Goal: Task Accomplishment & Management: Complete application form

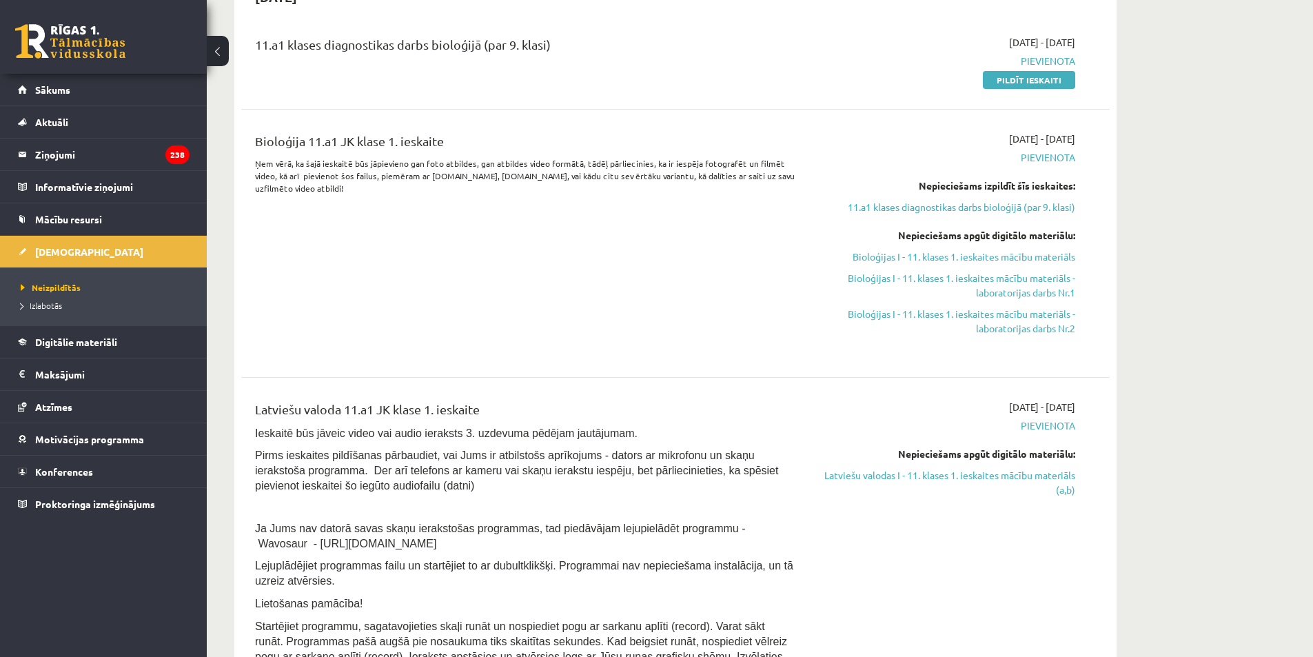
scroll to position [414, 0]
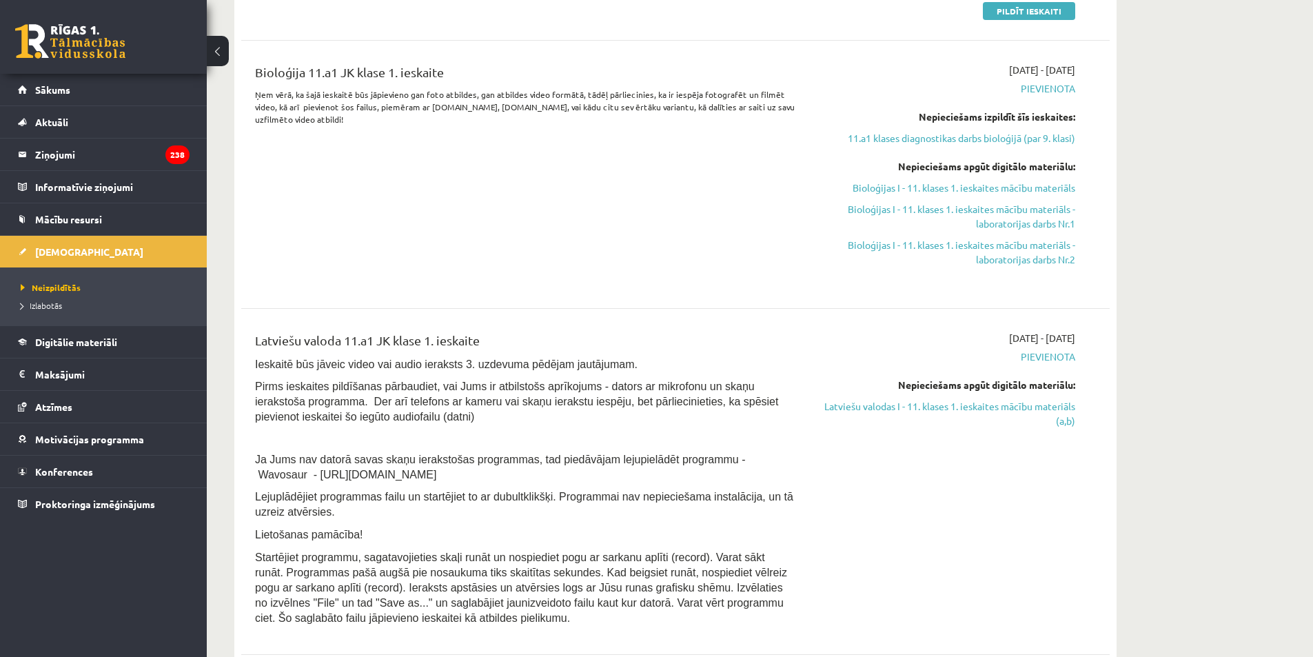
drag, startPoint x: 257, startPoint y: 362, endPoint x: 743, endPoint y: 618, distance: 549.2
click at [743, 618] on div "Latviešu valoda 11.a1 JK klase 1. ieskaite Ieskaitē būs jāveic video vai audio …" at bounding box center [525, 482] width 560 height 302
copy div "Ieskaitē būs jāveic video vai audio ieraksts 3. uzdevuma pēdējam jautājumam. Pi…"
click at [788, 356] on p "Ieskaitē būs jāveic video vai audio ieraksts 3. uzdevuma pēdējam jautājumam." at bounding box center [525, 363] width 540 height 15
click at [1006, 408] on link "Latviešu valodas I - 11. klases 1. ieskaites mācību materiāls (a,b)" at bounding box center [945, 413] width 260 height 29
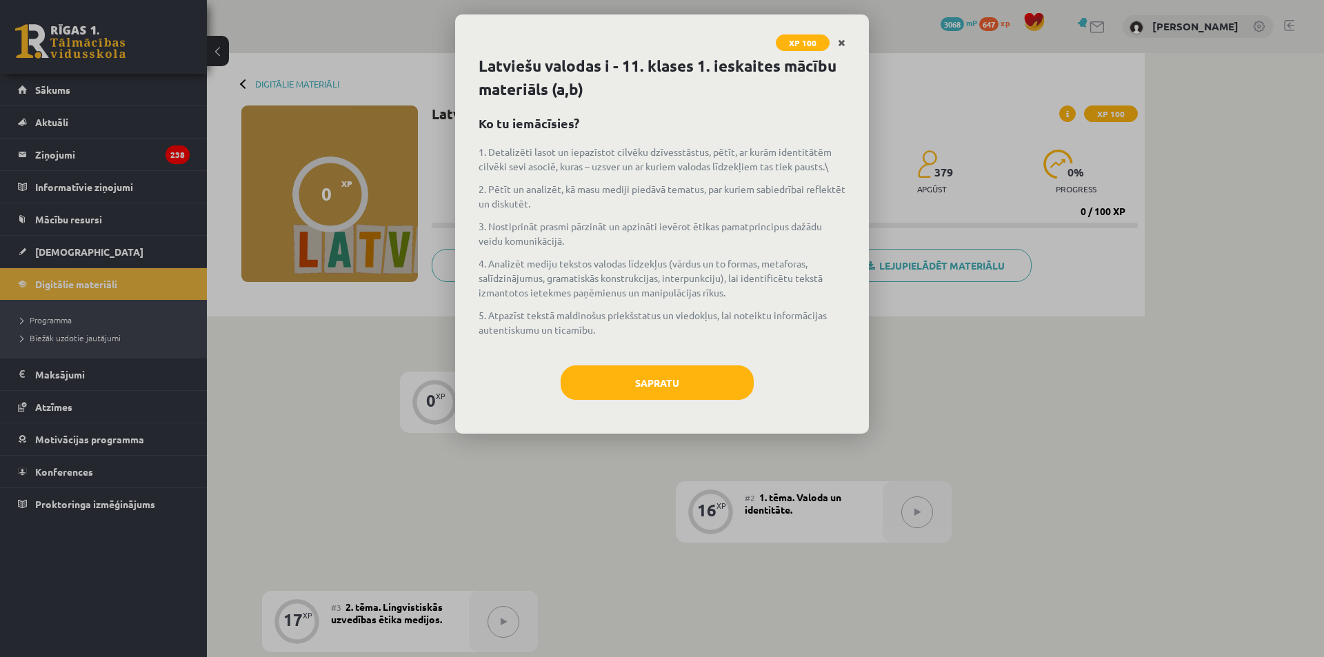
click at [847, 45] on link "Close" at bounding box center [841, 43] width 24 height 27
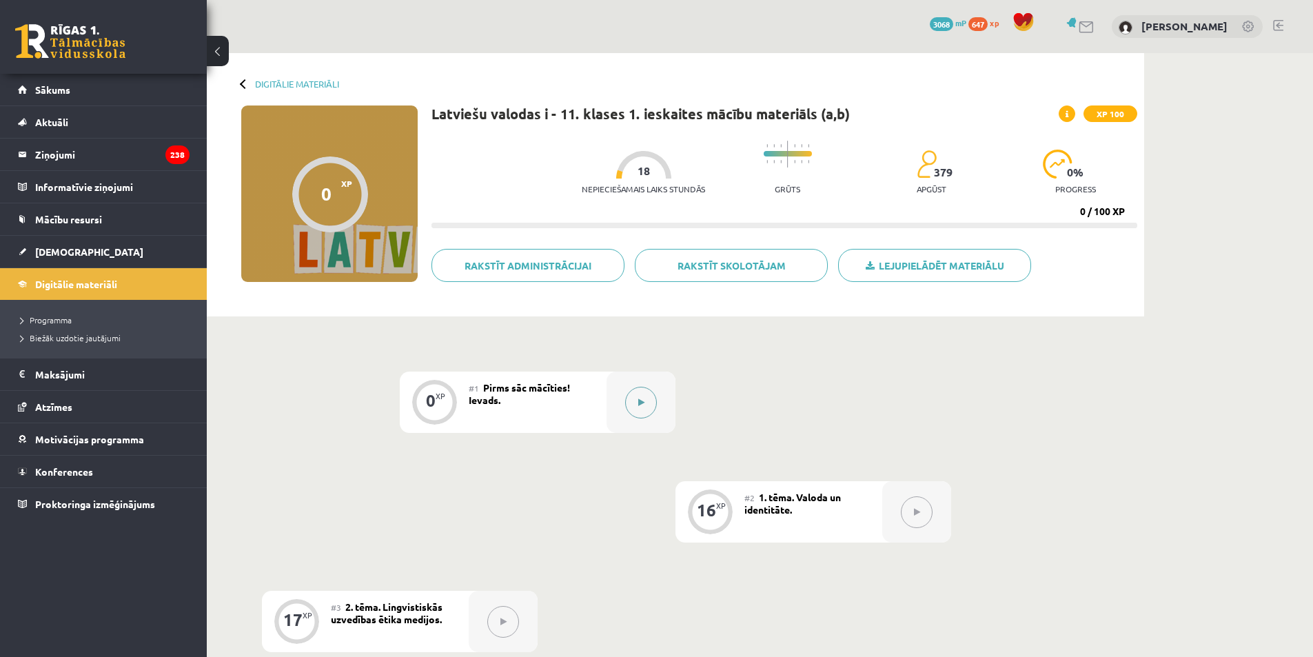
click at [638, 397] on button at bounding box center [641, 403] width 32 height 32
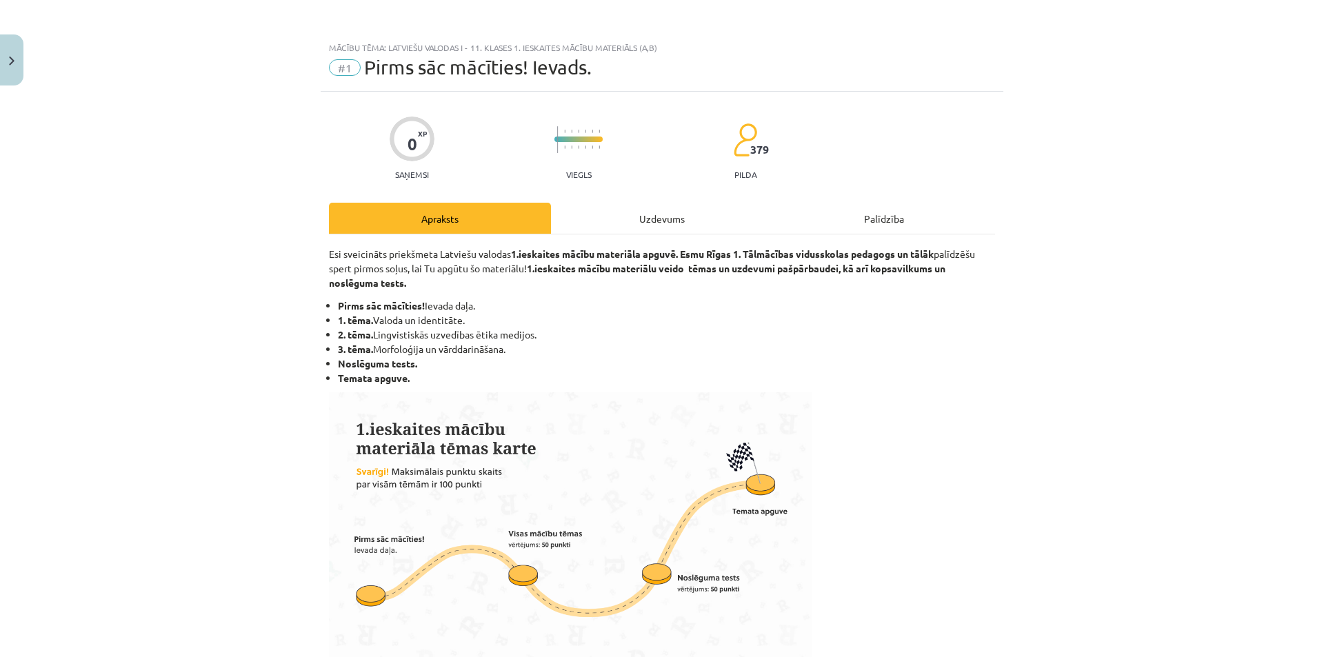
click at [666, 218] on div "Uzdevums" at bounding box center [662, 218] width 222 height 31
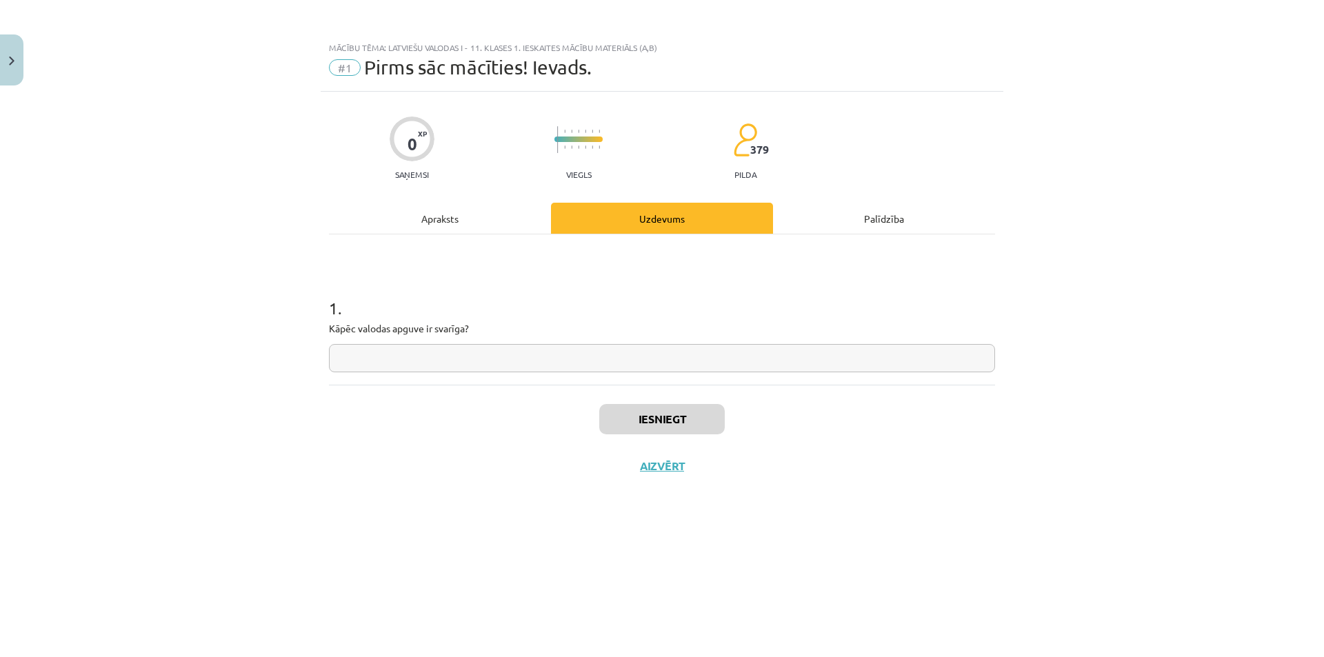
click at [428, 363] on input "text" at bounding box center [662, 358] width 666 height 28
type input "*"
click at [632, 422] on button "Iesniegt" at bounding box center [661, 419] width 125 height 30
click at [639, 453] on div "Iesniegts Nākamā nodarbība Aizvērt" at bounding box center [662, 455] width 666 height 141
click at [641, 460] on button "Nākamā nodarbība" at bounding box center [661, 475] width 135 height 32
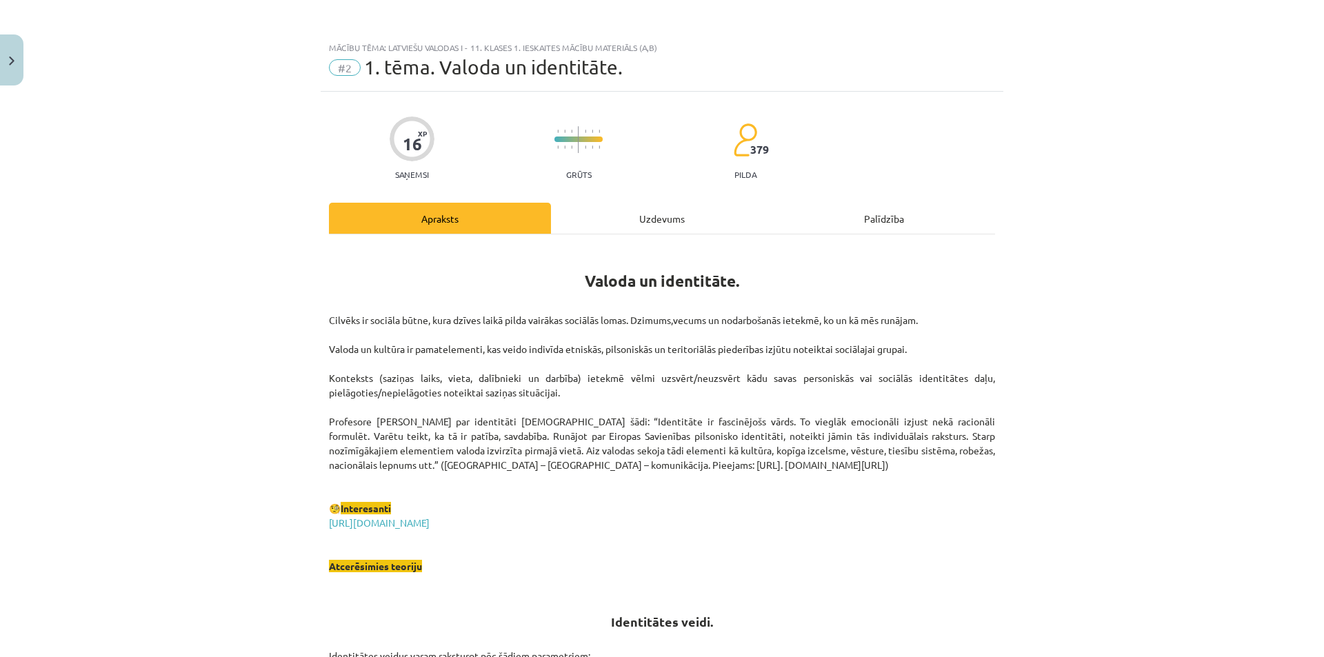
click at [636, 205] on div "Uzdevums" at bounding box center [662, 218] width 222 height 31
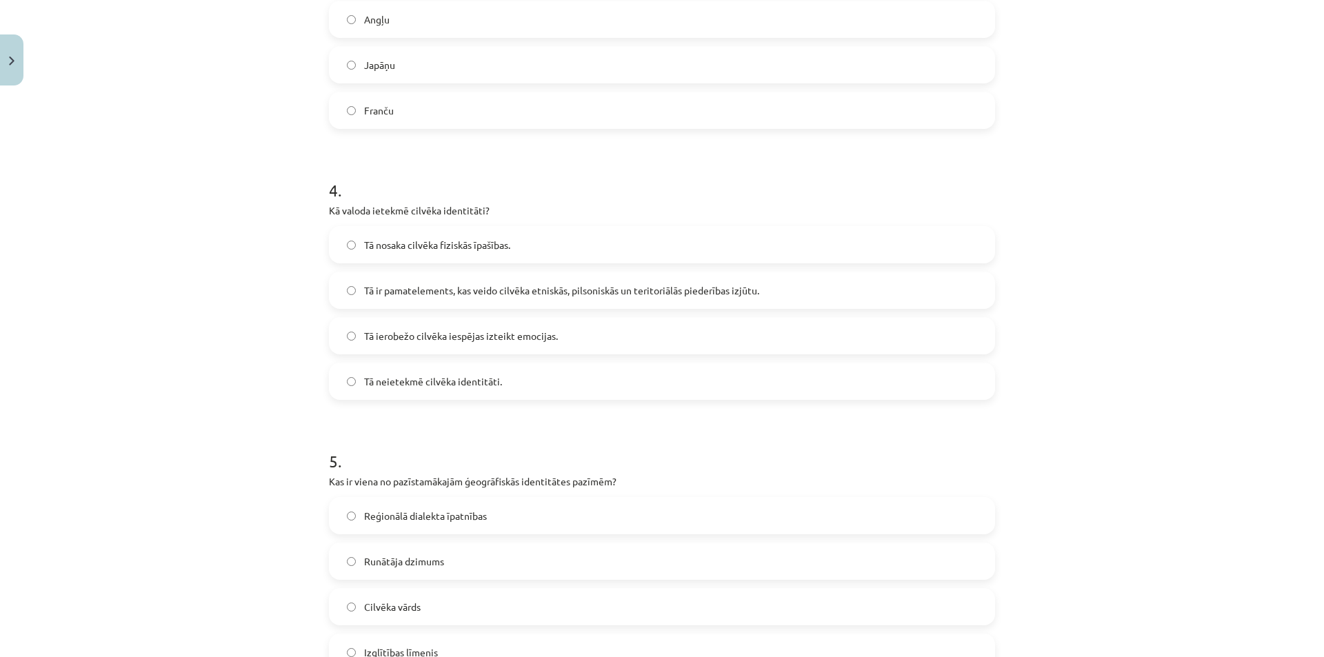
scroll to position [1104, 0]
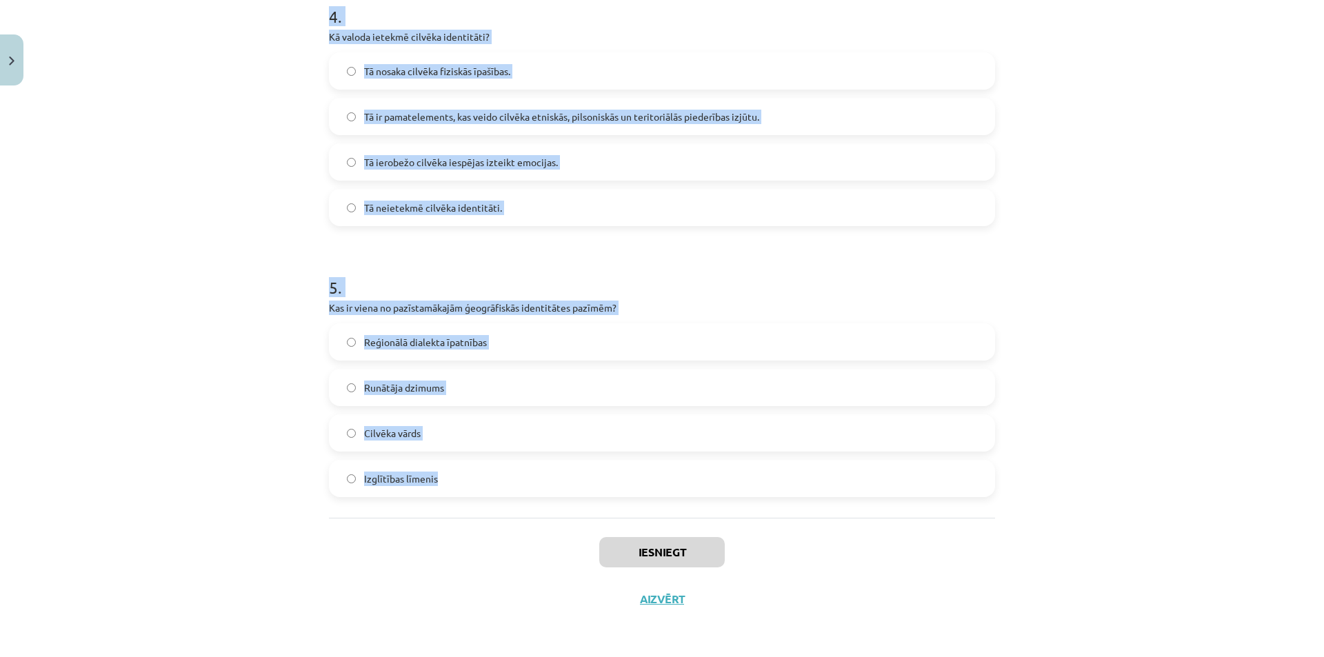
drag, startPoint x: 320, startPoint y: 267, endPoint x: 584, endPoint y: 484, distance: 341.4
copy form "2 . Lor ipsu dolorsita con adipisc elitsedd eiusmod temporincid utlabore? Etd m…"
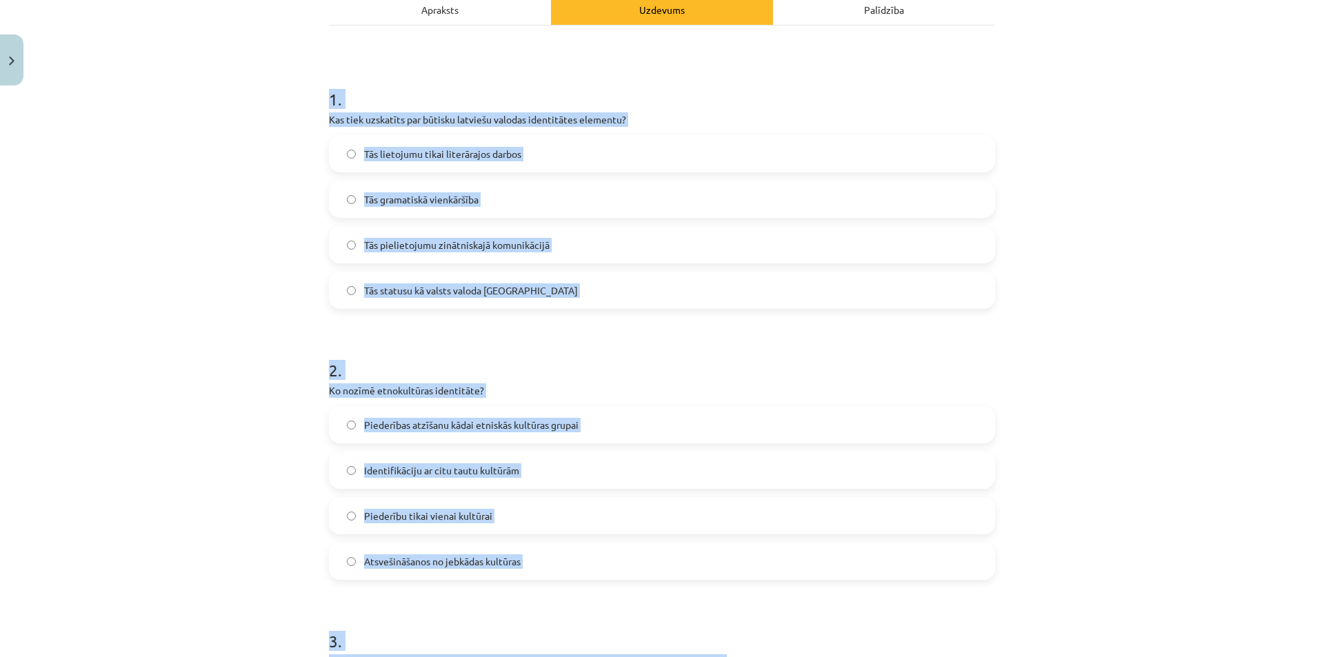
scroll to position [208, 0]
click at [243, 334] on div "Mācību tēma: Latviešu valodas i - 11. klases 1. ieskaites mācību materiāls (a,b…" at bounding box center [662, 328] width 1324 height 657
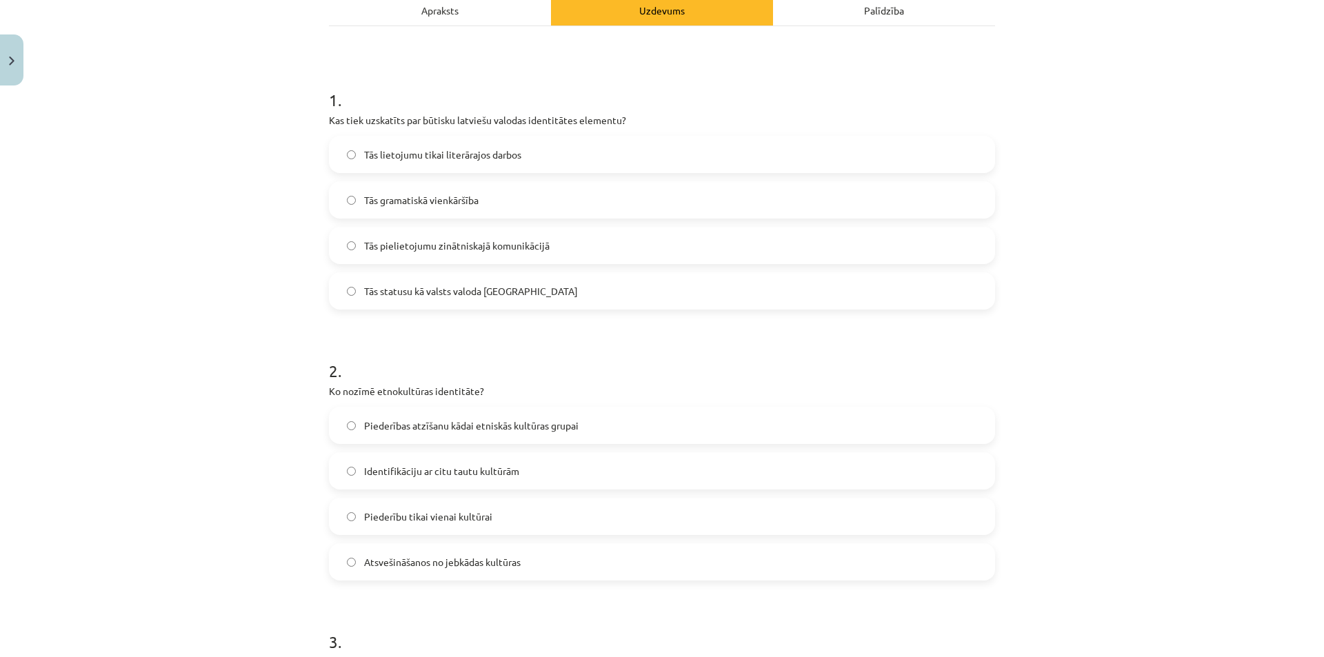
click at [405, 293] on span "Tās statusu kā valsts valoda [GEOGRAPHIC_DATA]" at bounding box center [471, 291] width 214 height 14
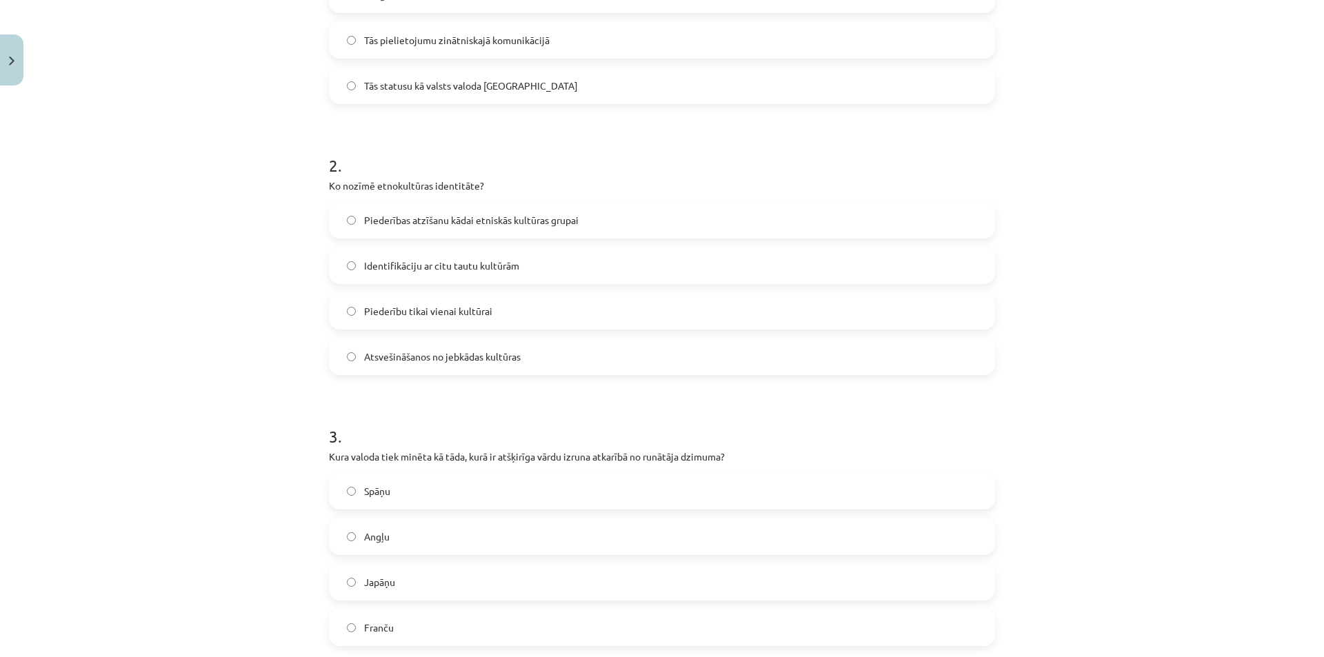
scroll to position [415, 0]
click at [399, 212] on span "Piederības atzīšanu kādai etniskās kultūras grupai" at bounding box center [471, 219] width 214 height 14
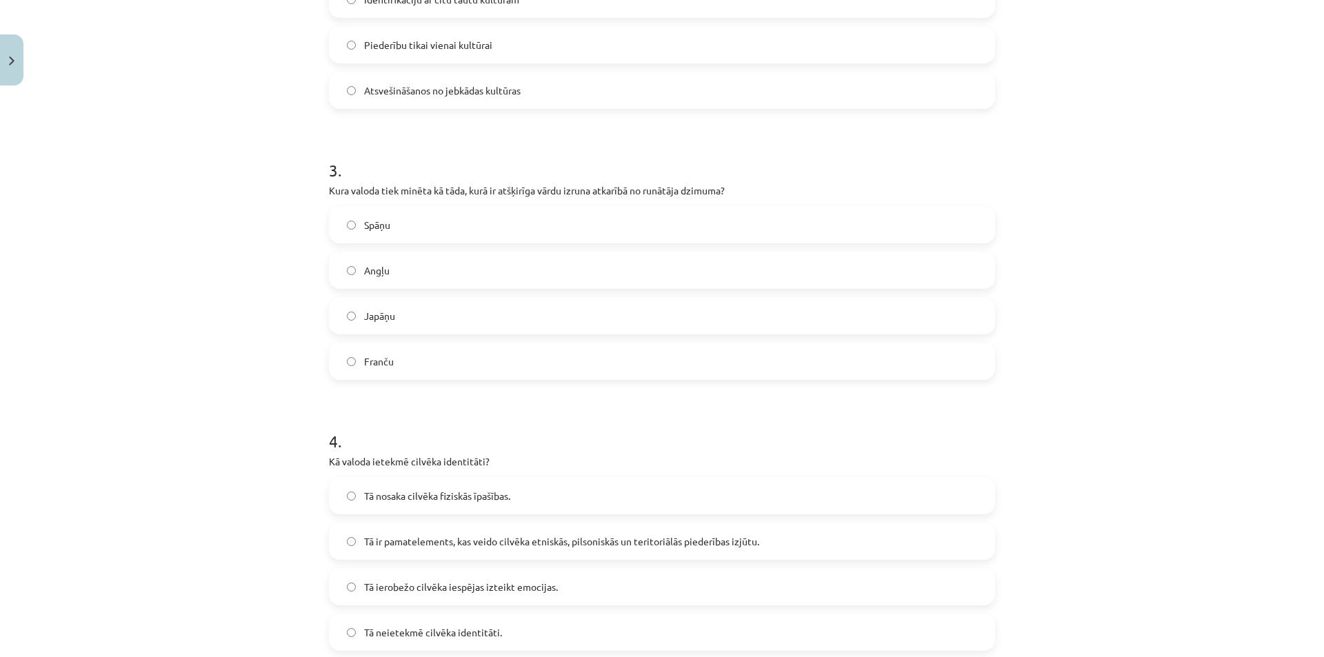
scroll to position [691, 0]
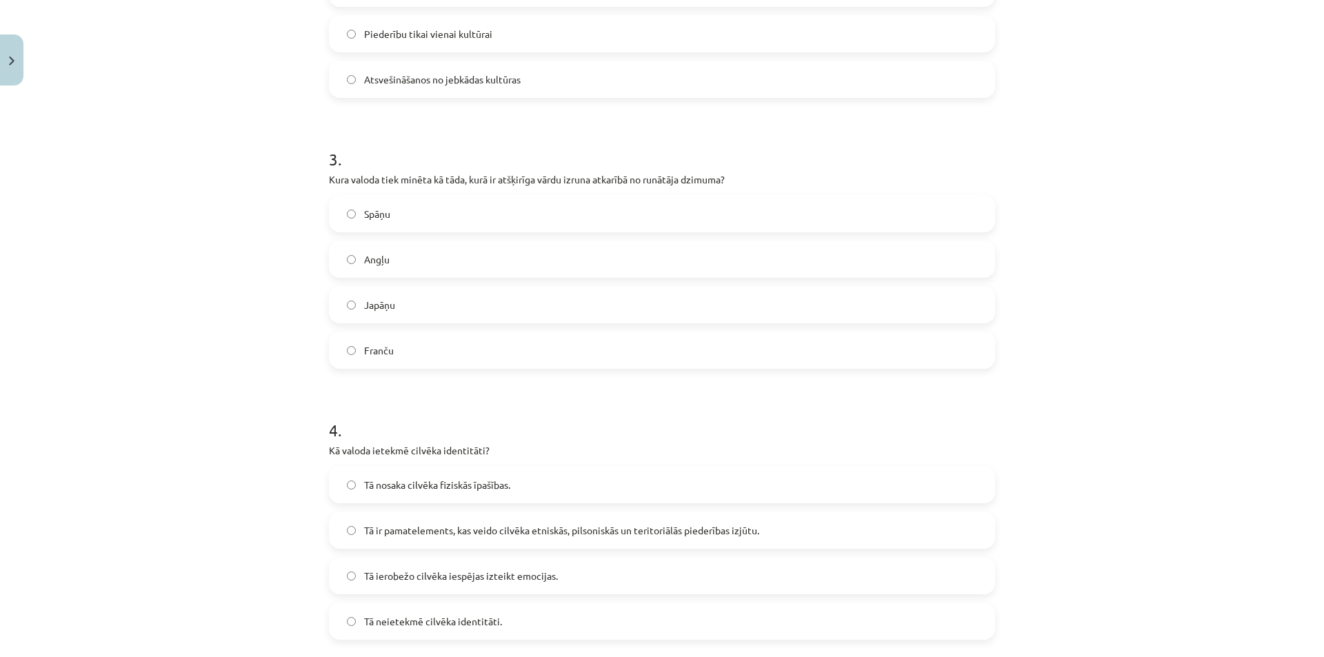
click at [384, 308] on span "Japāņu" at bounding box center [379, 305] width 31 height 14
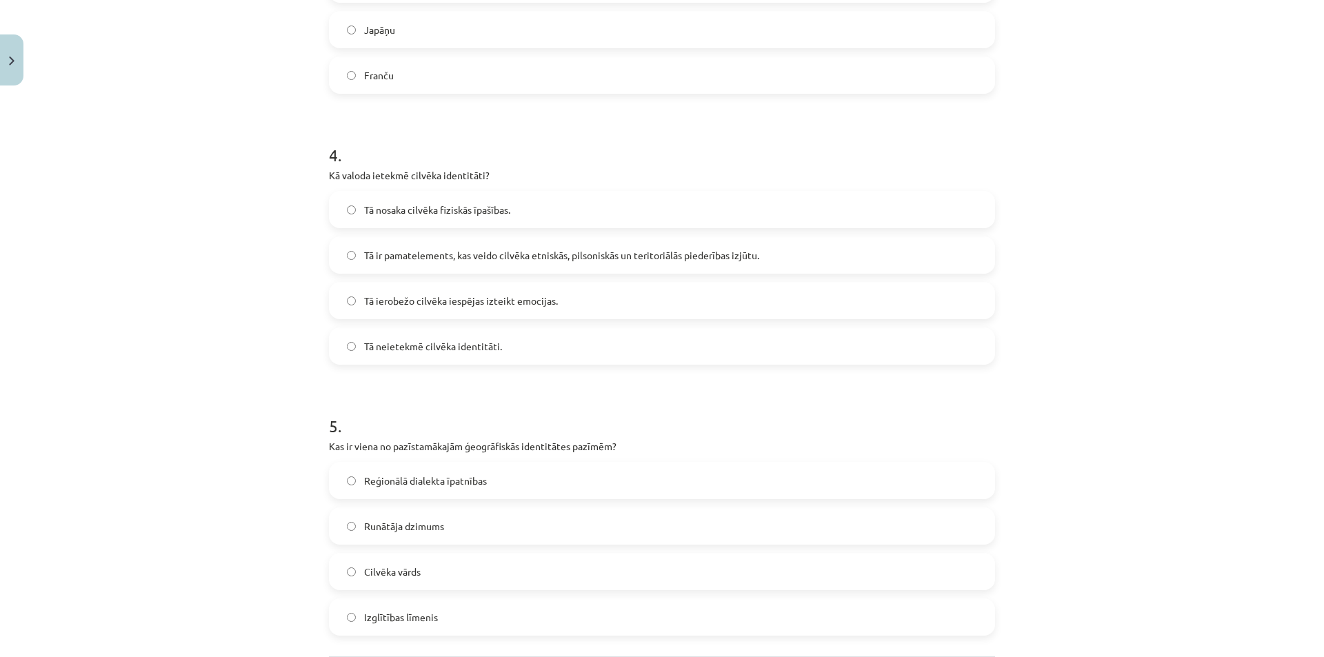
scroll to position [966, 0]
click at [367, 258] on span "Tā ir pamatelements, kas veido cilvēka etniskās, pilsoniskās un teritoriālās pi…" at bounding box center [561, 254] width 395 height 14
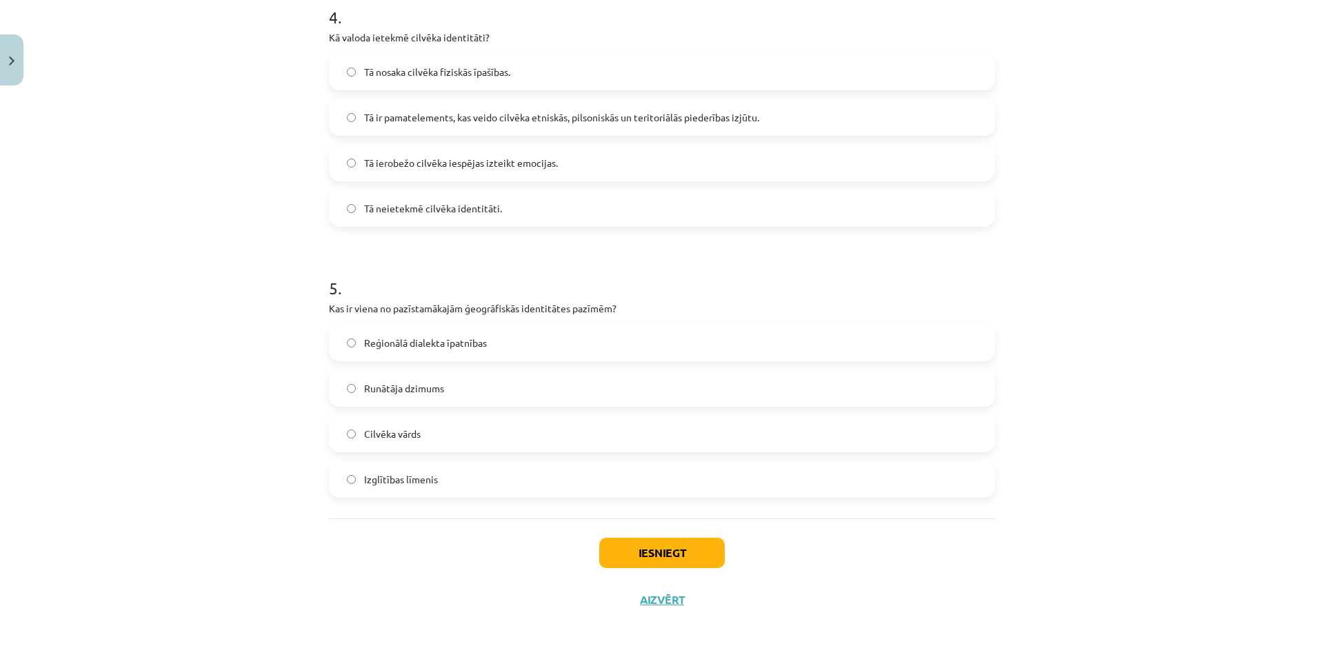
scroll to position [1104, 0]
click at [444, 339] on span "Reģionālā dialekta īpatnības" at bounding box center [425, 342] width 123 height 14
click at [660, 538] on button "Iesniegt" at bounding box center [661, 552] width 125 height 30
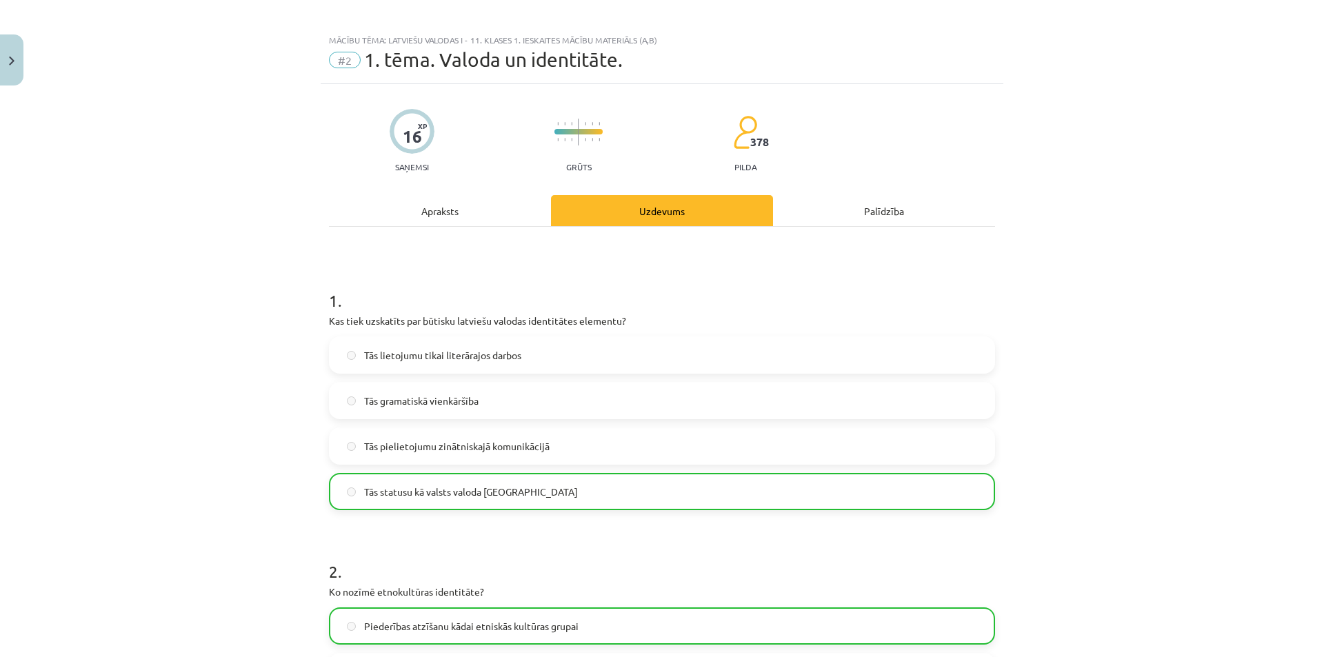
scroll to position [0, 0]
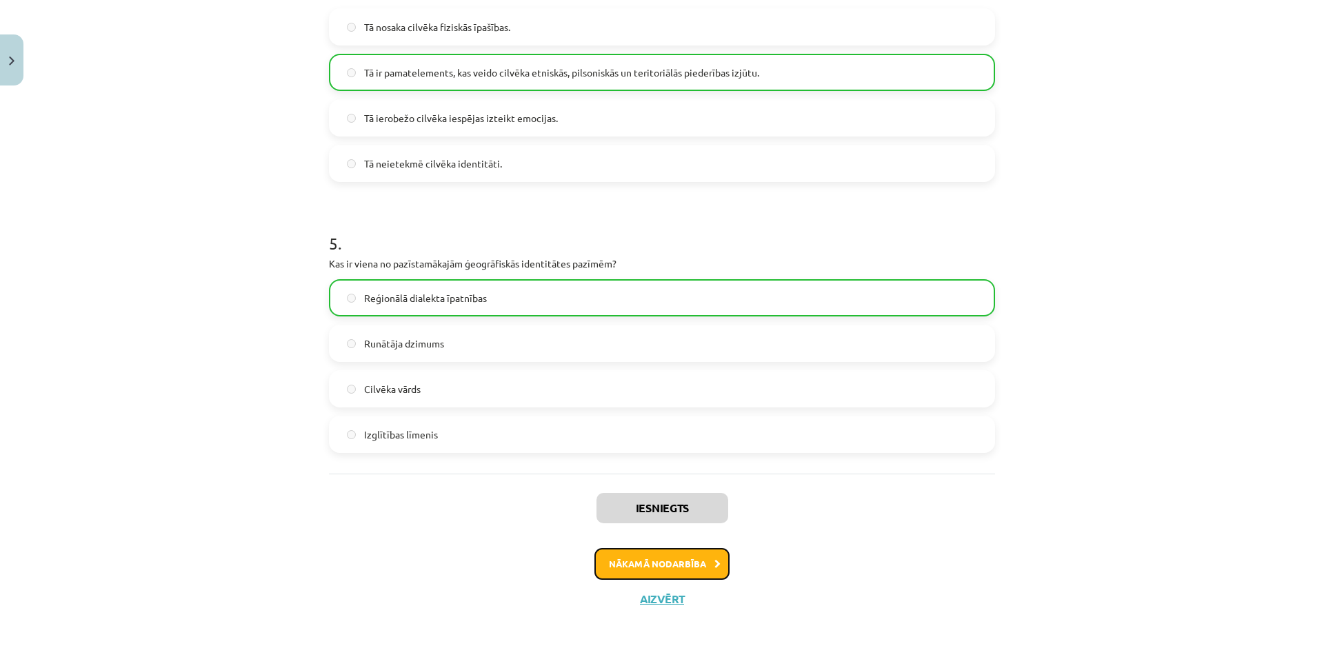
click at [694, 562] on button "Nākamā nodarbība" at bounding box center [661, 564] width 135 height 32
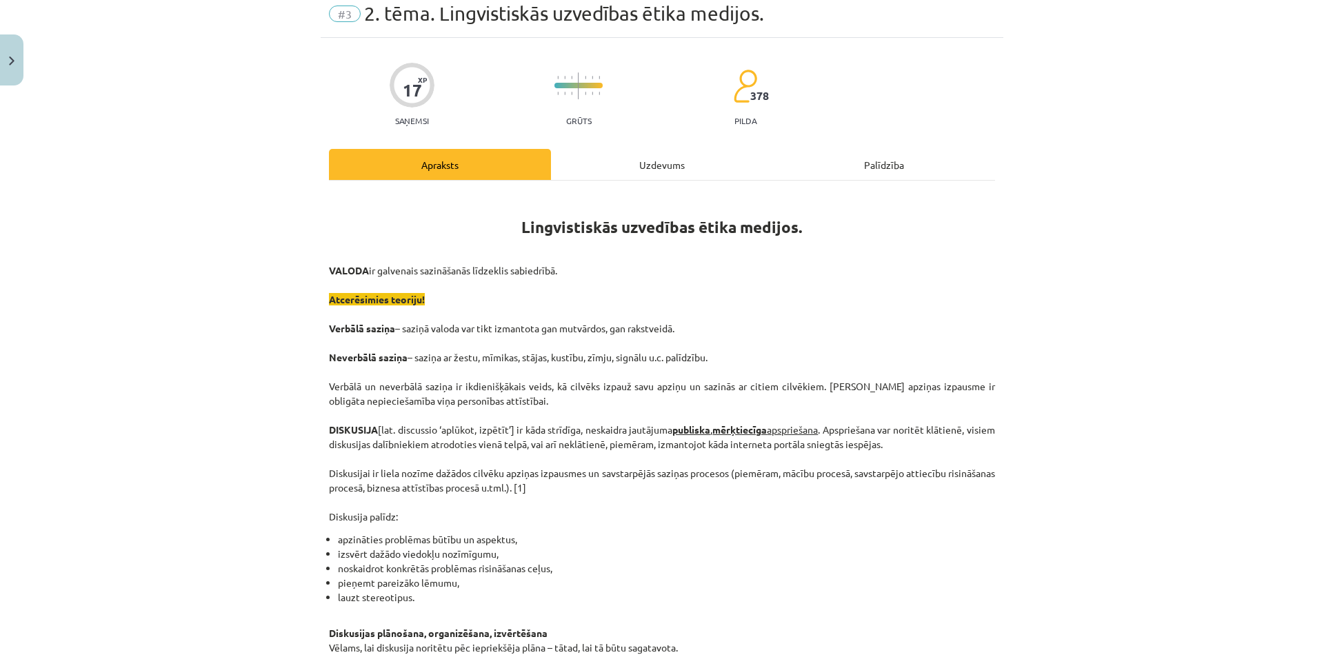
scroll to position [34, 0]
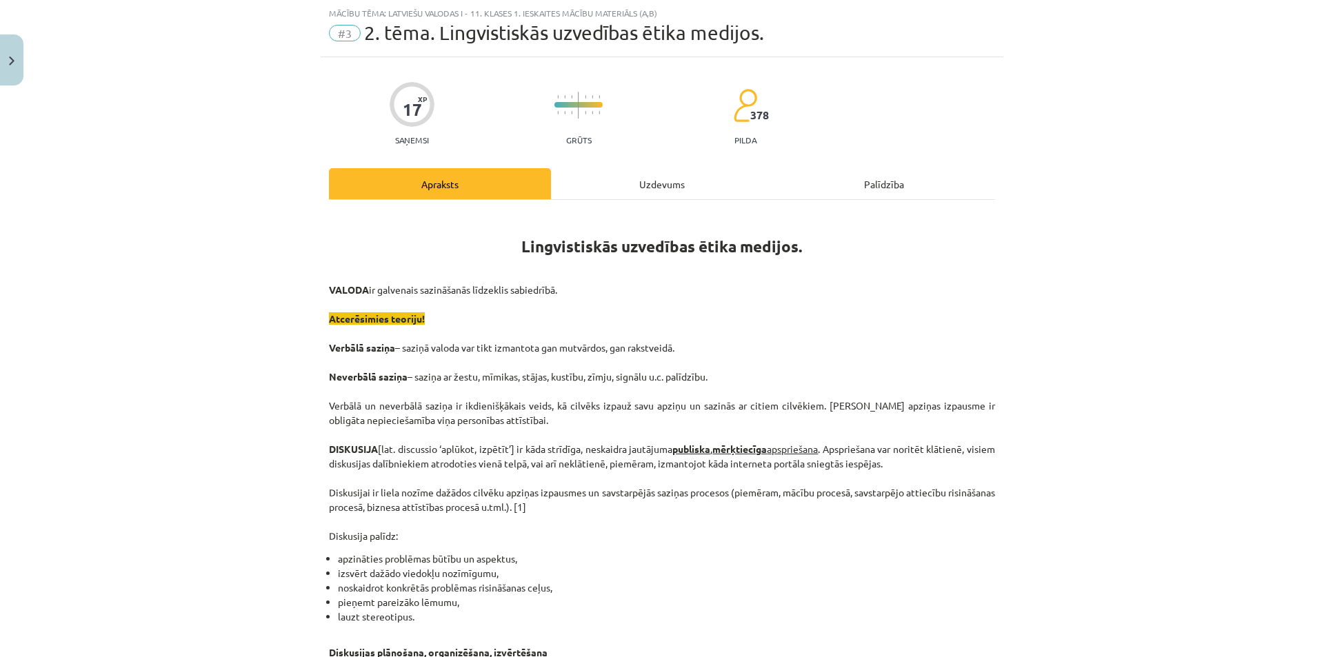
click at [667, 174] on div "Uzdevums" at bounding box center [662, 183] width 222 height 31
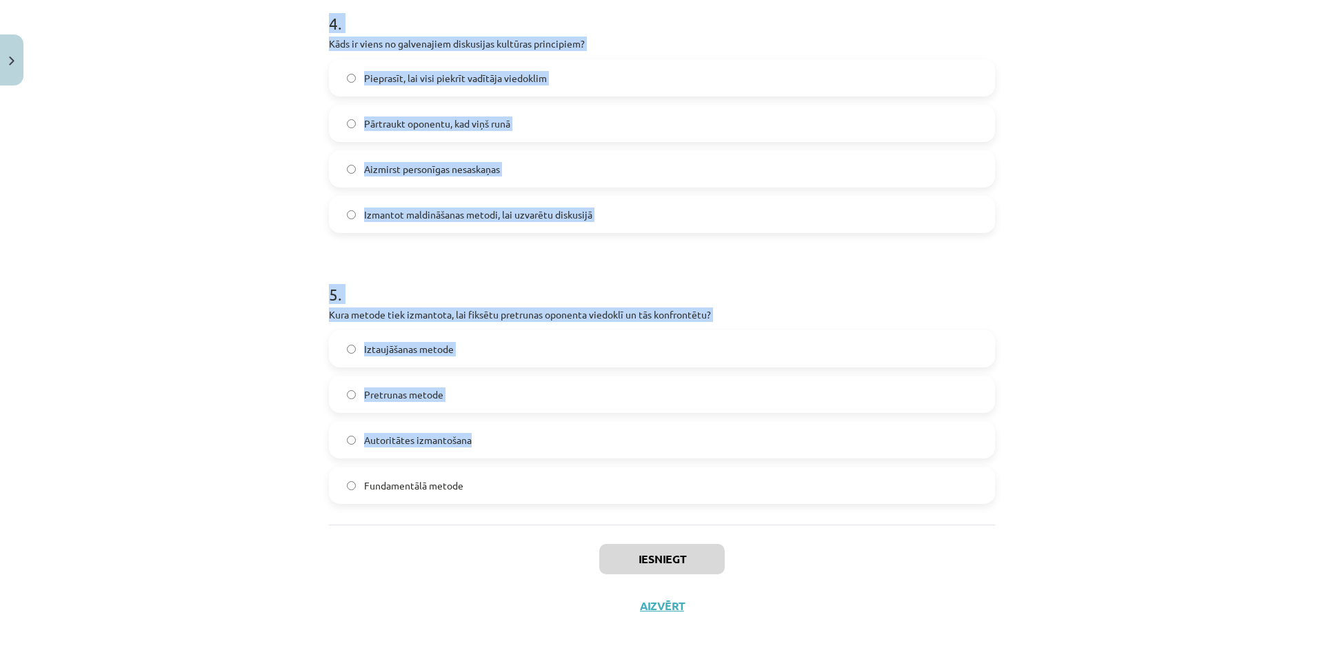
scroll to position [1104, 0]
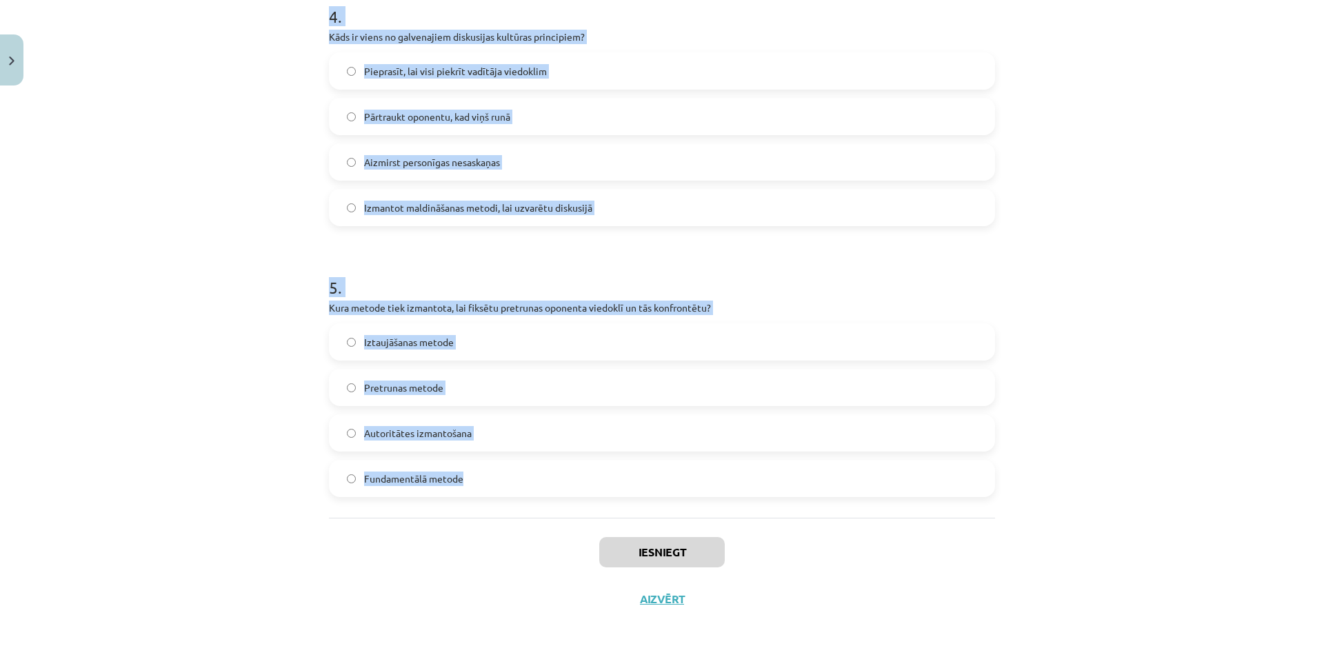
drag, startPoint x: 310, startPoint y: 267, endPoint x: 590, endPoint y: 489, distance: 357.7
click at [591, 493] on div "Mācību tēma: Latviešu valodas i - 11. klases 1. ieskaites mācību materiāls (a,b…" at bounding box center [662, 328] width 1324 height 657
copy form "8 . Lore ip dol sitamet consec adi elitseddoeiusm temporincidi? Utlaboree dolor…"
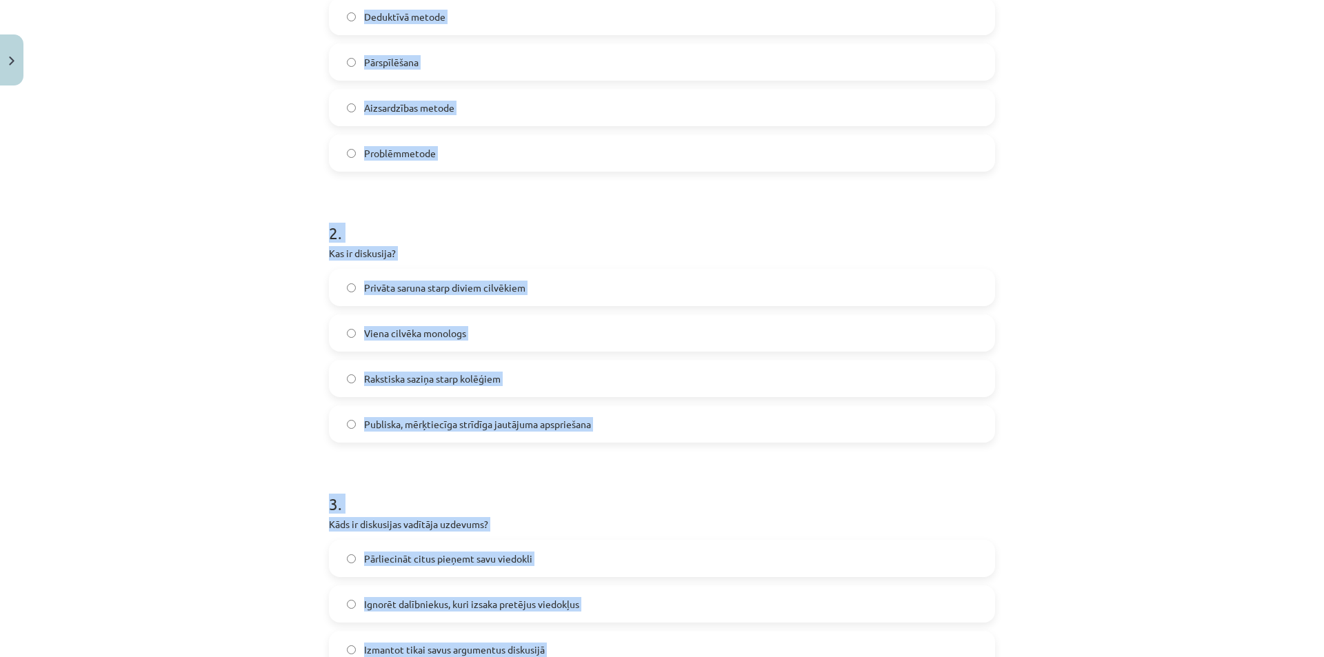
scroll to position [0, 0]
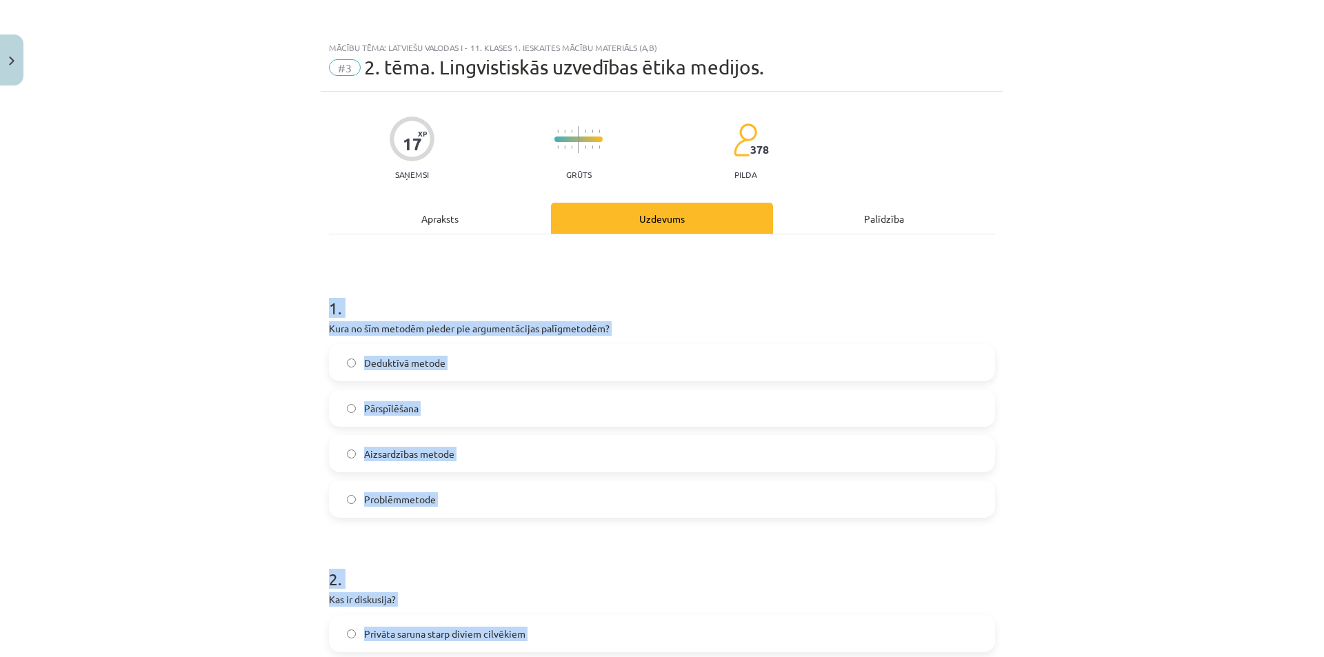
click at [194, 347] on div "Mācību tēma: Latviešu valodas i - 11. klases 1. ieskaites mācību materiāls (a,b…" at bounding box center [662, 328] width 1324 height 657
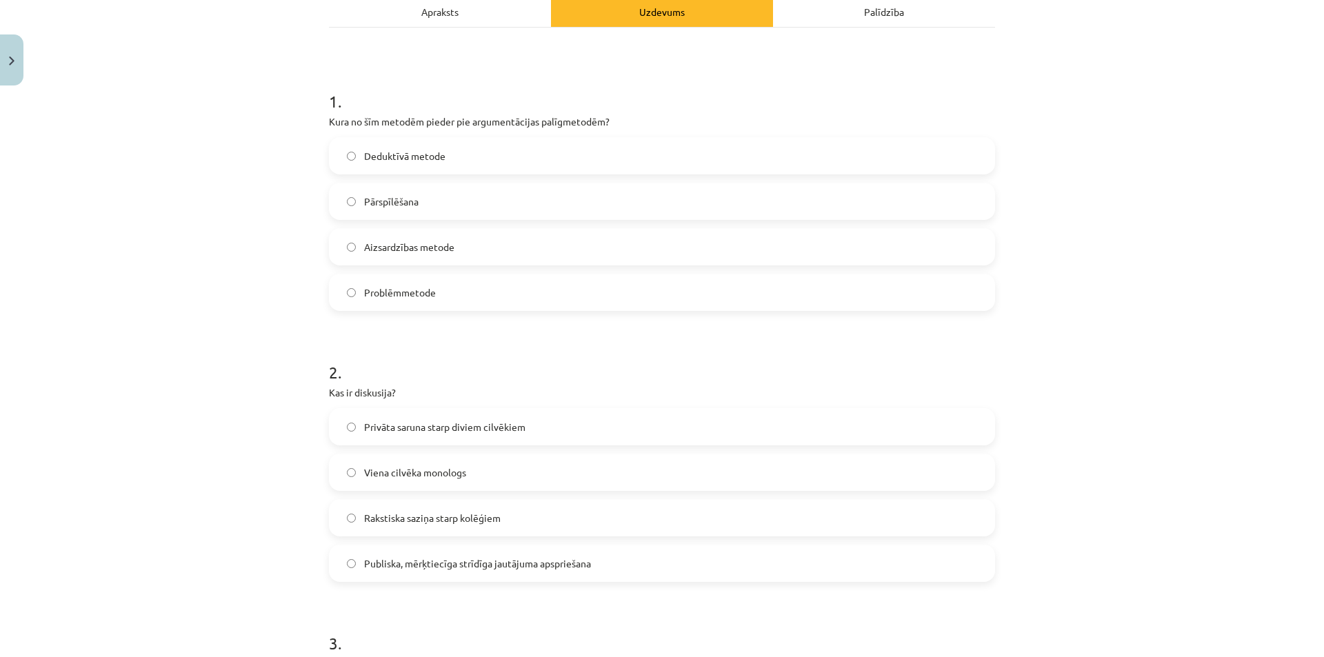
click at [377, 192] on label "Pārspīlēšana" at bounding box center [661, 201] width 663 height 34
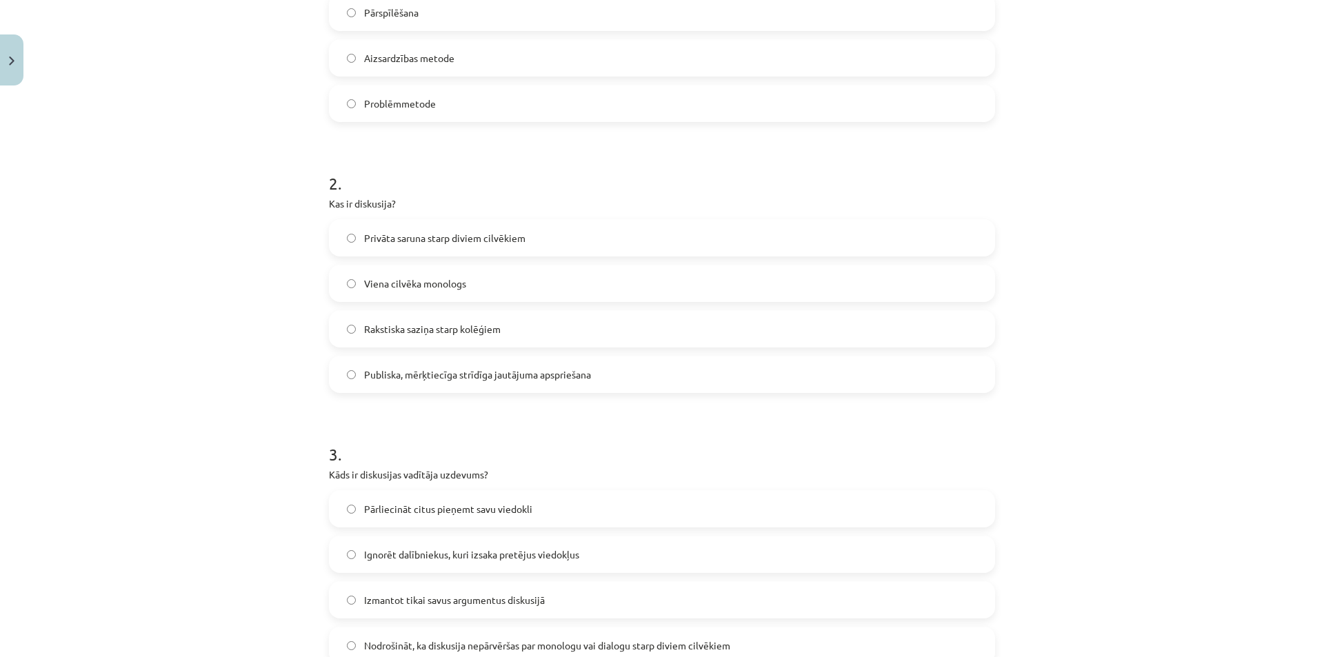
scroll to position [414, 0]
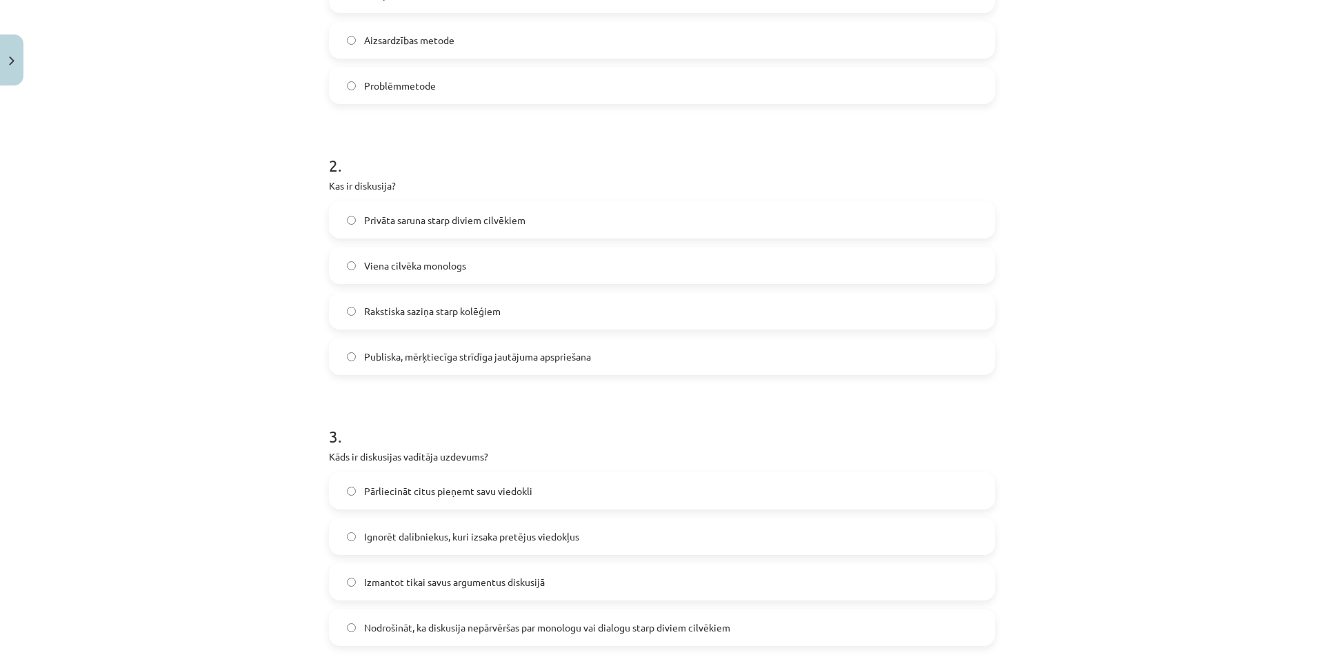
click at [396, 349] on span "Publiska, mērķtiecīga strīdīga jautājuma apspriešana" at bounding box center [477, 356] width 227 height 14
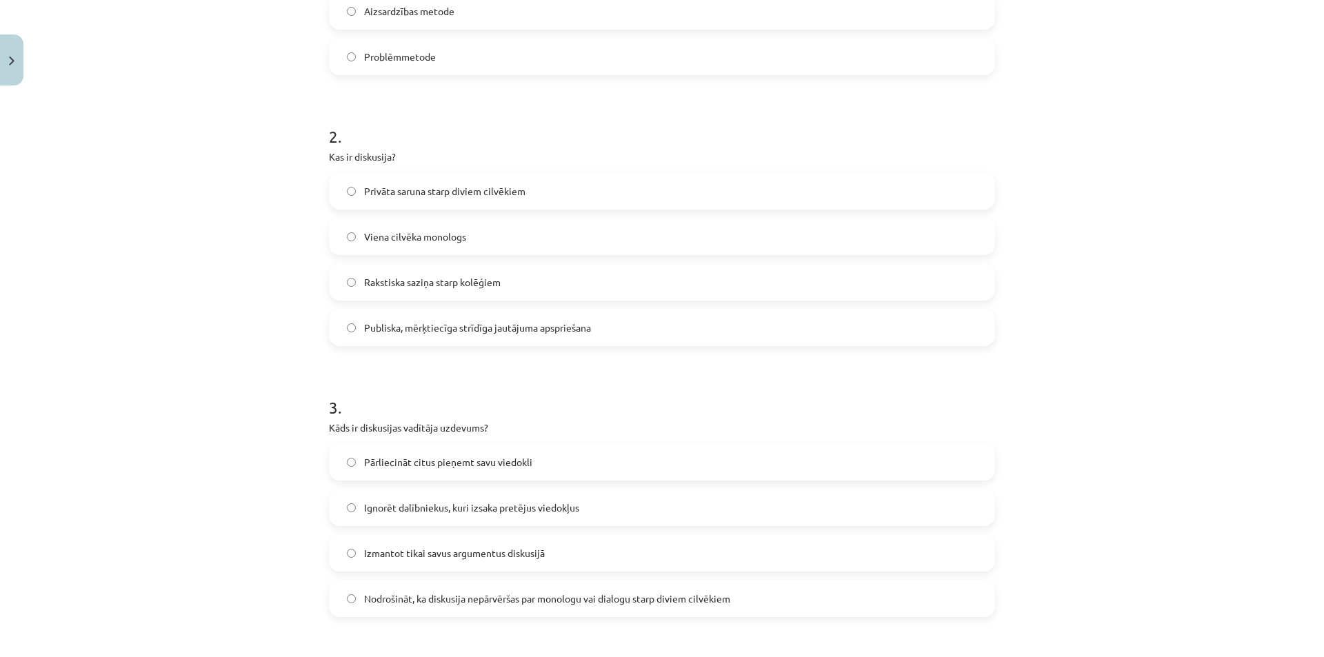
scroll to position [689, 0]
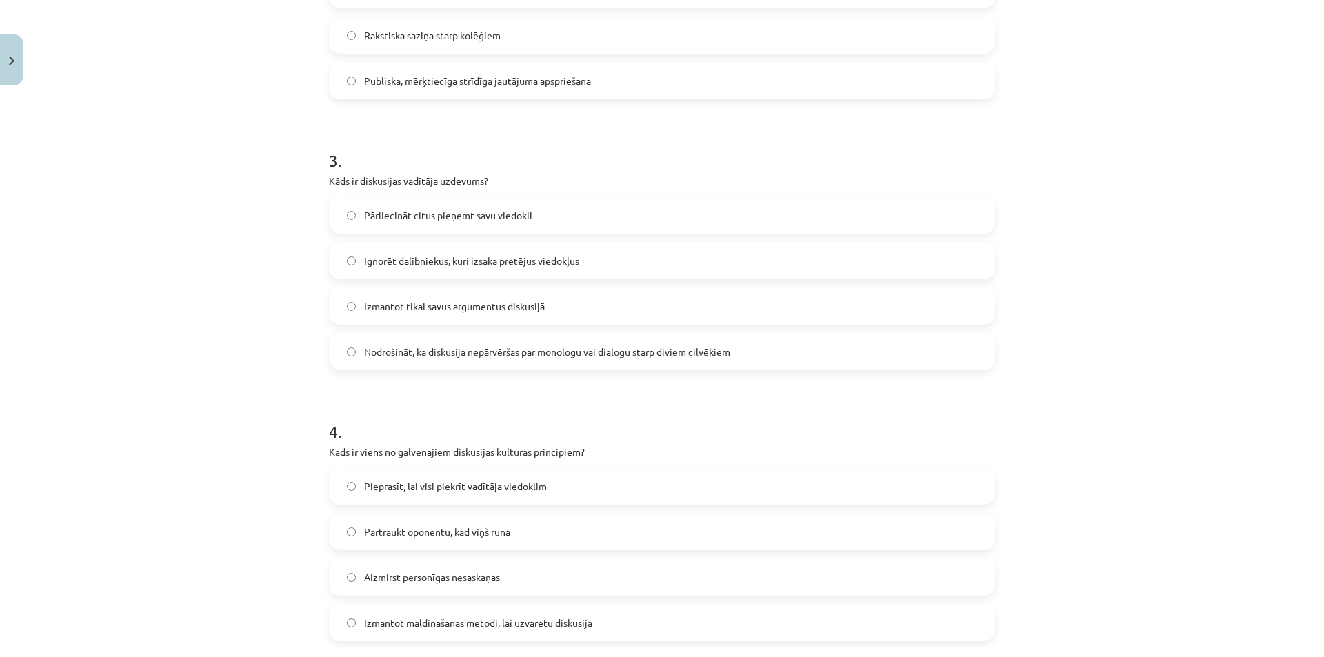
click at [392, 352] on span "Nodrošināt, ka diskusija nepārvēršas par monologu vai dialogu starp diviem cilv…" at bounding box center [547, 352] width 366 height 14
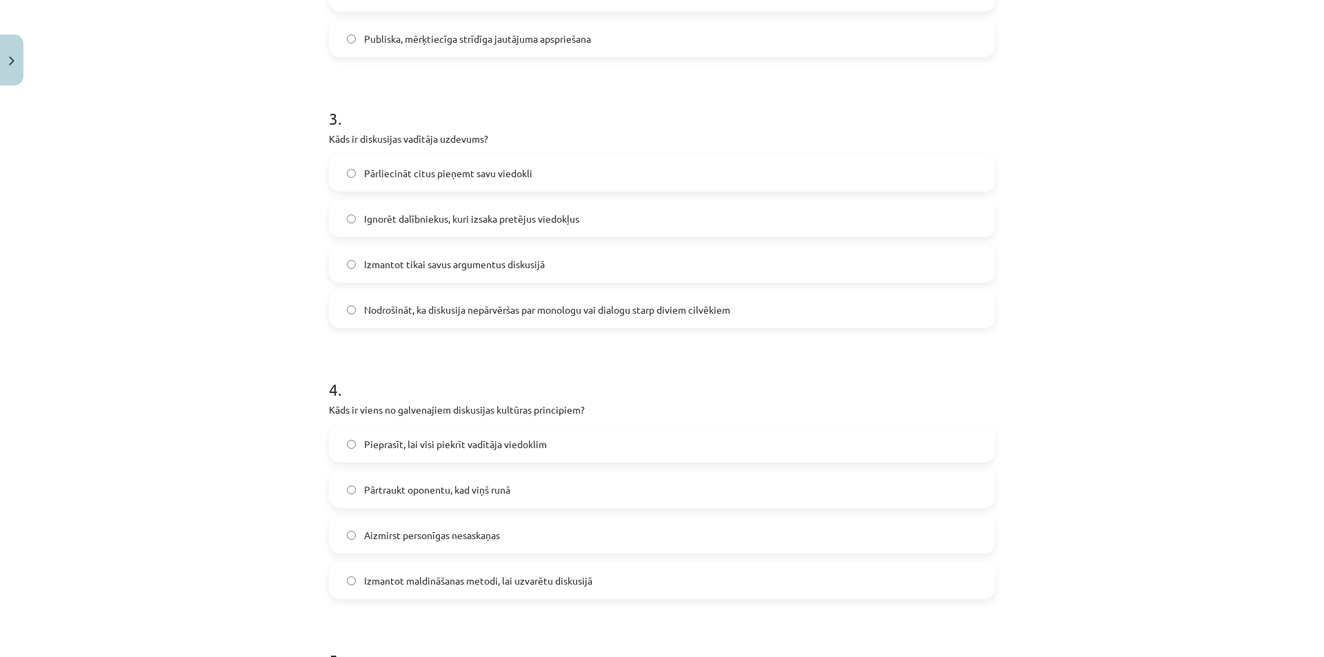
scroll to position [965, 0]
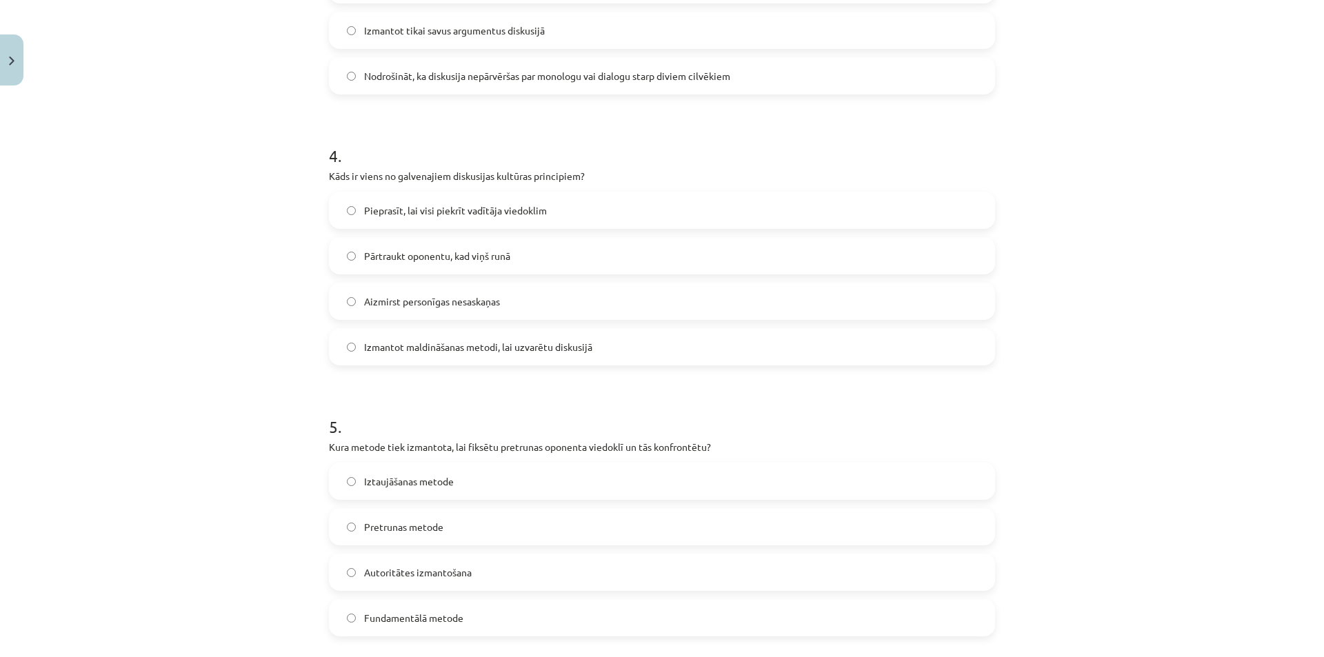
click at [400, 299] on span "Aizmirst personīgas nesaskaņas" at bounding box center [432, 301] width 136 height 14
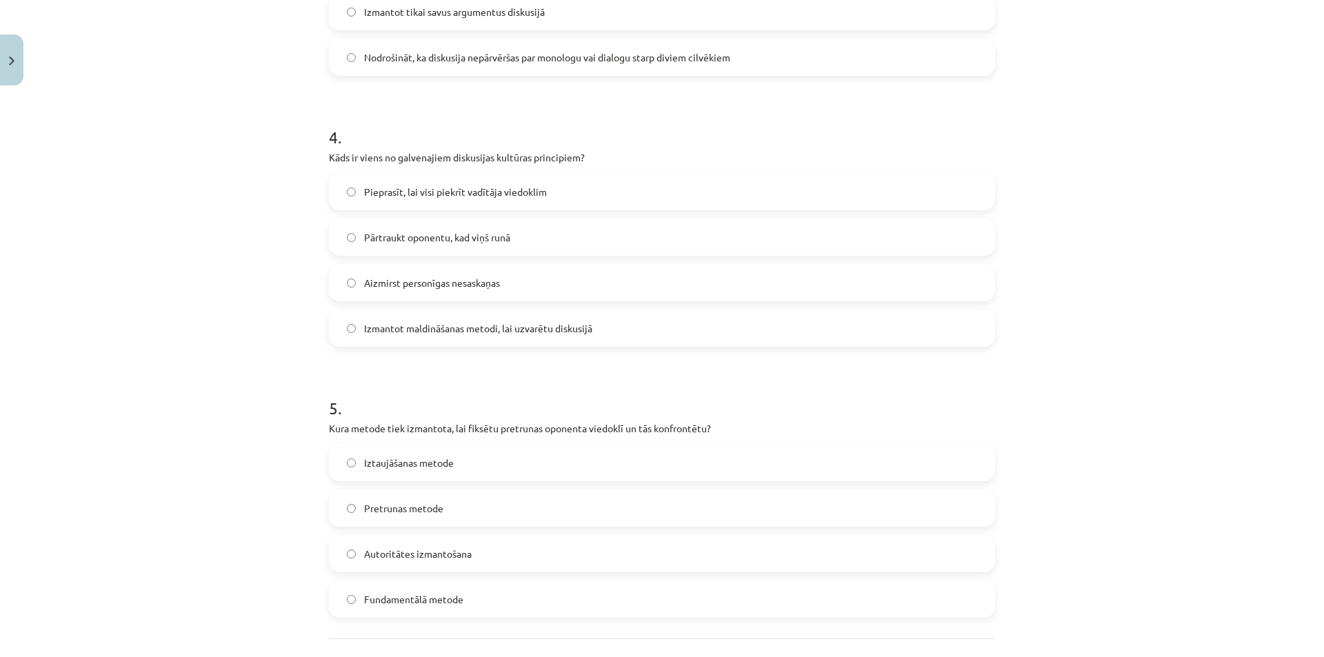
scroll to position [1034, 0]
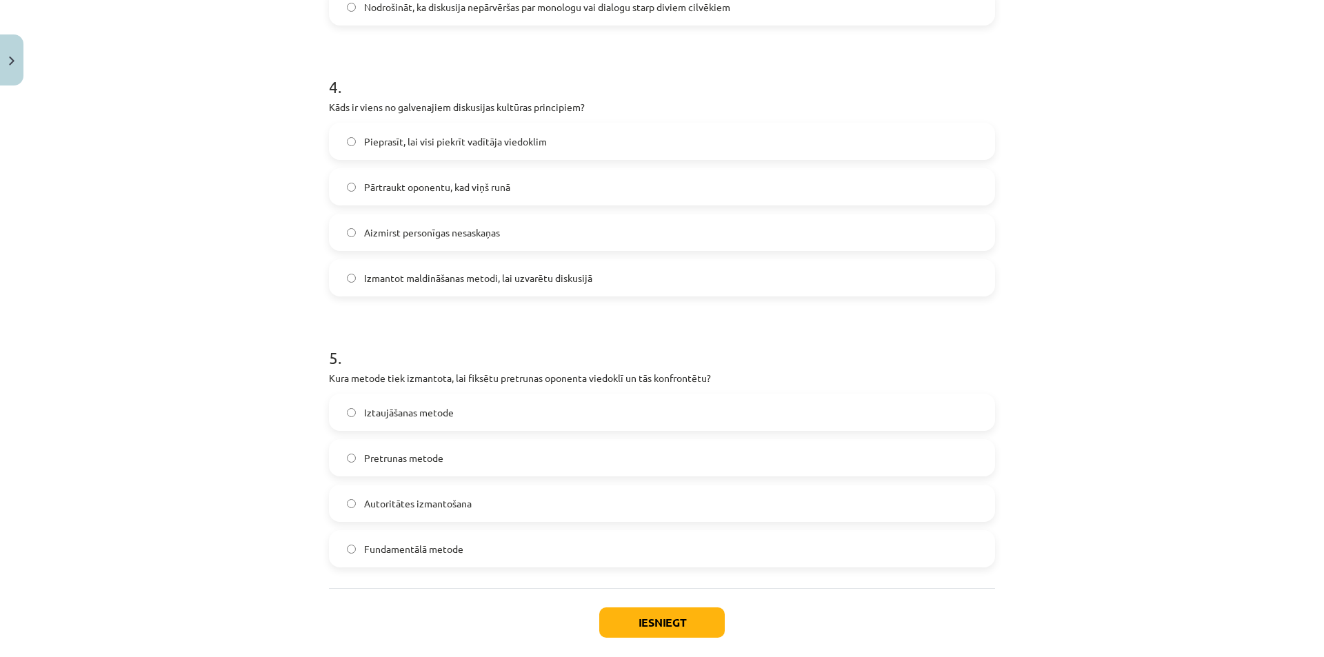
click at [416, 461] on span "Pretrunas metode" at bounding box center [403, 458] width 79 height 14
click at [643, 630] on button "Iesniegt" at bounding box center [661, 622] width 125 height 30
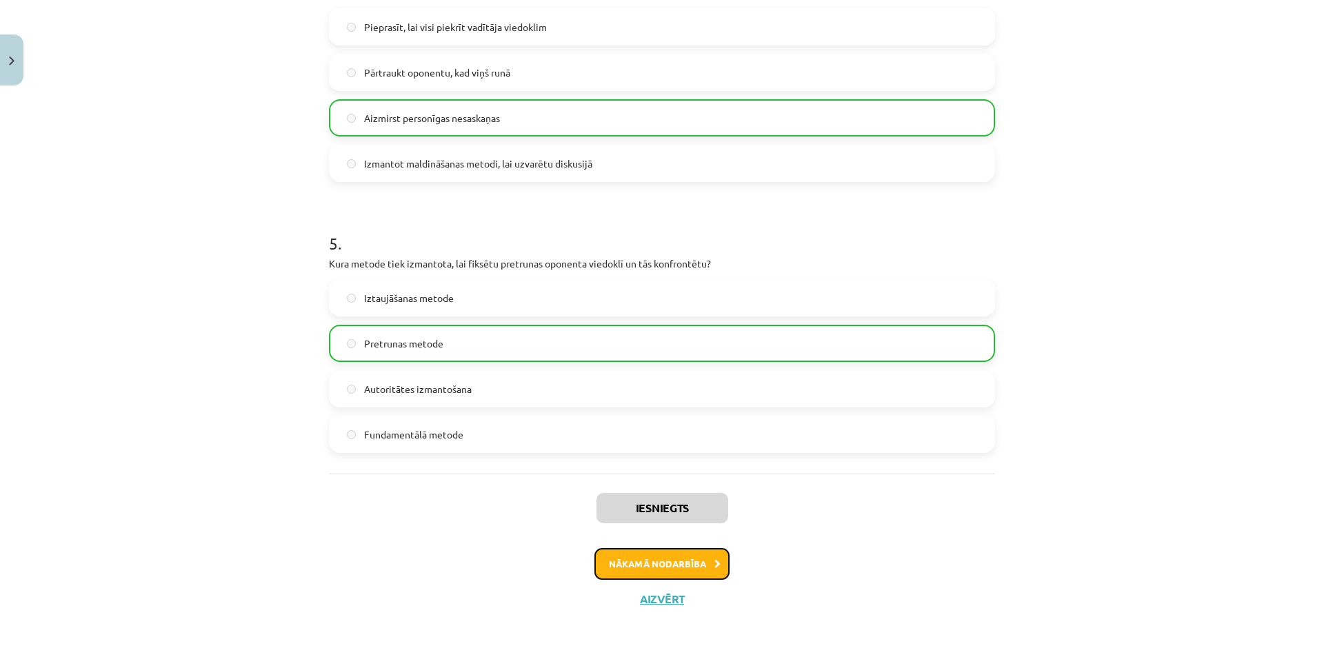
click at [665, 564] on button "Nākamā nodarbība" at bounding box center [661, 564] width 135 height 32
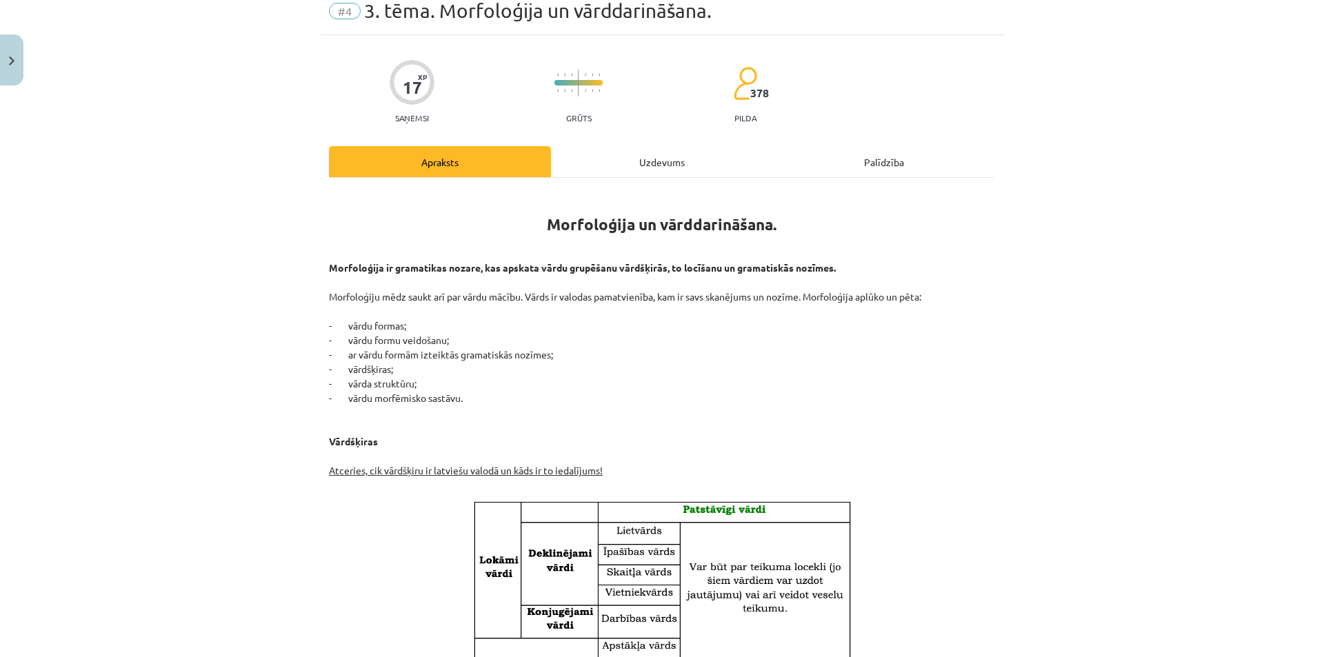
scroll to position [34, 0]
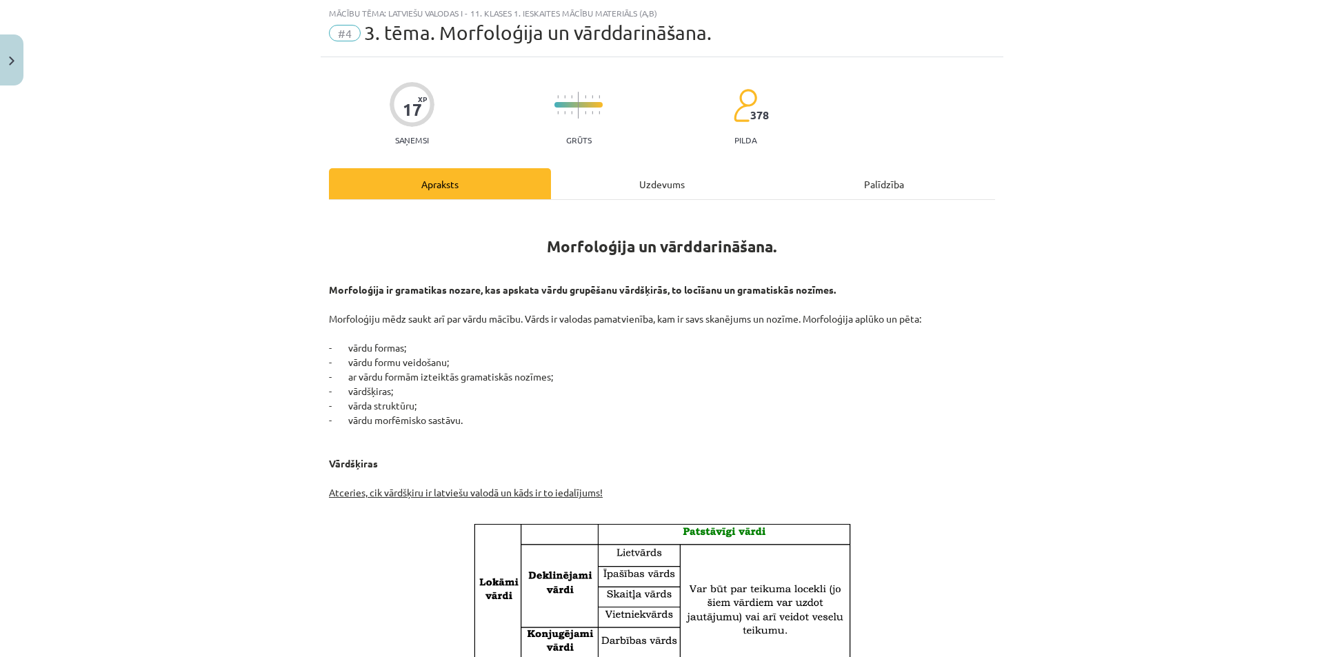
click at [625, 189] on div "Uzdevums" at bounding box center [662, 183] width 222 height 31
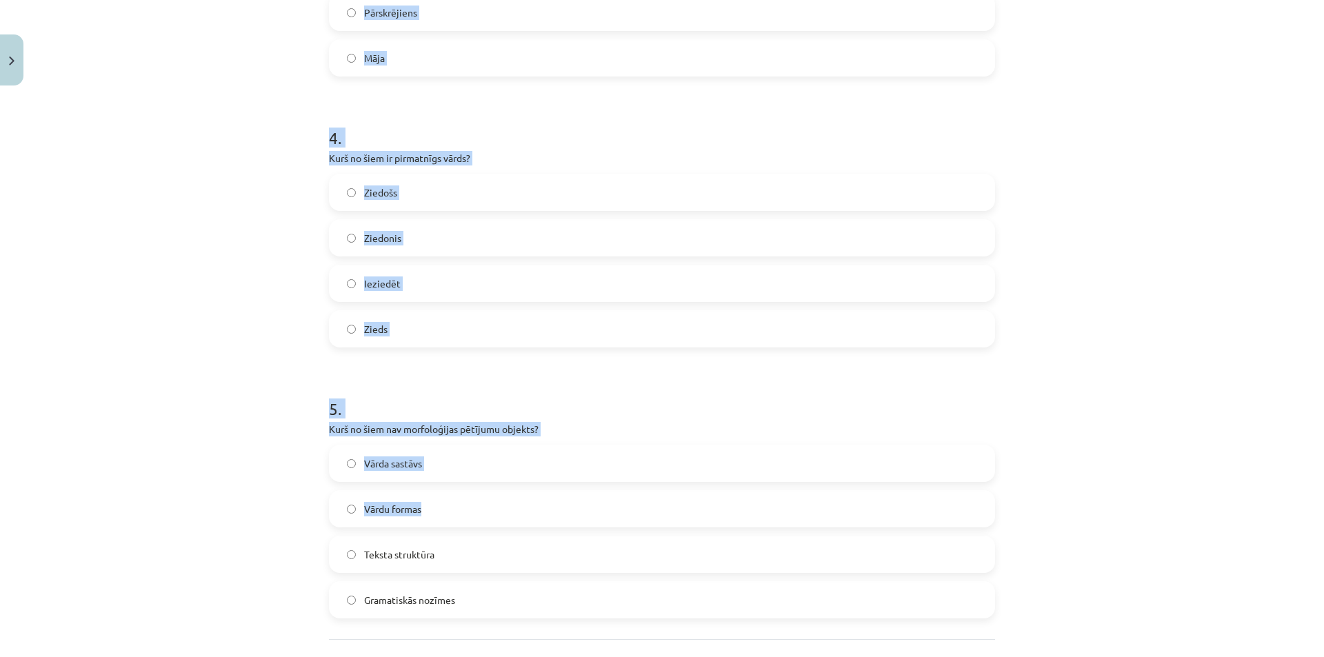
scroll to position [1104, 0]
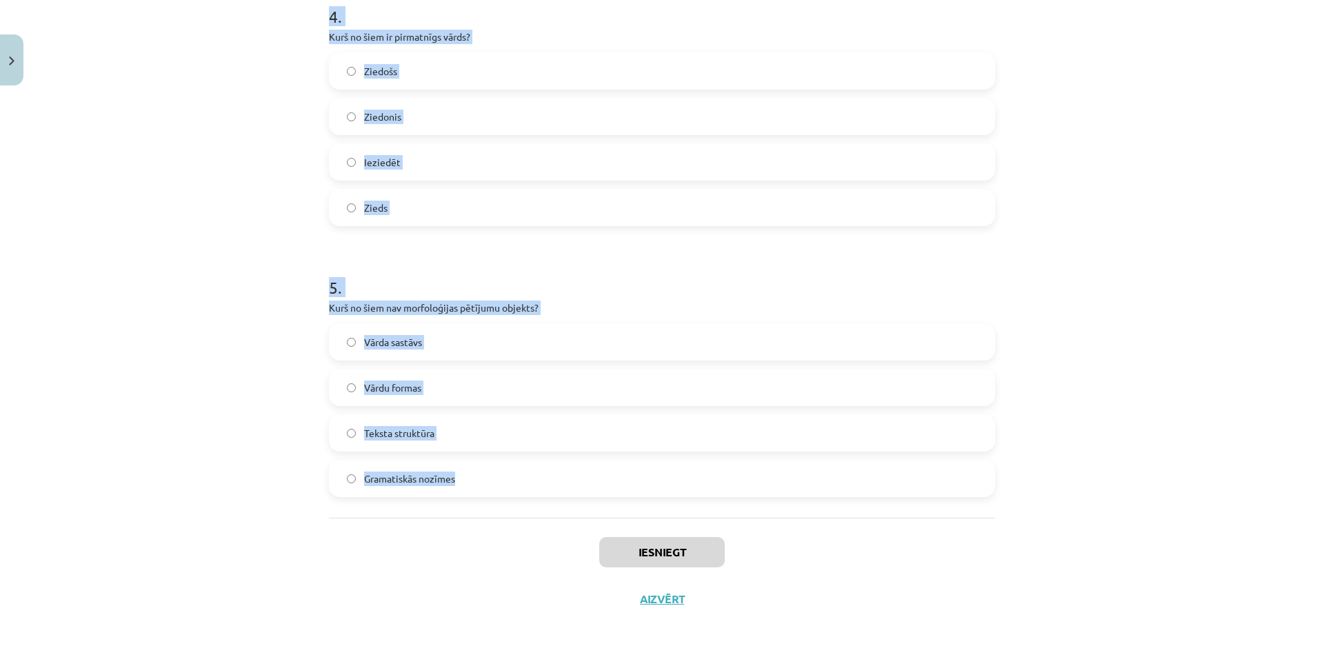
drag, startPoint x: 316, startPoint y: 272, endPoint x: 536, endPoint y: 489, distance: 309.5
copy form "1 . Kas ir vārddarināšanas līdzeklis, kas pievienojas vārda saknei un veido jau…"
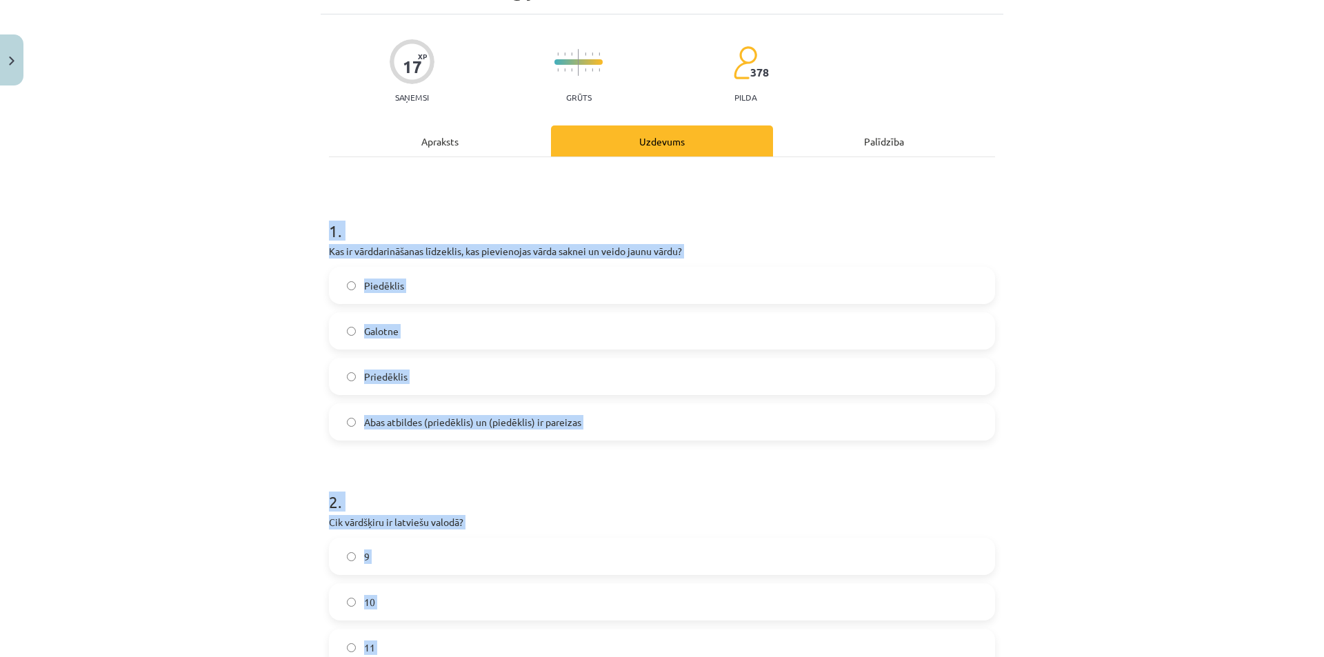
scroll to position [70, 0]
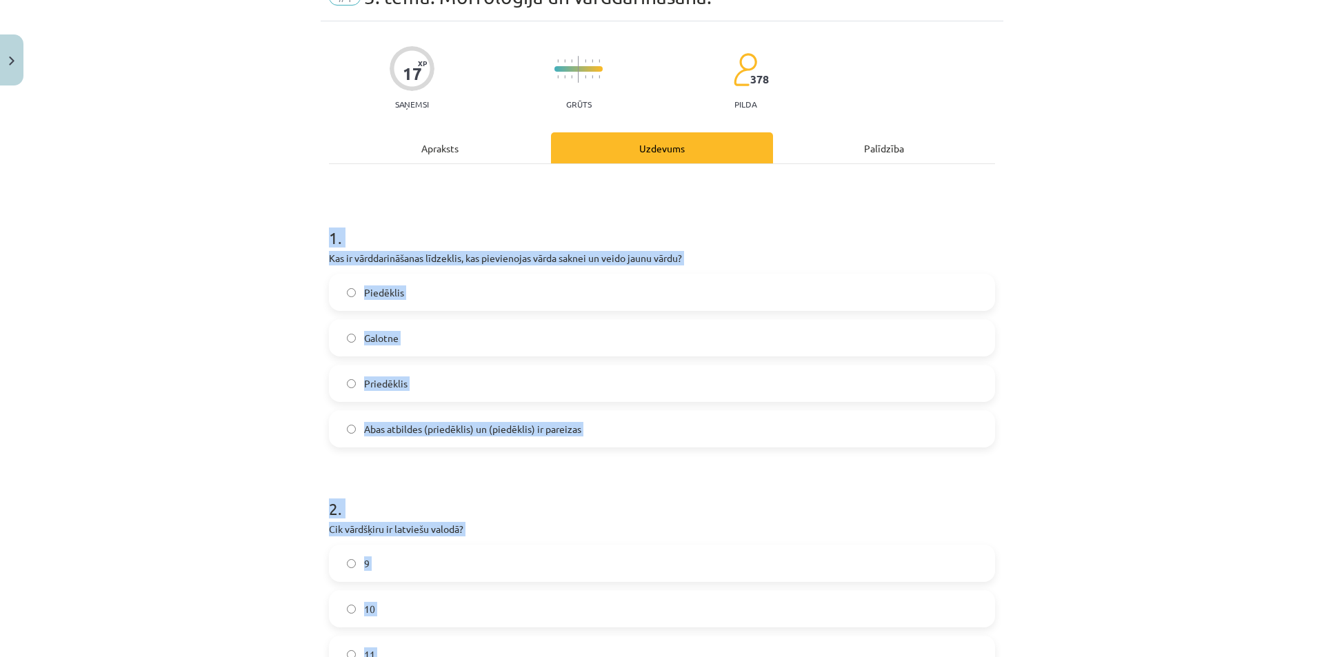
click at [243, 286] on div "Mācību tēma: Latviešu valodas i - 11. klases 1. ieskaites mācību materiāls (a,b…" at bounding box center [662, 328] width 1324 height 657
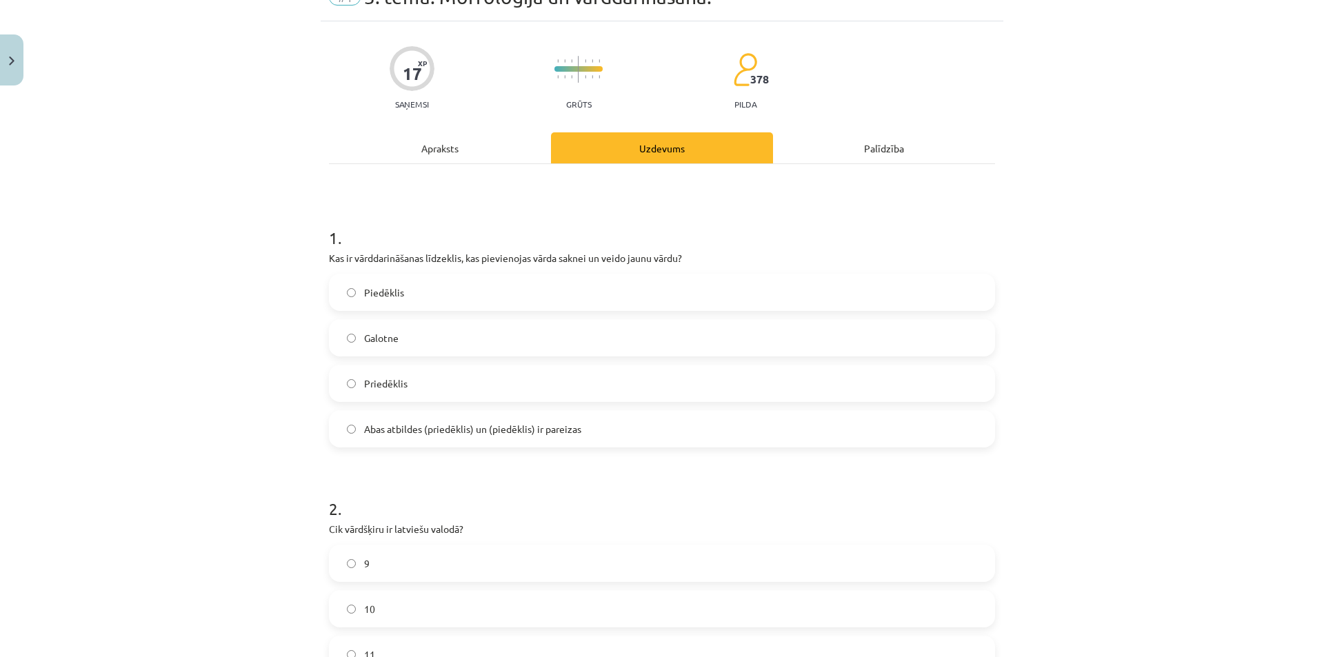
click at [385, 428] on span "Abas atbildes (priedēklis) un (piedēklis) ir pareizas" at bounding box center [472, 429] width 217 height 14
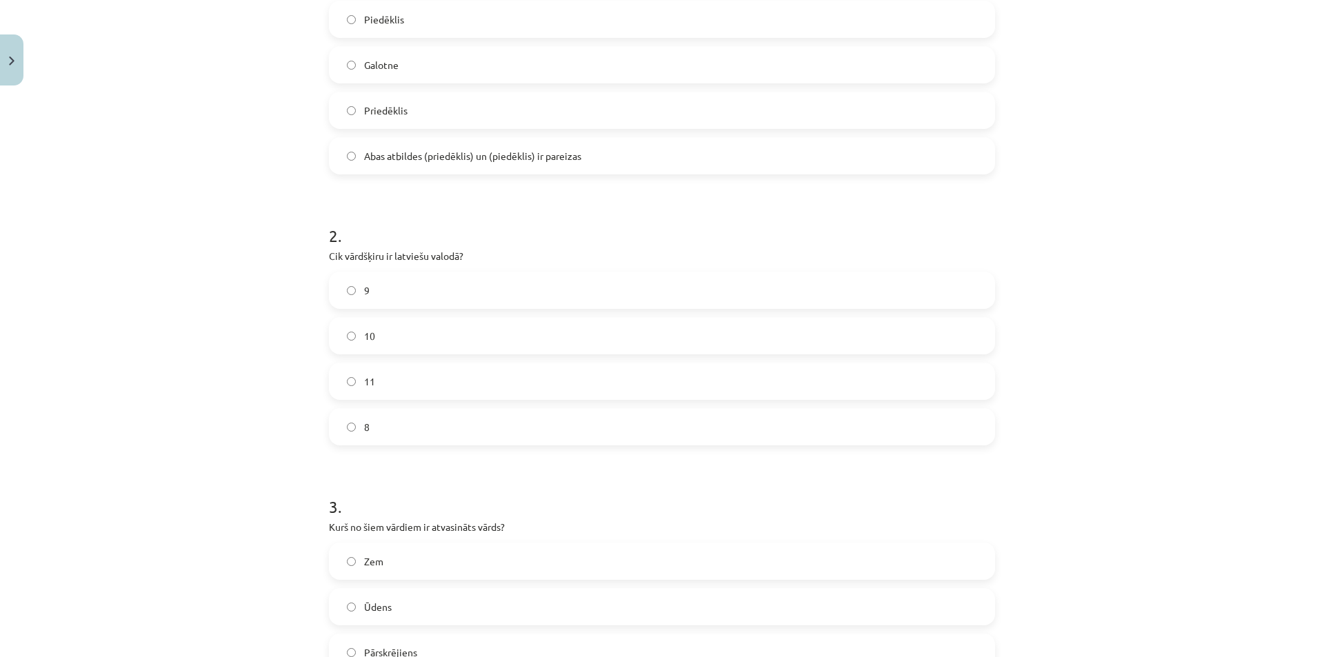
scroll to position [346, 0]
click at [375, 338] on label "10" at bounding box center [661, 333] width 663 height 34
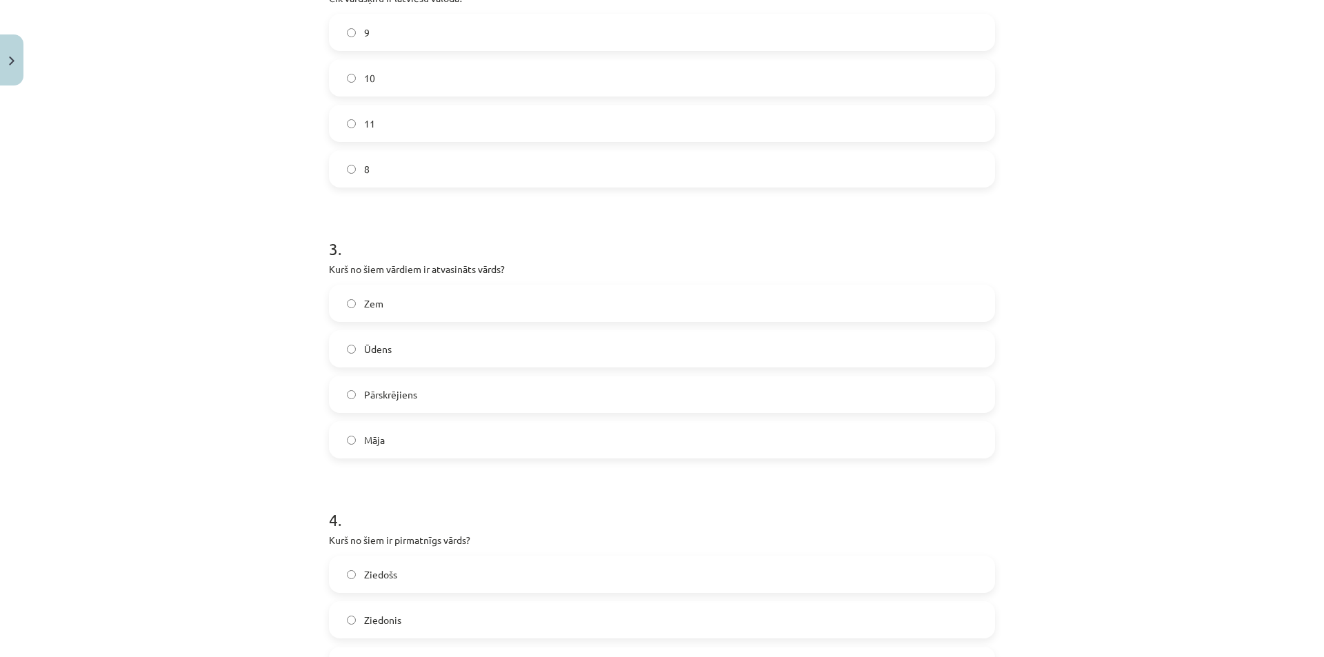
scroll to position [691, 0]
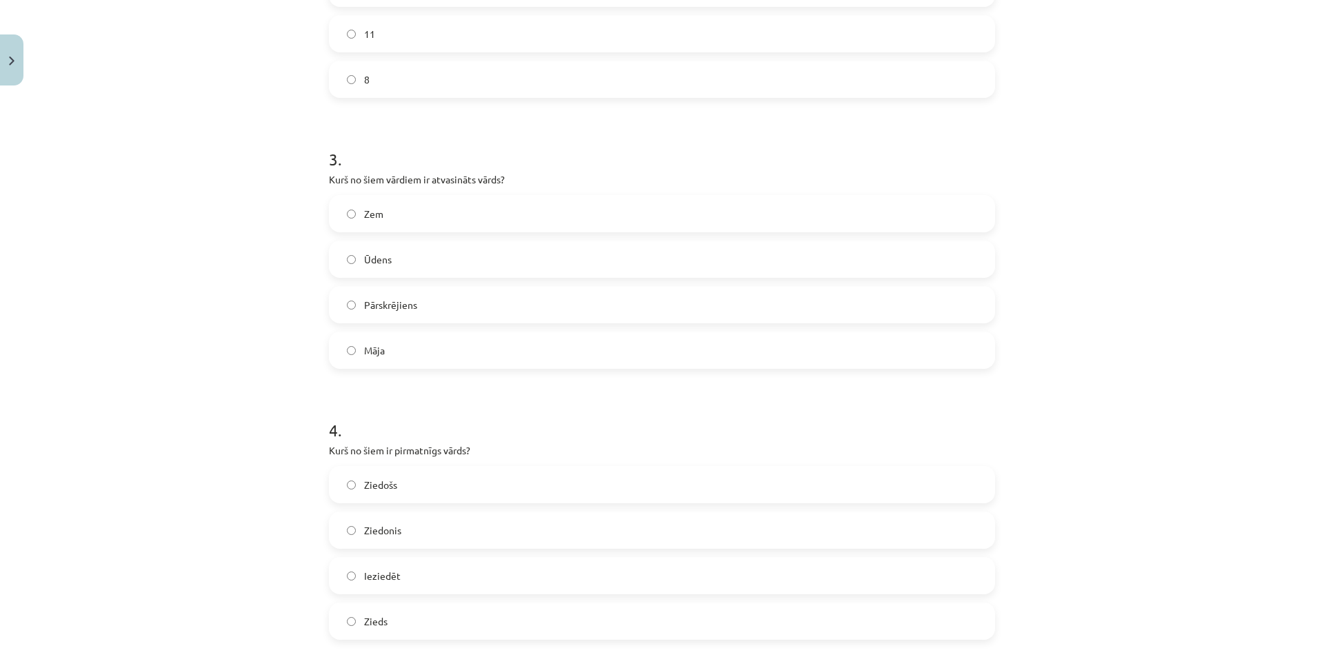
click at [356, 306] on label "Pārskrējiens" at bounding box center [661, 304] width 663 height 34
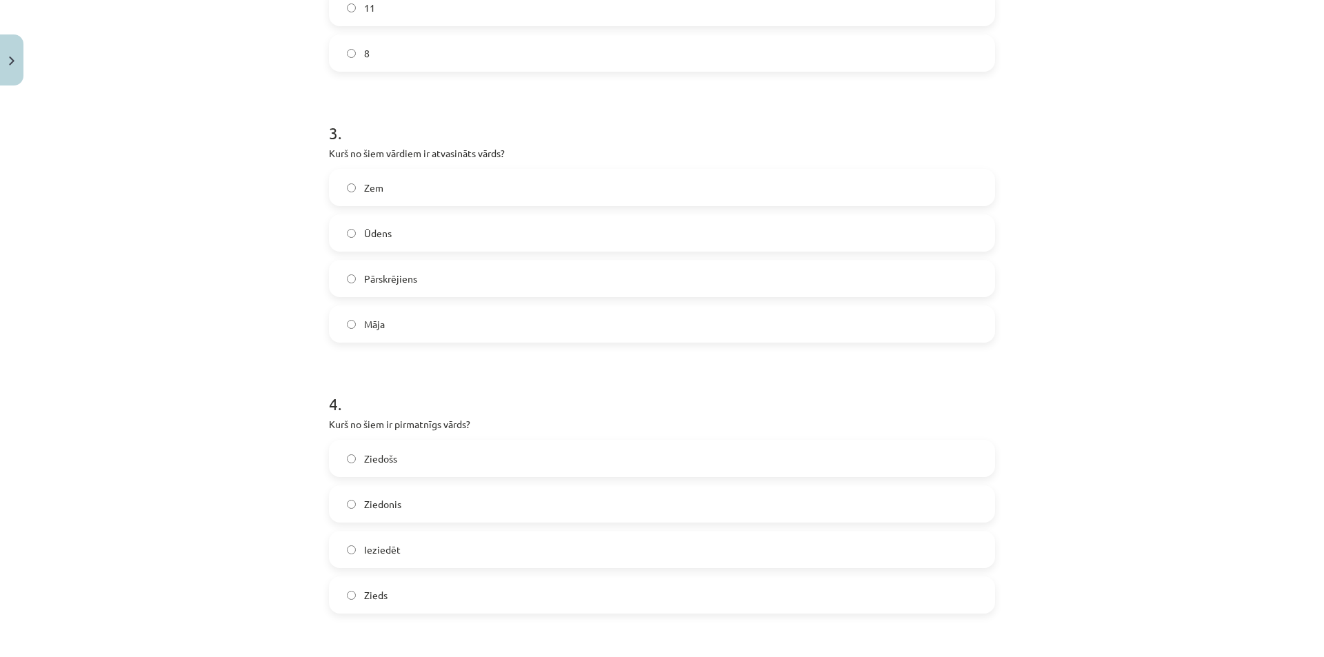
scroll to position [898, 0]
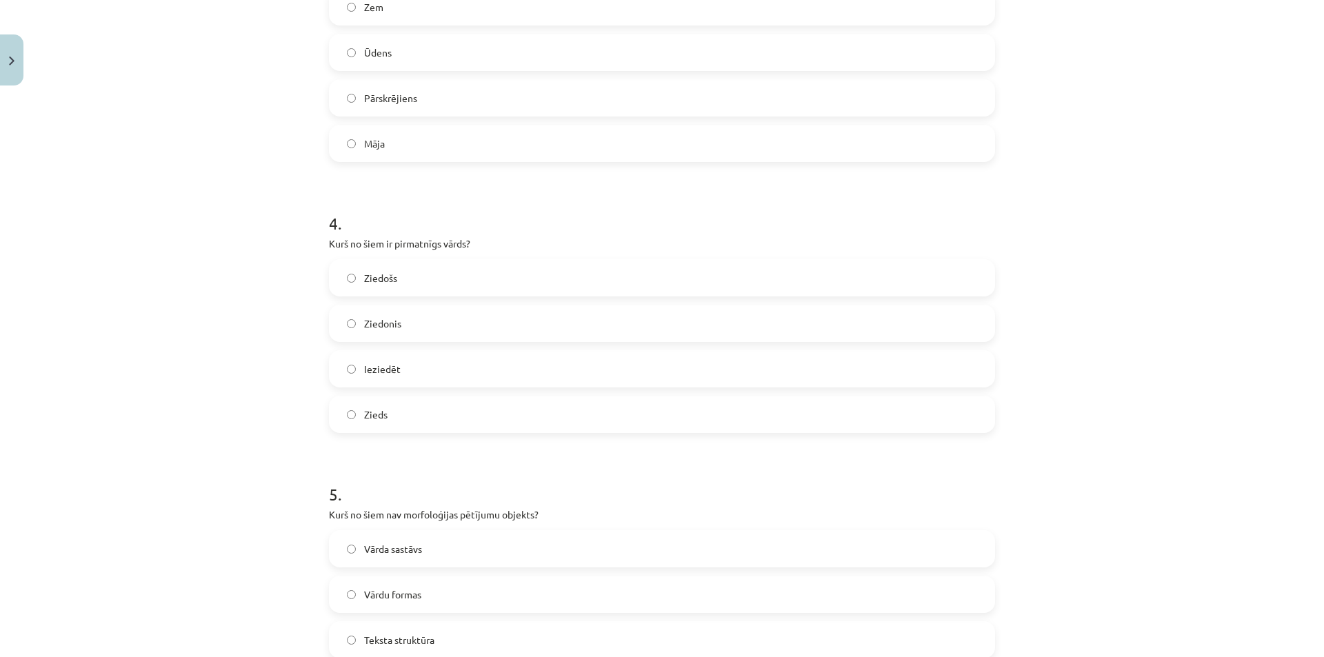
click at [364, 416] on span "Zieds" at bounding box center [375, 414] width 23 height 14
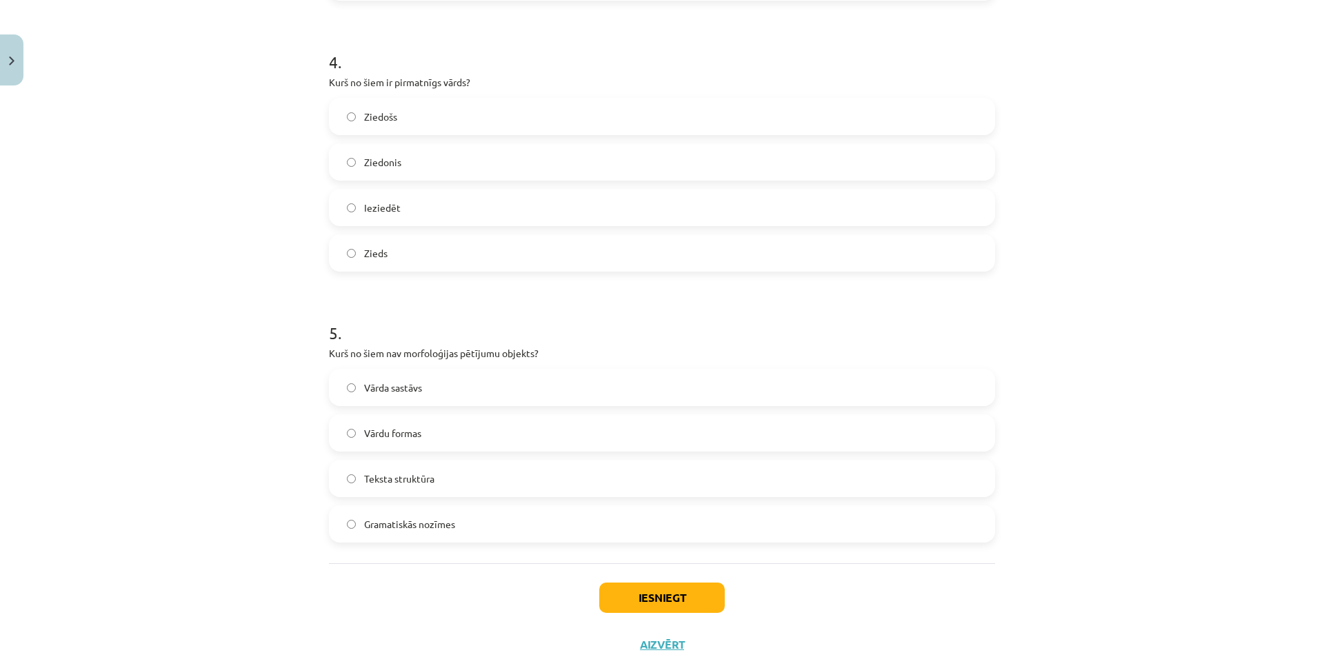
scroll to position [1104, 0]
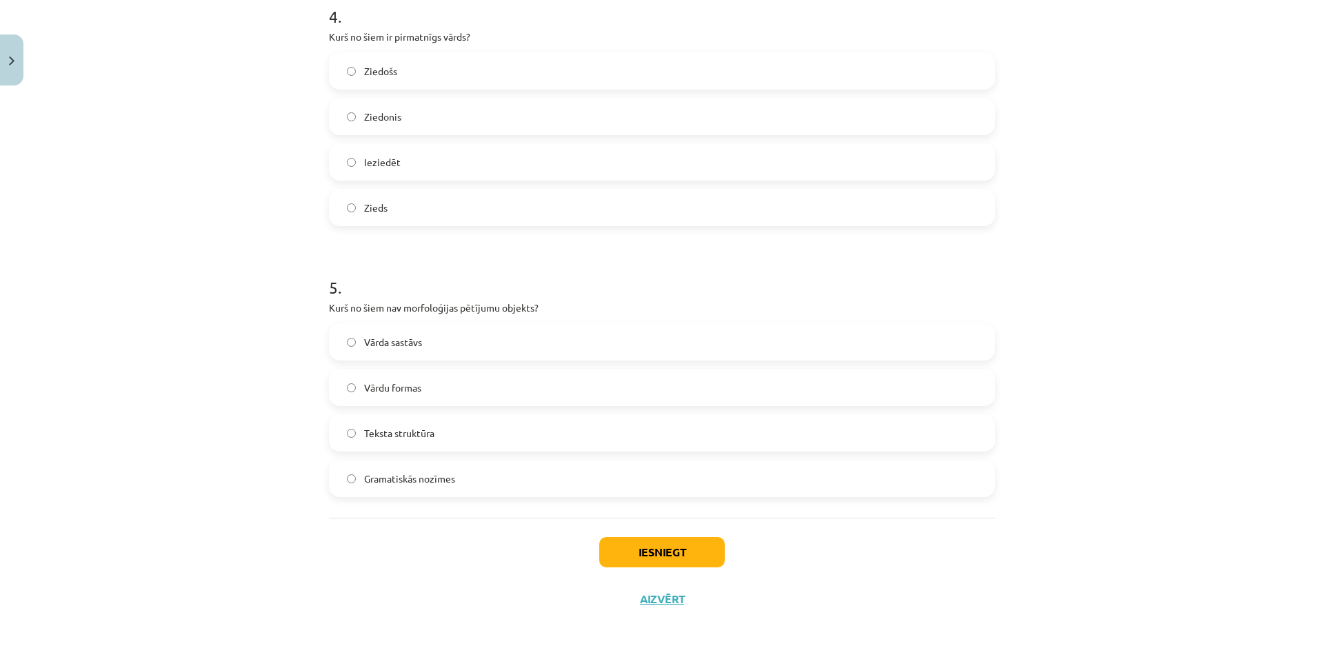
click at [397, 432] on span "Teksta struktūra" at bounding box center [399, 433] width 70 height 14
click at [651, 557] on button "Iesniegt" at bounding box center [661, 552] width 125 height 30
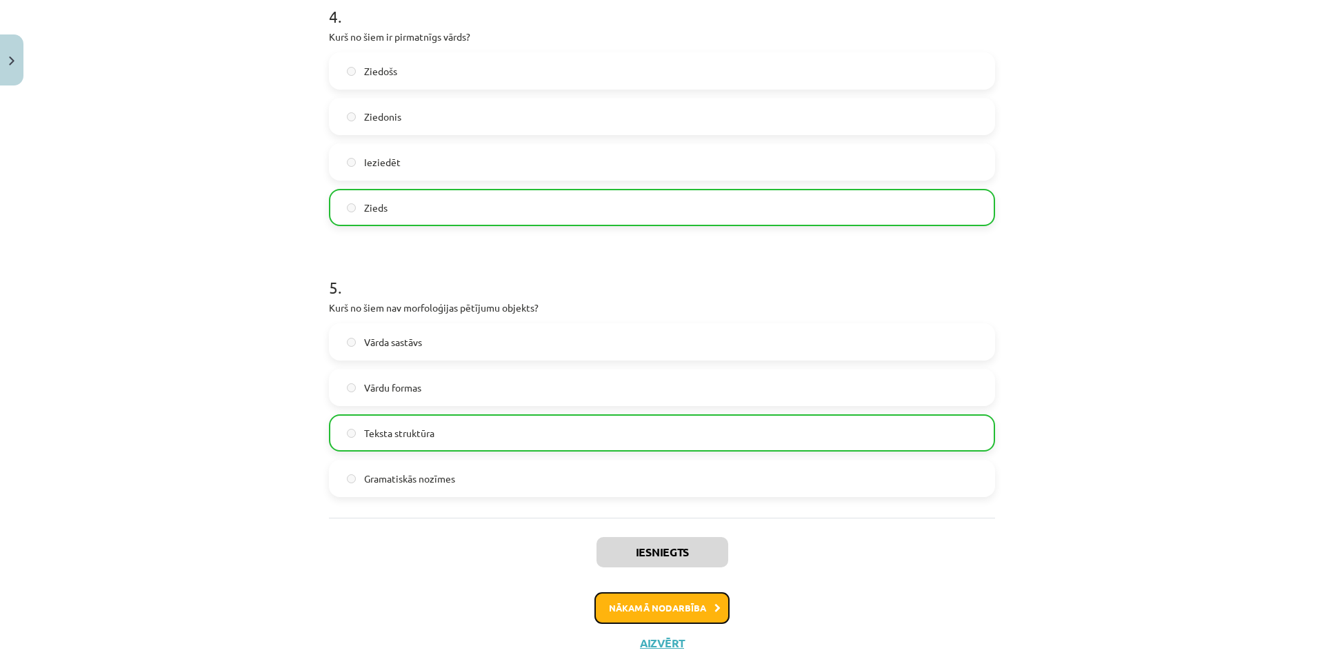
click at [648, 597] on button "Nākamā nodarbība" at bounding box center [661, 608] width 135 height 32
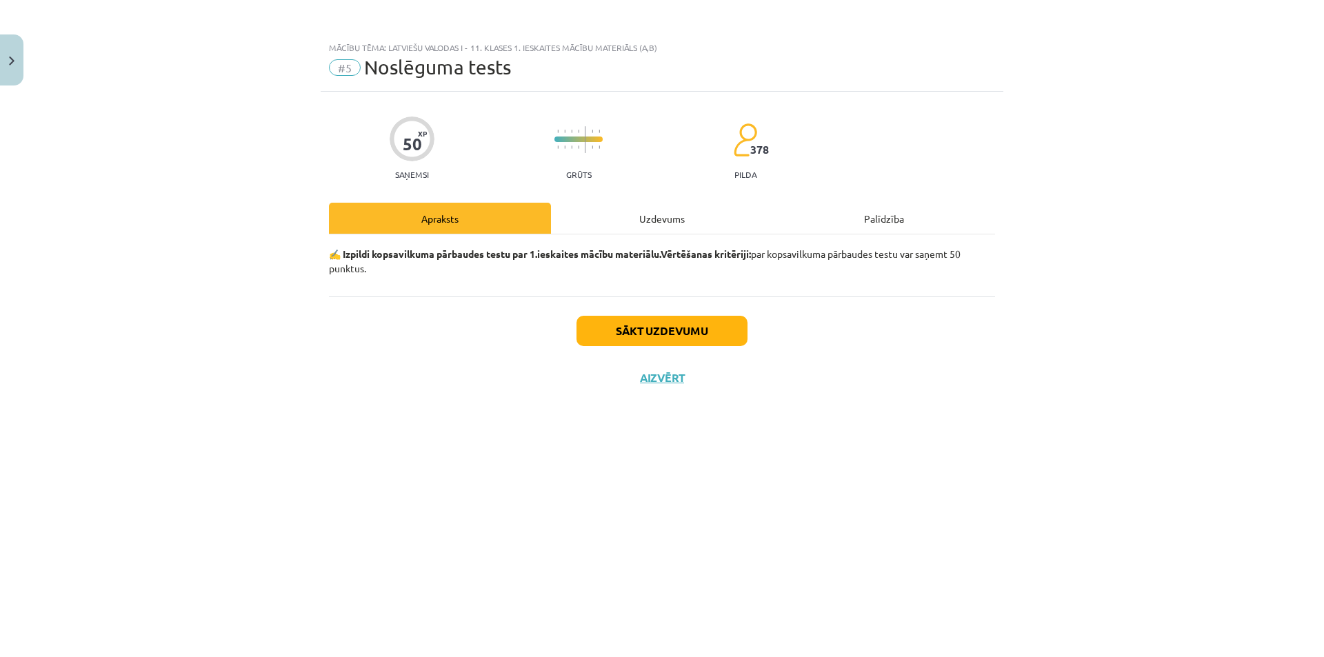
click at [644, 210] on div "Uzdevums" at bounding box center [662, 218] width 222 height 31
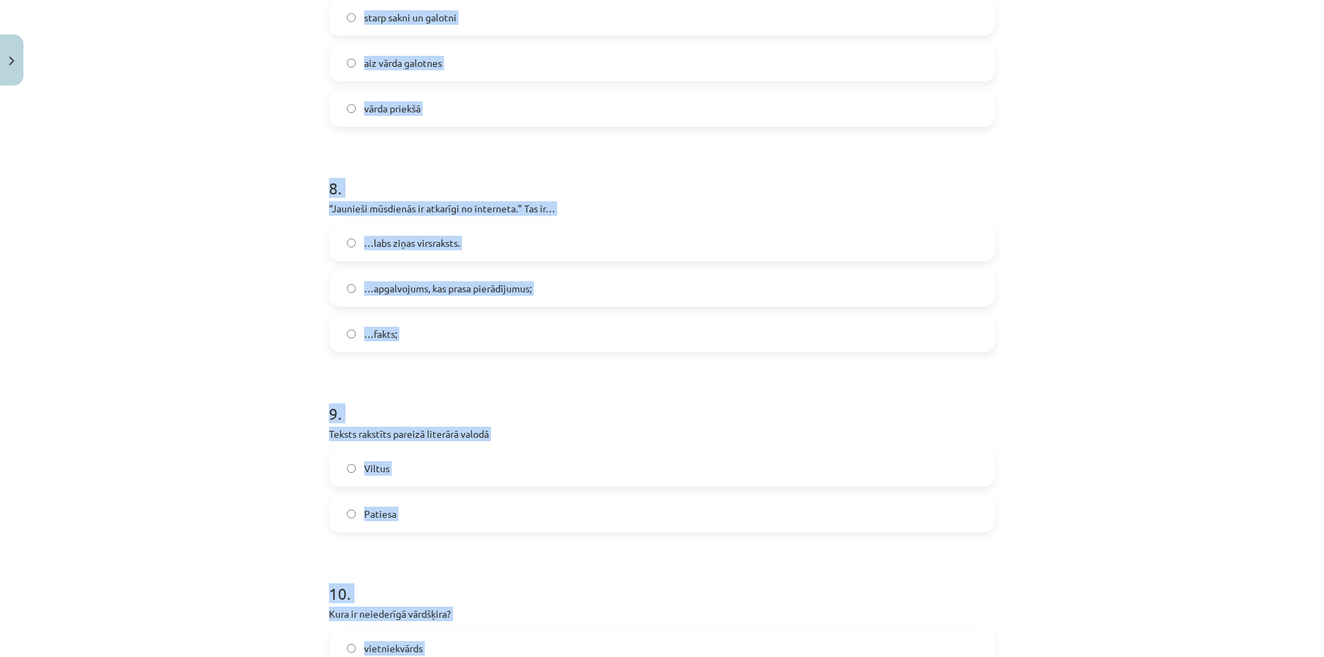
scroll to position [2244, 0]
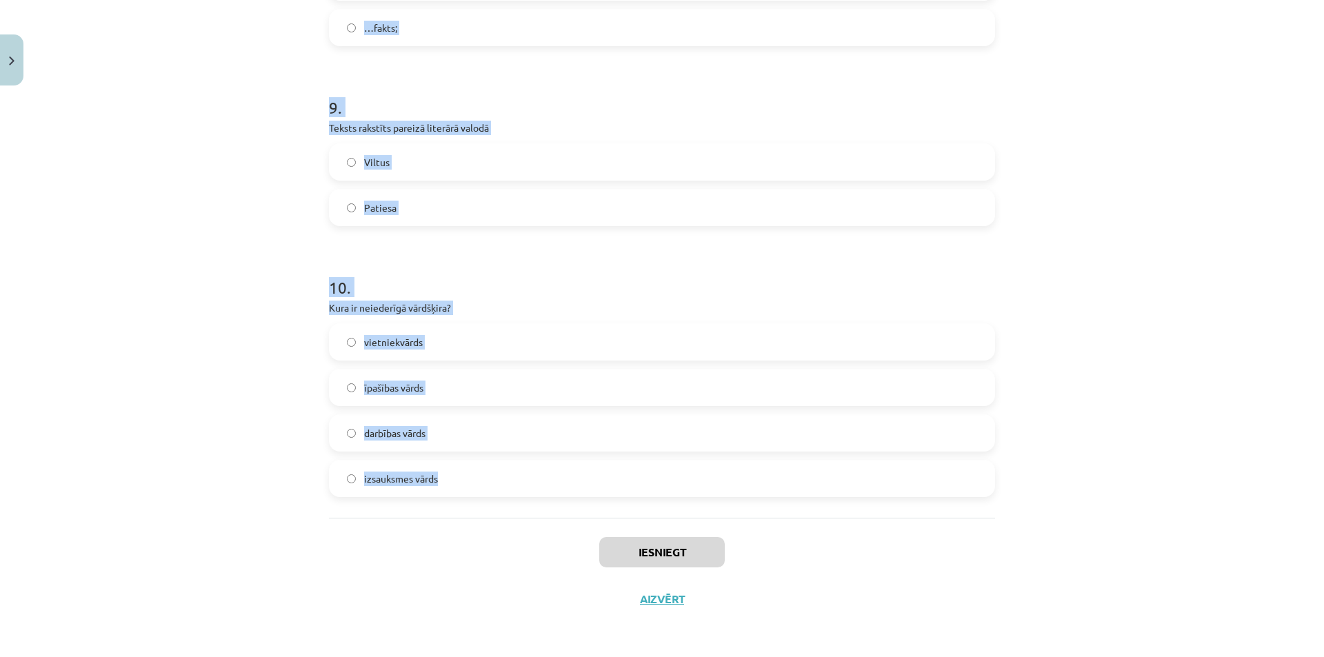
drag, startPoint x: 303, startPoint y: 304, endPoint x: 551, endPoint y: 503, distance: 318.2
click at [551, 503] on div "Mācību tēma: Latviešu valodas i - 11. klases 1. ieskaites mācību materiāls (a,b…" at bounding box center [662, 328] width 1324 height 657
copy form "3 . Loremips dolorsi ametconse ad elit sed doeiu temporinc 7 . Utlabore etdolo …"
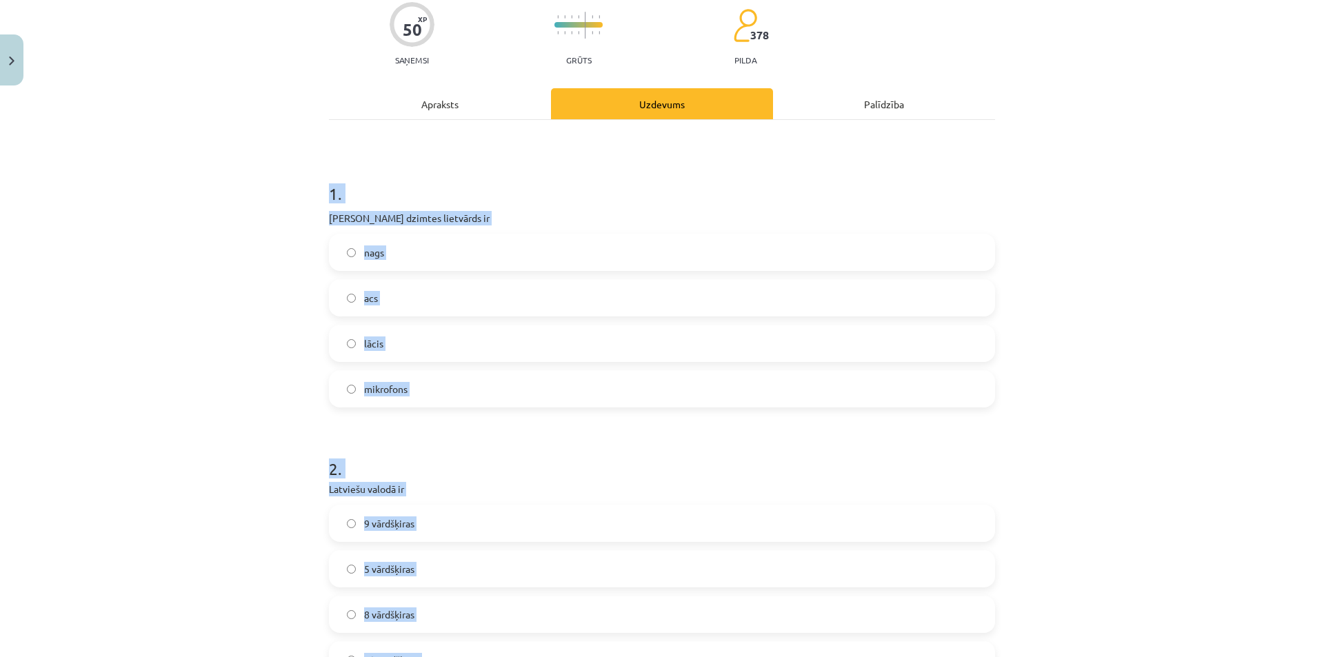
scroll to position [107, 0]
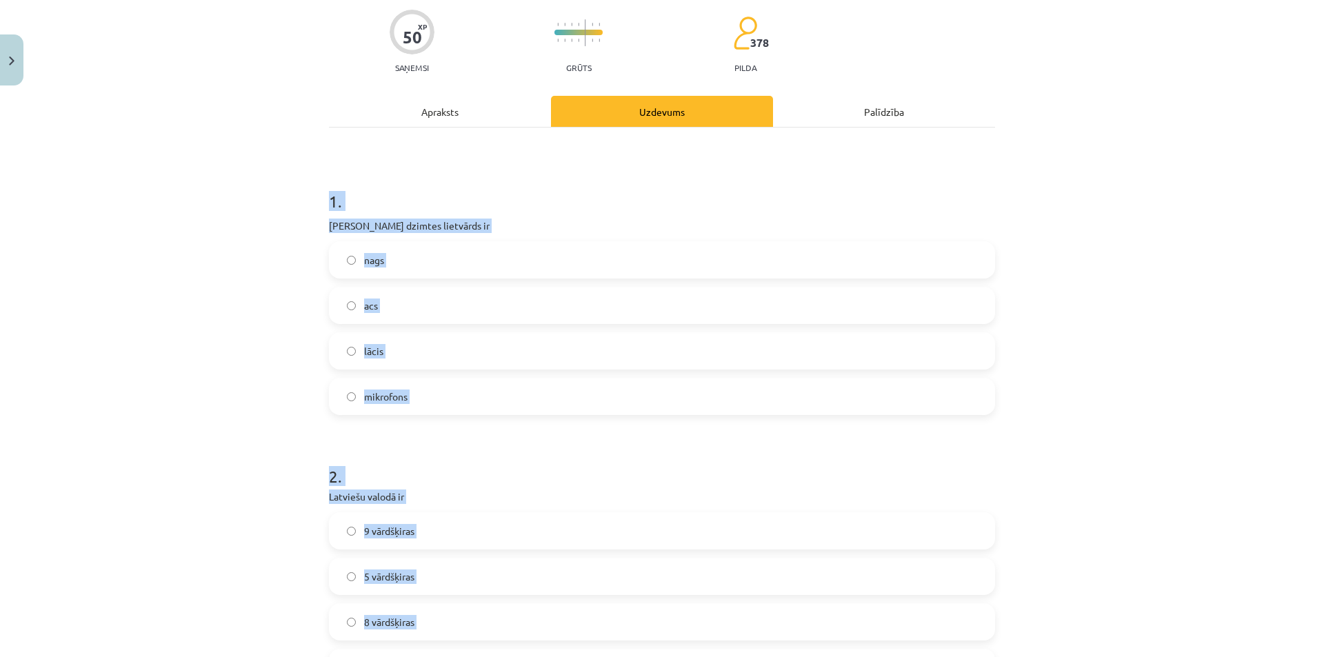
click at [231, 287] on div "Mācību tēma: Latviešu valodas i - 11. klases 1. ieskaites mācību materiāls (a,b…" at bounding box center [662, 328] width 1324 height 657
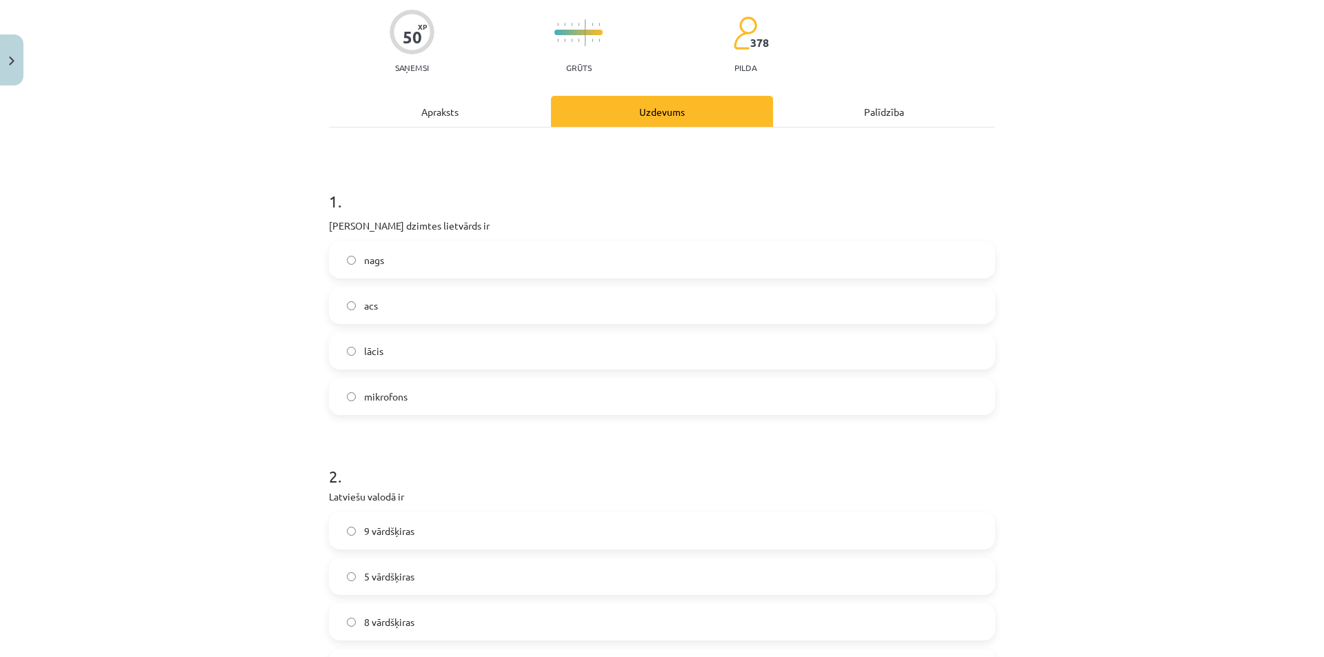
click at [398, 298] on label "acs" at bounding box center [661, 305] width 663 height 34
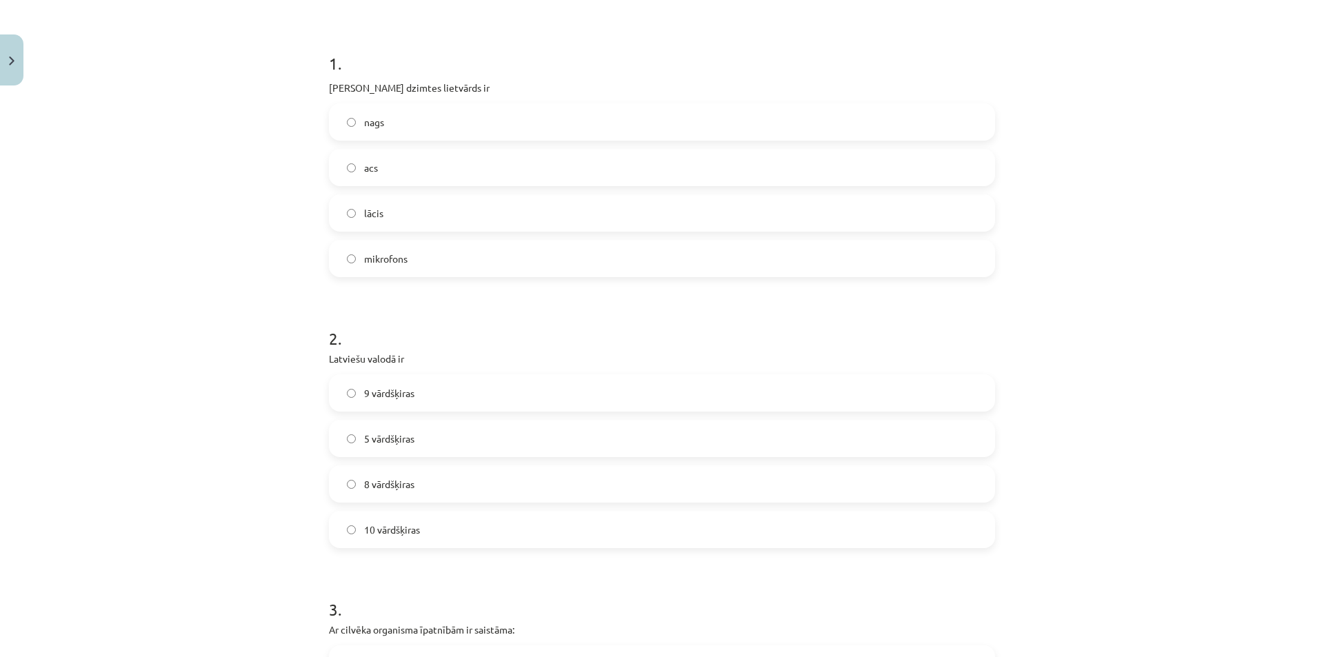
click at [377, 529] on span "10 vārdšķiras" at bounding box center [392, 530] width 56 height 14
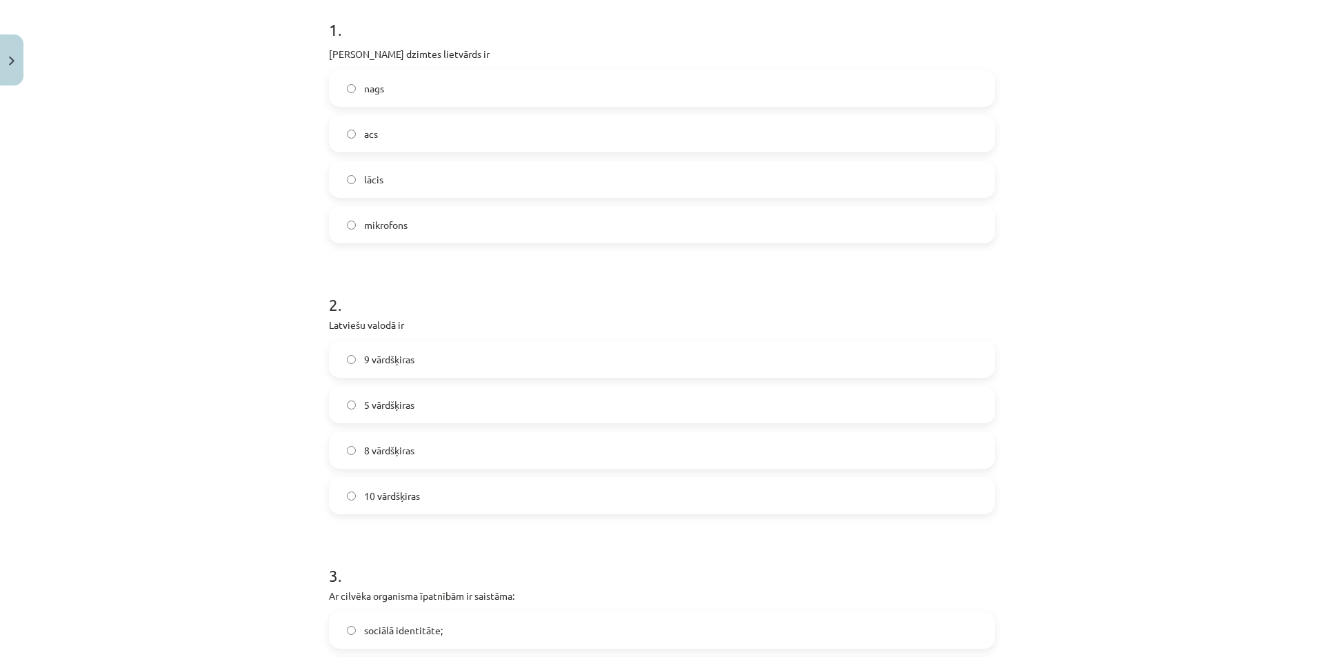
scroll to position [520, 0]
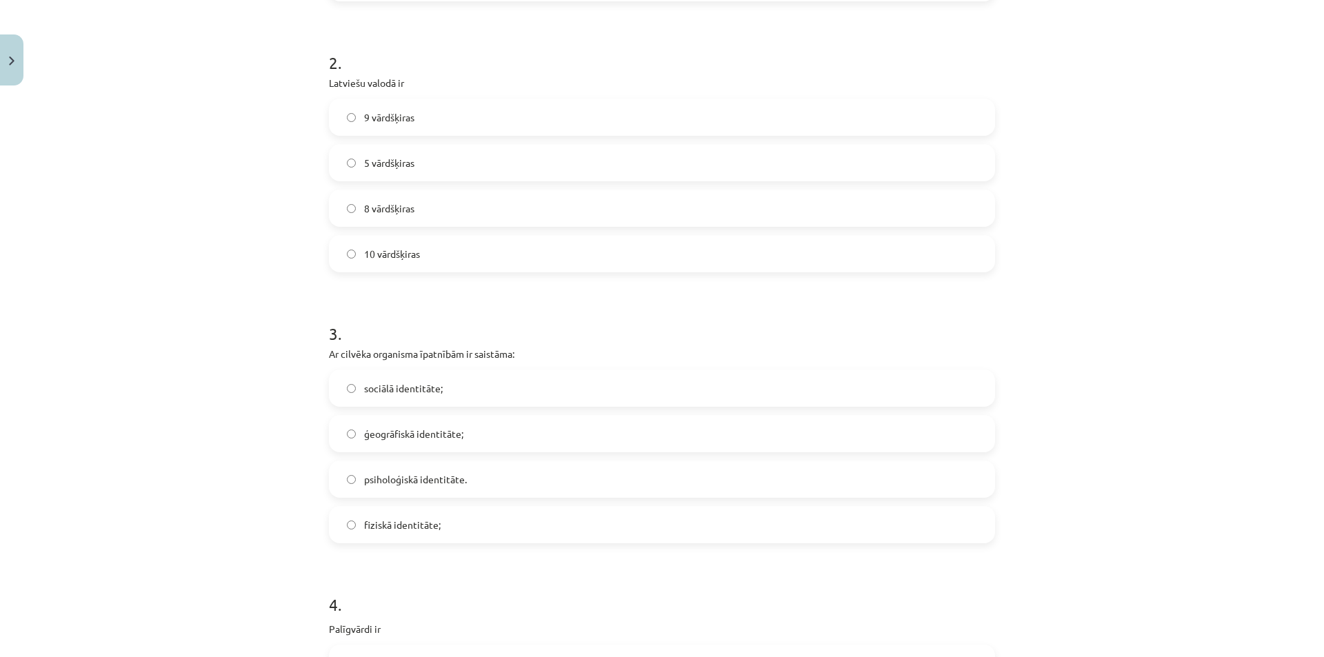
click at [398, 526] on span "fiziskā identitāte;" at bounding box center [402, 525] width 77 height 14
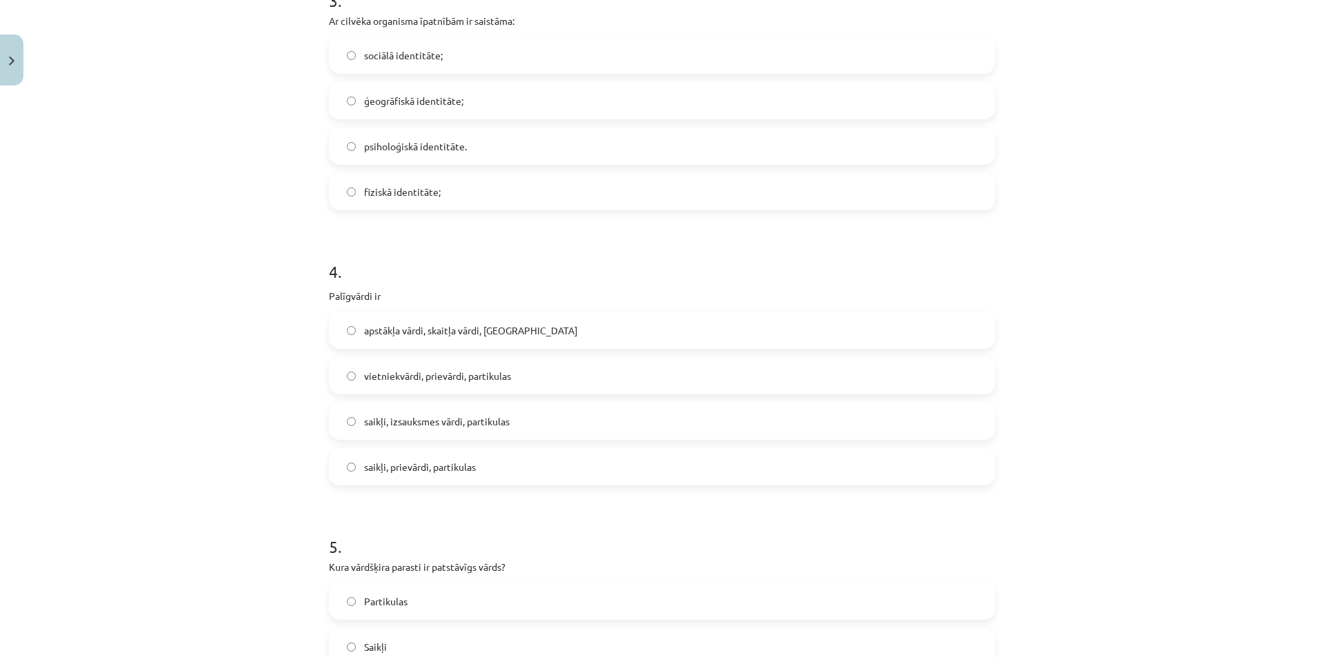
scroll to position [934, 0]
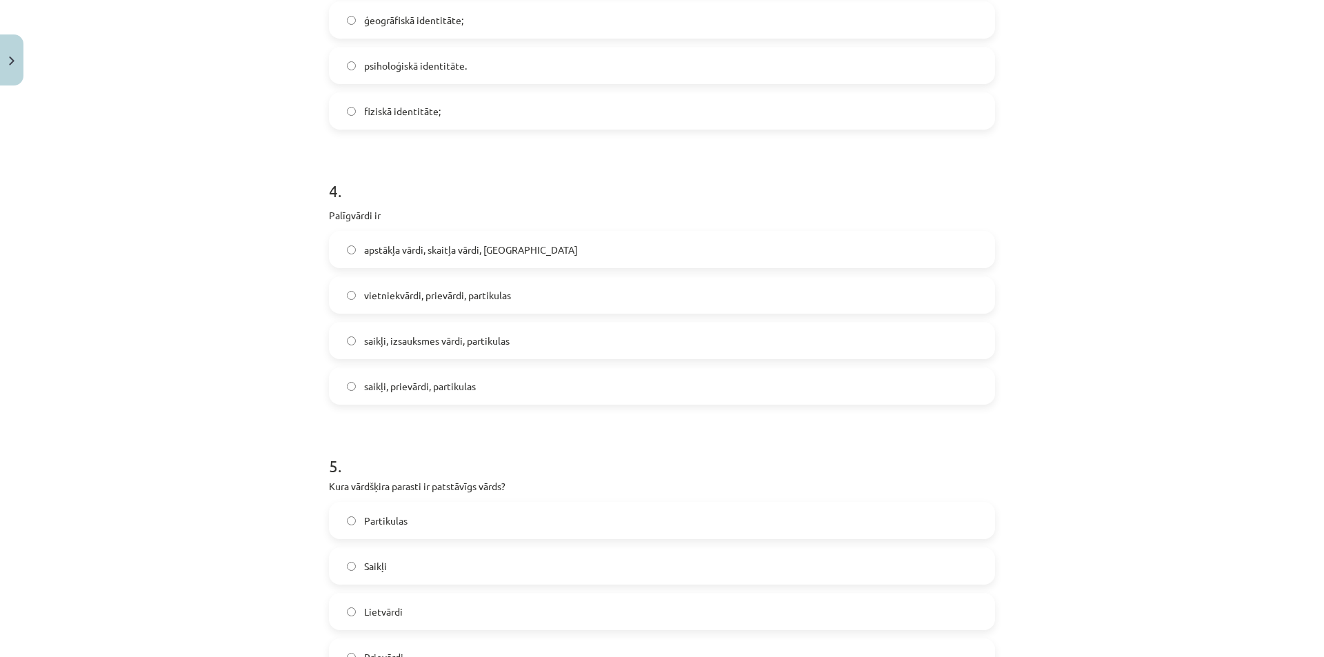
click at [409, 388] on span "saikļi, prievārdi, partikulas" at bounding box center [420, 386] width 112 height 14
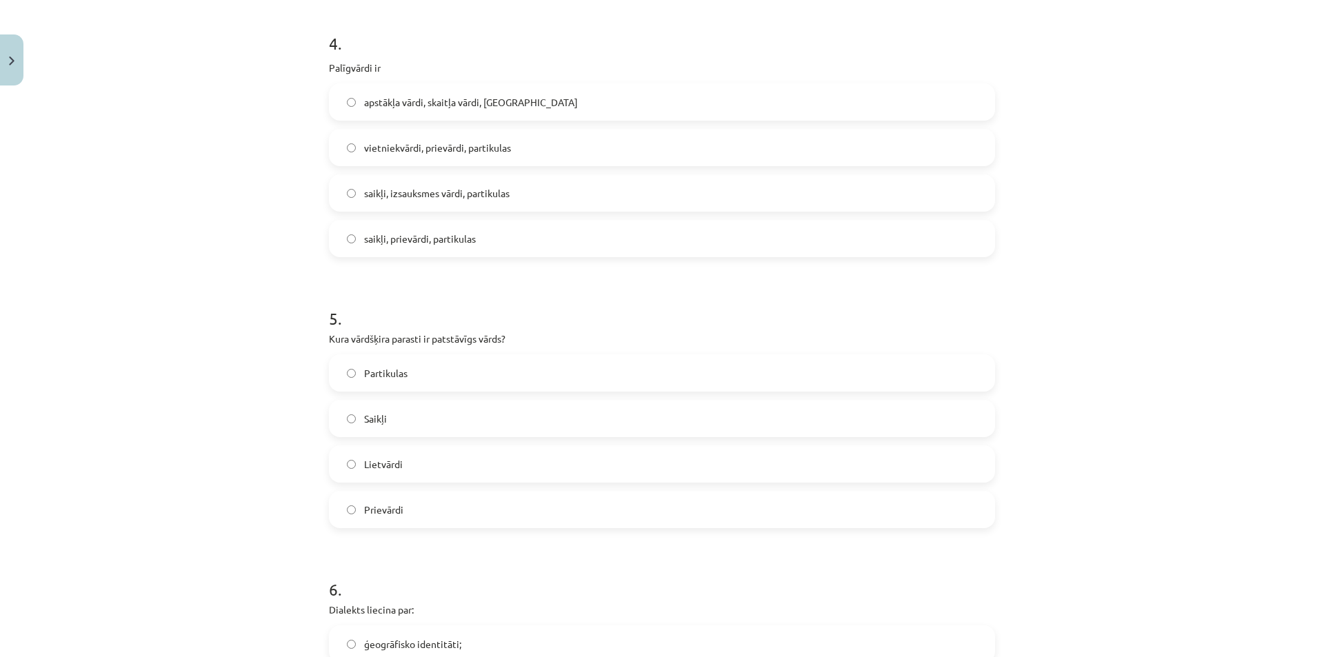
scroll to position [1210, 0]
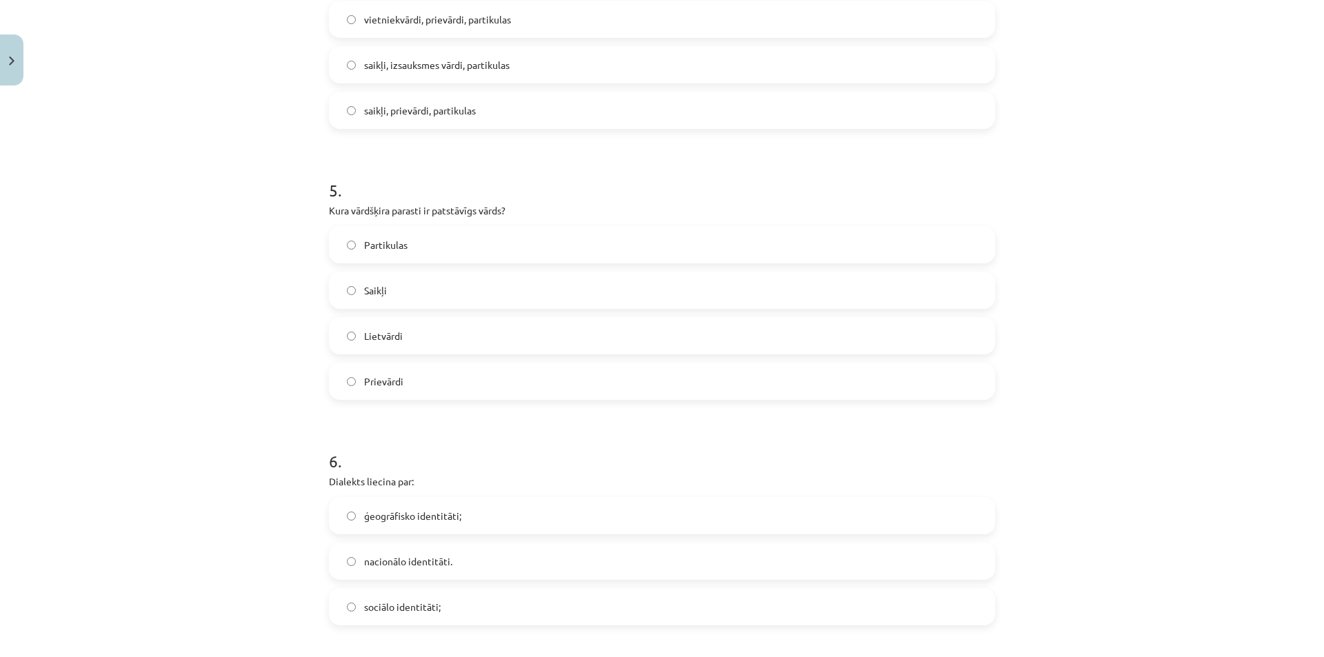
click at [380, 337] on span "Lietvārdi" at bounding box center [383, 336] width 39 height 14
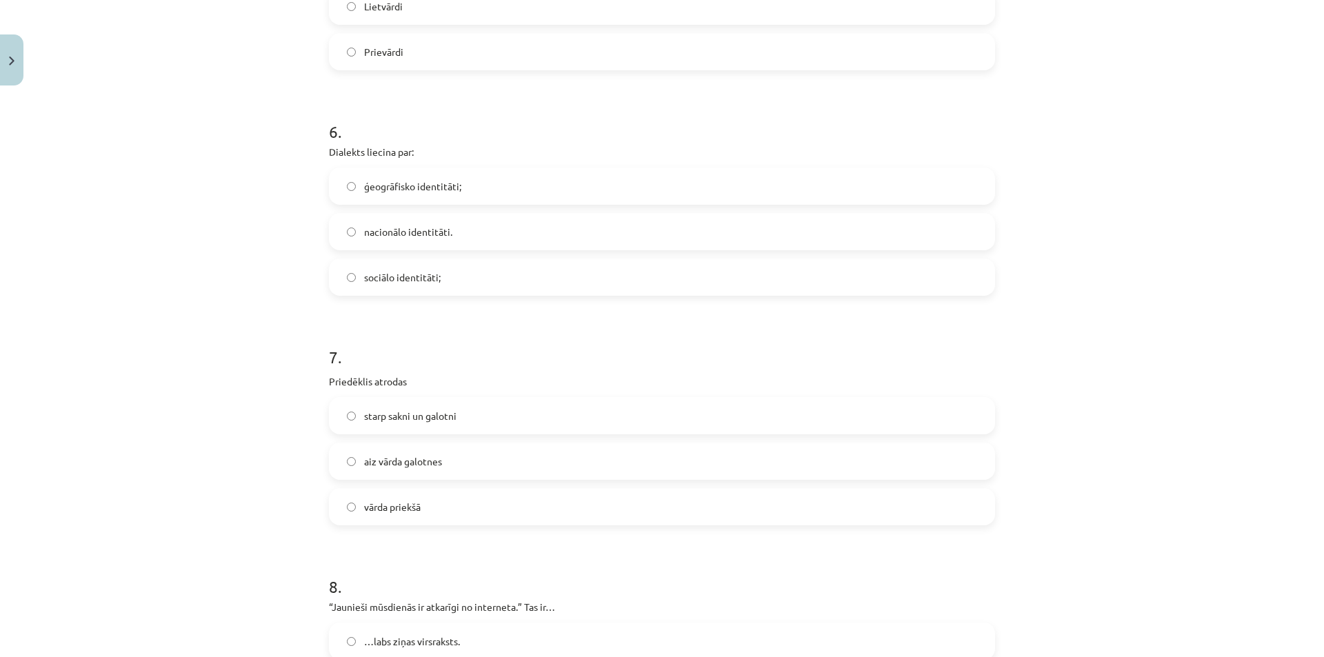
scroll to position [1554, 0]
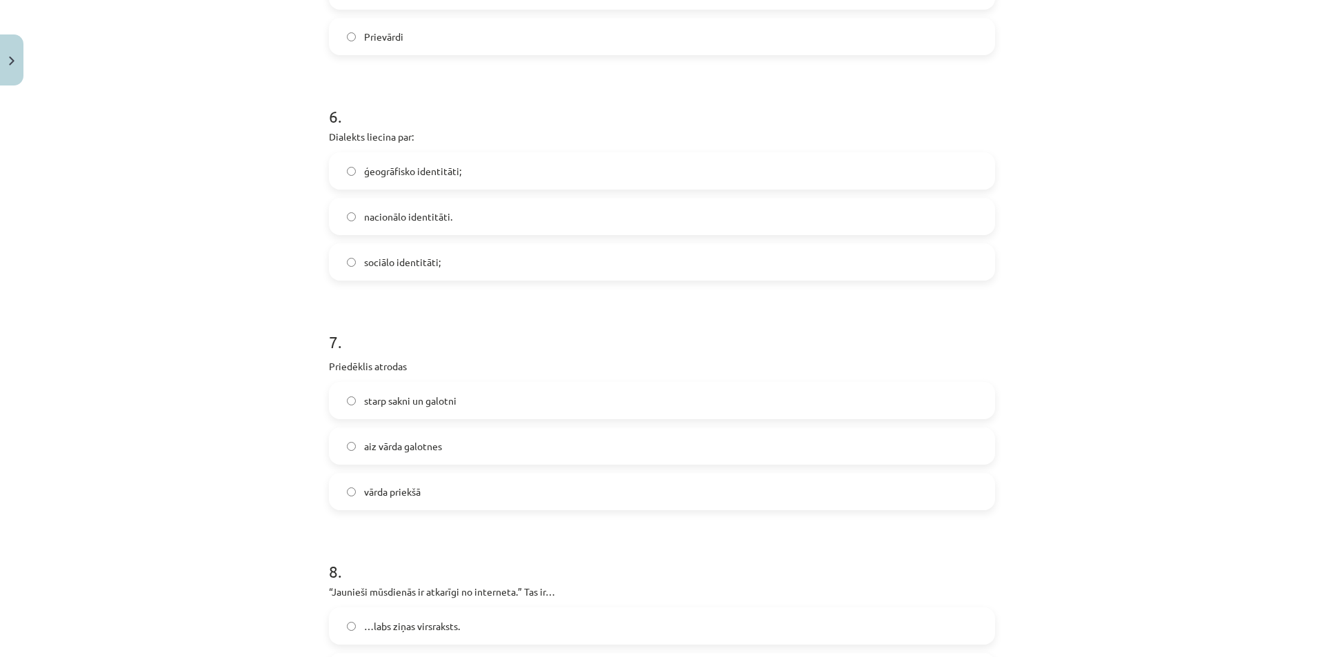
click at [366, 173] on span "ģeogrāfisko identitāti;" at bounding box center [412, 171] width 97 height 14
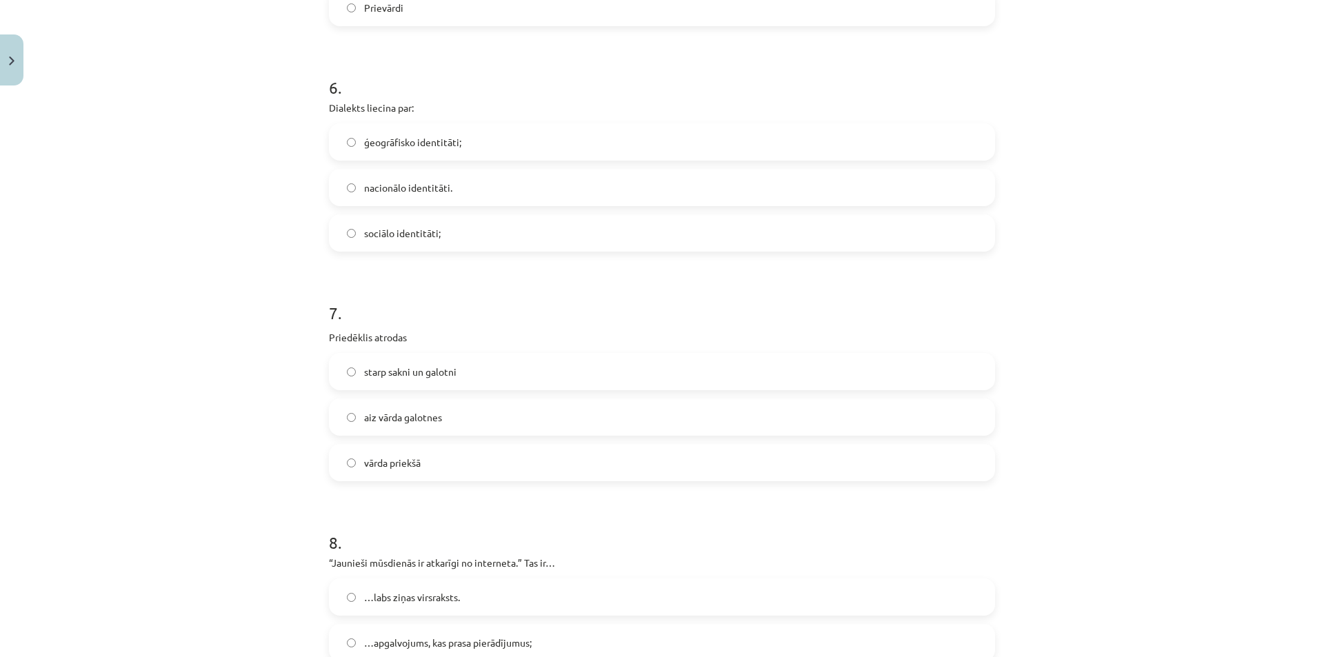
scroll to position [1830, 0]
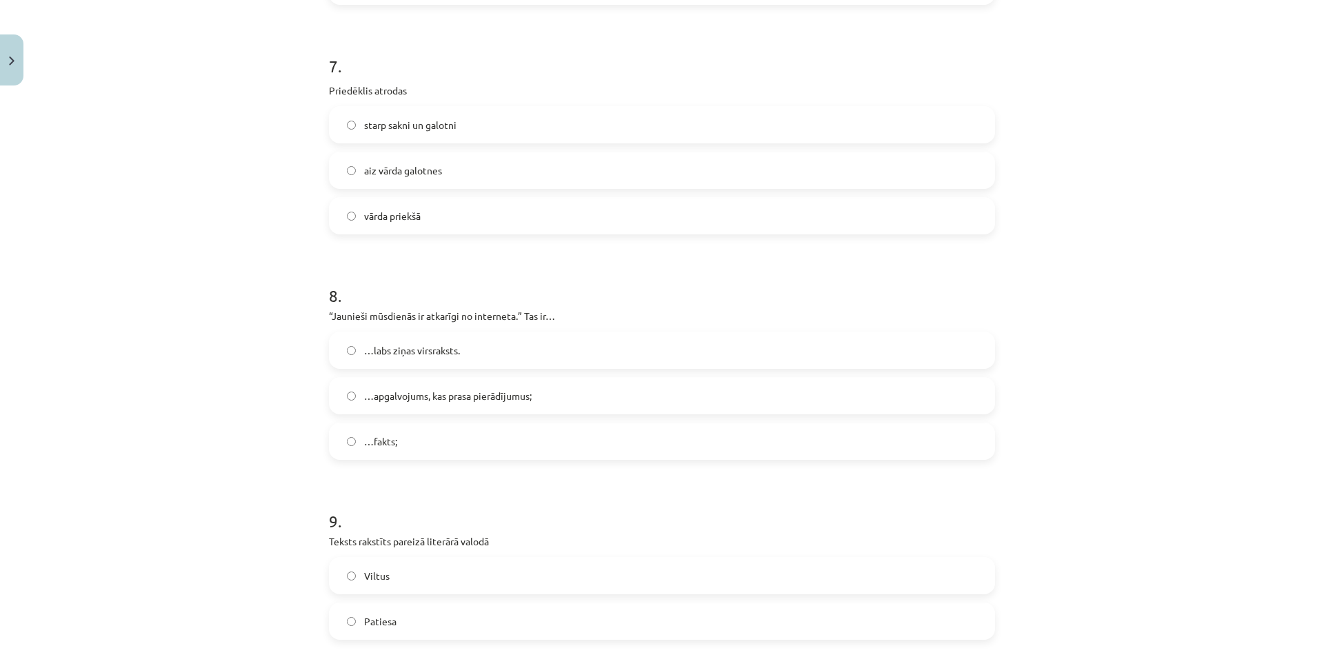
click at [403, 221] on span "vārda priekšā" at bounding box center [392, 216] width 57 height 14
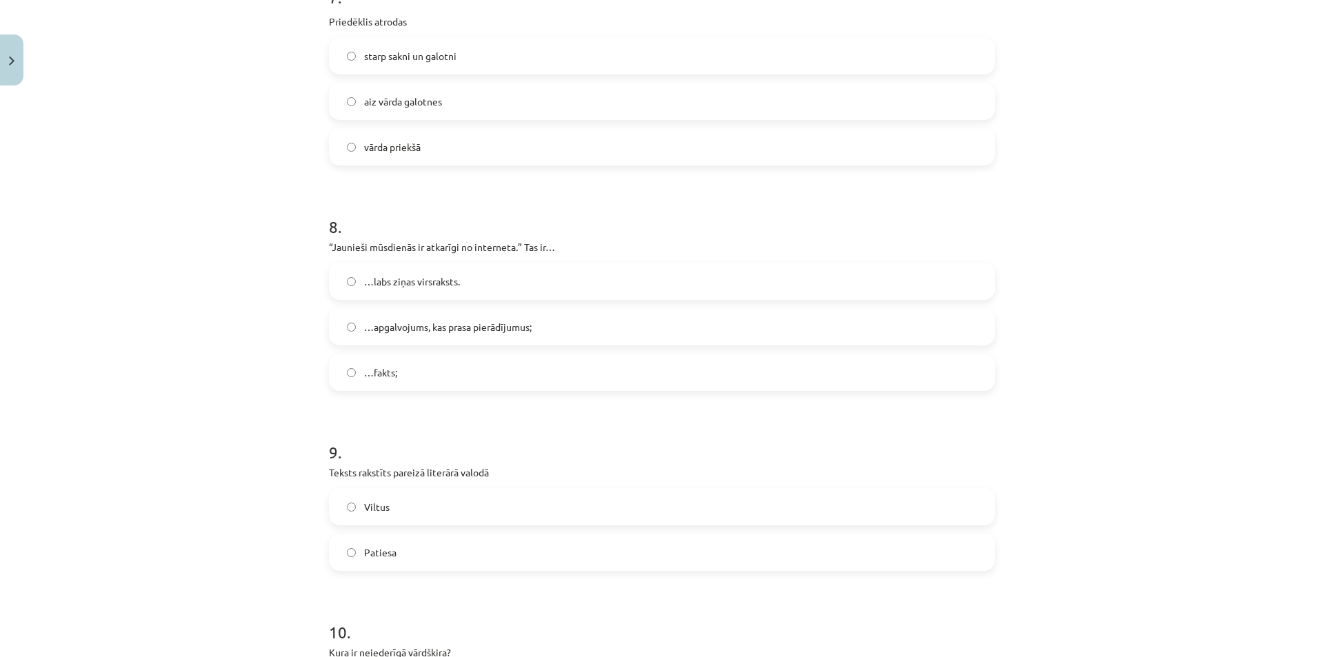
click at [432, 332] on span "…apgalvojums, kas prasa pierādījumus;" at bounding box center [448, 327] width 168 height 14
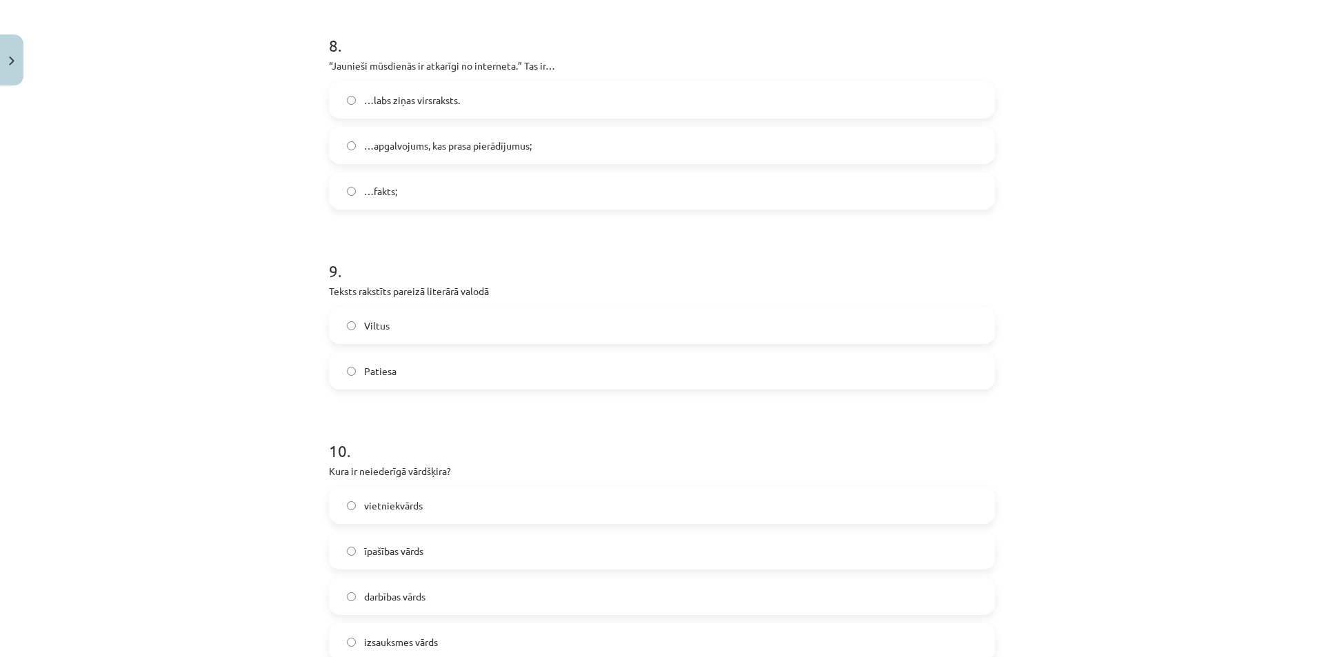
scroll to position [2106, 0]
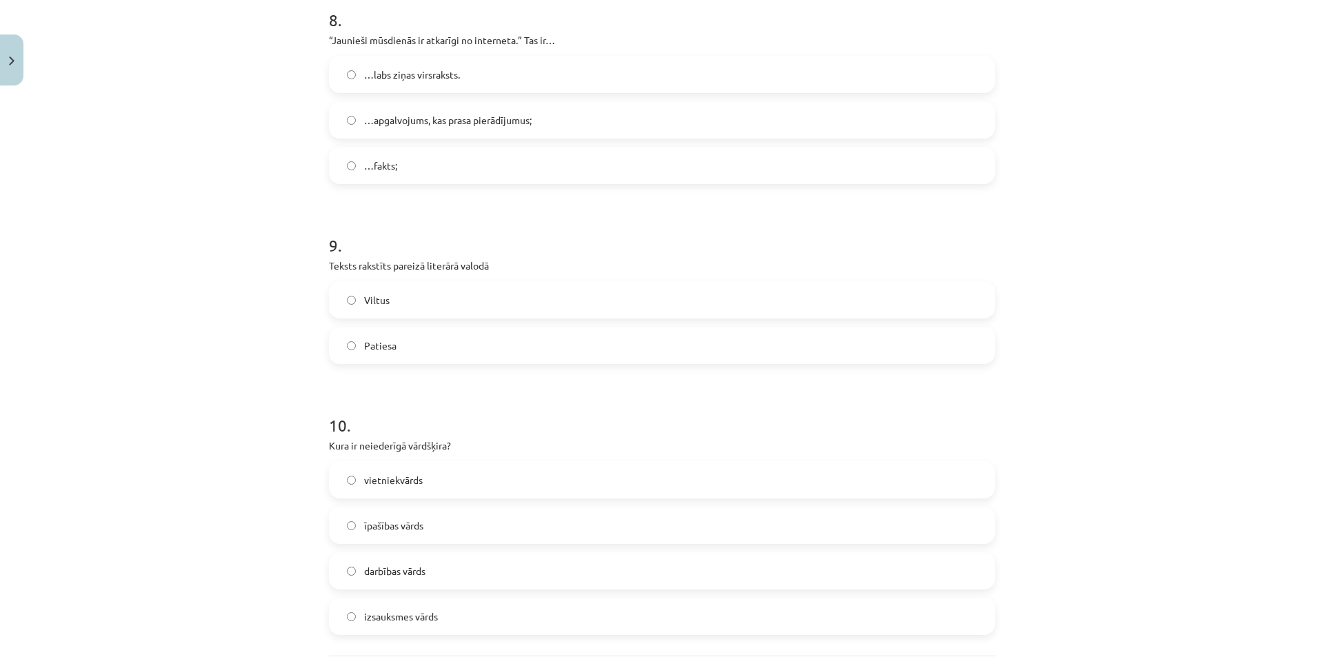
click at [408, 343] on label "Patiesa" at bounding box center [661, 345] width 663 height 34
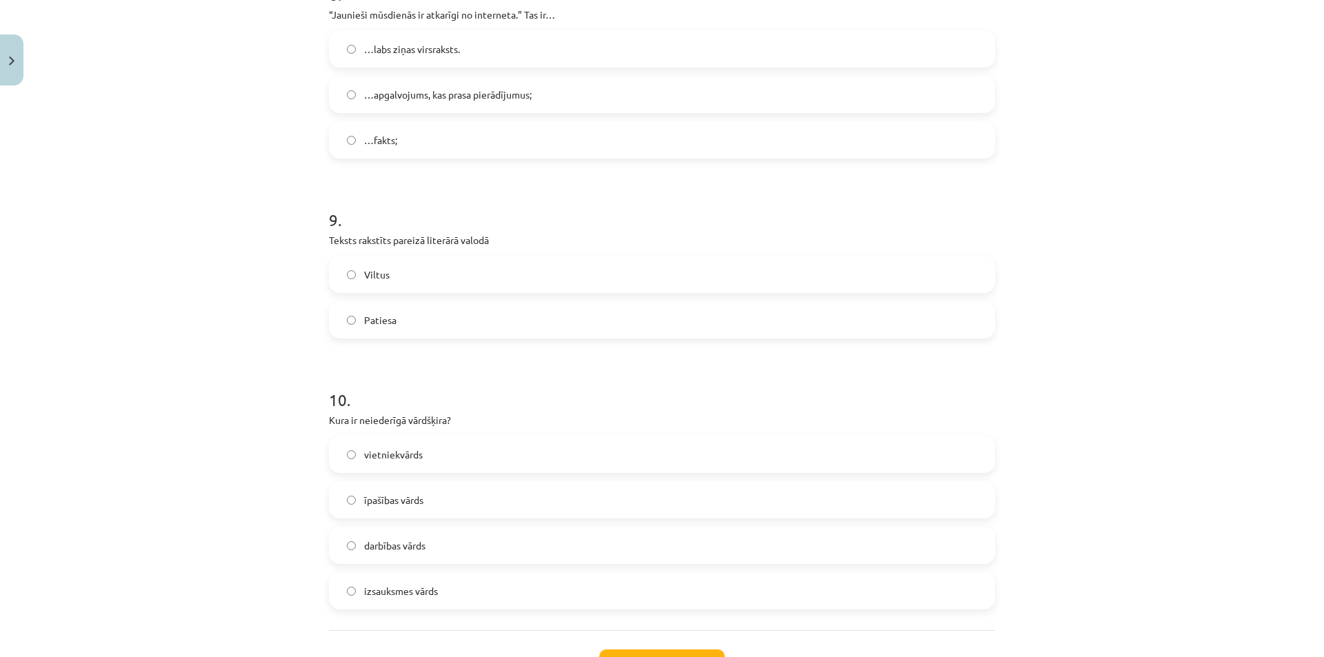
scroll to position [2244, 0]
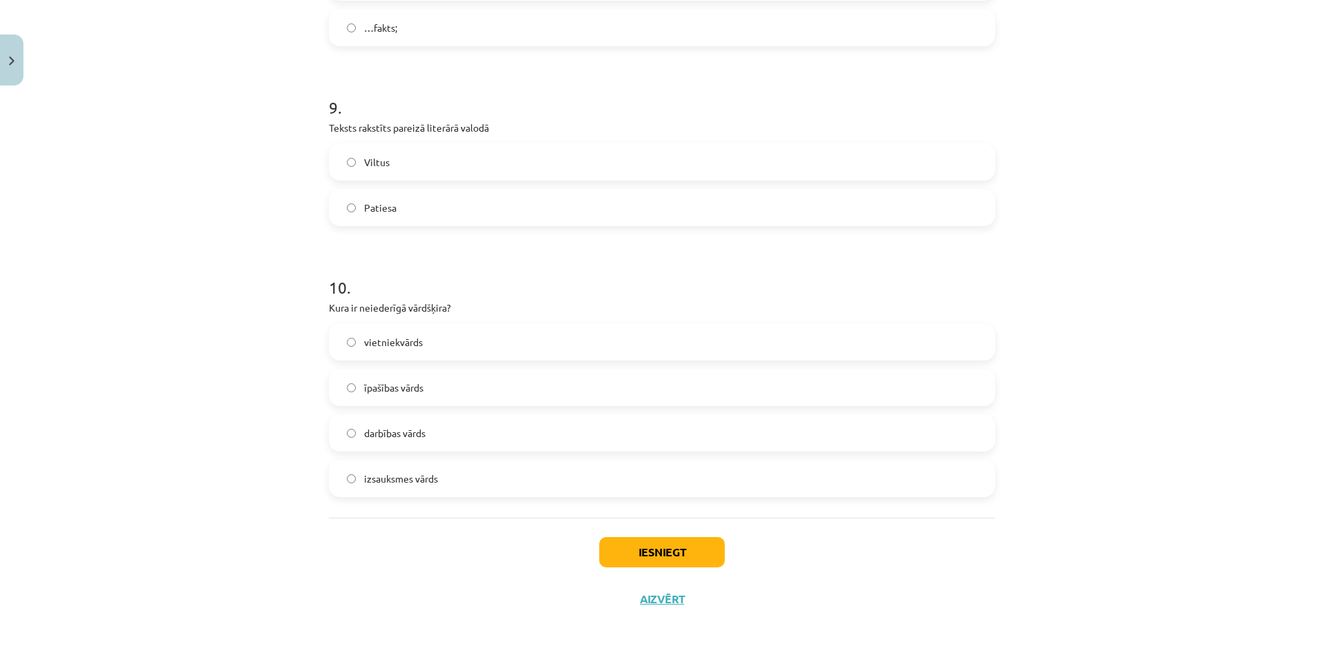
click at [419, 488] on label "izsauksmes vārds" at bounding box center [661, 478] width 663 height 34
click at [644, 549] on button "Iesniegt" at bounding box center [661, 552] width 125 height 30
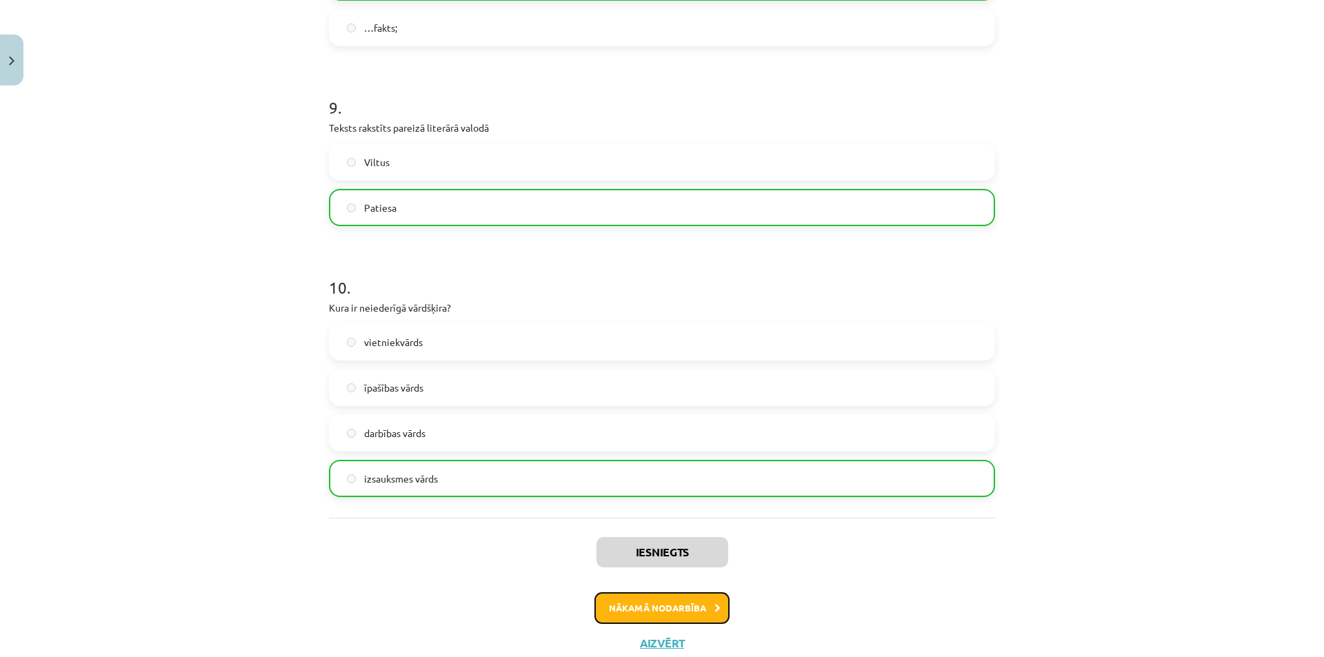
click at [647, 598] on button "Nākamā nodarbība" at bounding box center [661, 608] width 135 height 32
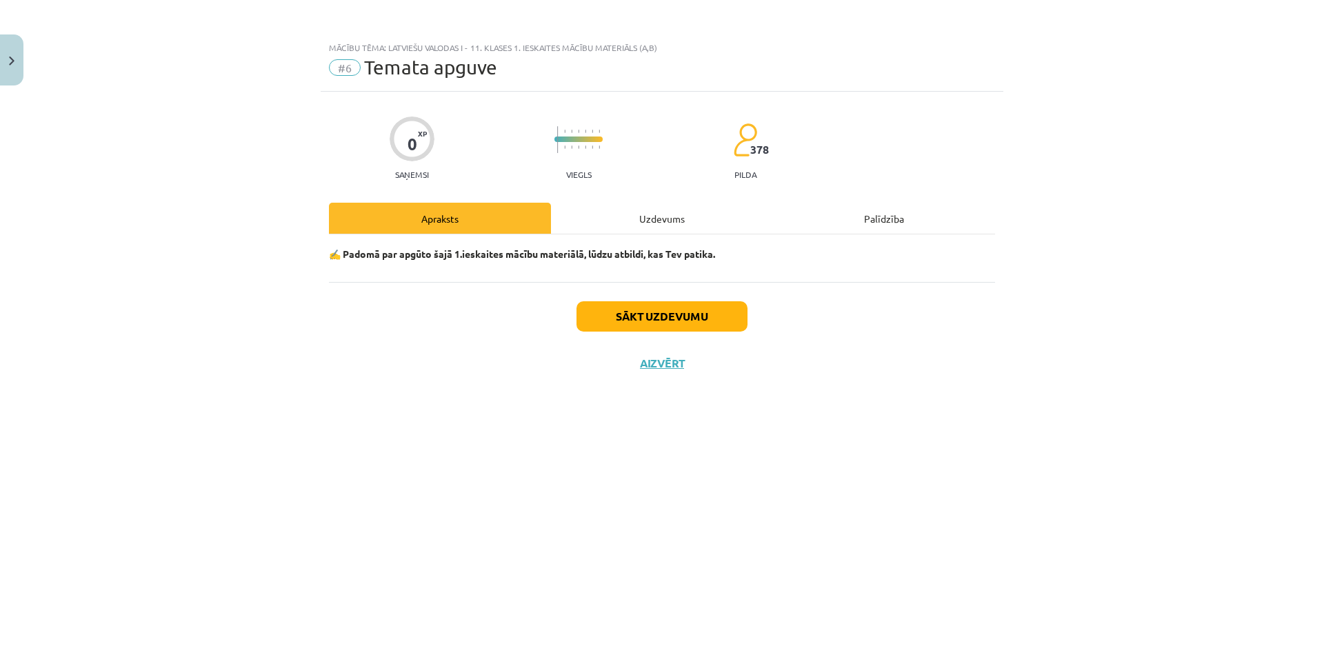
scroll to position [0, 0]
click at [639, 220] on div "Uzdevums" at bounding box center [662, 218] width 222 height 31
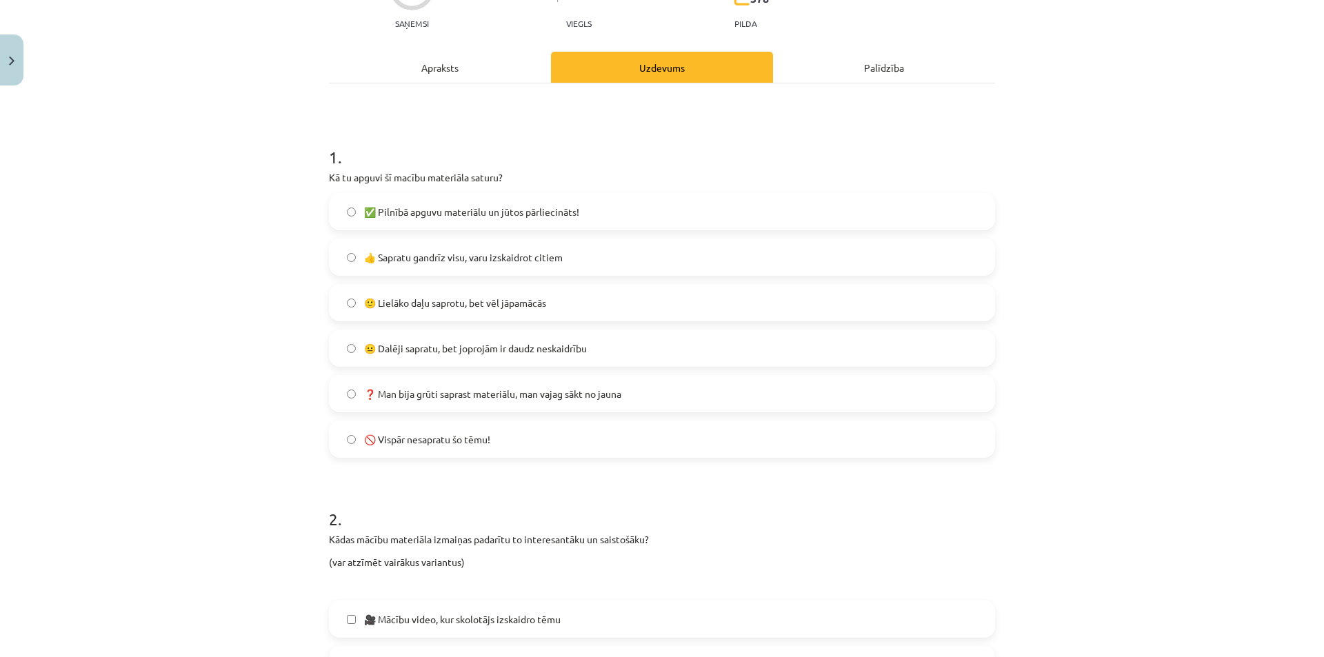
scroll to position [138, 0]
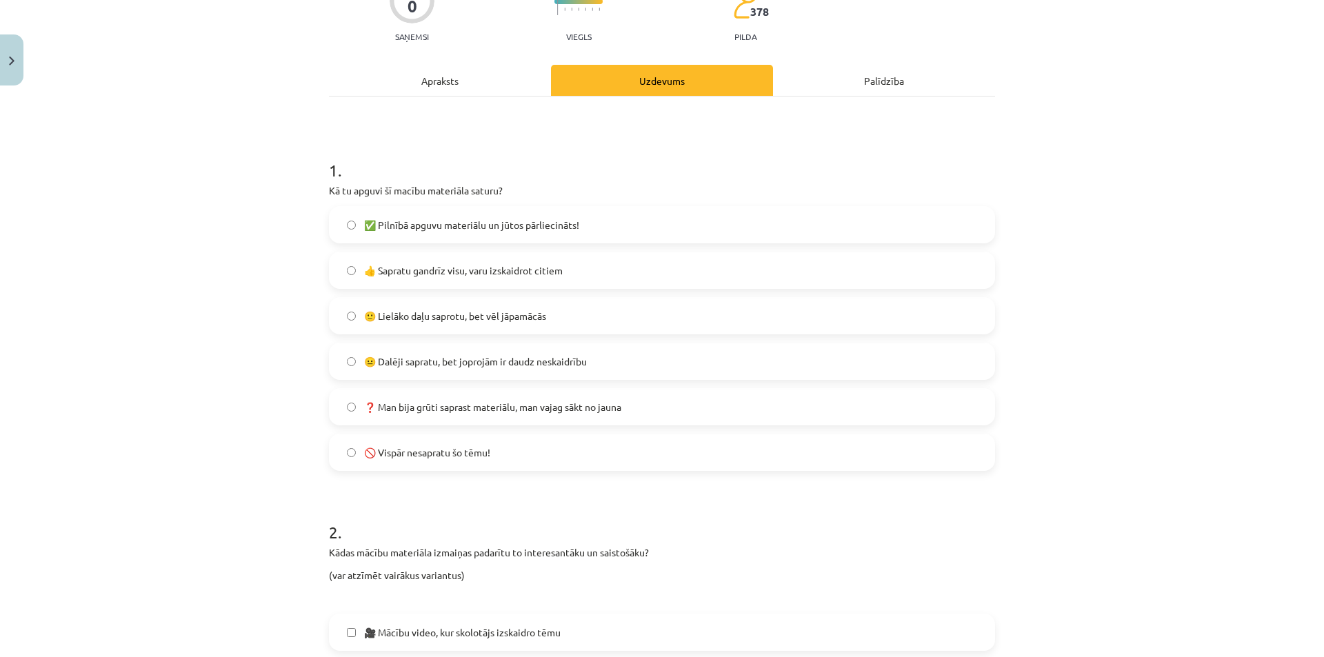
click at [394, 224] on span "✅ Pilnībā apguvu materiālu un jūtos pārliecināts!" at bounding box center [471, 225] width 215 height 14
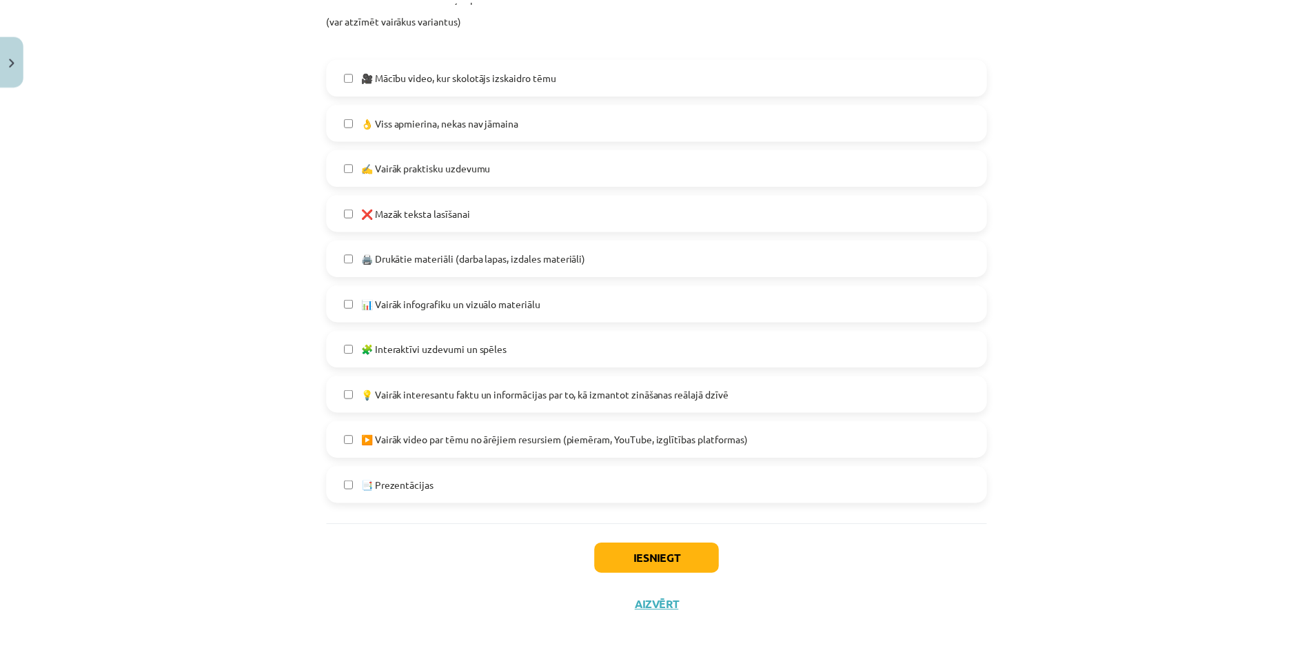
scroll to position [701, 0]
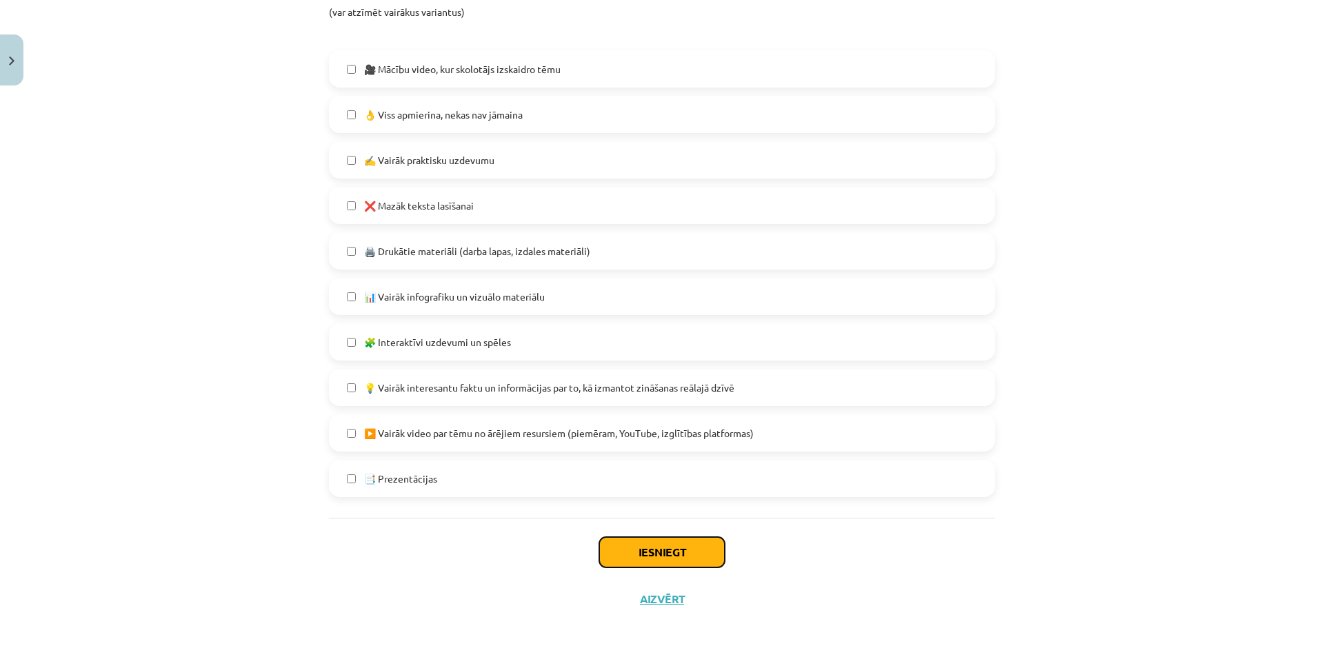
drag, startPoint x: 621, startPoint y: 556, endPoint x: 587, endPoint y: 554, distance: 33.9
click at [621, 556] on button "Iesniegt" at bounding box center [661, 552] width 125 height 30
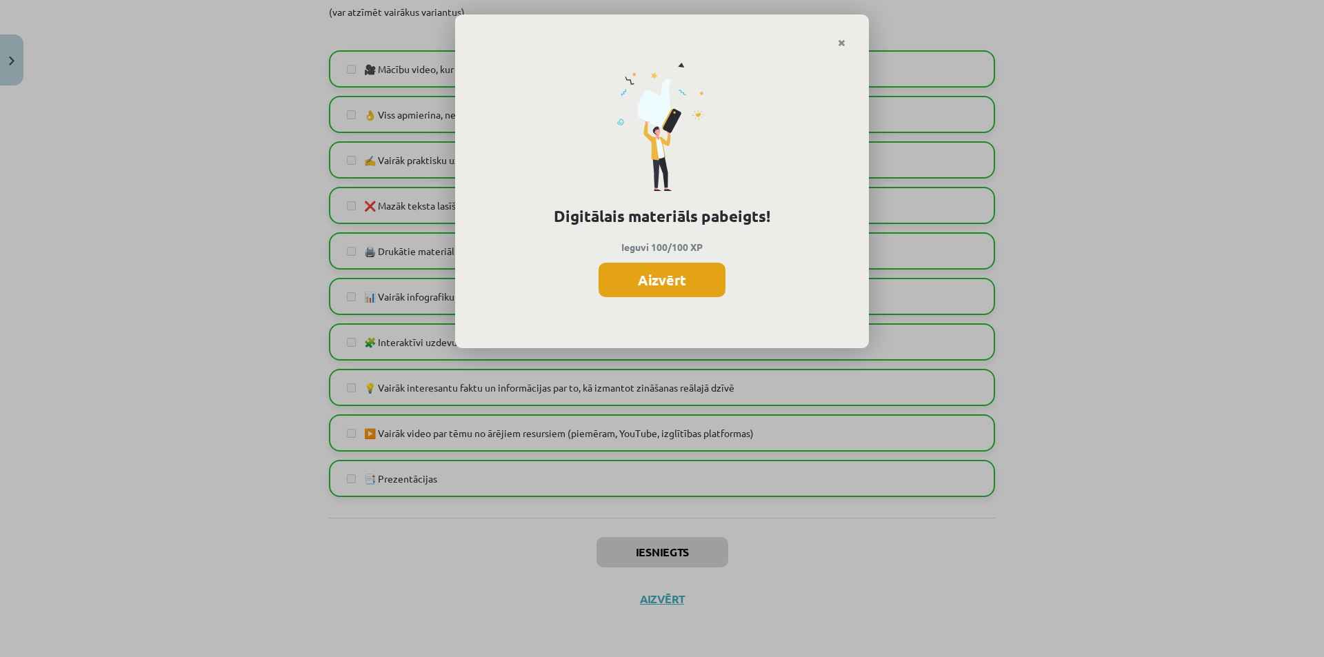
click at [682, 274] on button "Aizvērt" at bounding box center [661, 280] width 127 height 34
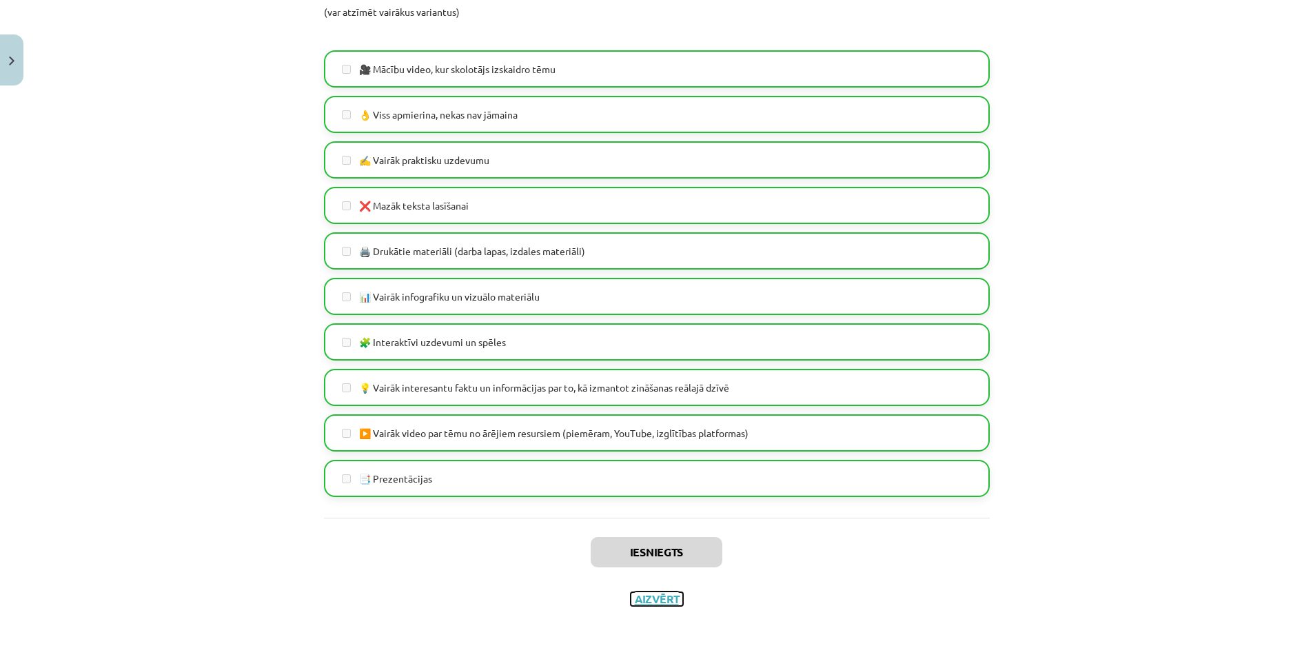
click at [647, 605] on button "Aizvērt" at bounding box center [657, 599] width 52 height 14
click at [61, 254] on span "[DEMOGRAPHIC_DATA]" at bounding box center [89, 251] width 108 height 12
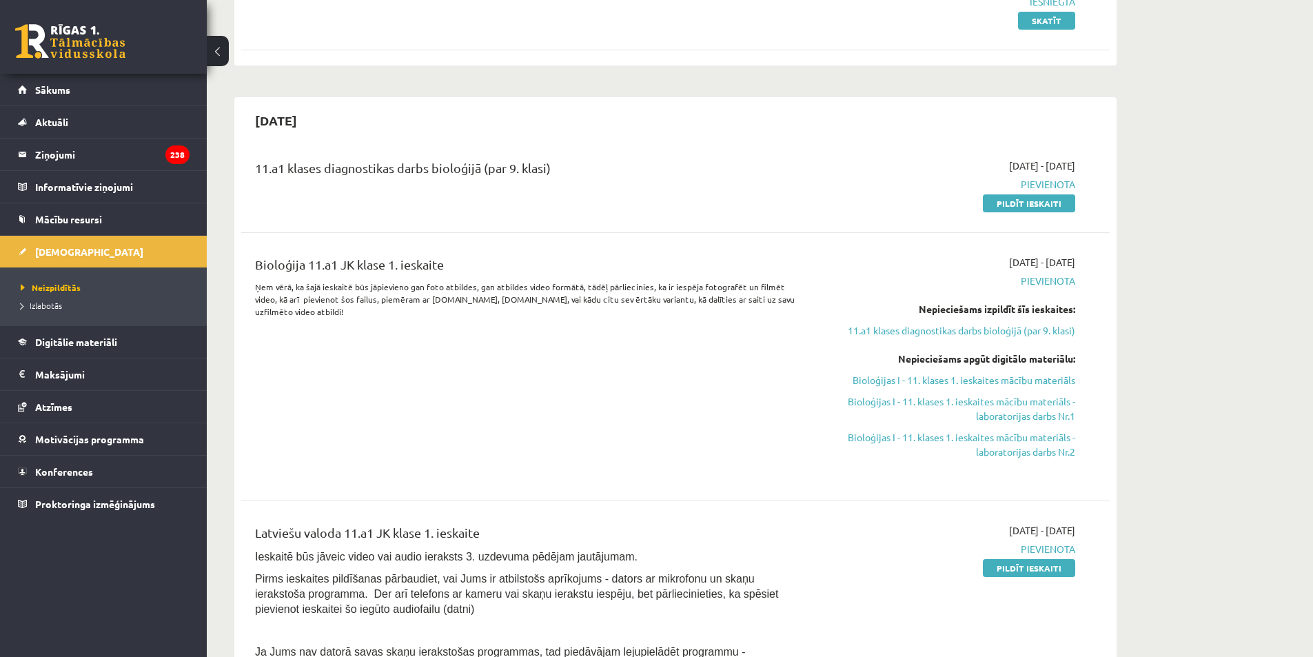
scroll to position [207, 0]
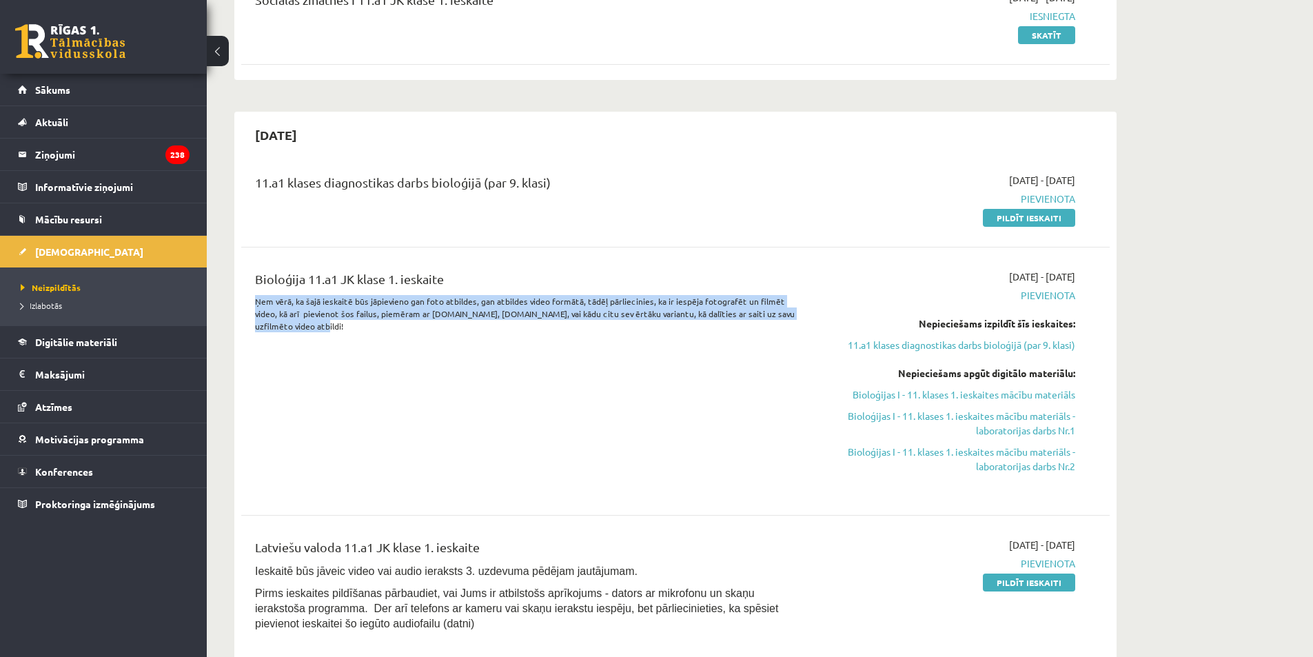
drag, startPoint x: 252, startPoint y: 297, endPoint x: 284, endPoint y: 330, distance: 45.8
click at [284, 330] on div "Bioloģija 11.a1 JK klase 1. ieskaite Ņem vērā, ka šajā ieskaitē būs jāpievieno …" at bounding box center [525, 381] width 560 height 223
copy p "Ņem vērā, ka šajā ieskaitē būs jāpievieno gan foto atbildes, gan atbildes video…"
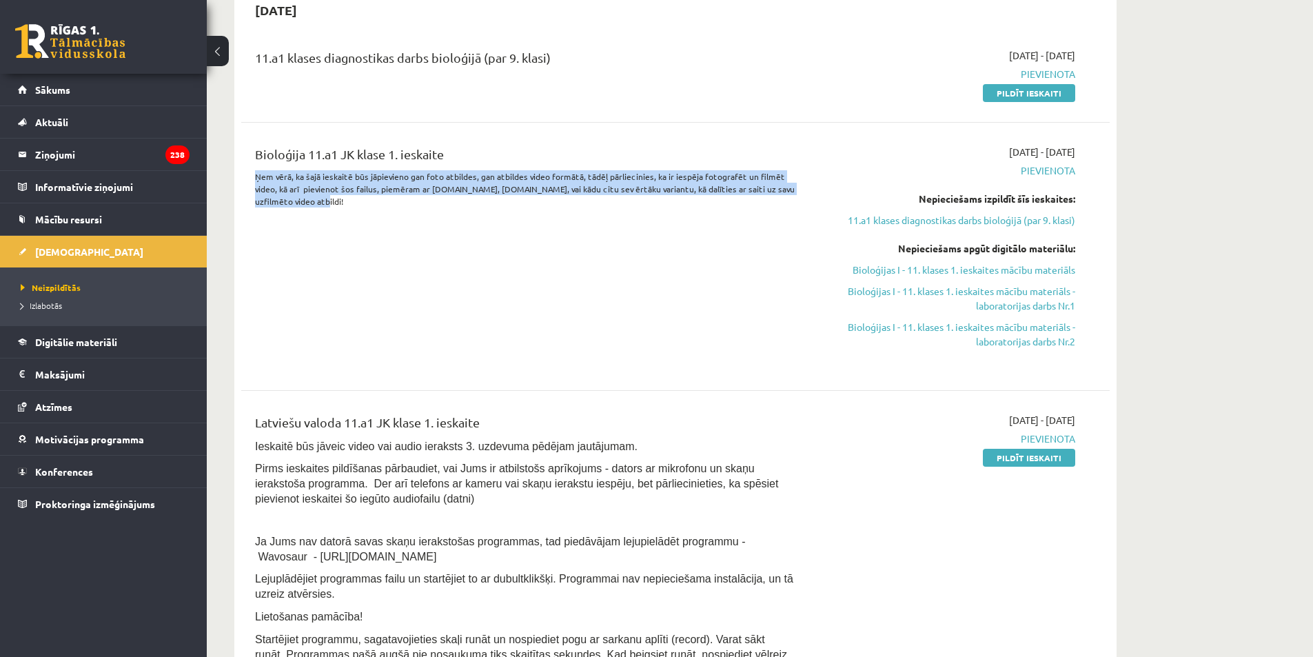
scroll to position [345, 0]
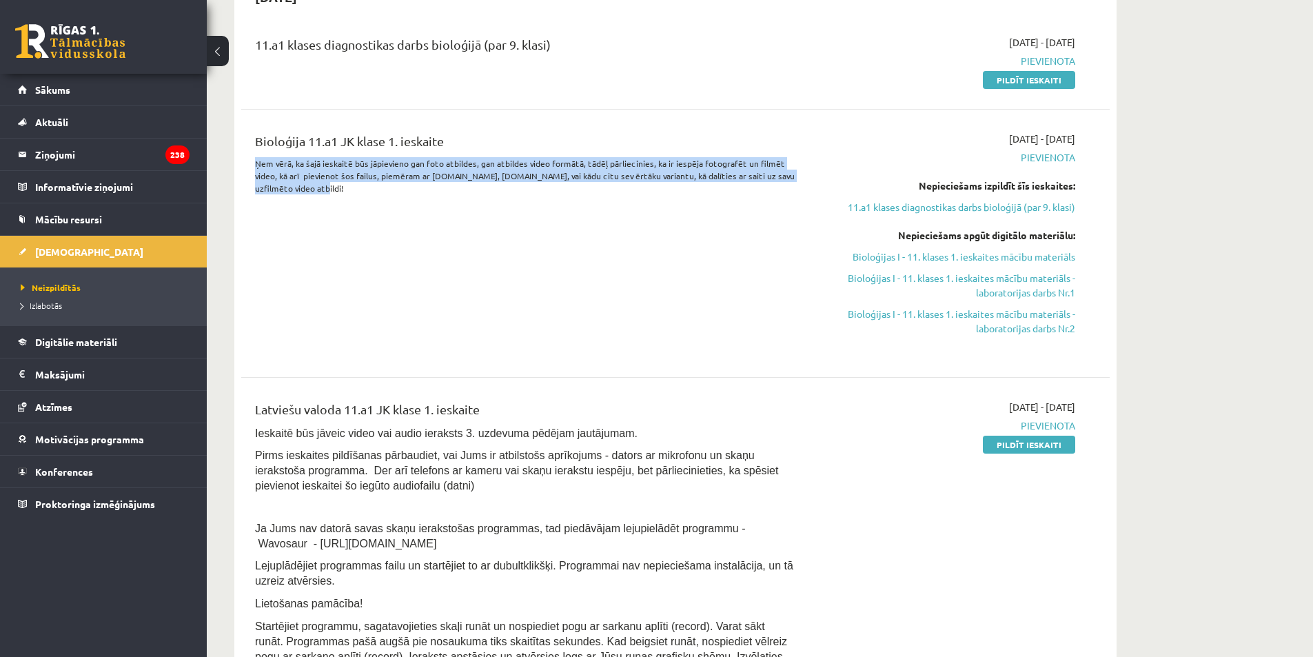
click at [635, 343] on div "Bioloģija 11.a1 JK klase 1. ieskaite Ņem vērā, ka šajā ieskaitē būs jāpievieno …" at bounding box center [525, 243] width 560 height 223
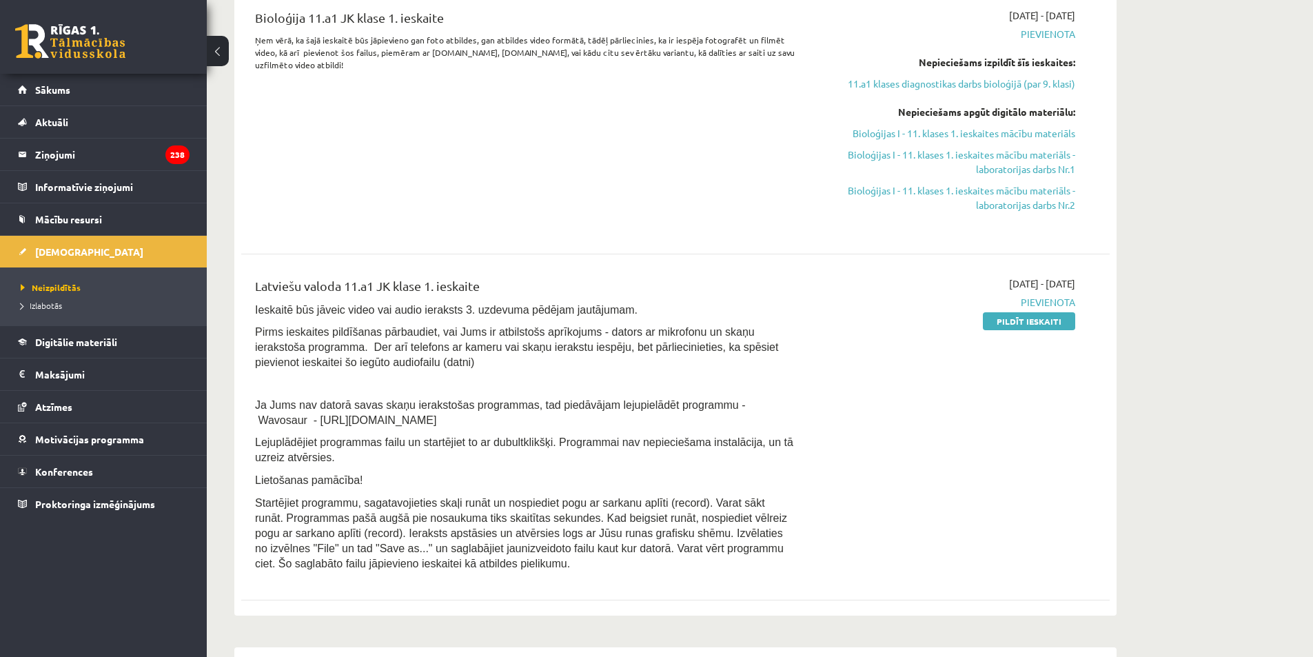
scroll to position [483, 0]
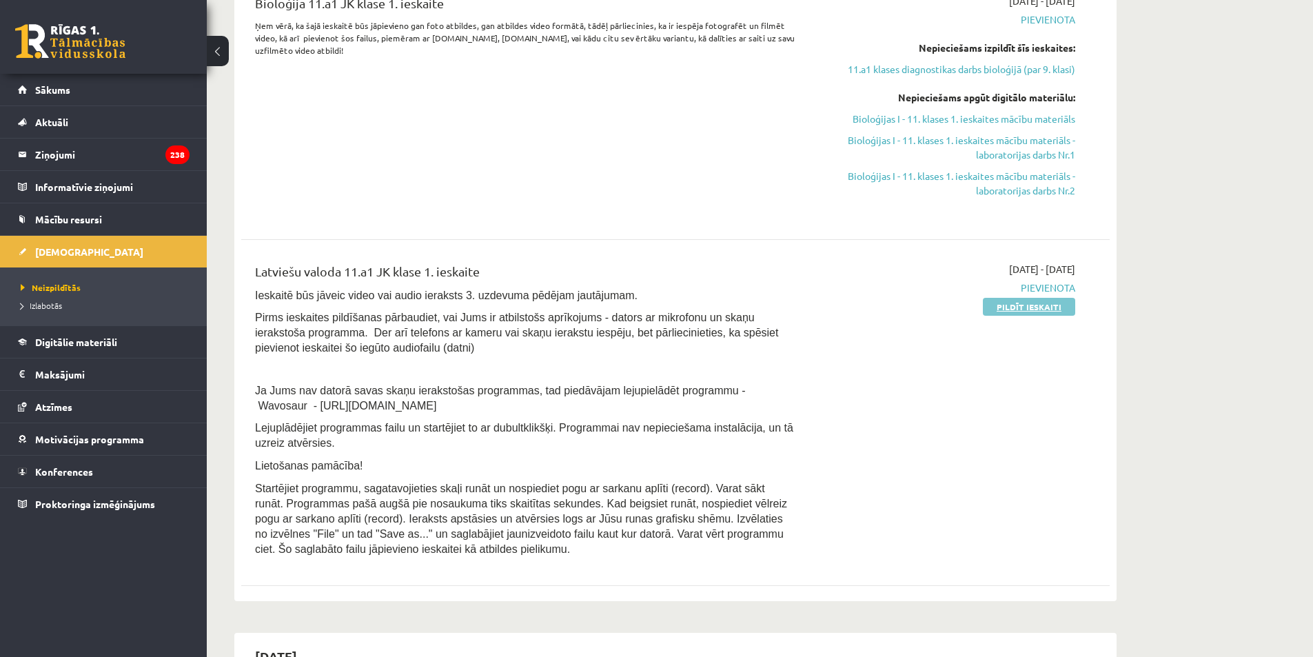
click at [1028, 303] on link "Pildīt ieskaiti" at bounding box center [1029, 307] width 92 height 18
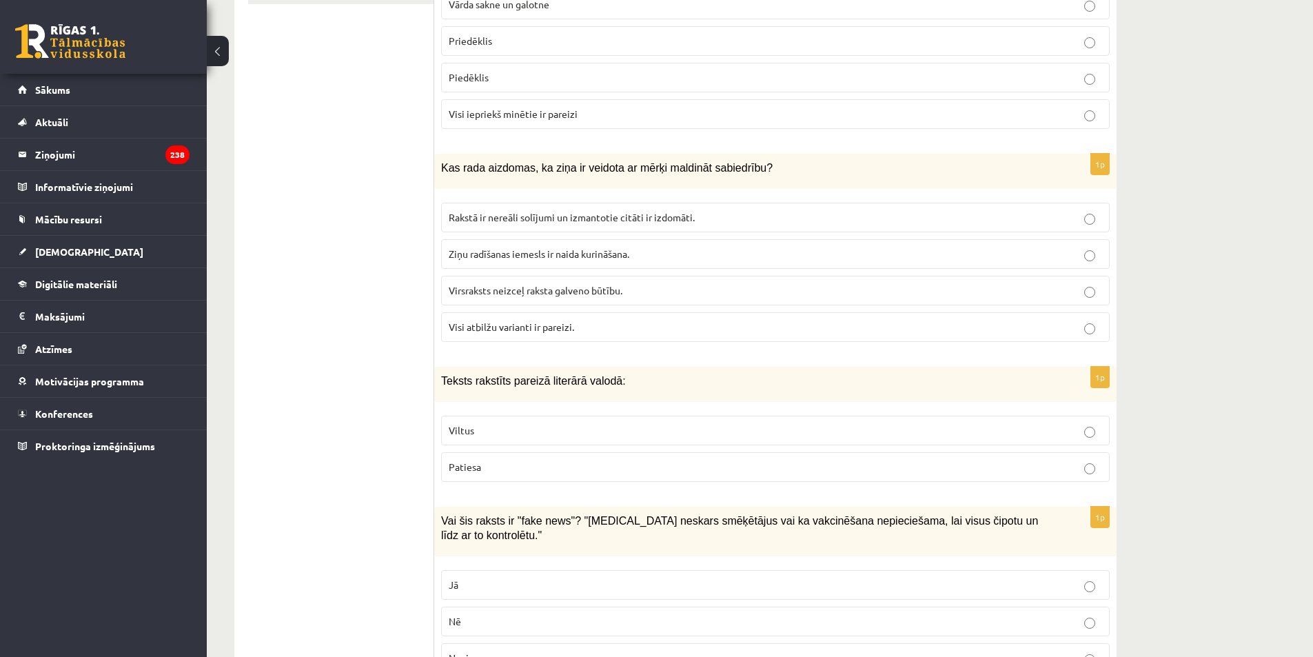
scroll to position [345, 0]
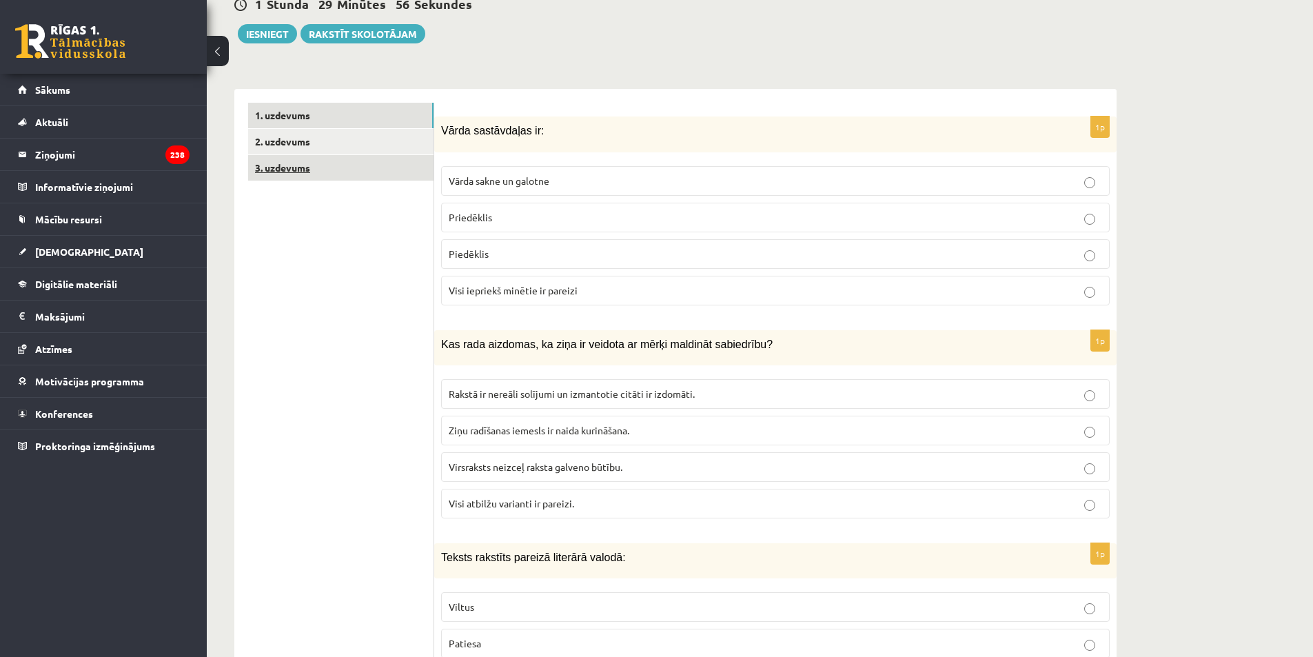
click at [296, 165] on link "3. uzdevums" at bounding box center [340, 168] width 185 height 26
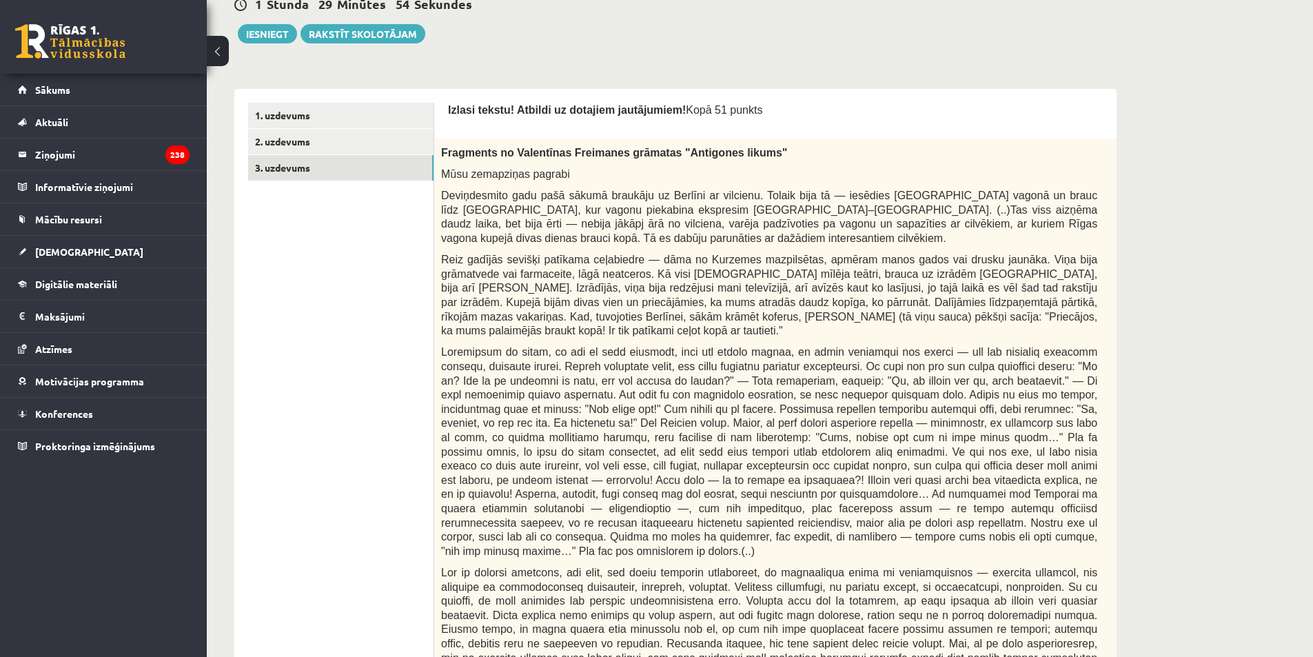
scroll to position [0, 0]
drag, startPoint x: 666, startPoint y: 105, endPoint x: 734, endPoint y: 104, distance: 68.3
click at [734, 104] on p "Izlasi tekstu! Atbildi uz dotajiem jautājumiem! Kopā 51 punkts" at bounding box center [803, 110] width 711 height 14
click at [743, 114] on p "Izlasi tekstu! Atbildi uz dotajiem jautājumiem! Kopā 51 punkts" at bounding box center [803, 110] width 711 height 14
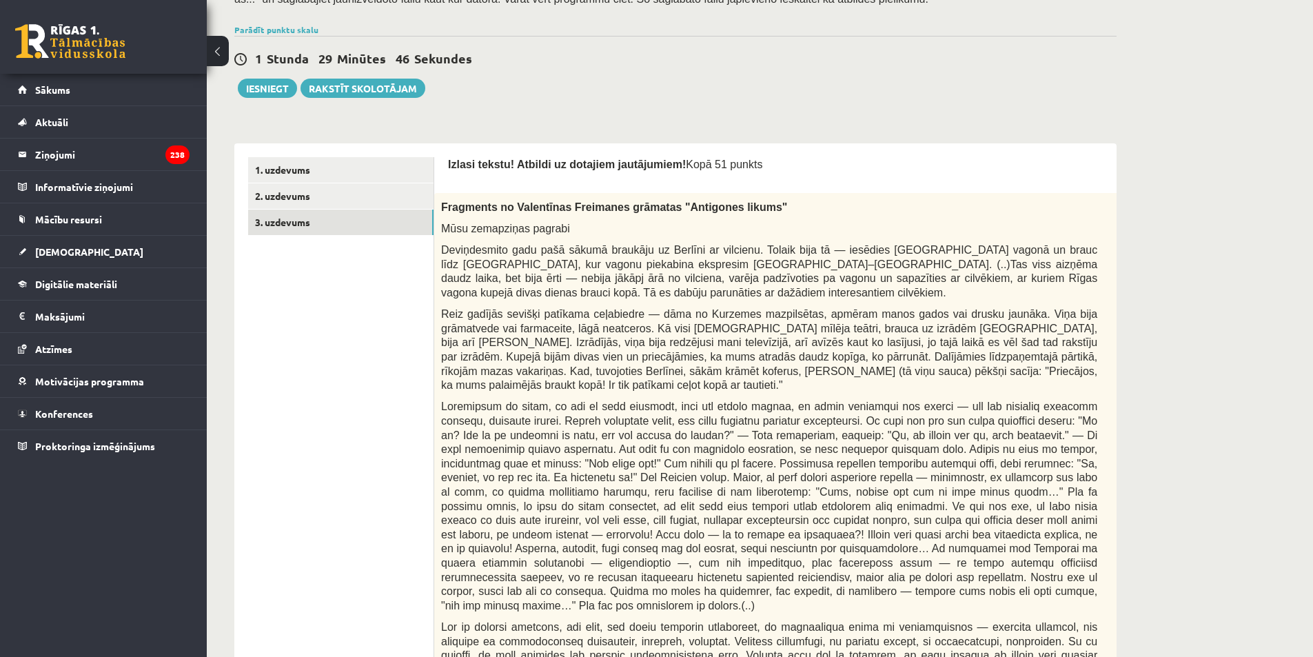
scroll to position [276, 0]
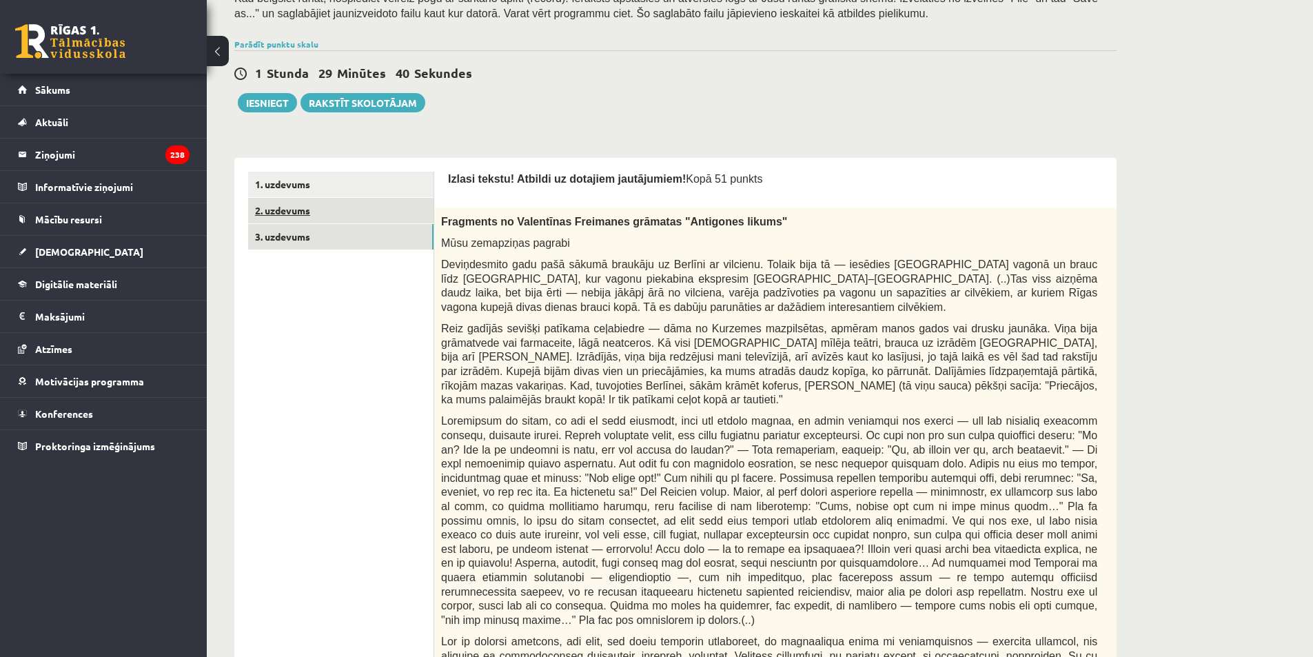
click at [347, 205] on link "2. uzdevums" at bounding box center [340, 211] width 185 height 26
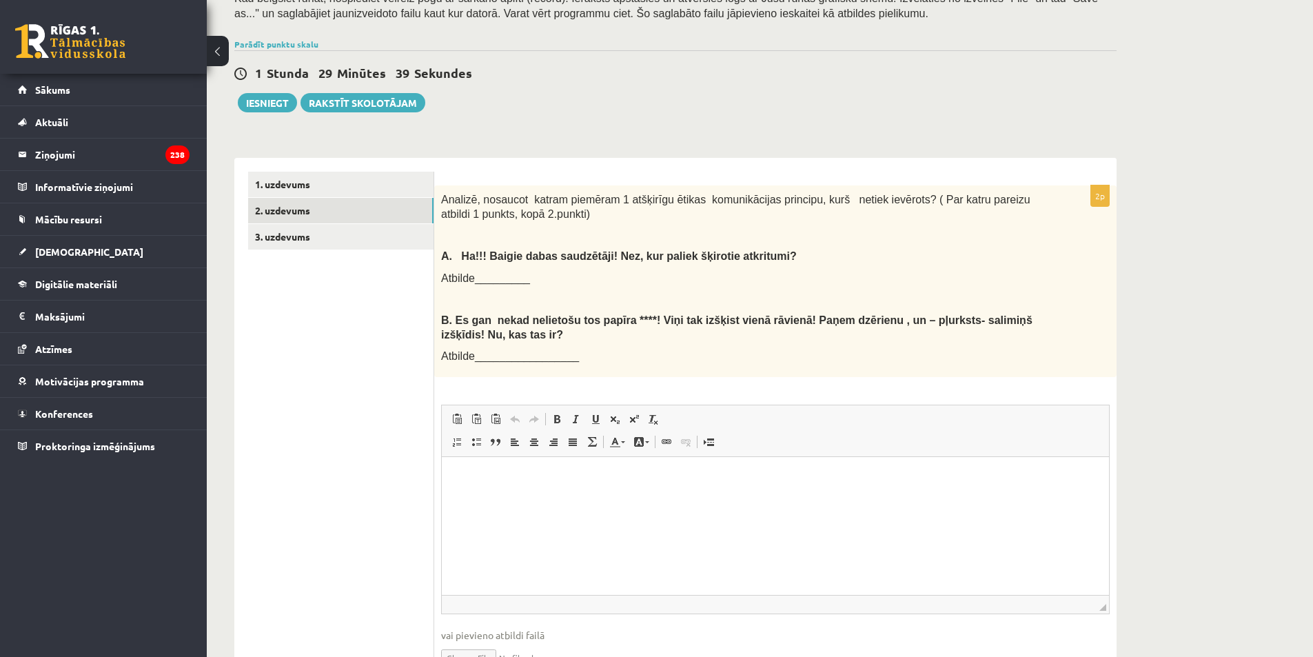
scroll to position [0, 0]
click at [323, 181] on link "1. uzdevums" at bounding box center [340, 185] width 185 height 26
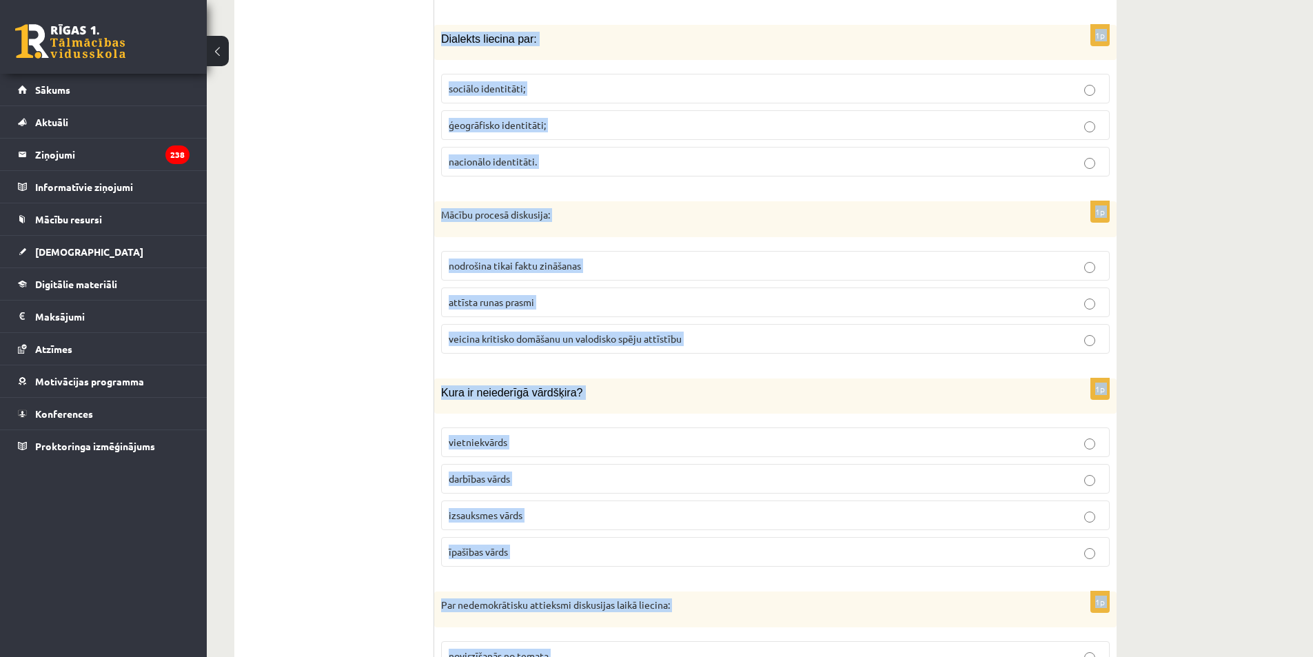
scroll to position [6485, 0]
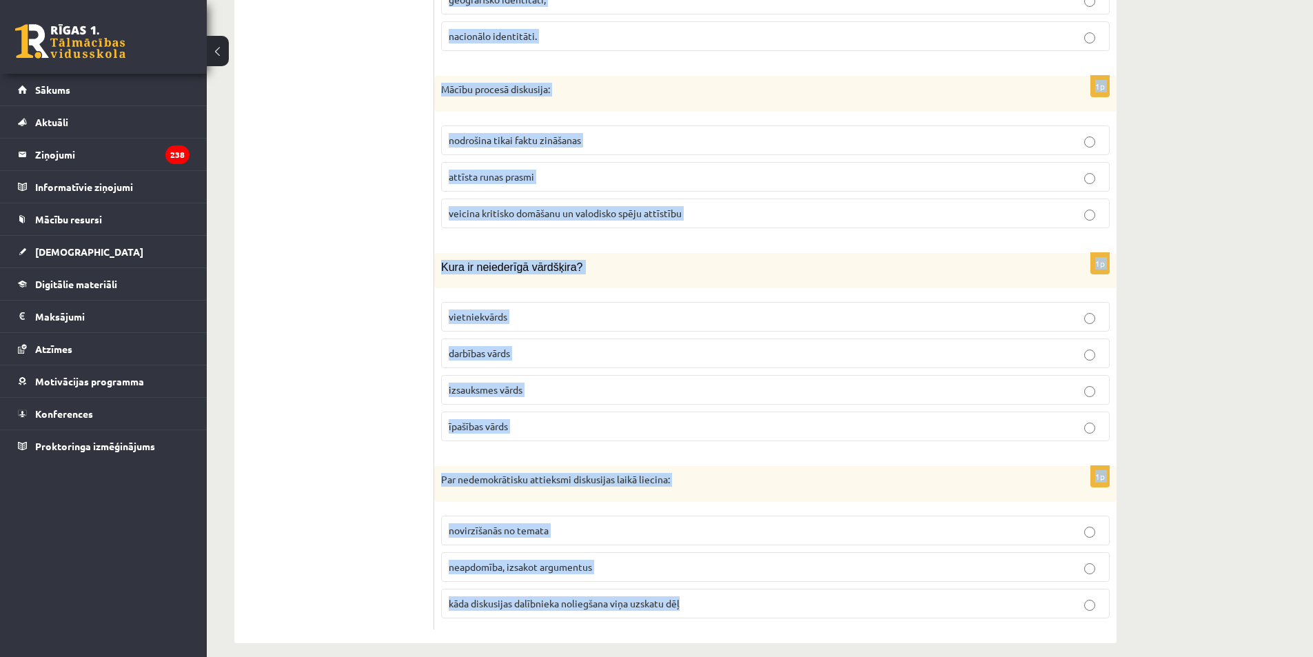
drag, startPoint x: 435, startPoint y: 196, endPoint x: 704, endPoint y: 589, distance: 475.9
copy form "Vārda sastāvdaļas ir: Vārda sakne un galotne Priedēklis Piedēklis Visi iepriekš…"
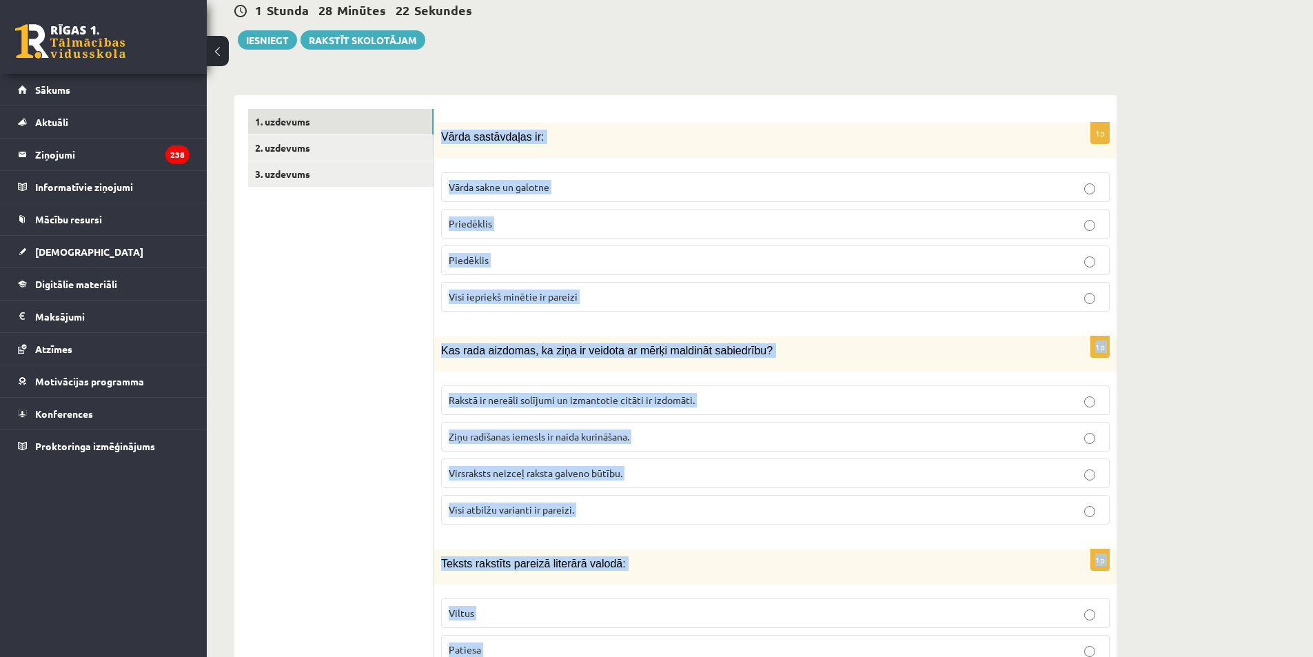
scroll to position [330, 0]
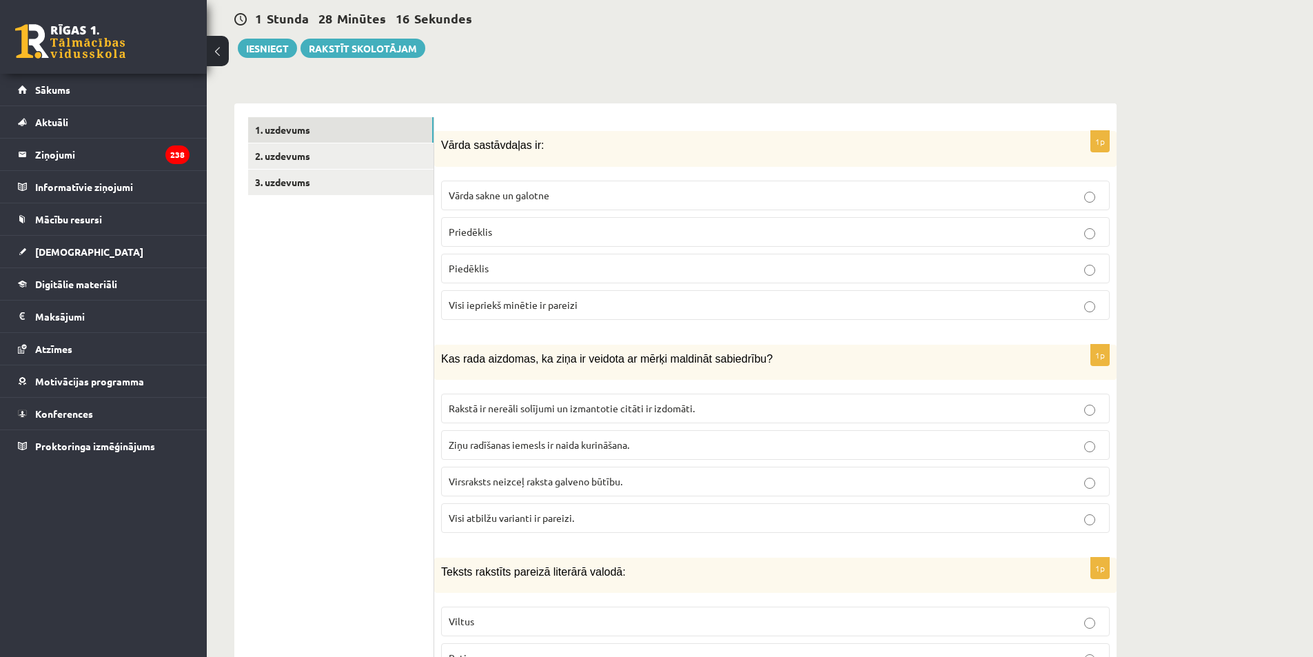
click at [535, 310] on span "Visi iepriekš minētie ir pareizi" at bounding box center [513, 304] width 129 height 12
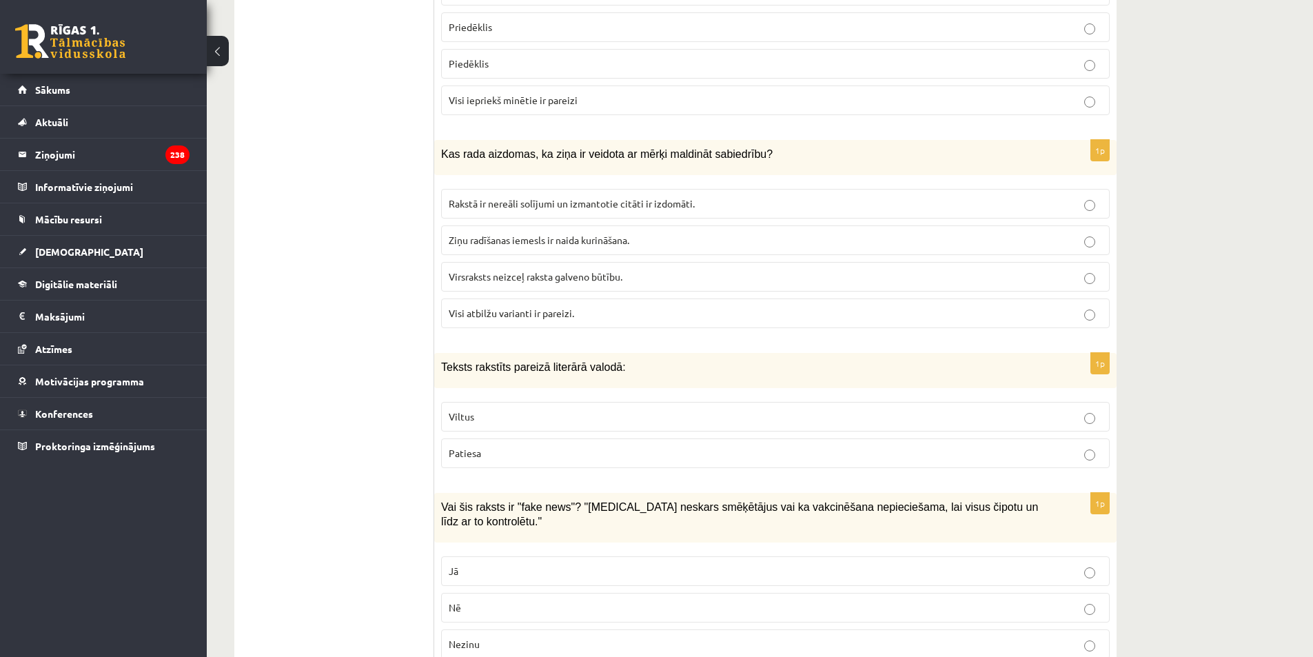
scroll to position [537, 0]
click at [507, 311] on span "Visi atbilžu varianti ir pareizi." at bounding box center [511, 311] width 125 height 12
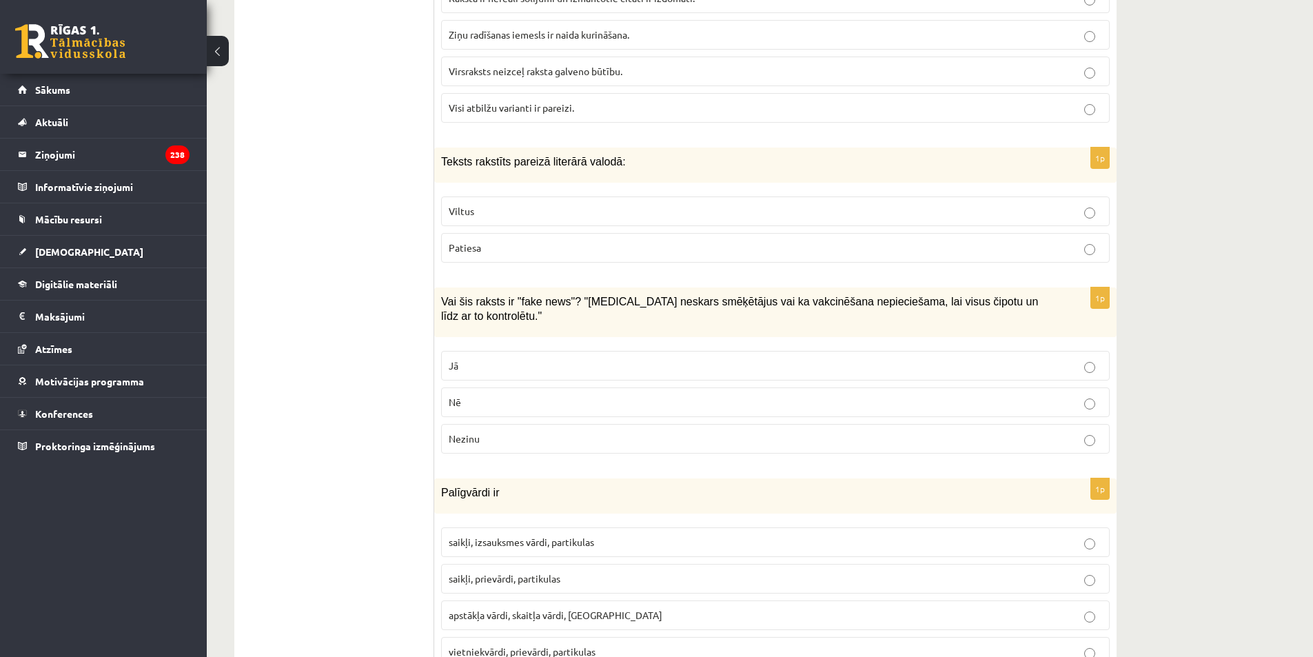
scroll to position [744, 0]
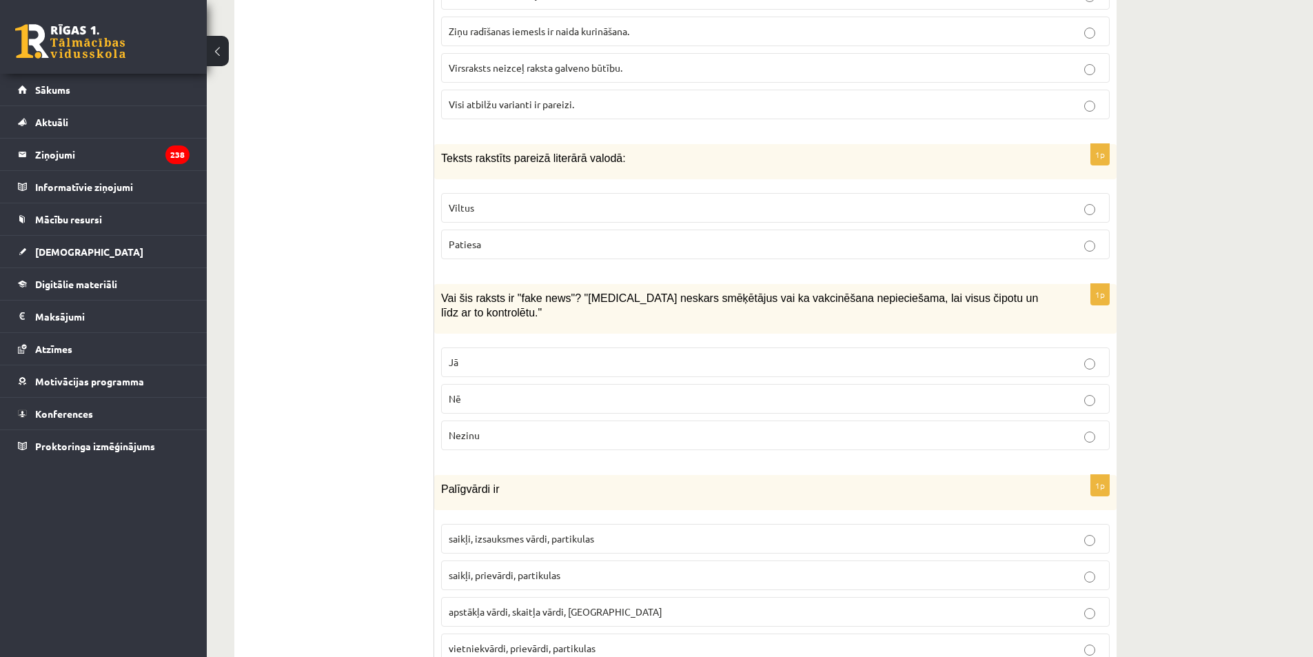
click at [527, 243] on p "Patiesa" at bounding box center [775, 244] width 653 height 14
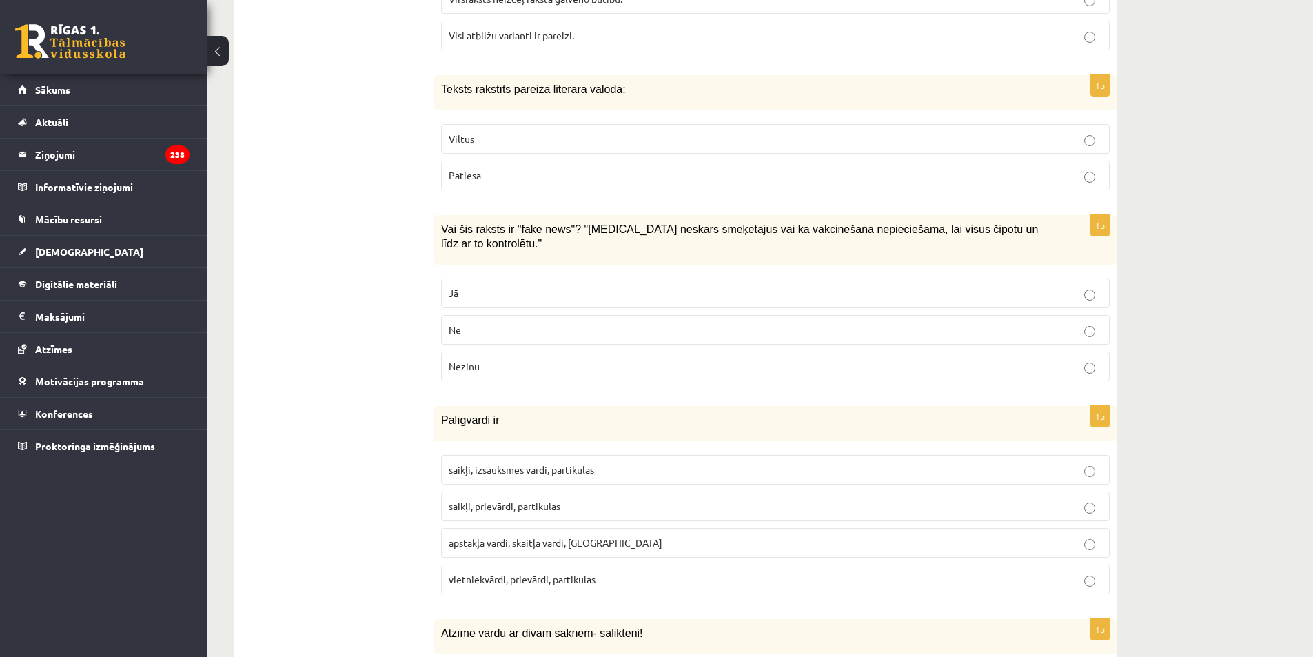
scroll to position [882, 0]
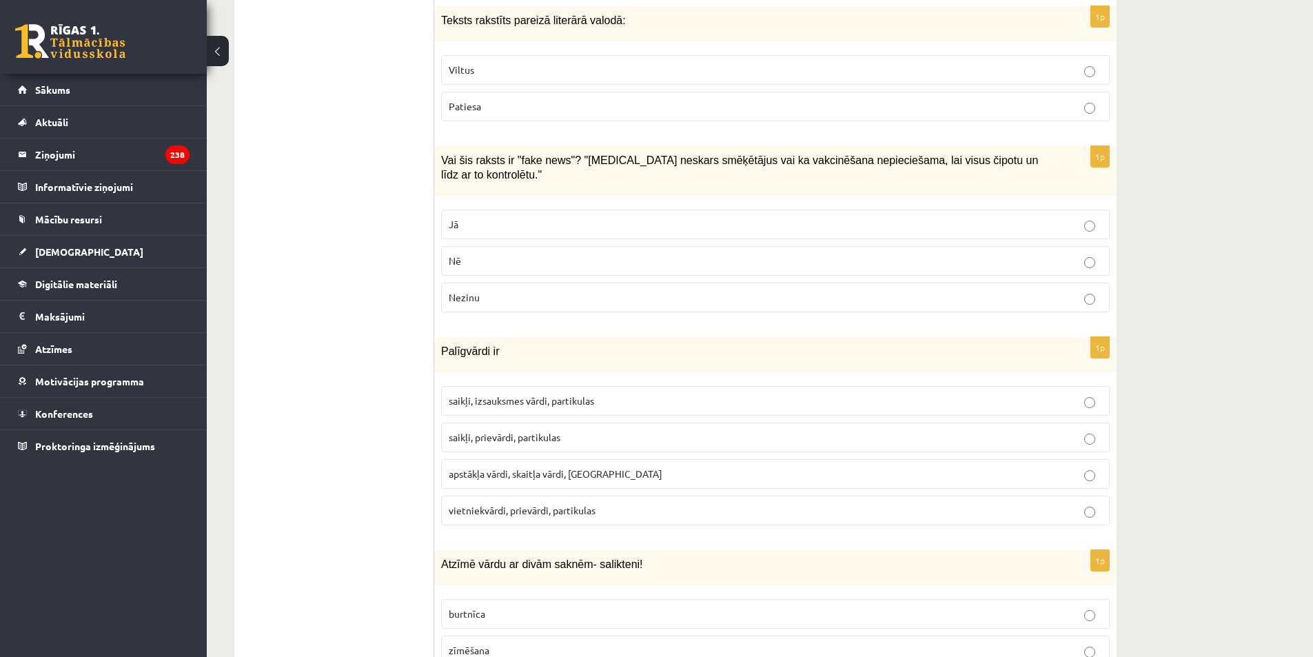
click at [480, 217] on p "Jā" at bounding box center [775, 224] width 653 height 14
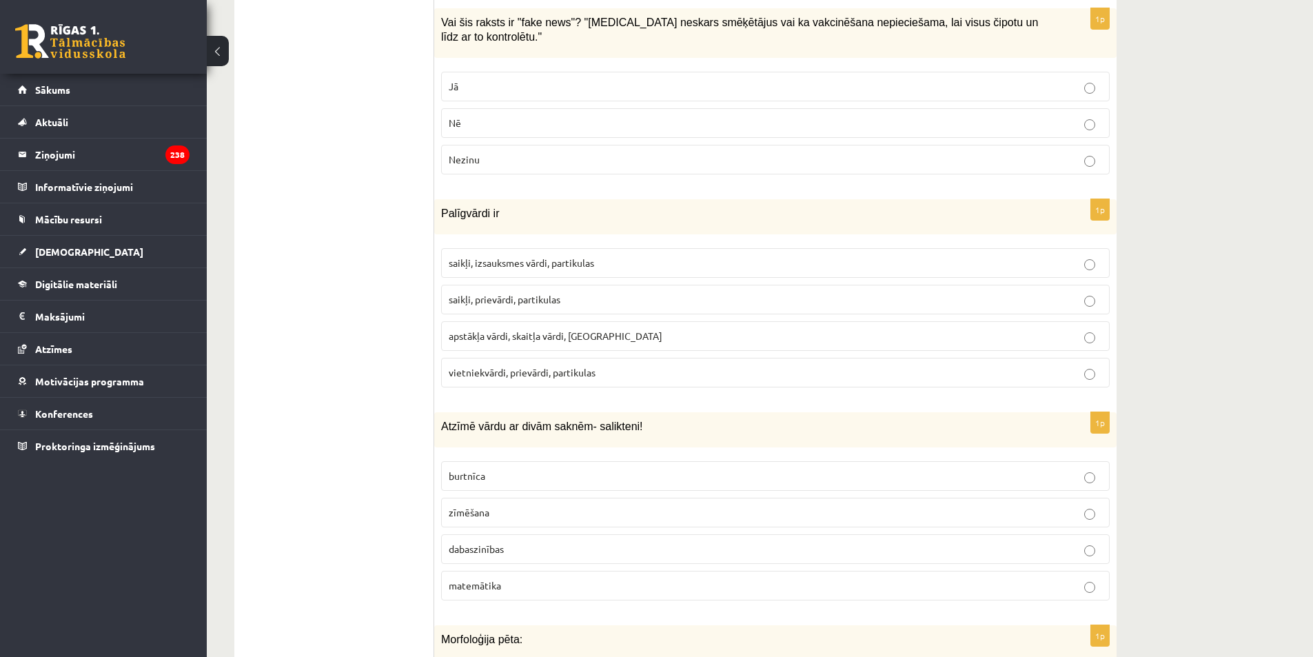
scroll to position [1088, 0]
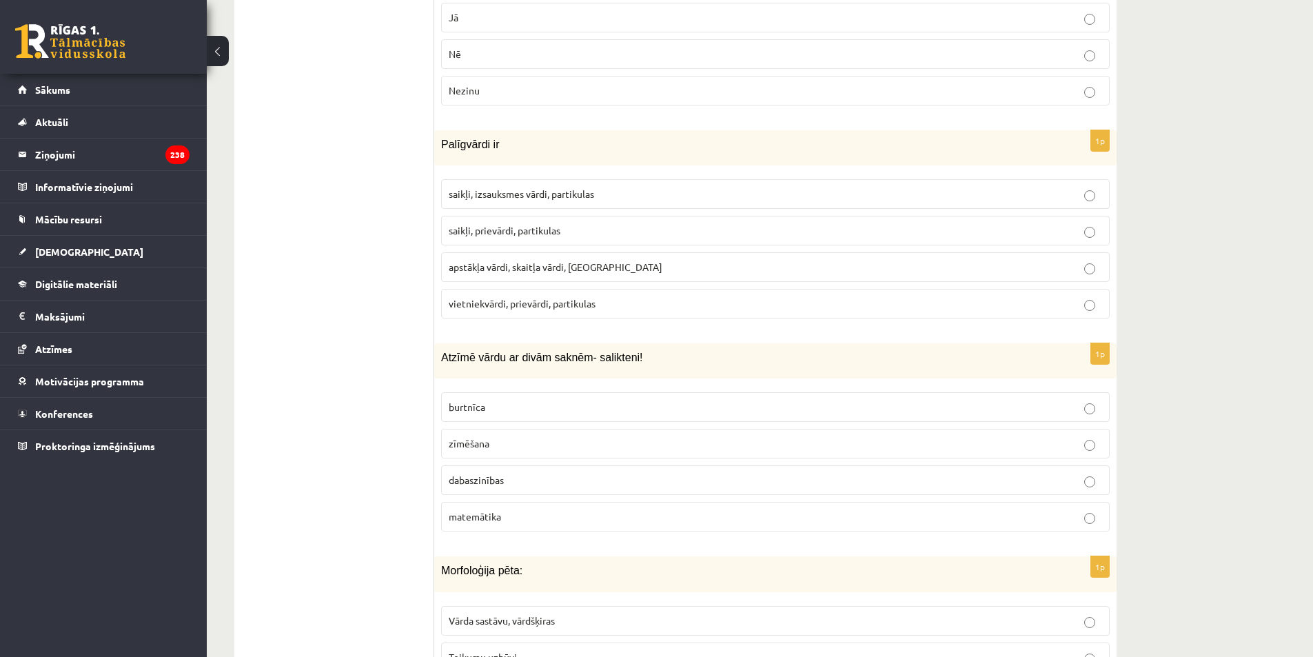
click at [496, 187] on span "saikļi, izsauksmes vārdi, partikulas" at bounding box center [521, 193] width 145 height 12
click at [563, 223] on p "saikļi, prievārdi, partikulas" at bounding box center [775, 230] width 653 height 14
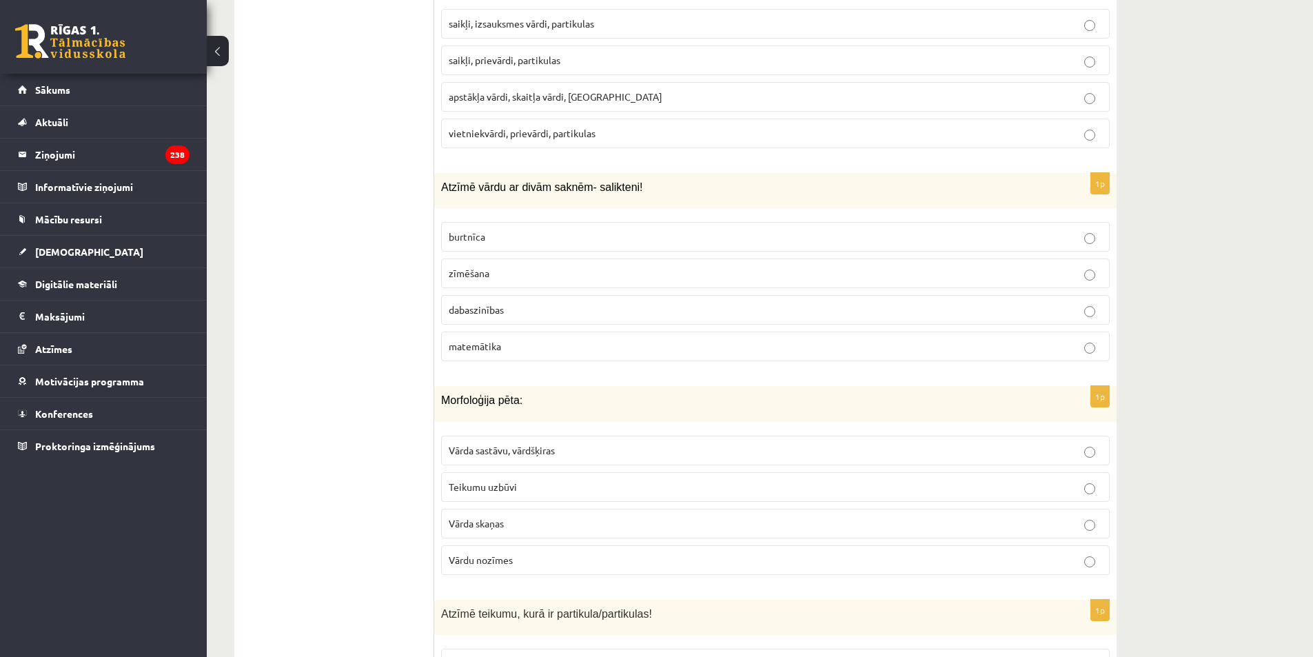
scroll to position [1295, 0]
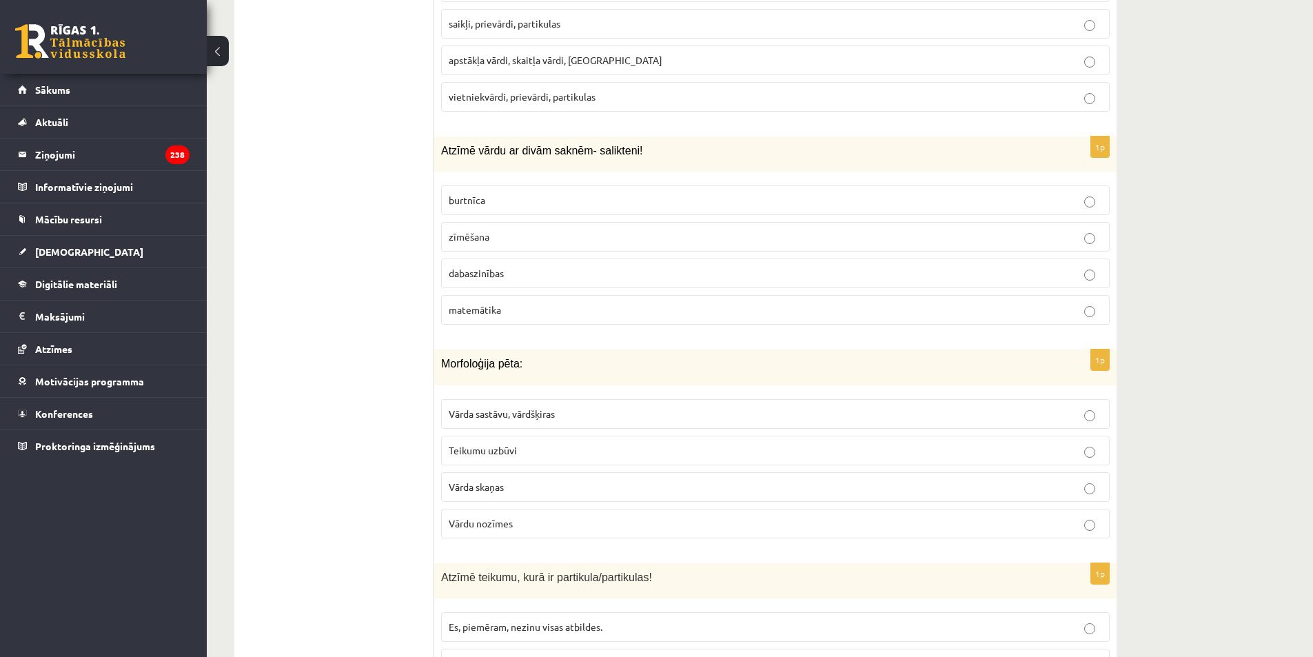
click at [507, 266] on p "dabaszinības" at bounding box center [775, 273] width 653 height 14
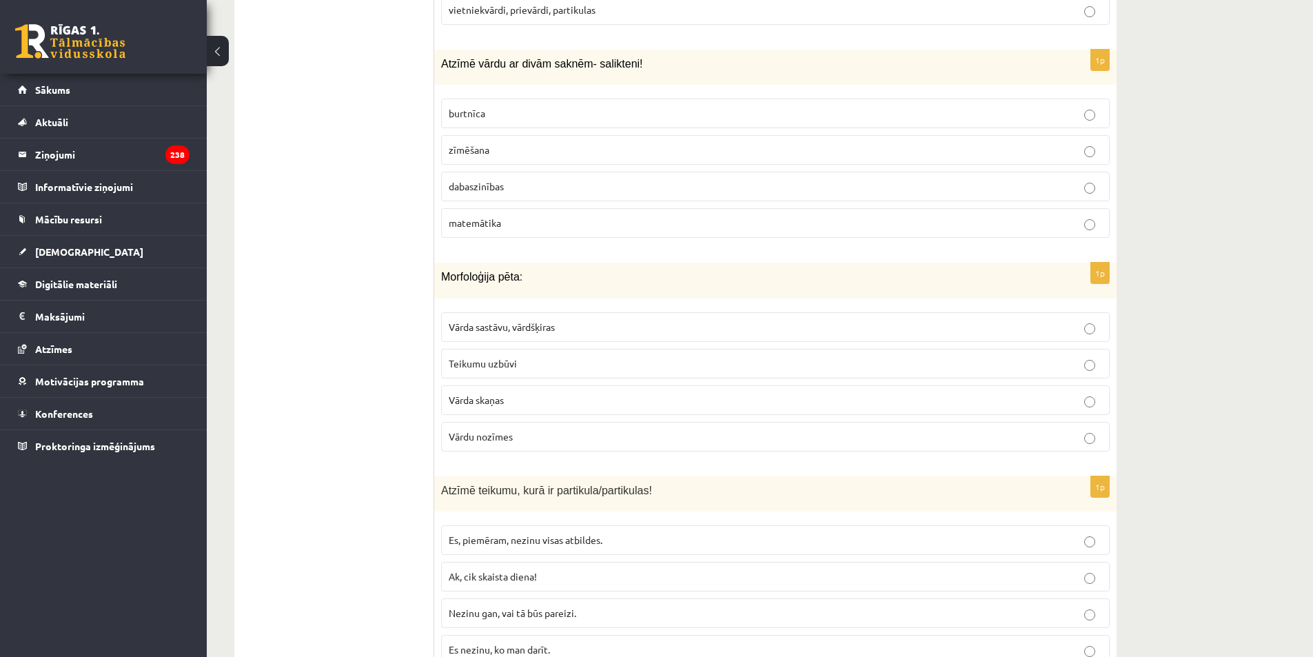
scroll to position [1502, 0]
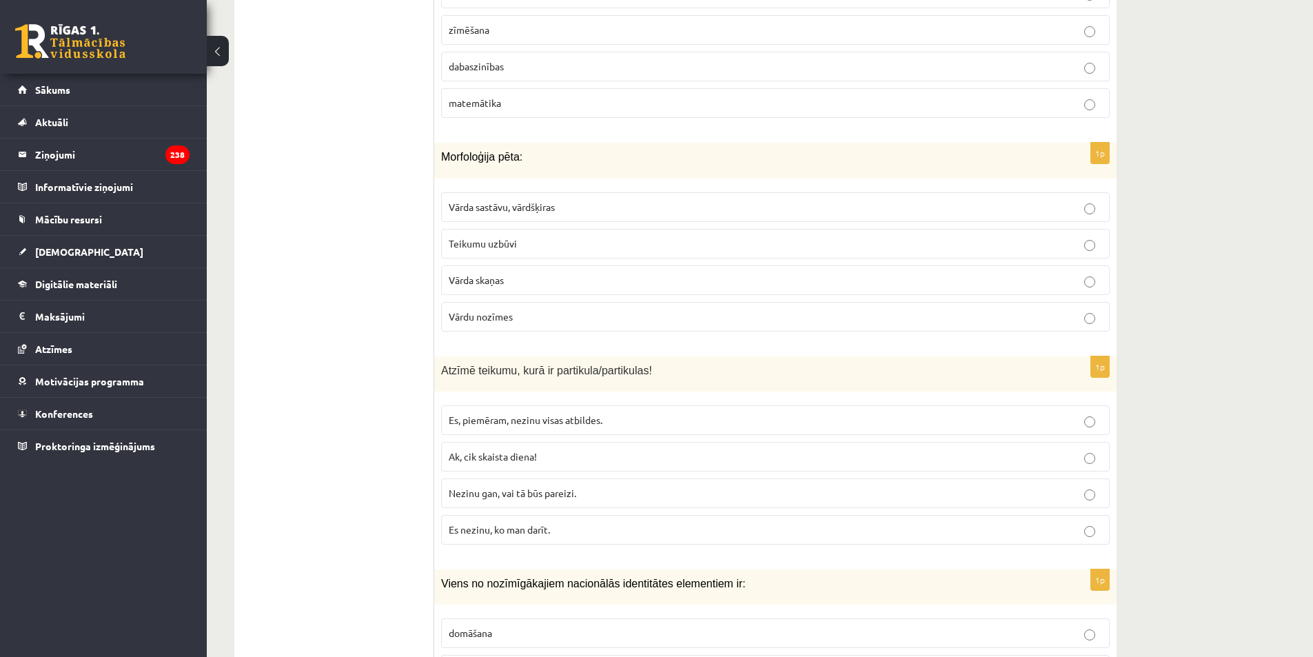
click at [495, 201] on span "Vārda sastāvu, vārdšķiras" at bounding box center [502, 207] width 106 height 12
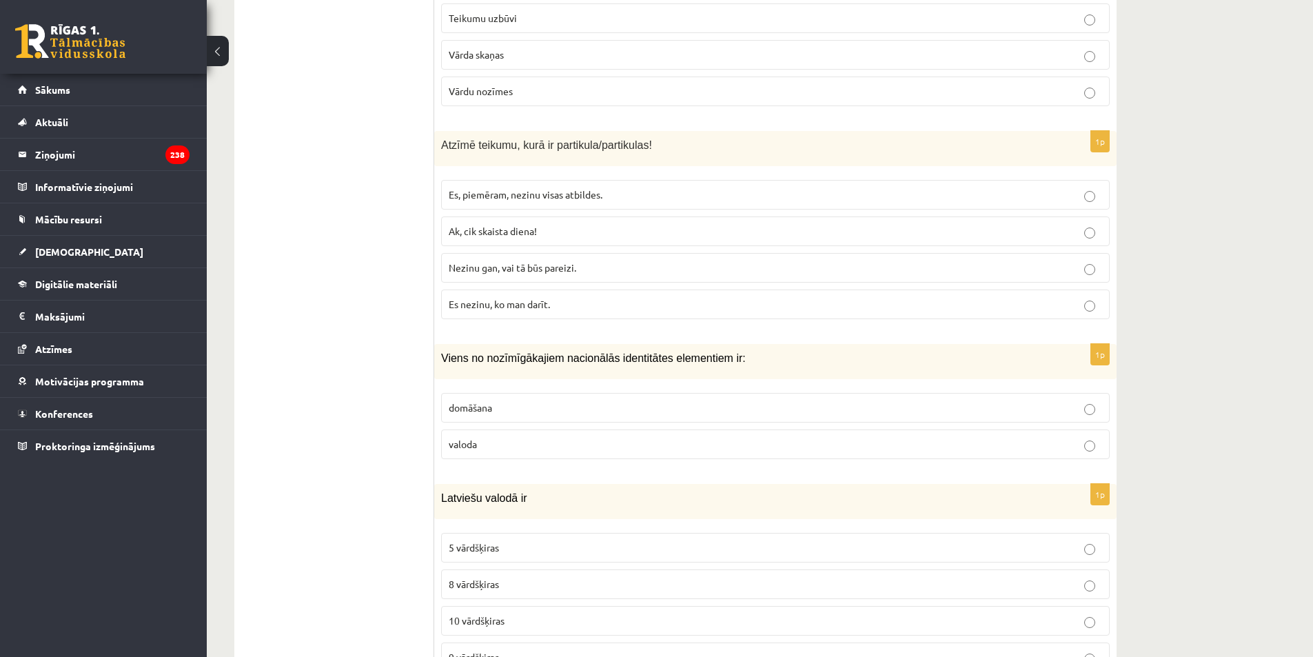
scroll to position [1778, 0]
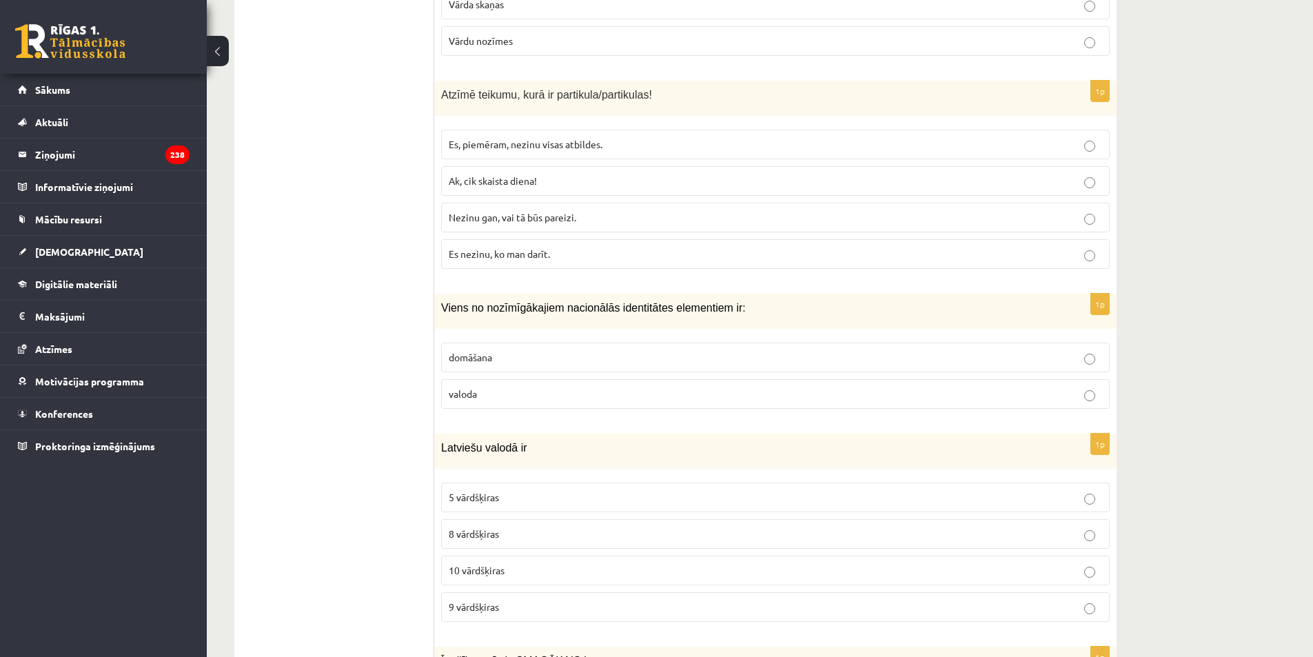
click at [494, 211] on span "Nezinu gan, vai tā būs pareizi." at bounding box center [513, 217] width 128 height 12
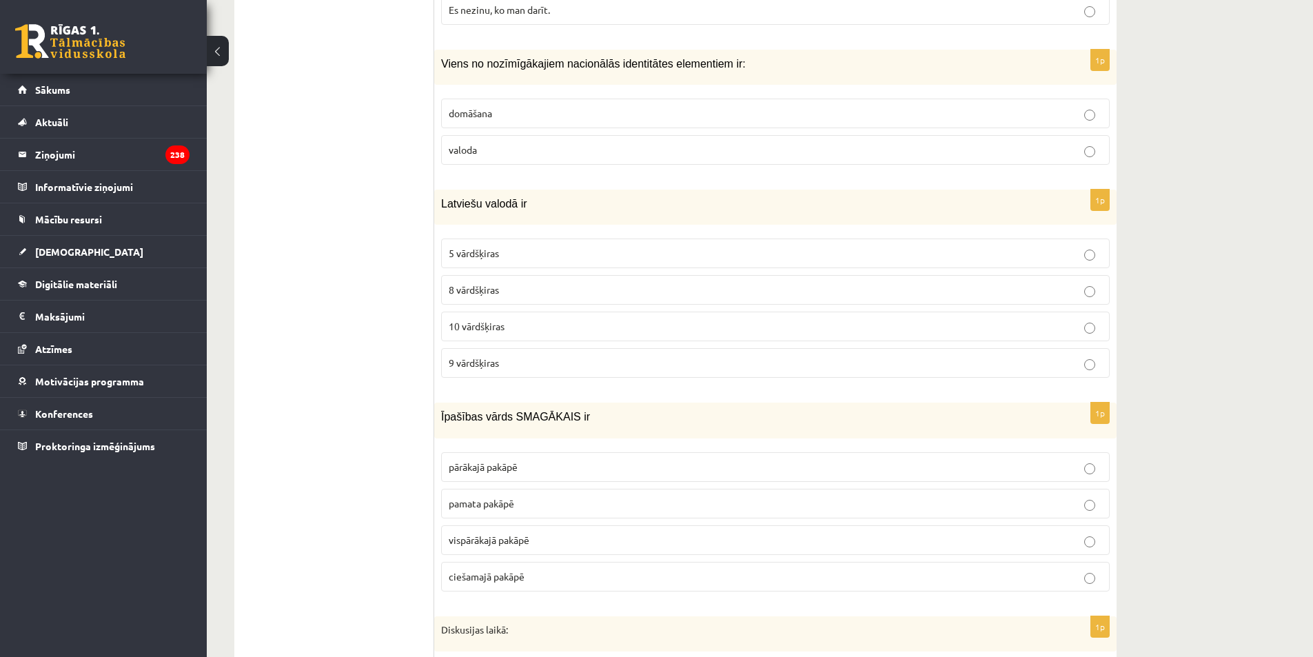
scroll to position [2054, 0]
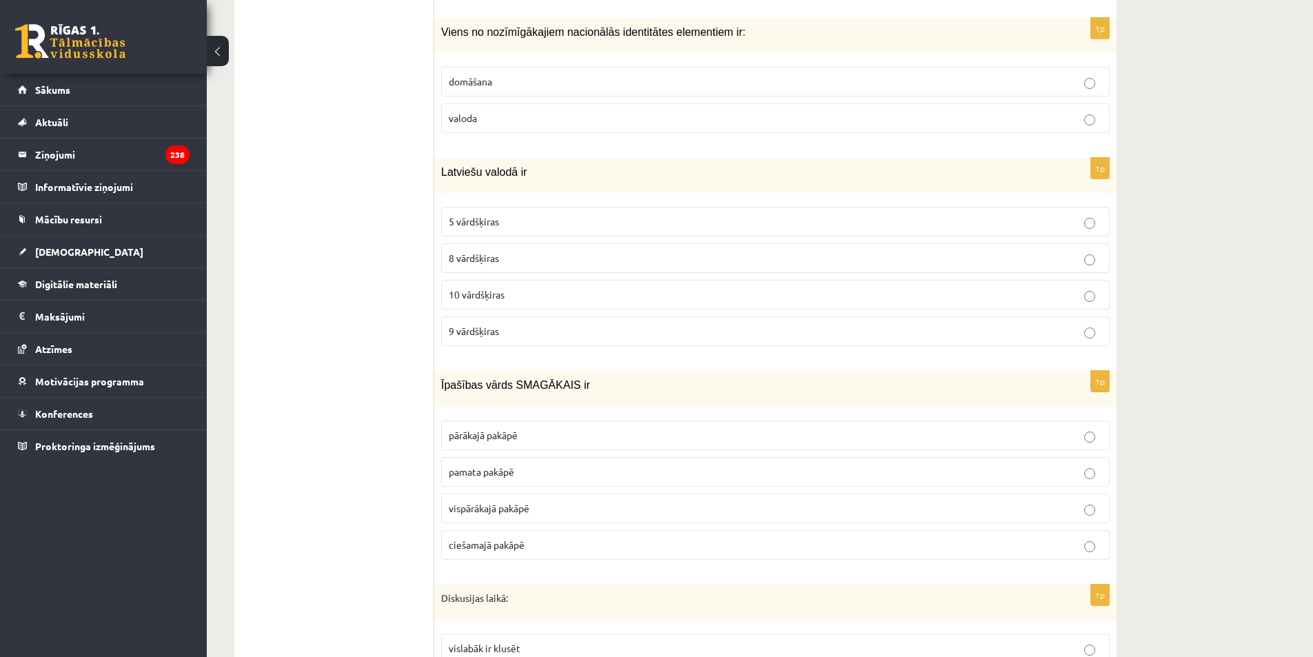
click at [469, 112] on span "valoda" at bounding box center [463, 118] width 28 height 12
click at [491, 288] on span "10 vārdšķiras" at bounding box center [477, 294] width 56 height 12
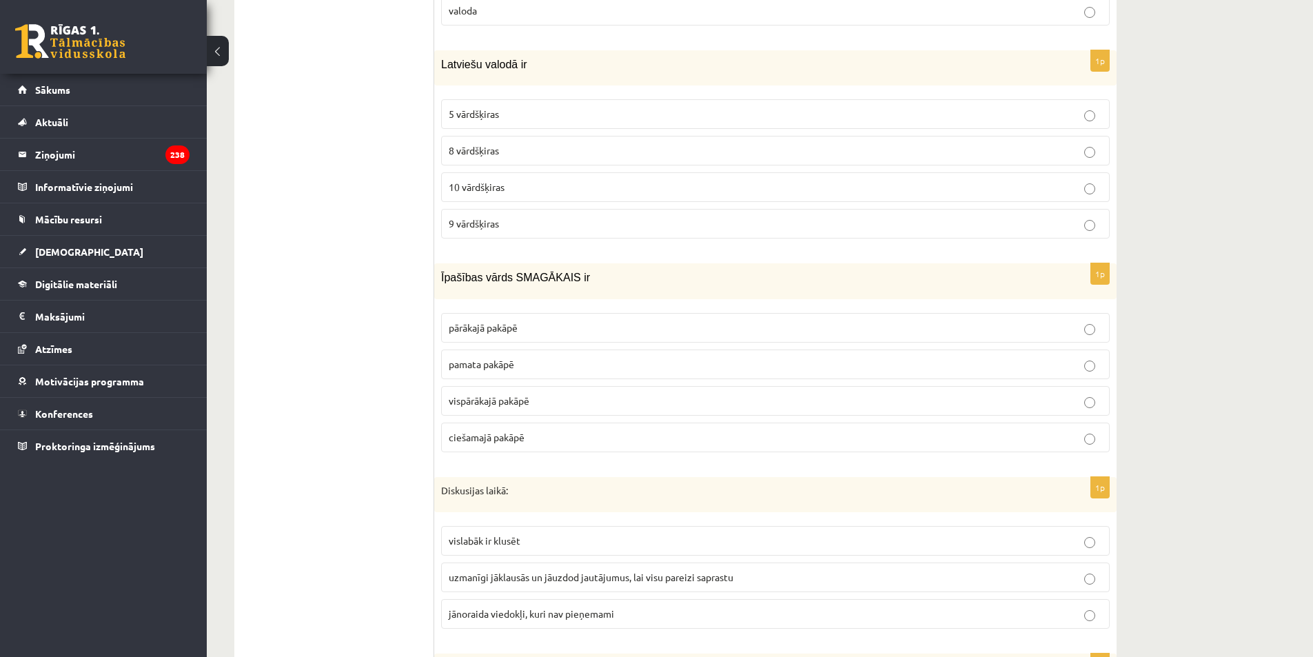
scroll to position [2191, 0]
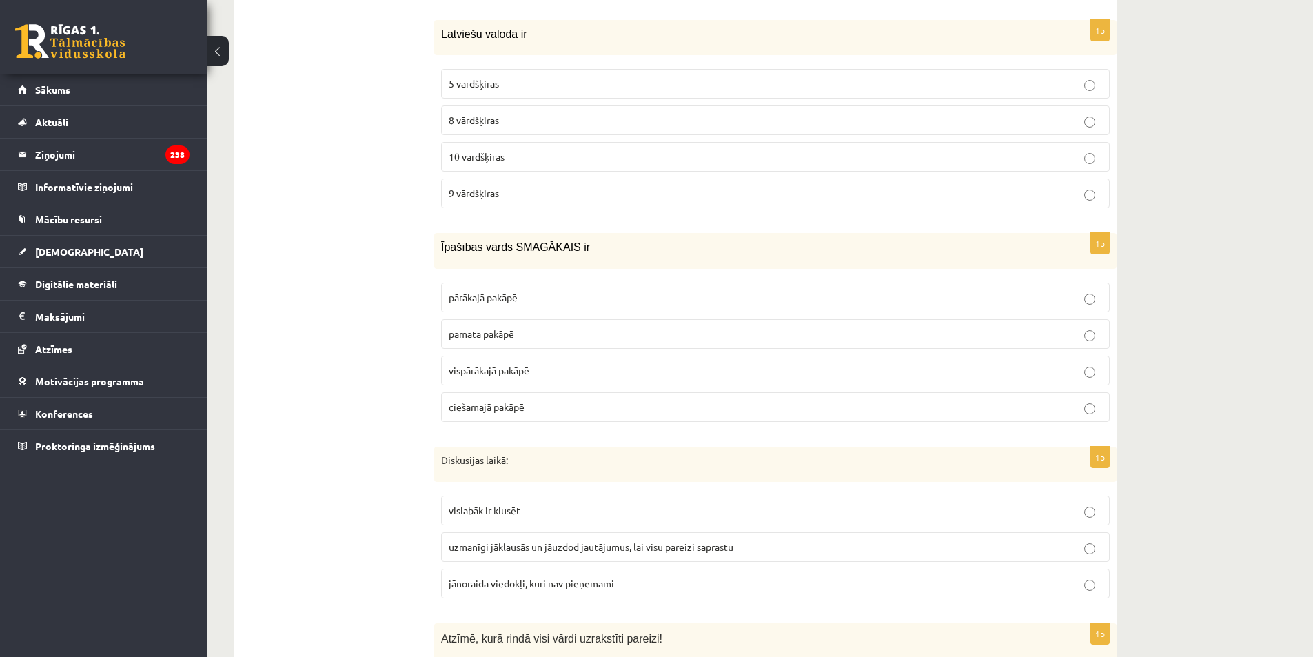
click at [516, 364] on span "vispārākajā pakāpē" at bounding box center [489, 370] width 81 height 12
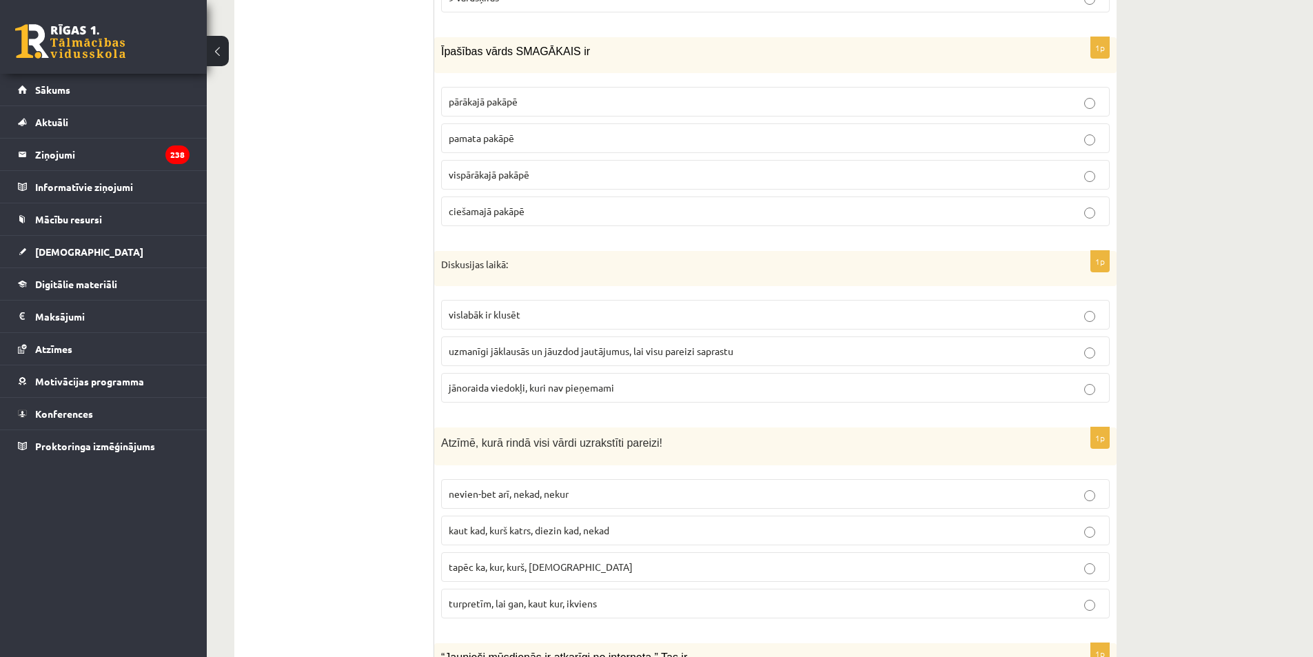
scroll to position [2398, 0]
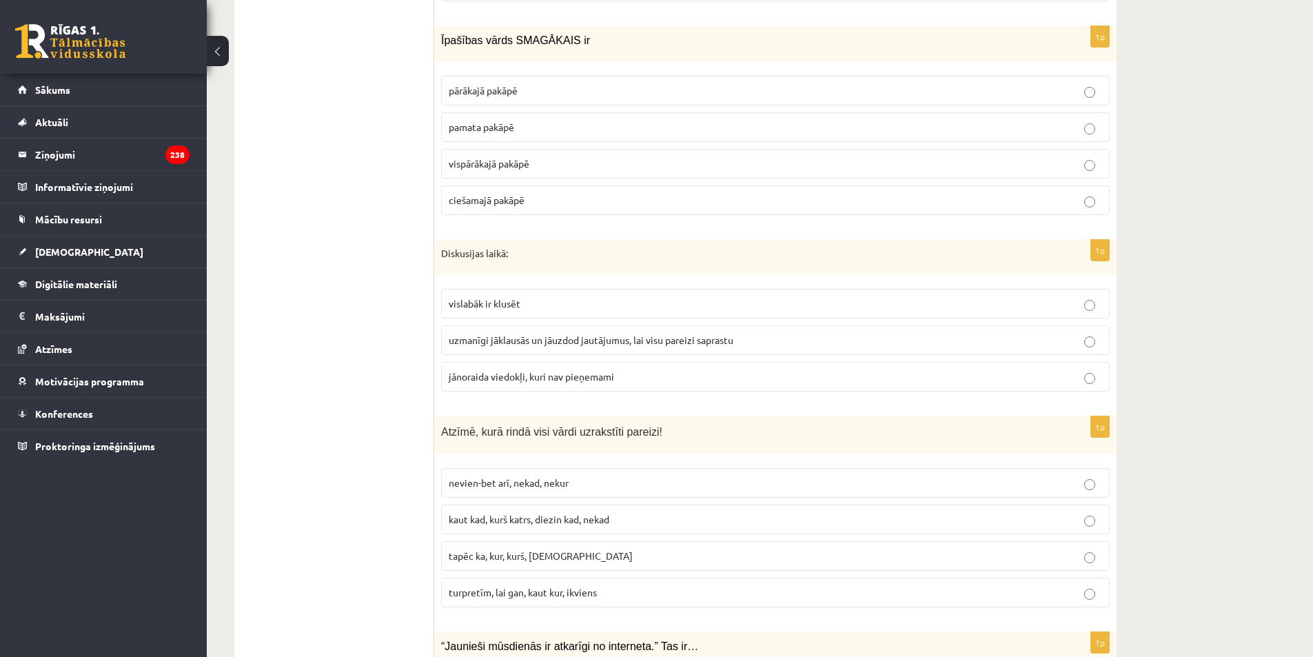
click at [557, 334] on span "uzmanīgi jāklausās un jāuzdod jautājumus, lai visu pareizi saprastu" at bounding box center [591, 340] width 285 height 12
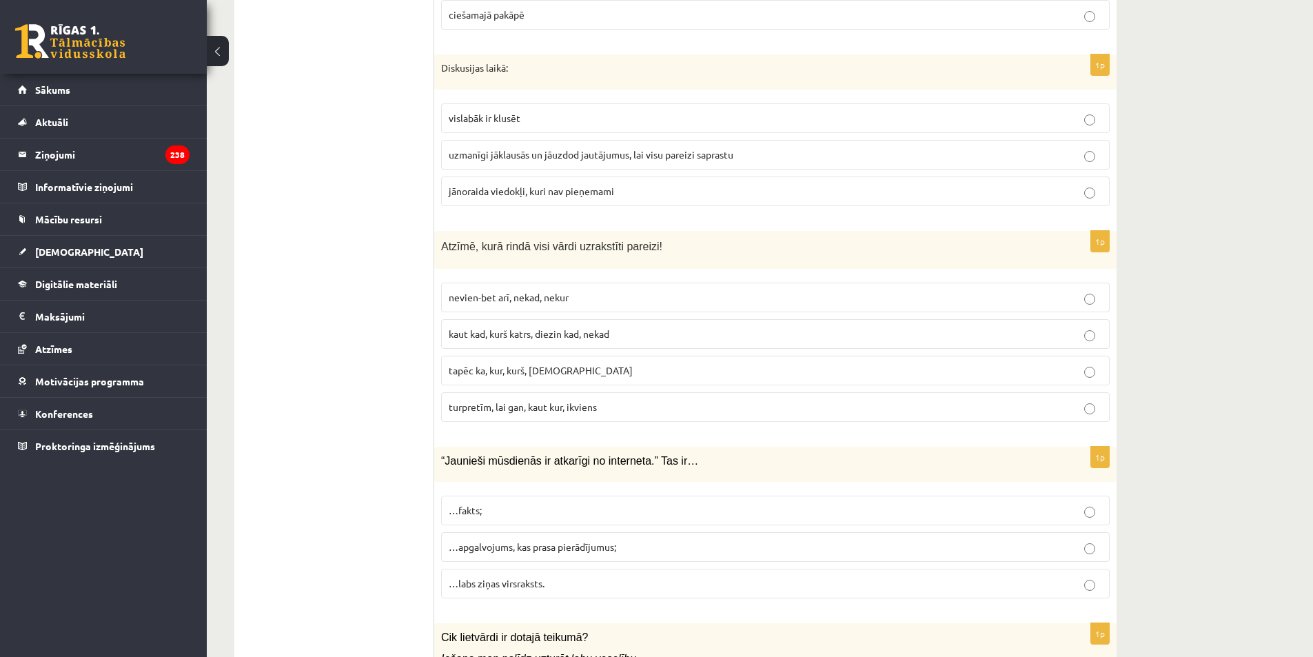
scroll to position [2605, 0]
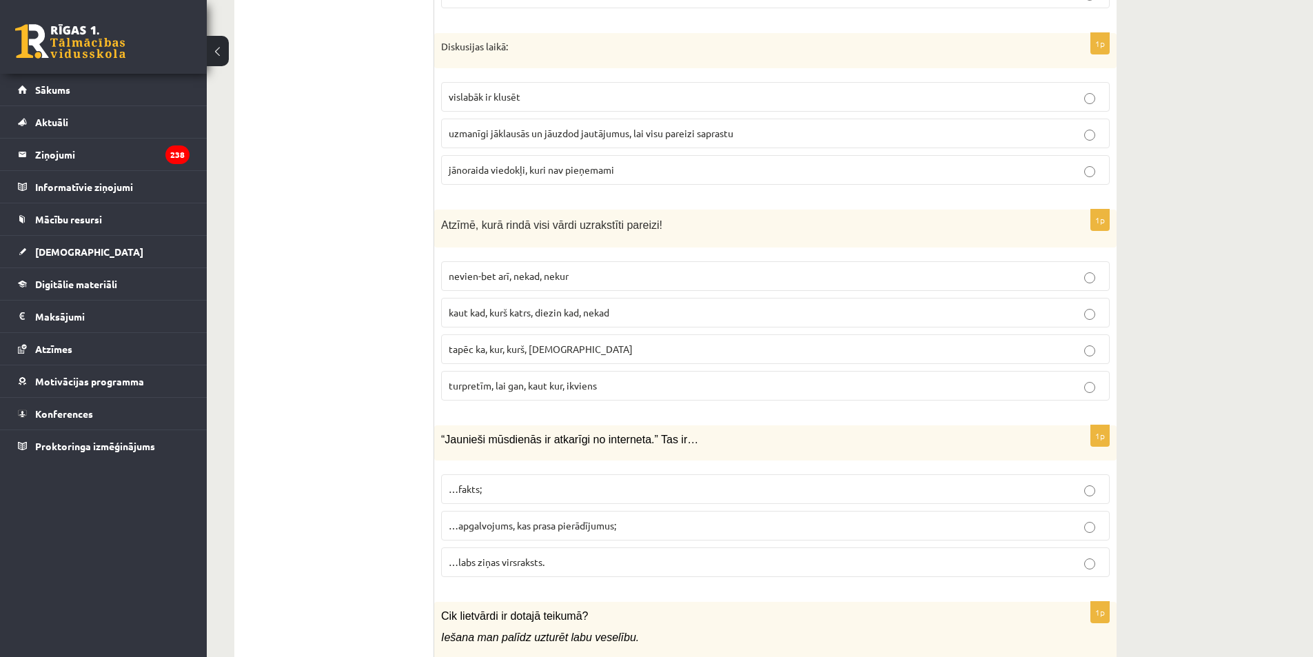
click at [473, 379] on span "turpretīm, lai gan, kaut kur, ikviens" at bounding box center [523, 385] width 148 height 12
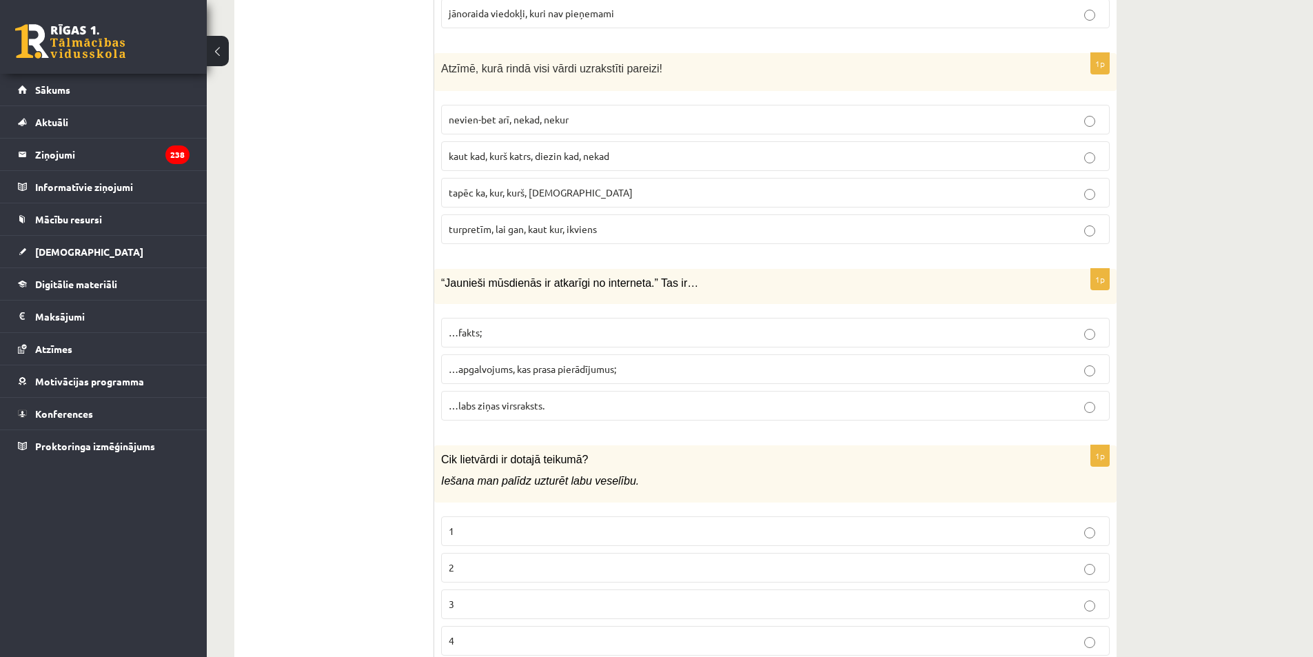
scroll to position [2812, 0]
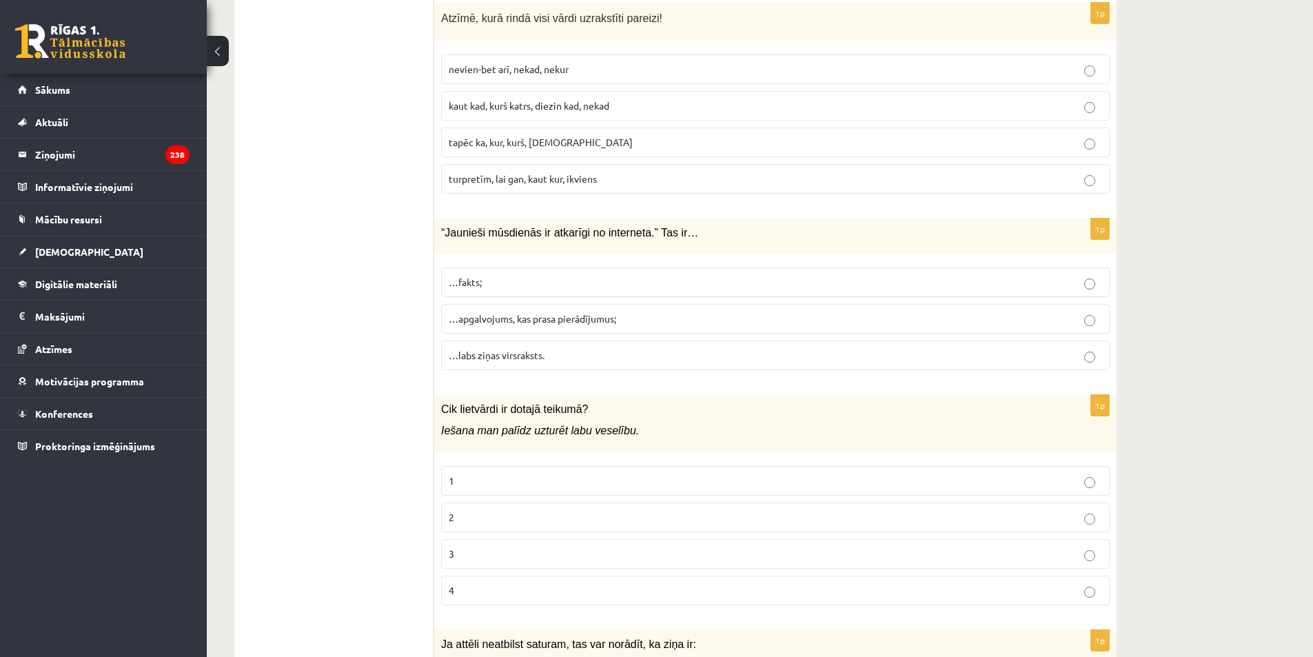
click at [549, 312] on span "…apgalvojums, kas prasa pierādījumus;" at bounding box center [533, 318] width 168 height 12
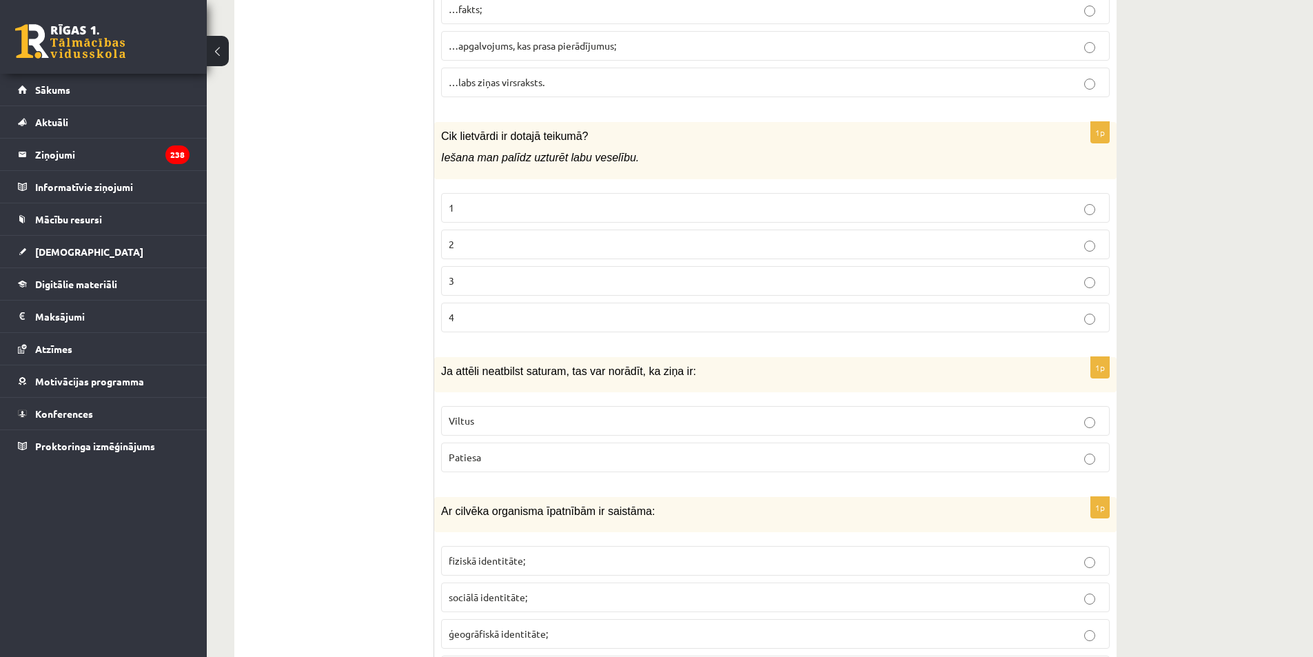
scroll to position [3088, 0]
click at [527, 234] on p "2" at bounding box center [775, 241] width 653 height 14
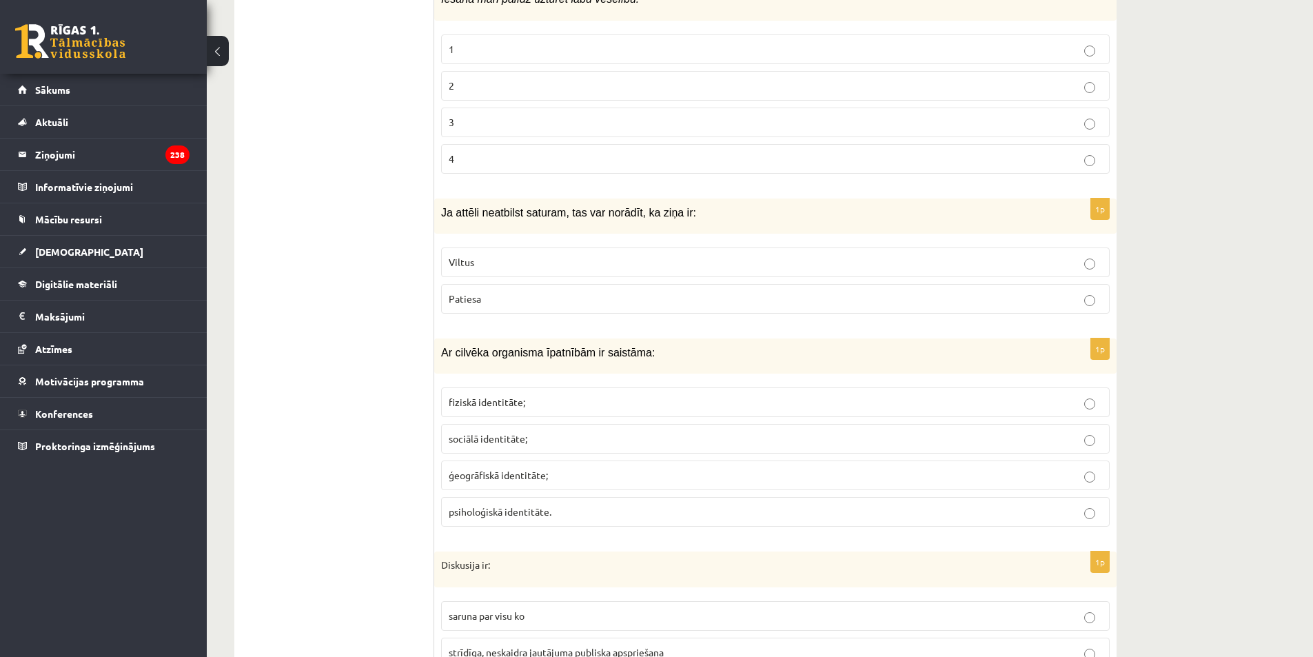
scroll to position [3294, 0]
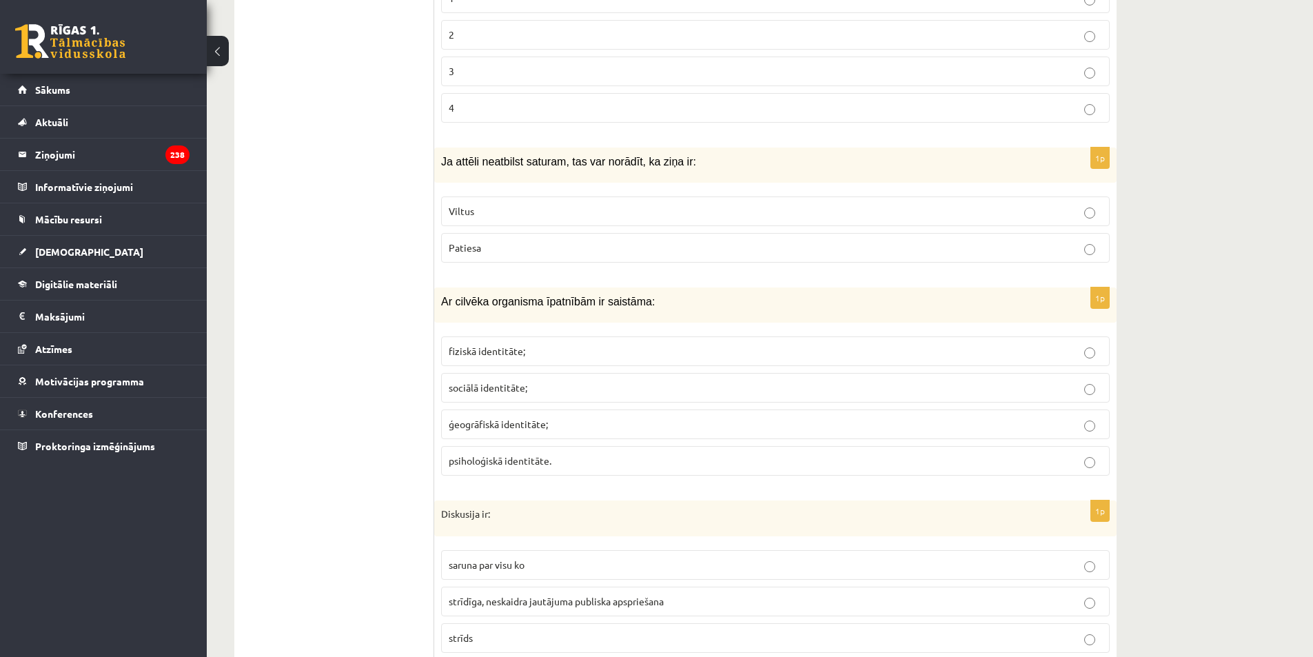
click at [496, 204] on p "Viltus" at bounding box center [775, 211] width 653 height 14
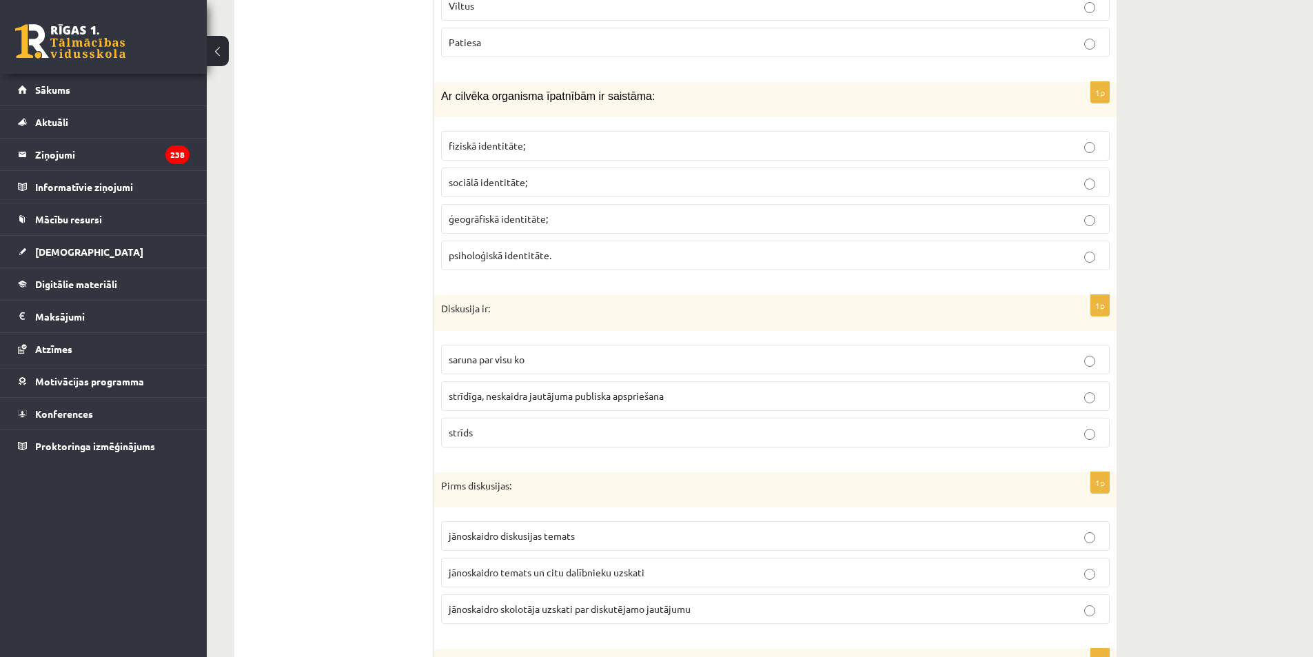
scroll to position [3501, 0]
click at [532, 137] on p "fiziskā identitāte;" at bounding box center [775, 144] width 653 height 14
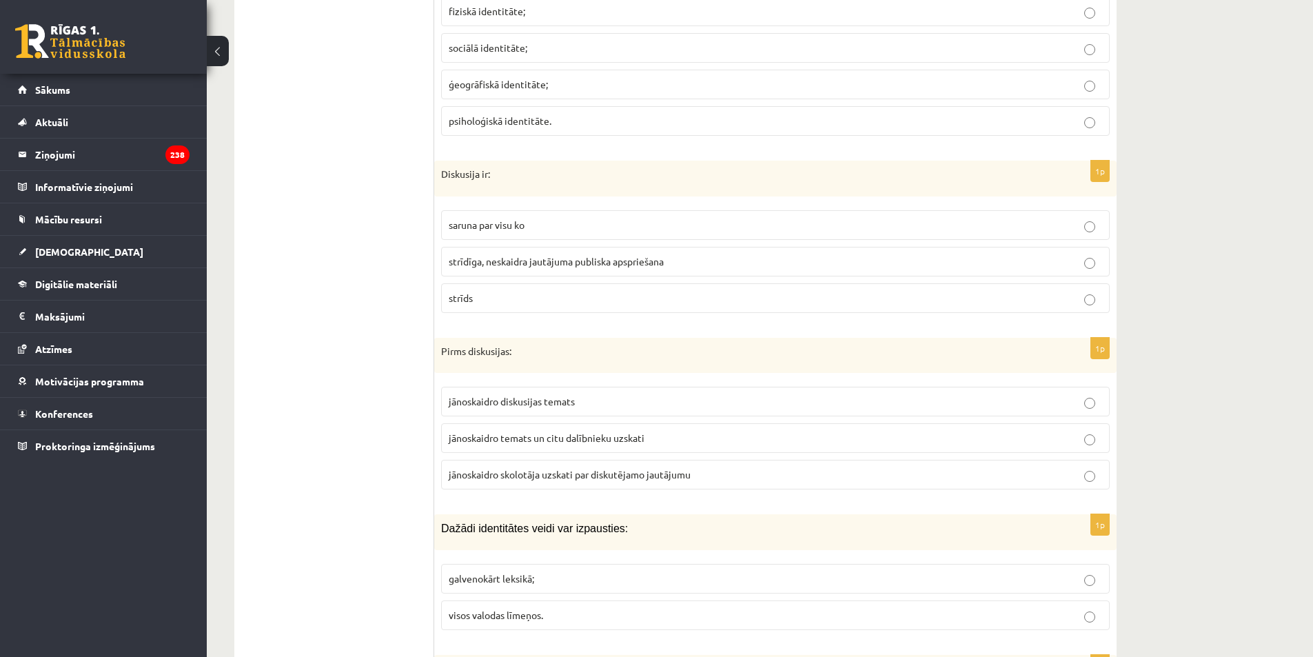
scroll to position [3639, 0]
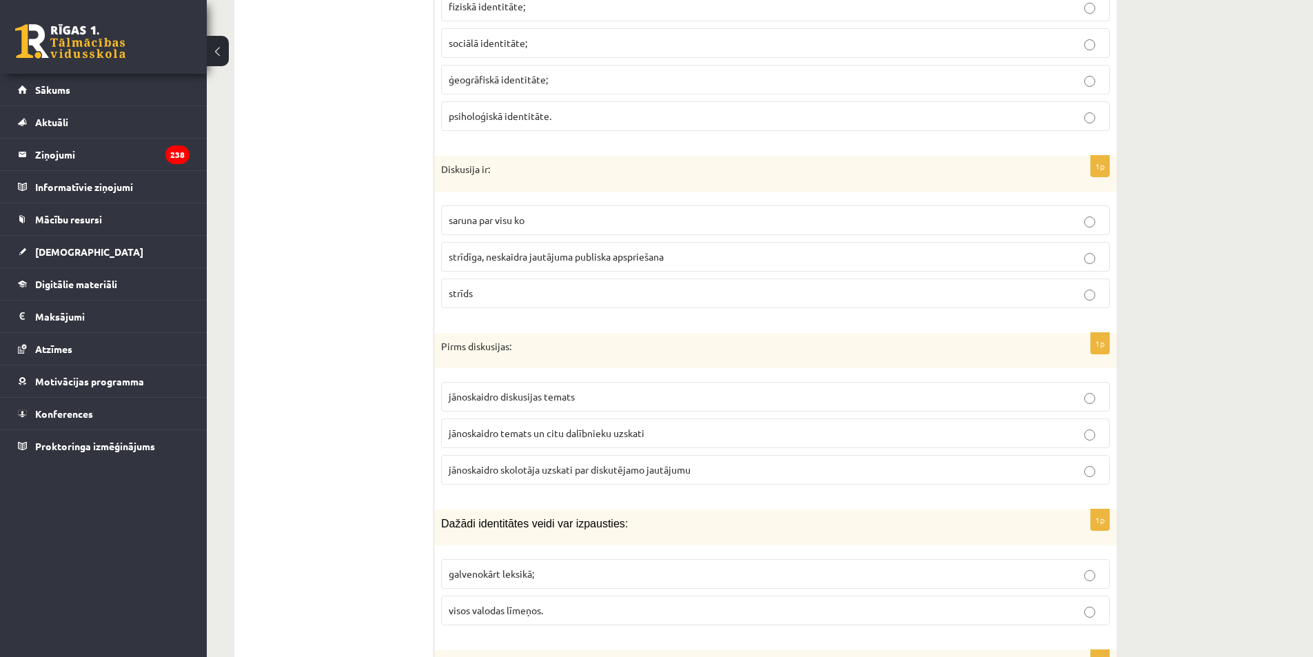
click at [518, 250] on span "strīdīga, neskaidra jautājuma publiska apspriešana" at bounding box center [556, 256] width 215 height 12
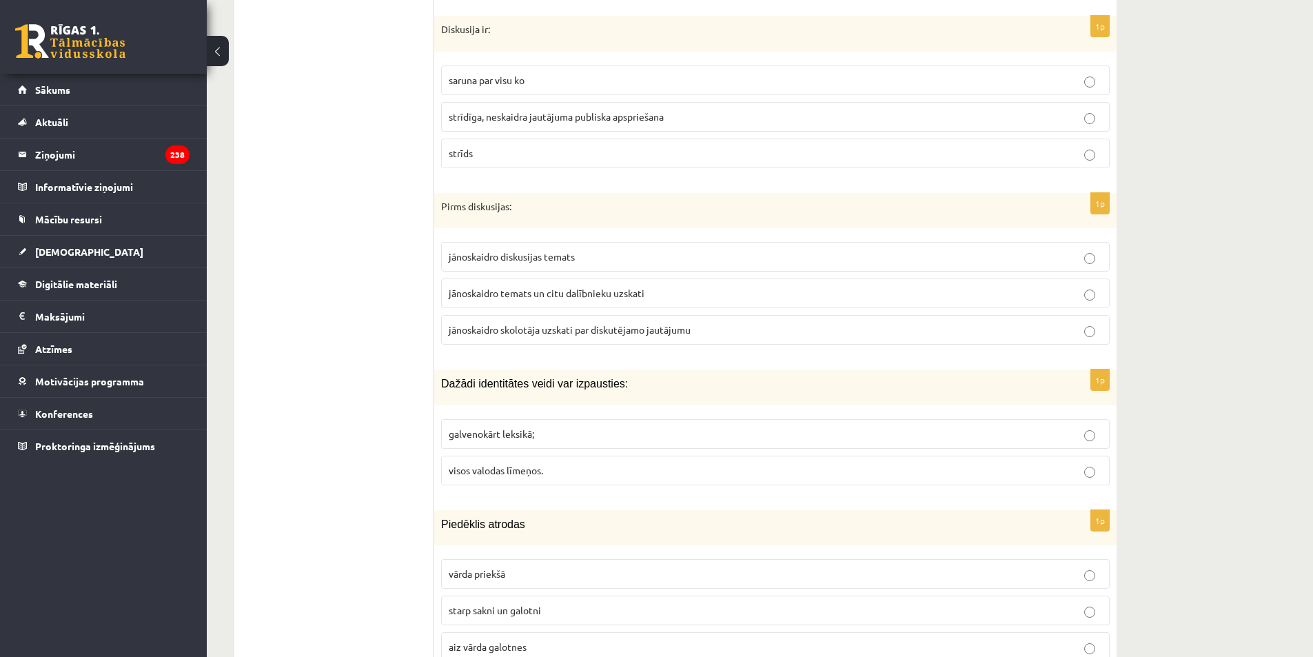
scroll to position [3846, 0]
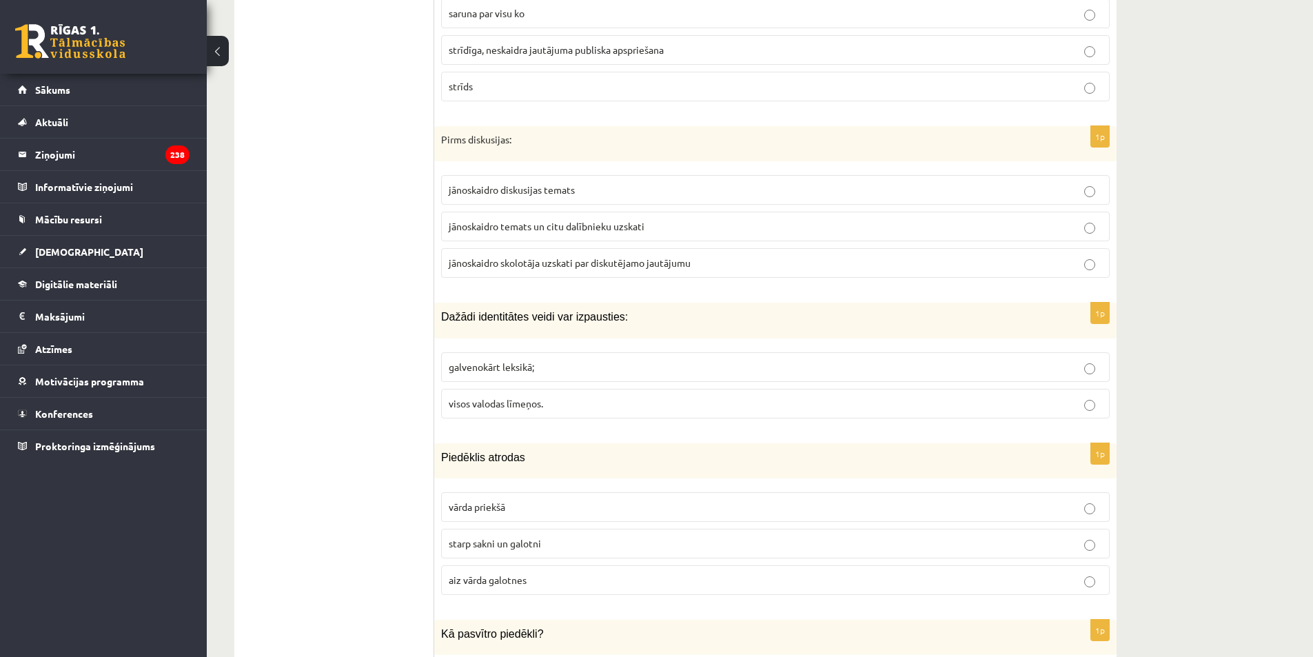
click at [556, 220] on p "jānoskaidro temats un citu dalībnieku uzskati" at bounding box center [775, 226] width 653 height 14
click at [656, 219] on p "jānoskaidro temats un citu dalībnieku uzskati" at bounding box center [775, 226] width 653 height 14
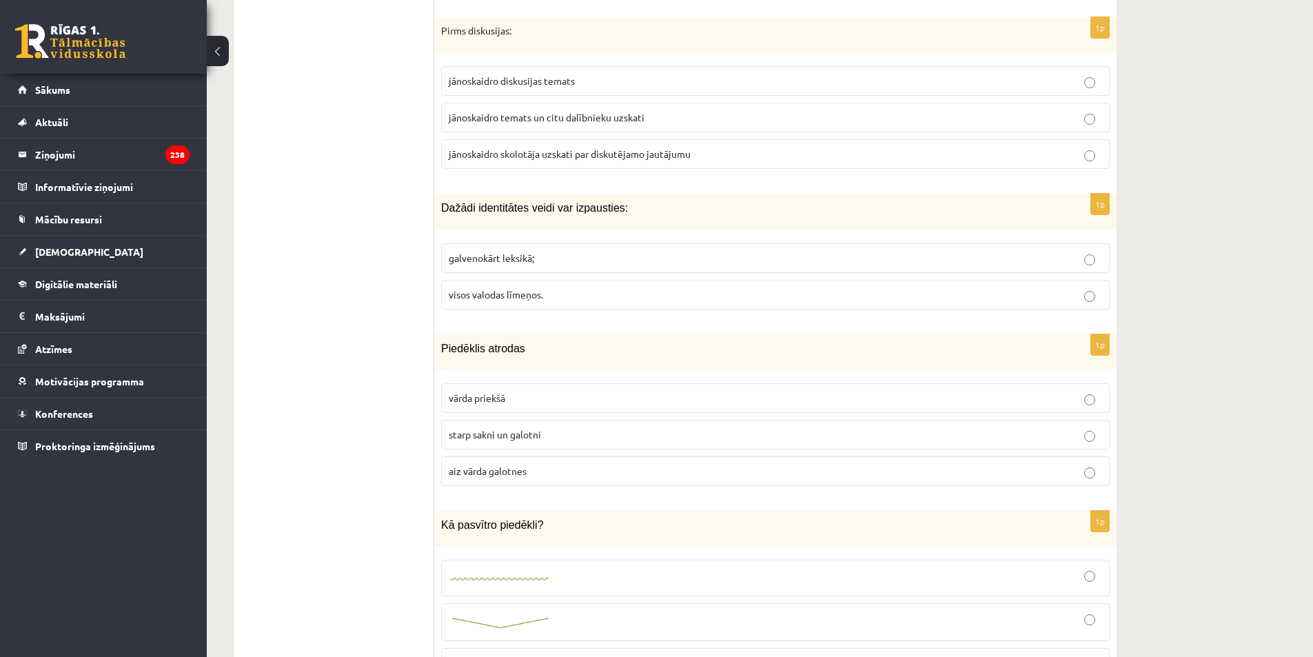
scroll to position [3984, 0]
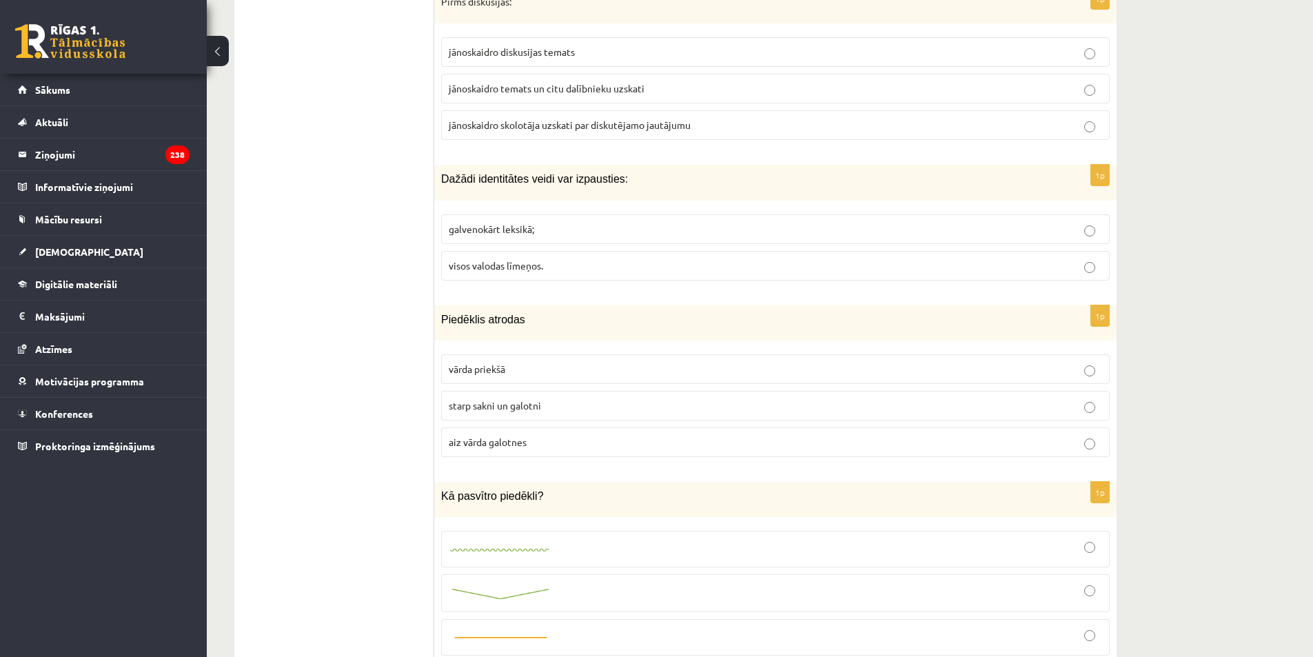
click at [532, 258] on p "visos valodas līmeņos." at bounding box center [775, 265] width 653 height 14
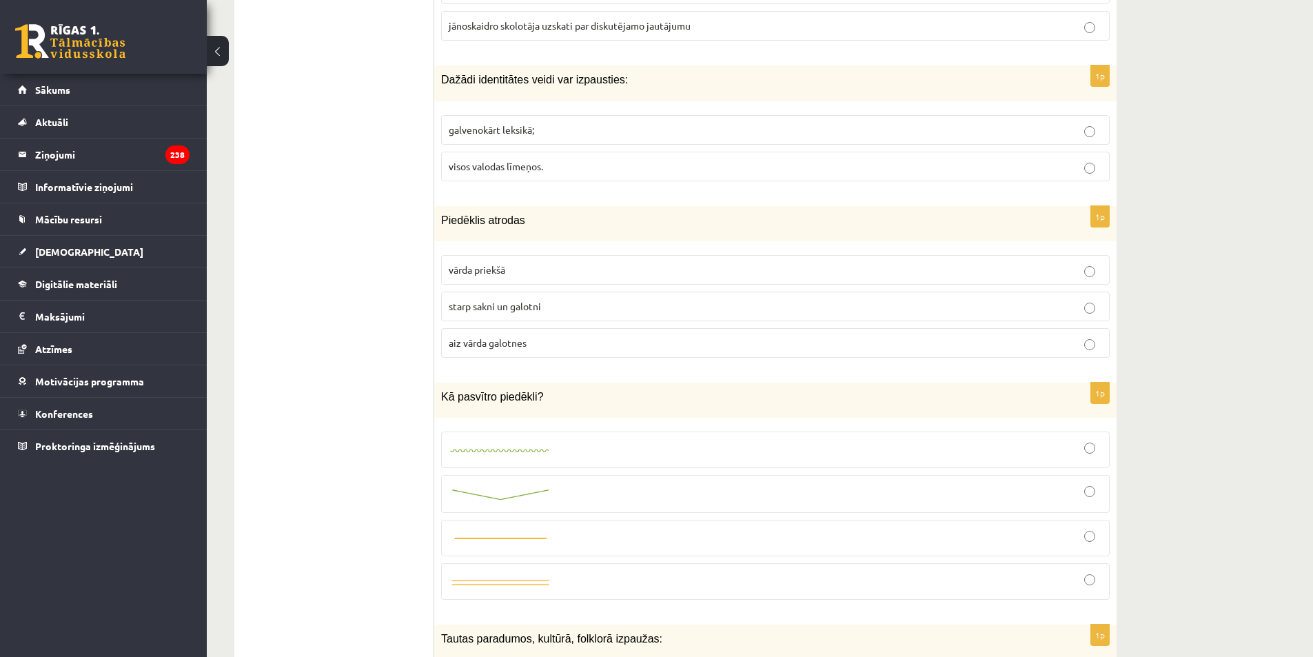
scroll to position [4190, 0]
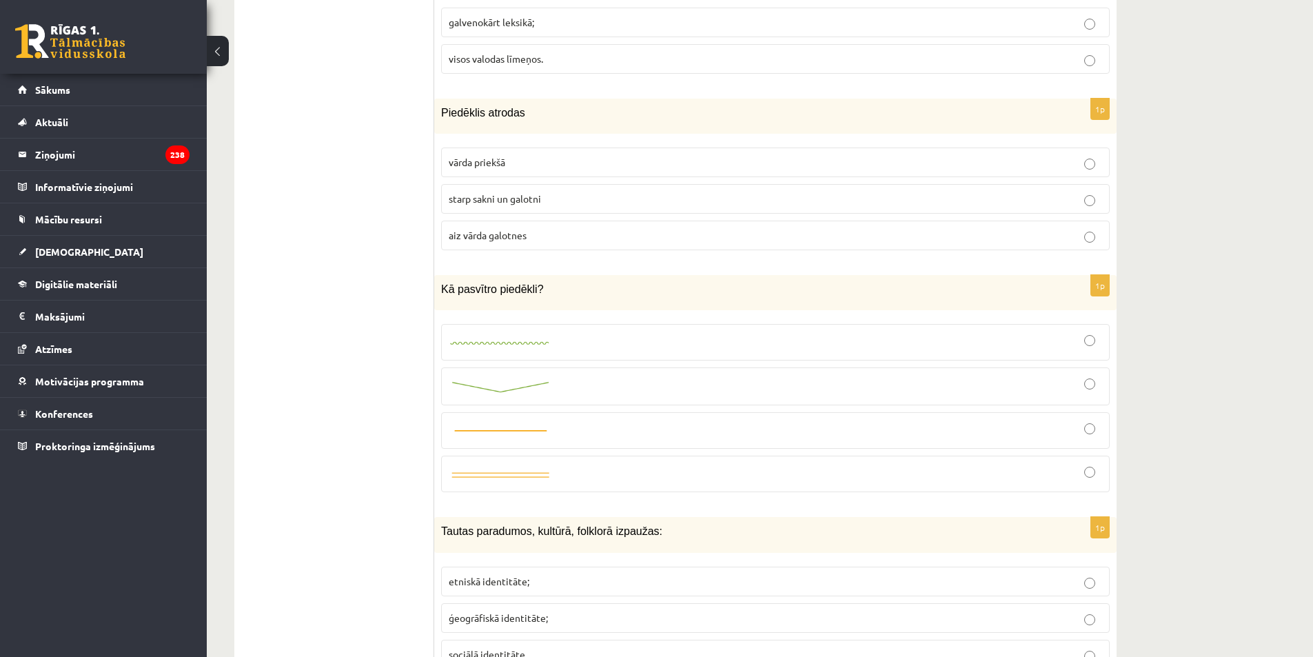
click at [531, 192] on span "starp sakni un galotni" at bounding box center [495, 198] width 92 height 12
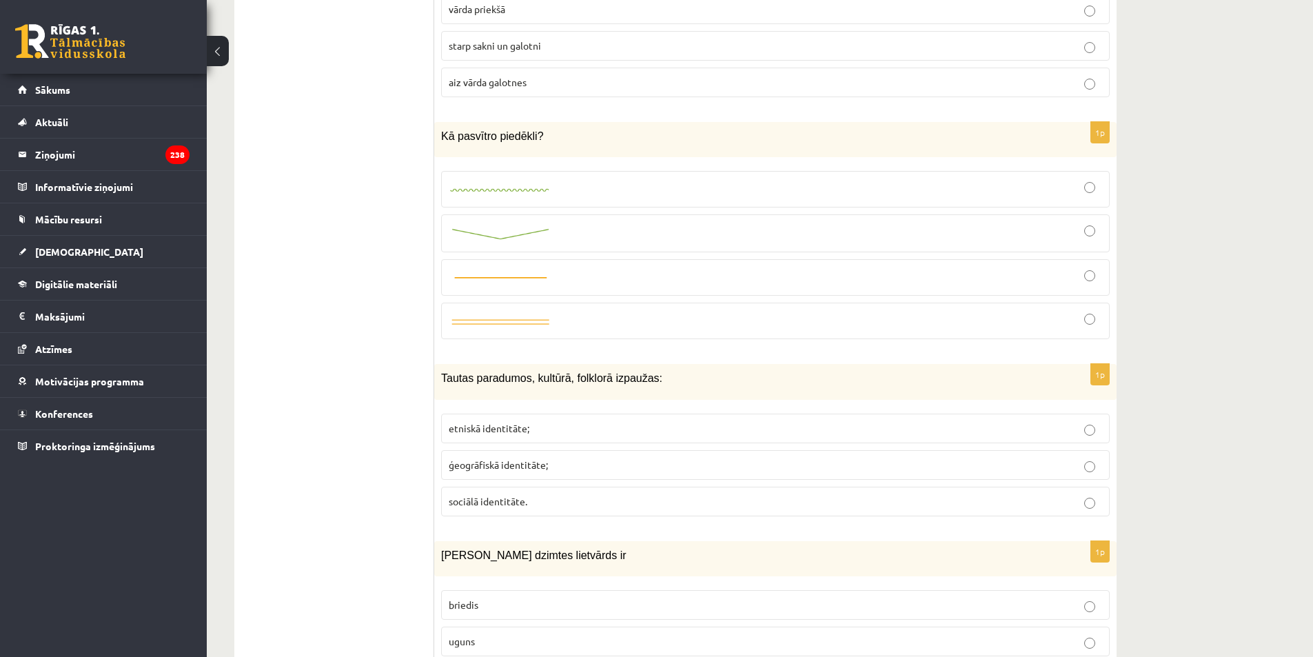
scroll to position [4328, 0]
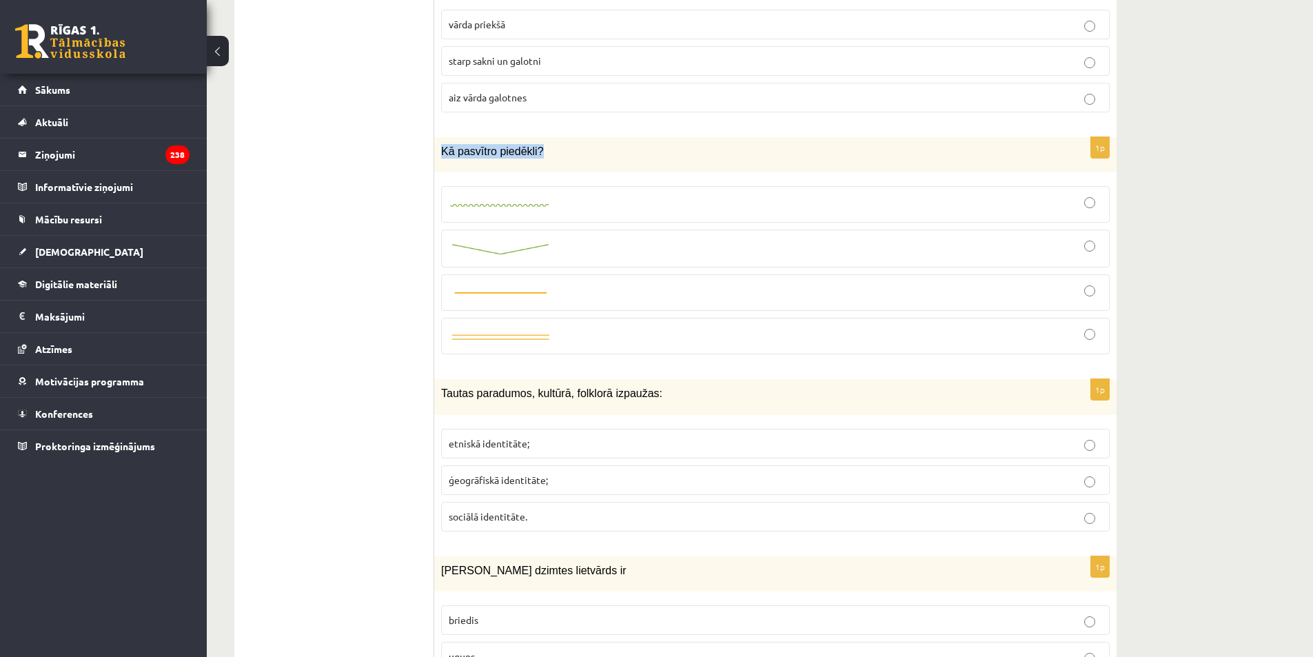
drag, startPoint x: 436, startPoint y: 133, endPoint x: 538, endPoint y: 136, distance: 101.4
click at [538, 137] on div "Kā pasvītro piedēkli?" at bounding box center [775, 154] width 682 height 35
copy span "Kā pasvītro piedēkli?"
click at [828, 247] on label at bounding box center [775, 249] width 669 height 38
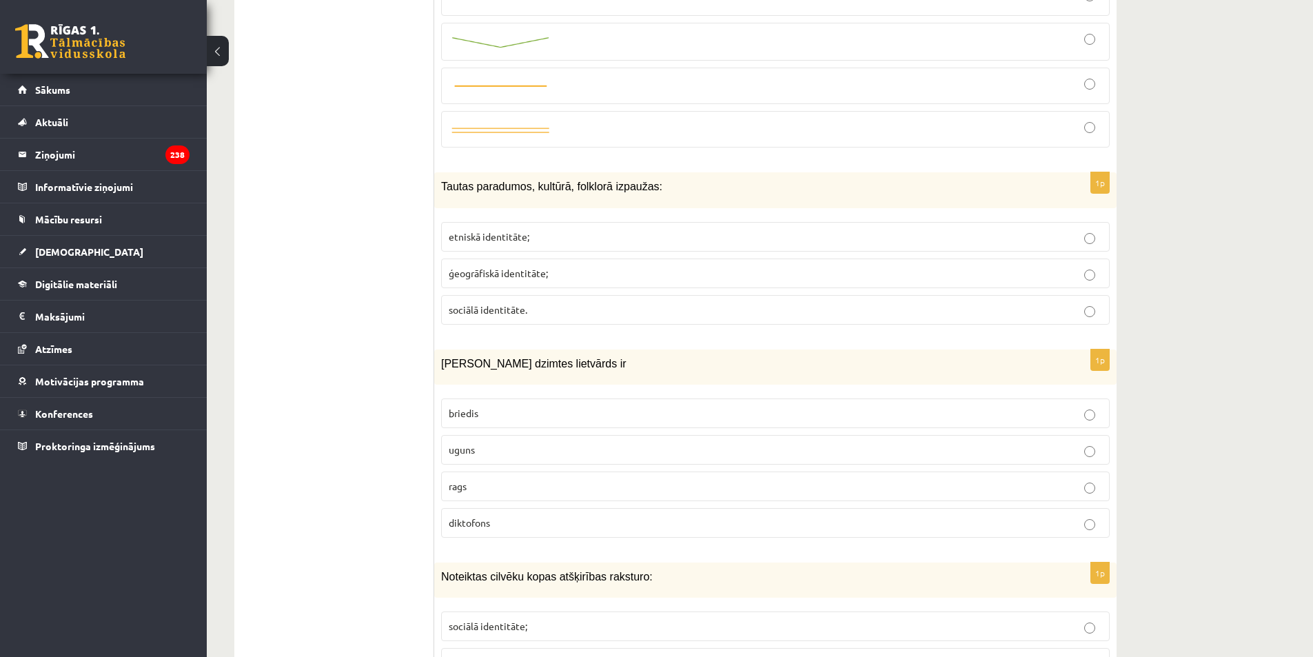
click at [483, 230] on p "etniskā identitāte;" at bounding box center [775, 237] width 653 height 14
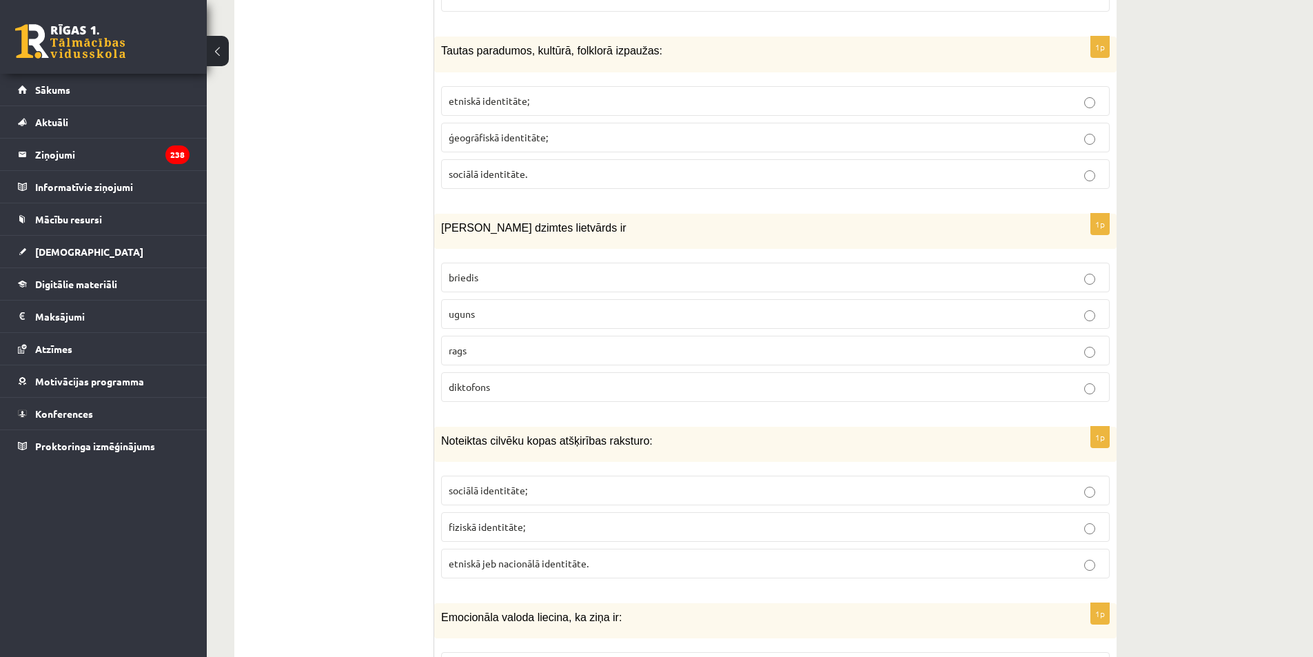
scroll to position [4673, 0]
click at [540, 305] on p "uguns" at bounding box center [775, 312] width 653 height 14
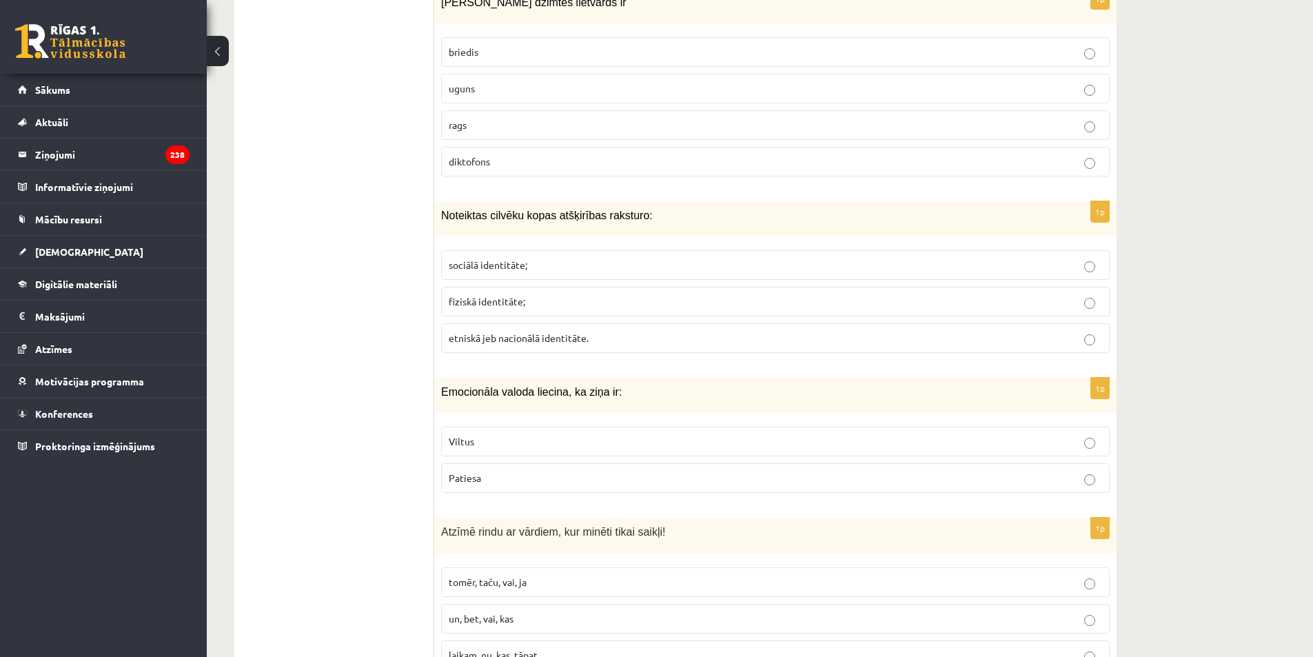
scroll to position [4949, 0]
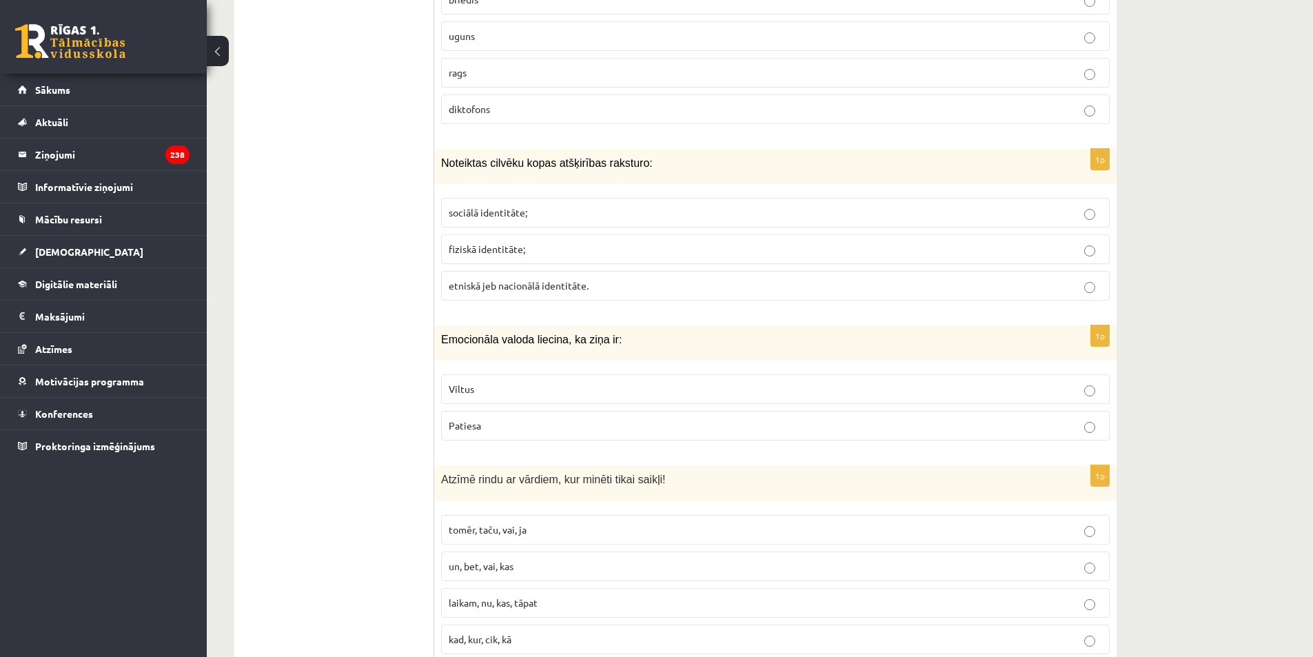
click at [496, 198] on label "sociālā identitāte;" at bounding box center [775, 213] width 669 height 30
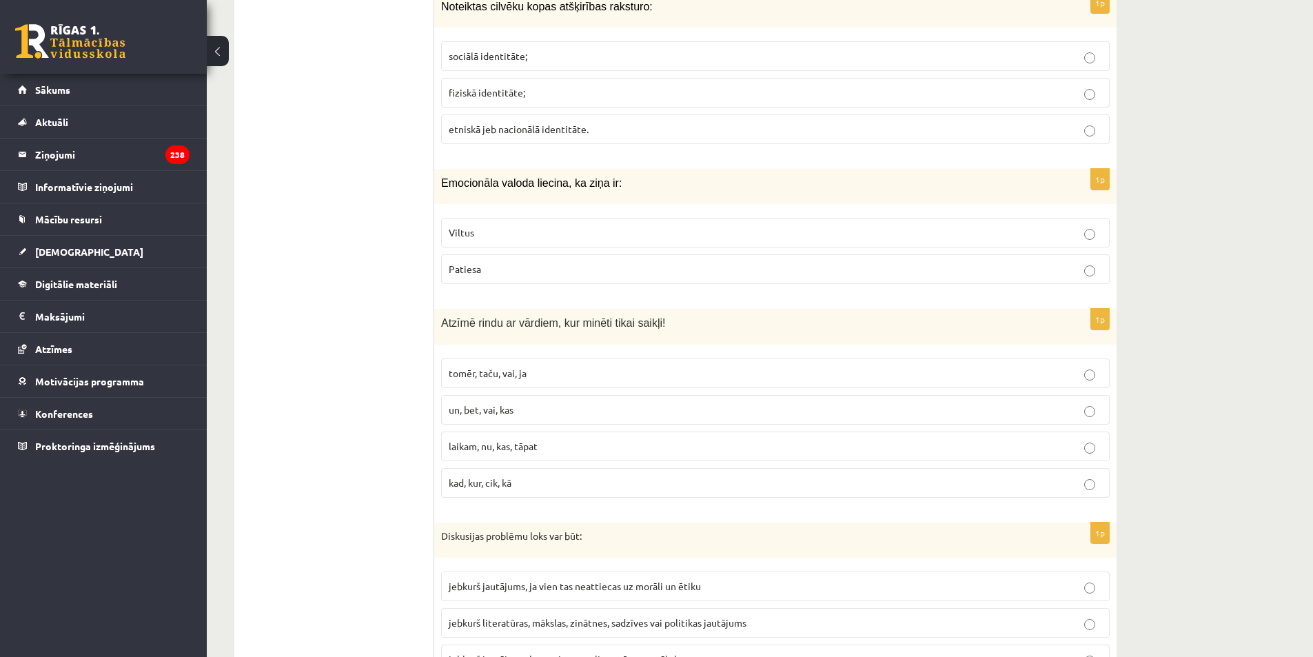
scroll to position [5156, 0]
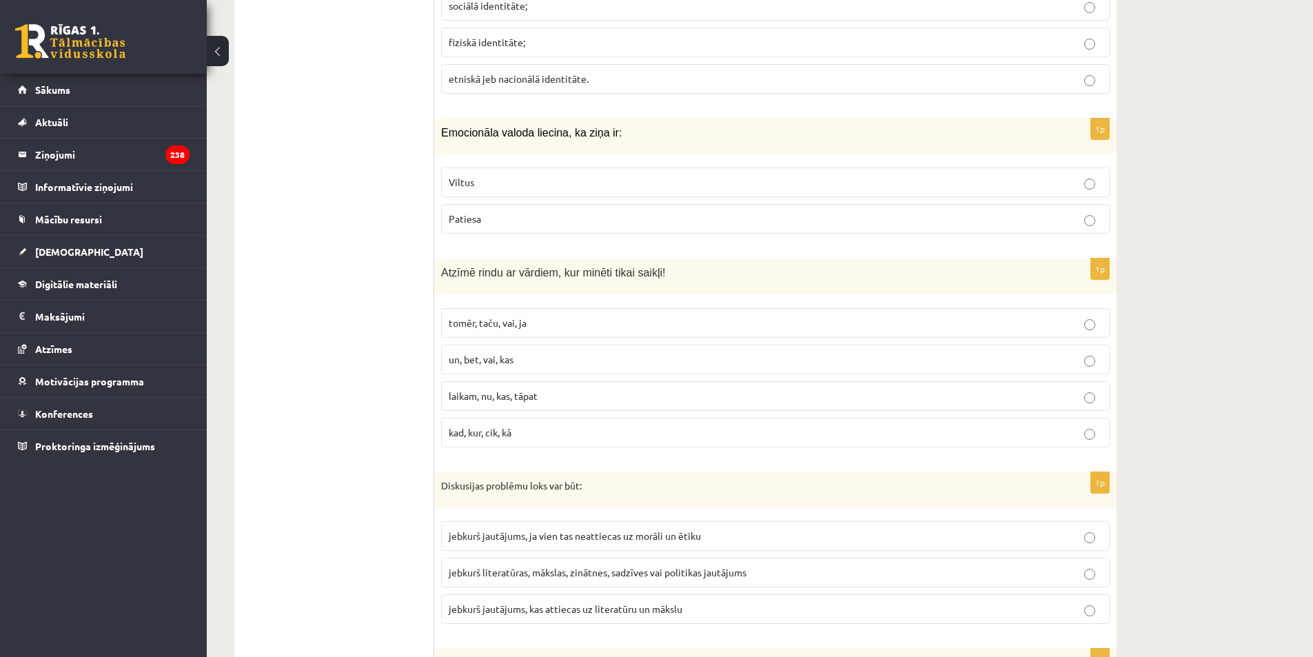
click at [529, 175] on p "Viltus" at bounding box center [775, 182] width 653 height 14
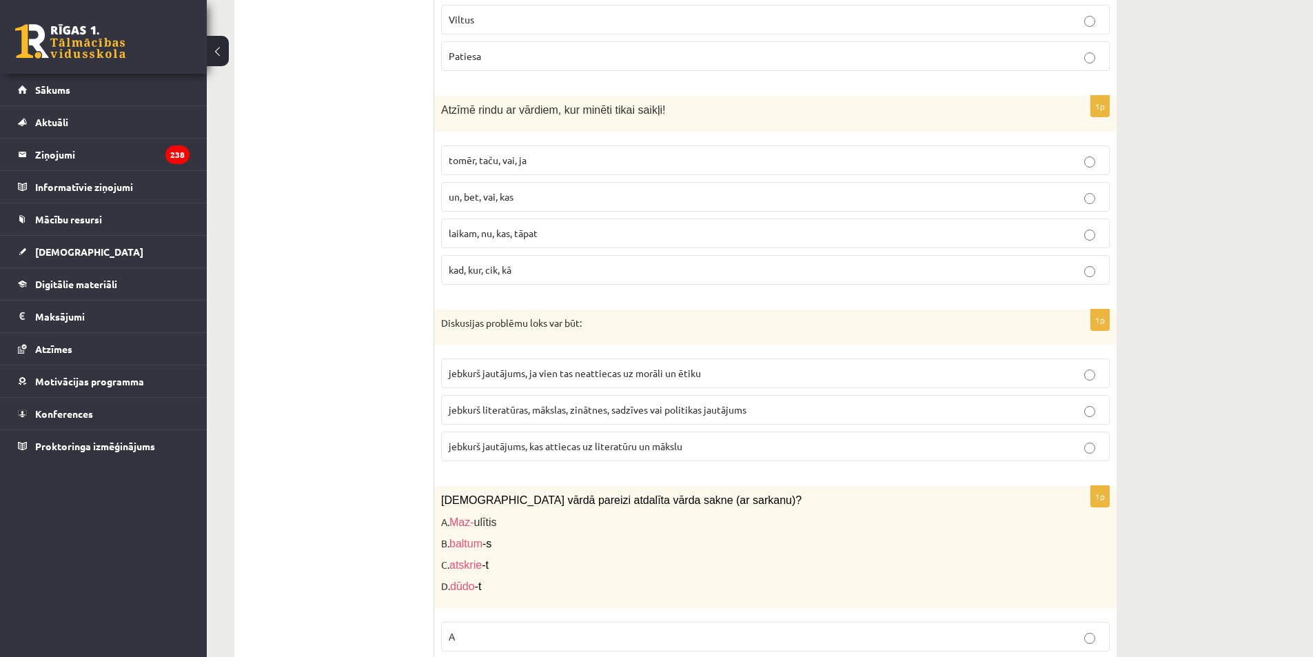
scroll to position [5362, 0]
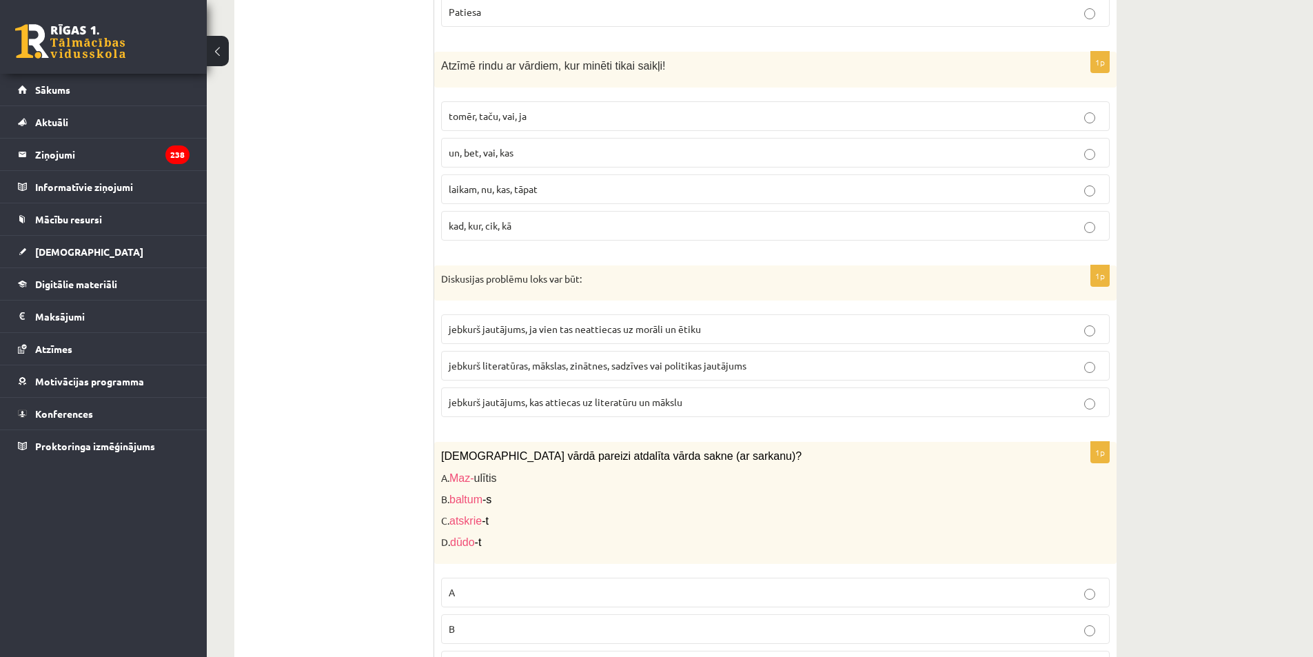
click at [507, 110] on span "tomēr, taču, vai, ja" at bounding box center [488, 116] width 78 height 12
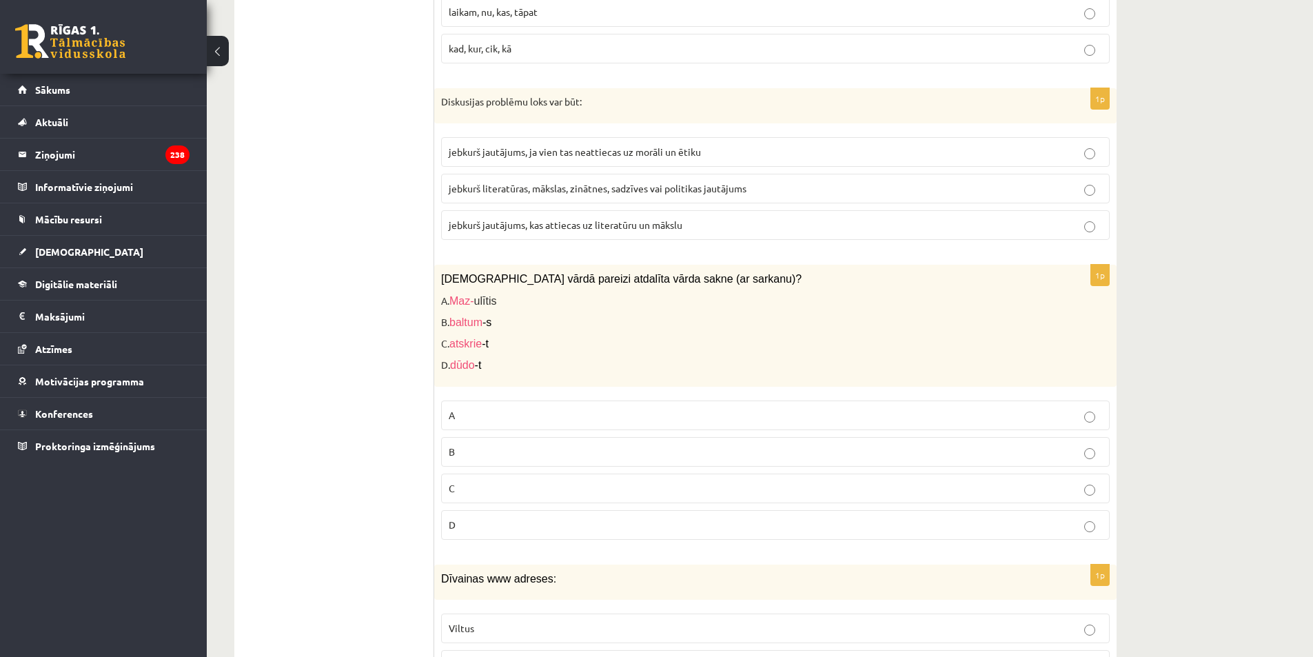
scroll to position [5569, 0]
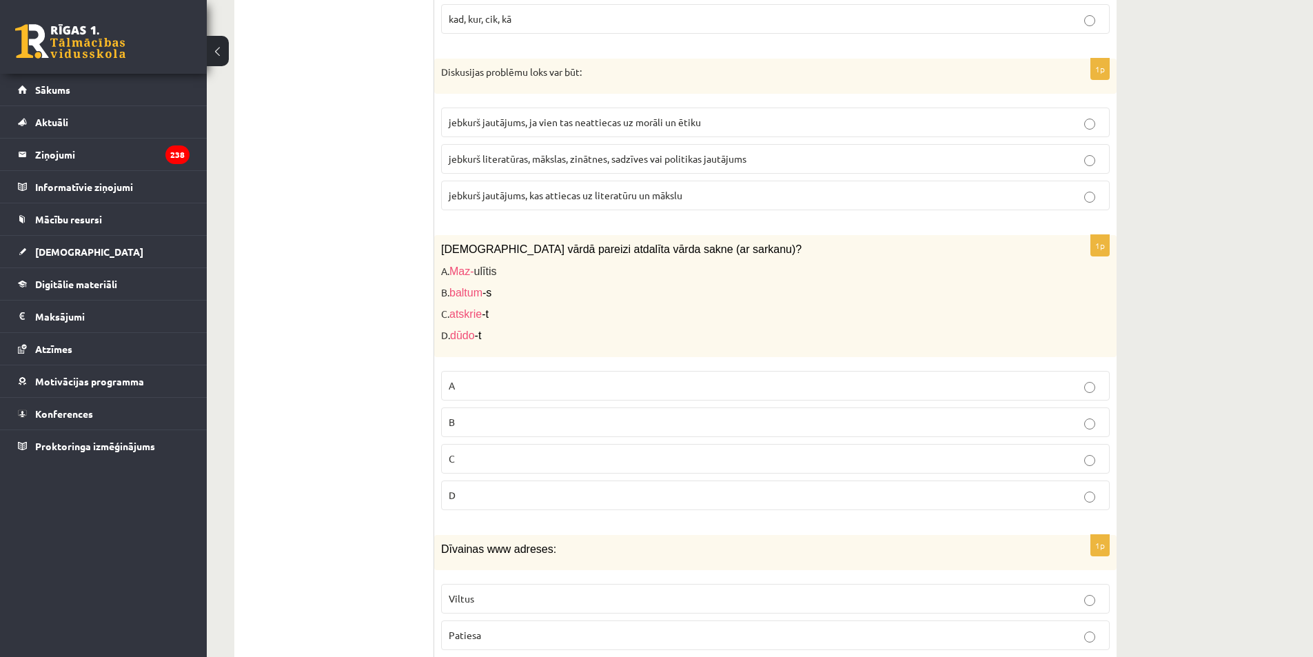
click at [536, 152] on span "jebkurš literatūras, mākslas, zinātnes, sadzīves vai politikas jautājums" at bounding box center [598, 158] width 298 height 12
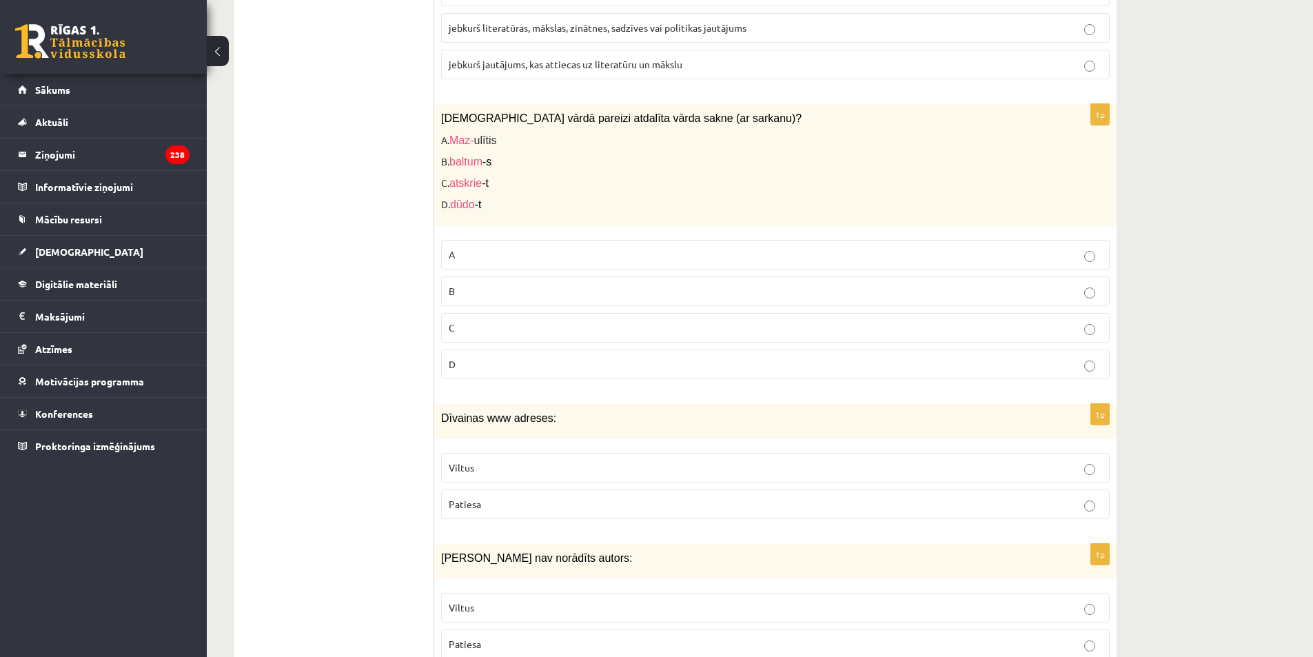
scroll to position [5707, 0]
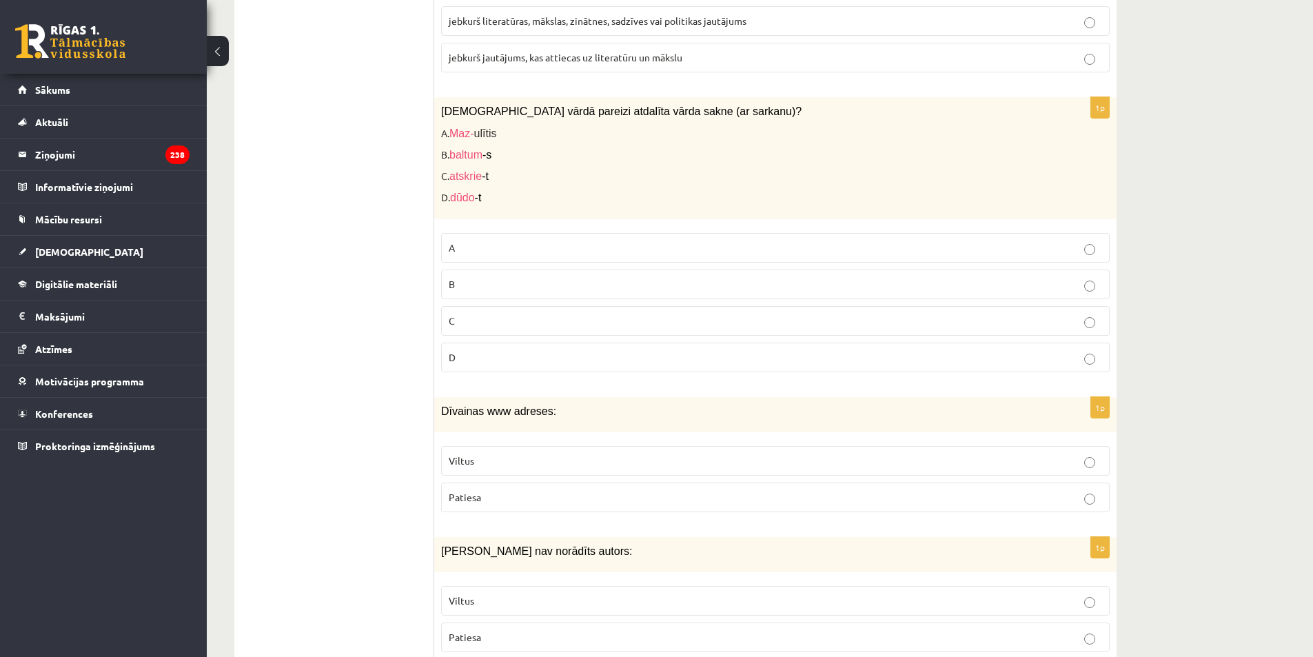
click at [478, 314] on p "C" at bounding box center [775, 321] width 653 height 14
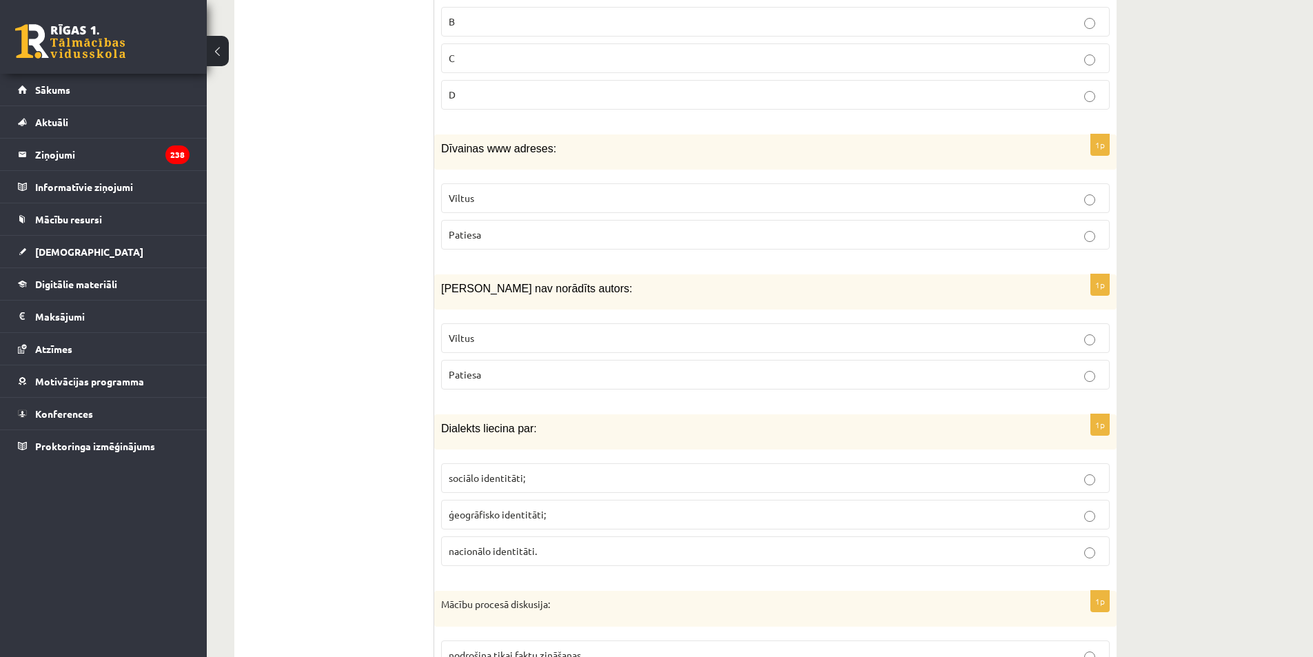
scroll to position [5983, 0]
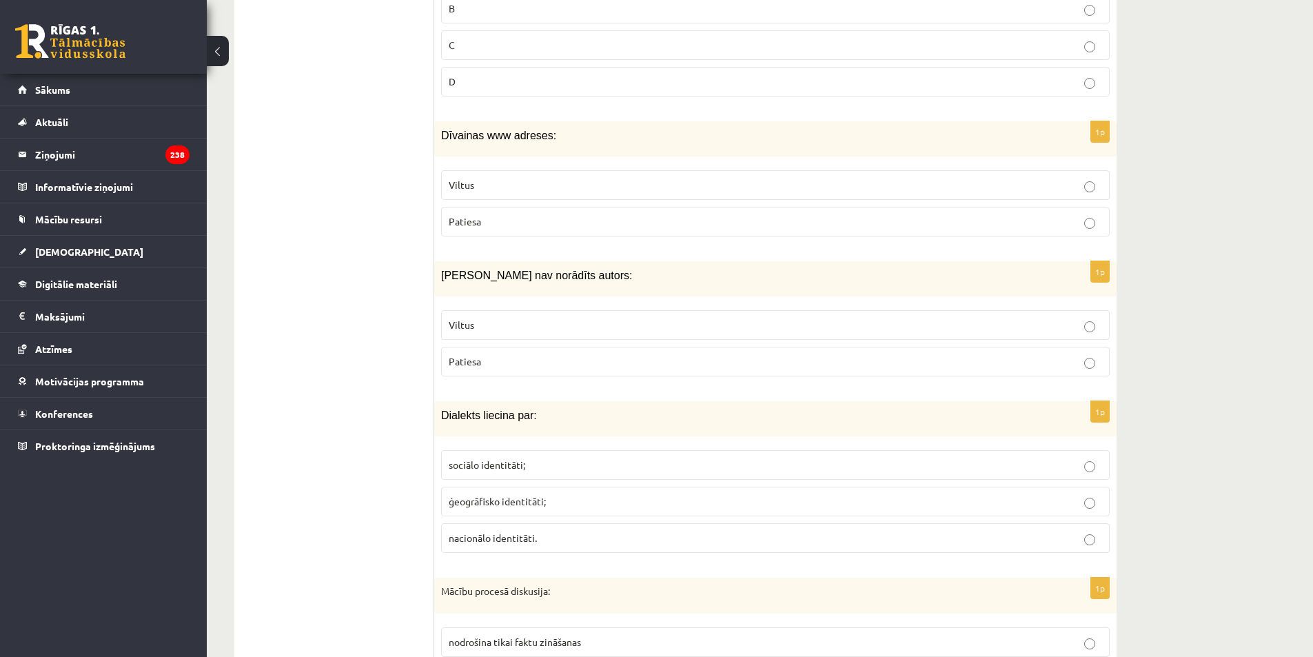
drag, startPoint x: 489, startPoint y: 163, endPoint x: 509, endPoint y: 228, distance: 68.3
click at [489, 178] on p "Viltus" at bounding box center [775, 185] width 653 height 14
drag, startPoint x: 493, startPoint y: 312, endPoint x: 454, endPoint y: 322, distance: 40.0
click at [491, 318] on p "Viltus" at bounding box center [775, 325] width 653 height 14
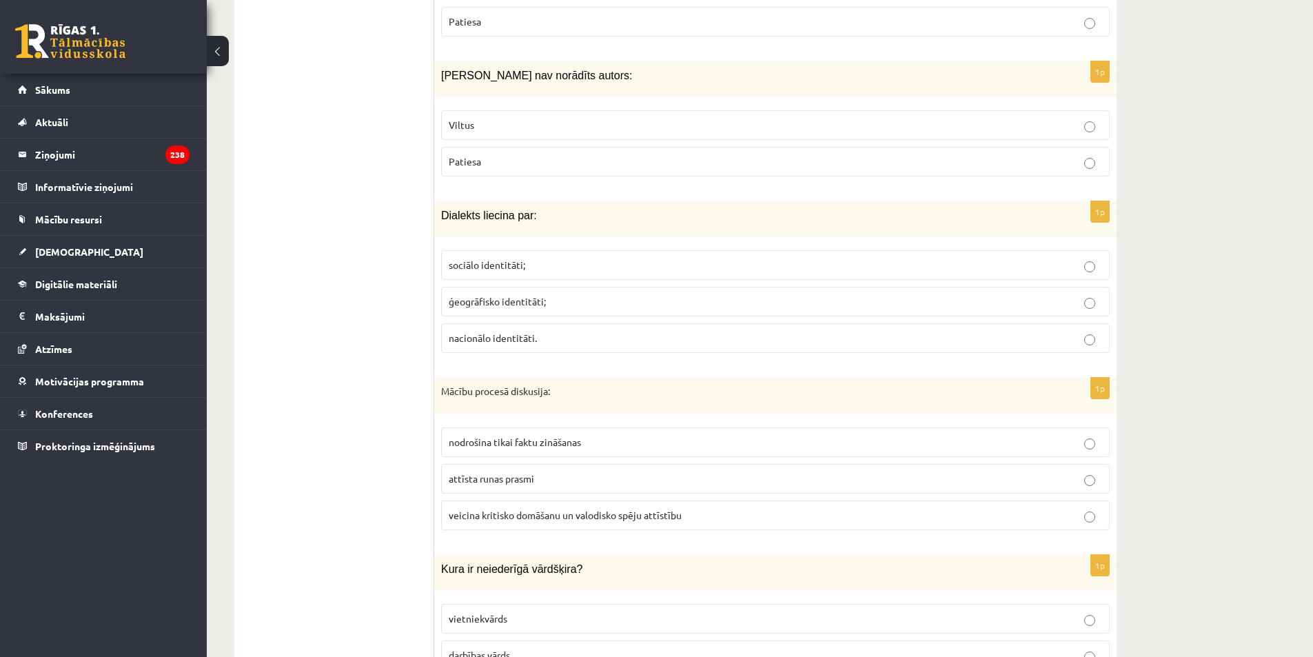
scroll to position [6190, 0]
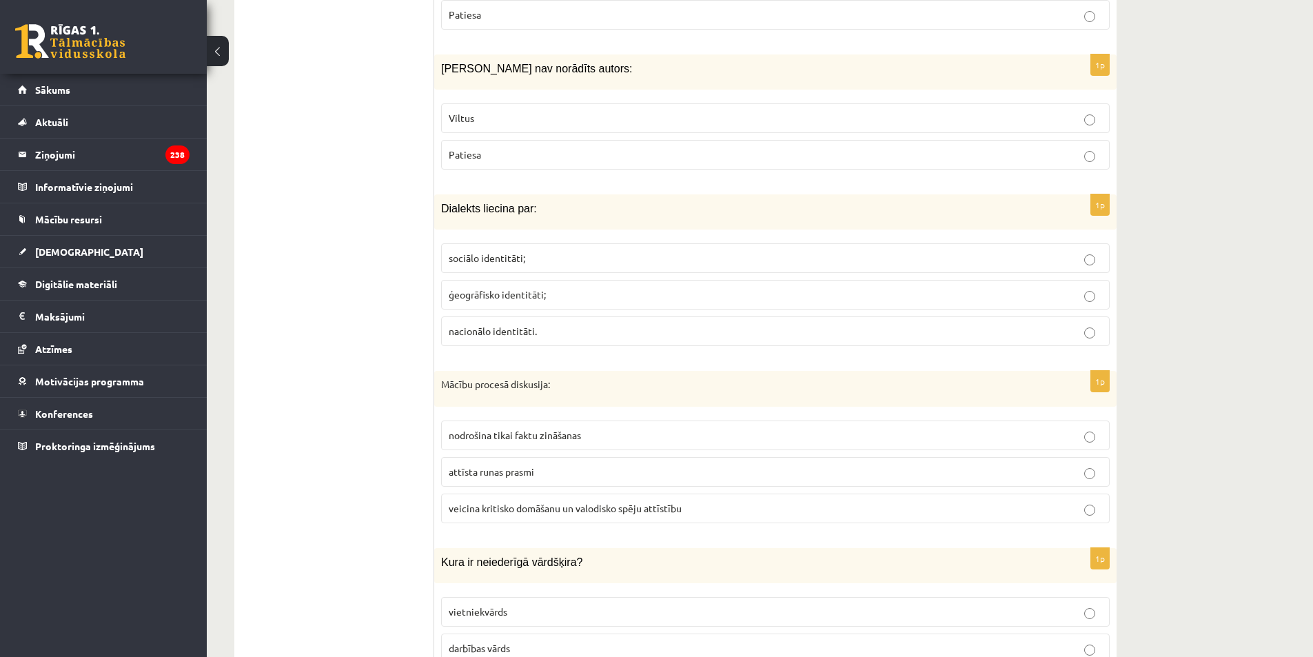
click at [507, 287] on p "ģeogrāfisko identitāti;" at bounding box center [775, 294] width 653 height 14
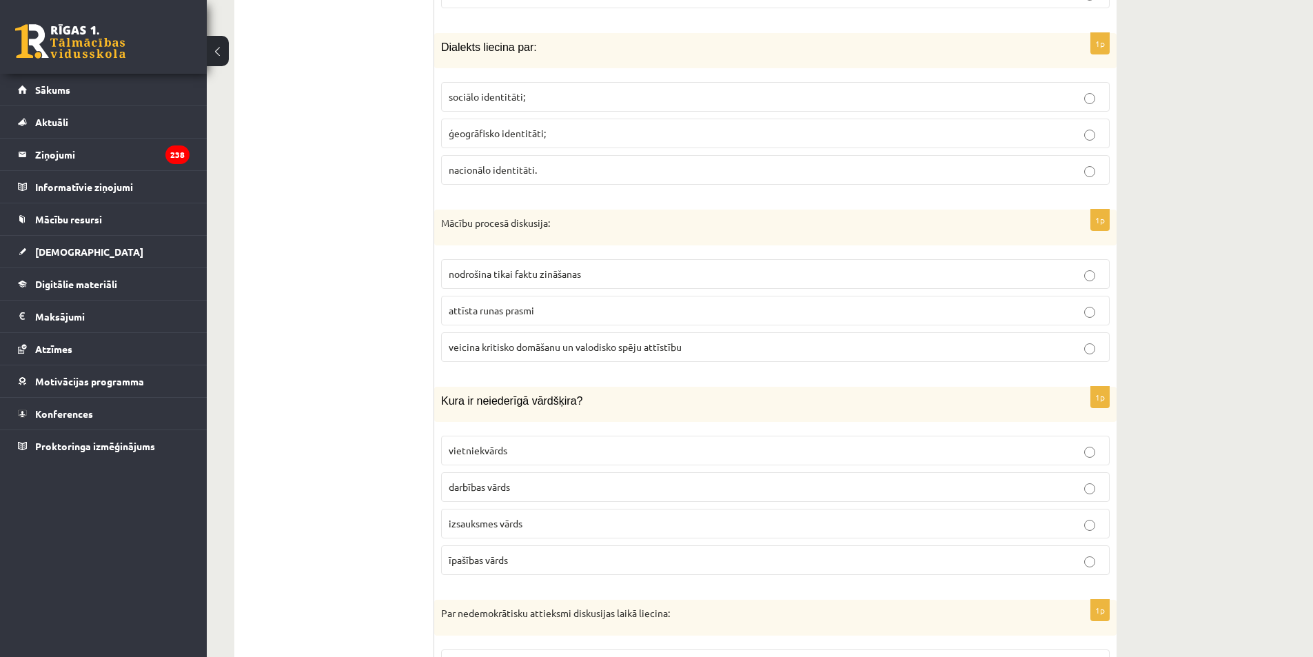
scroll to position [6396, 0]
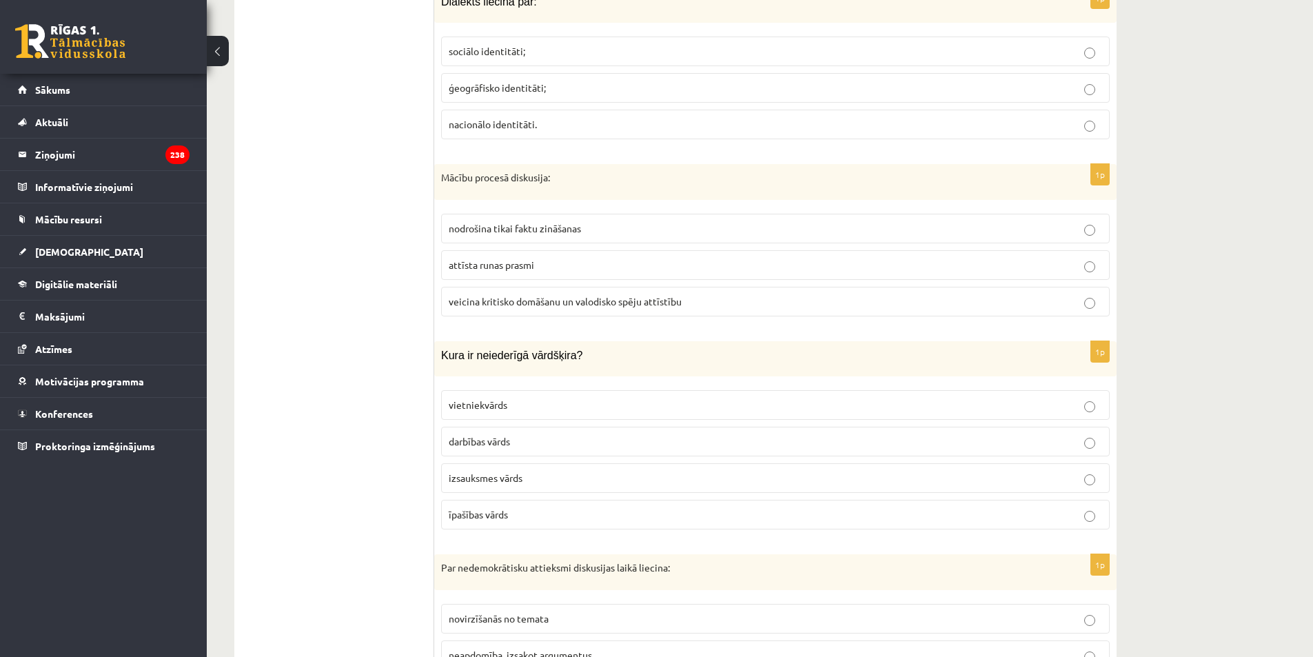
click at [503, 295] on span "veicina kritisko domāšanu un valodisko spēju attīstību" at bounding box center [565, 301] width 233 height 12
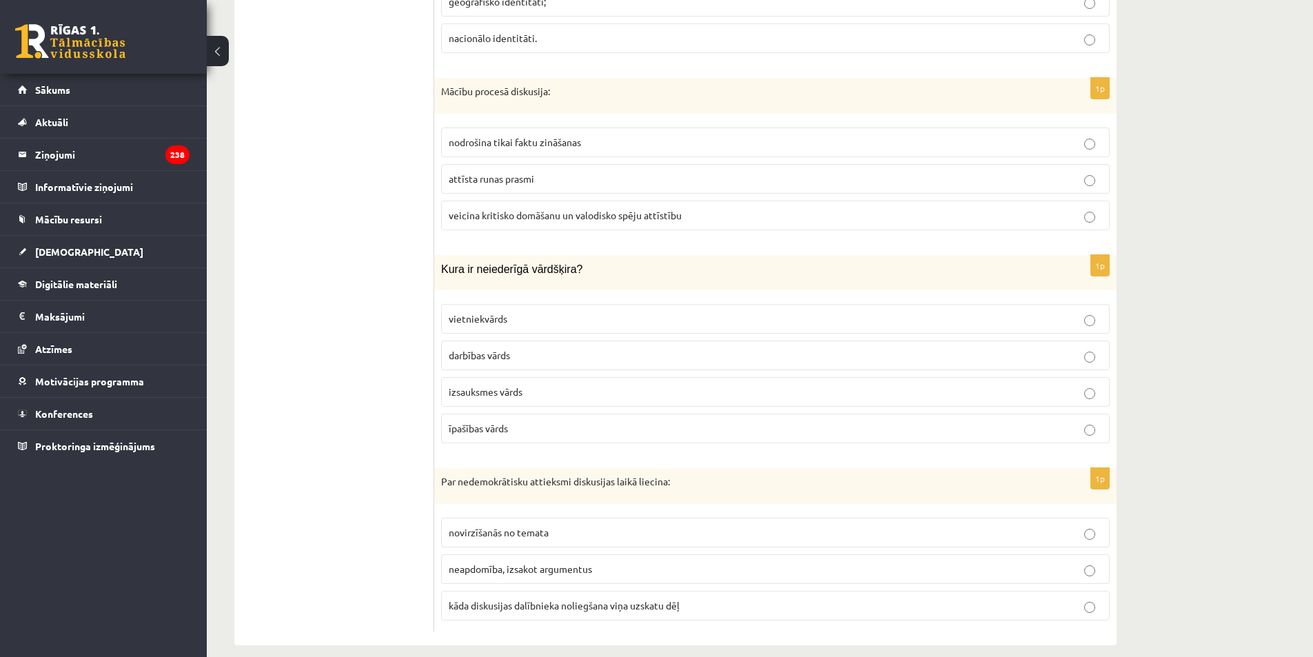
scroll to position [6485, 0]
click at [527, 383] on p "izsauksmes vārds" at bounding box center [775, 390] width 653 height 14
click at [488, 597] on span "kāda diskusijas dalībnieka noliegšana viņa uzskatu dēļ" at bounding box center [564, 603] width 231 height 12
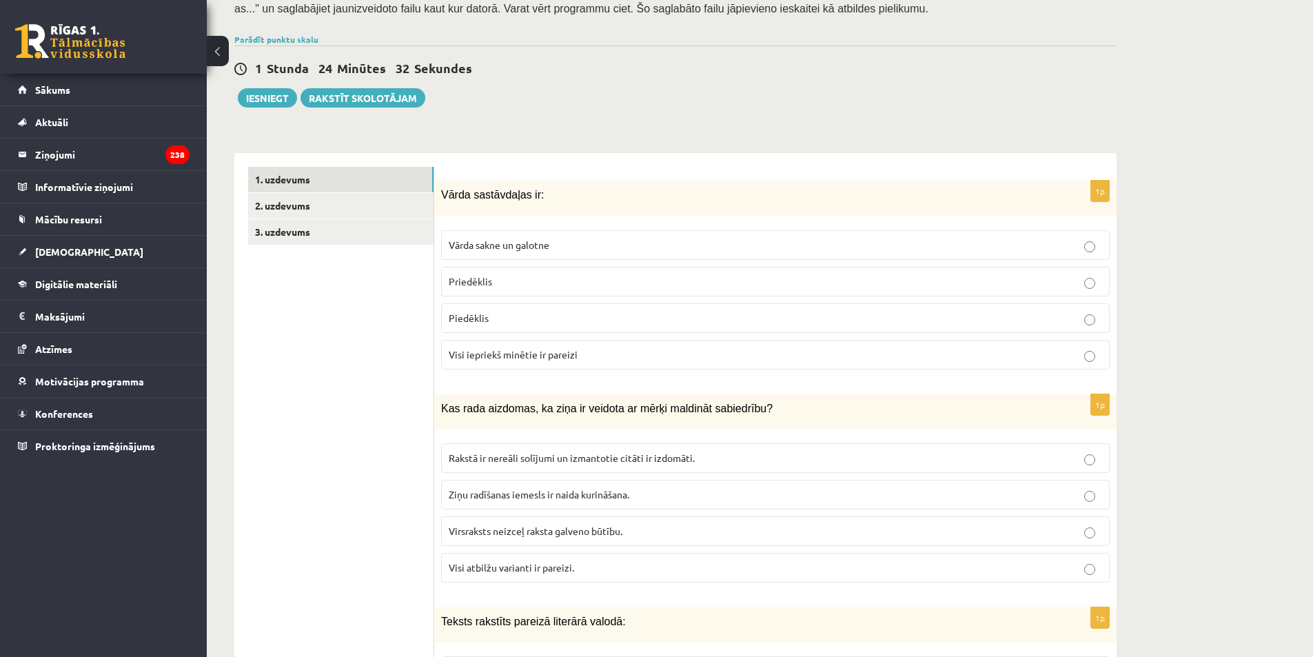
scroll to position [225, 0]
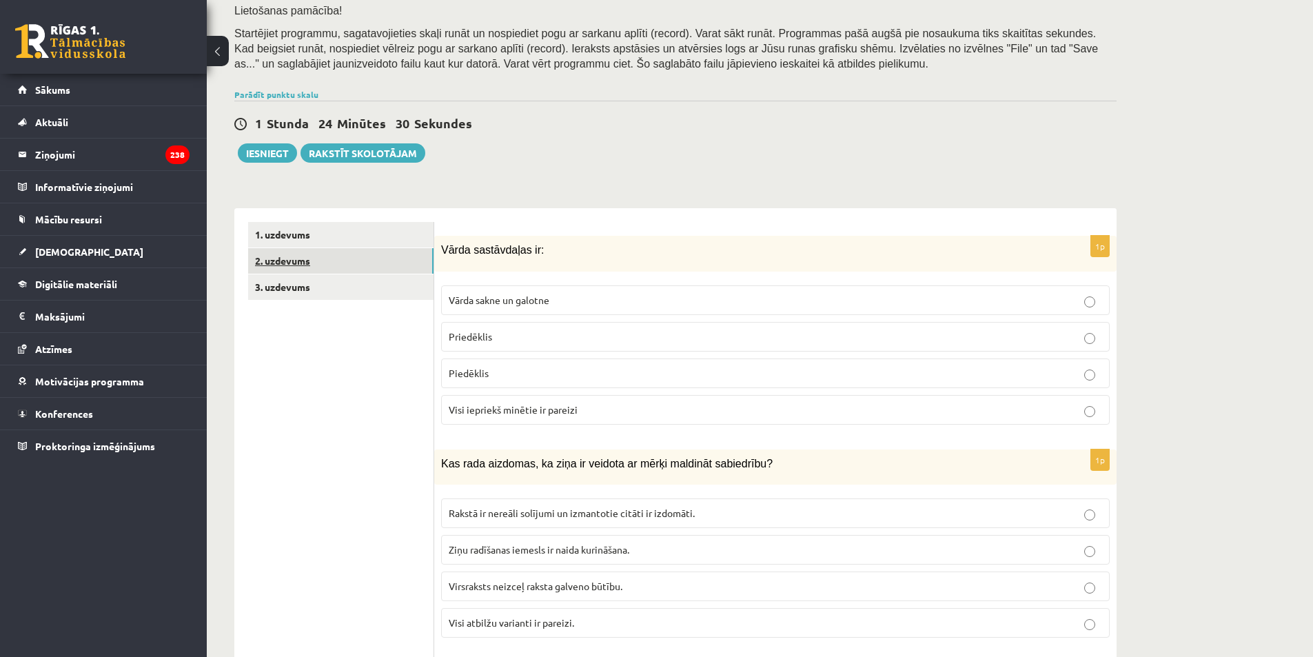
click at [332, 263] on link "2. uzdevums" at bounding box center [340, 261] width 185 height 26
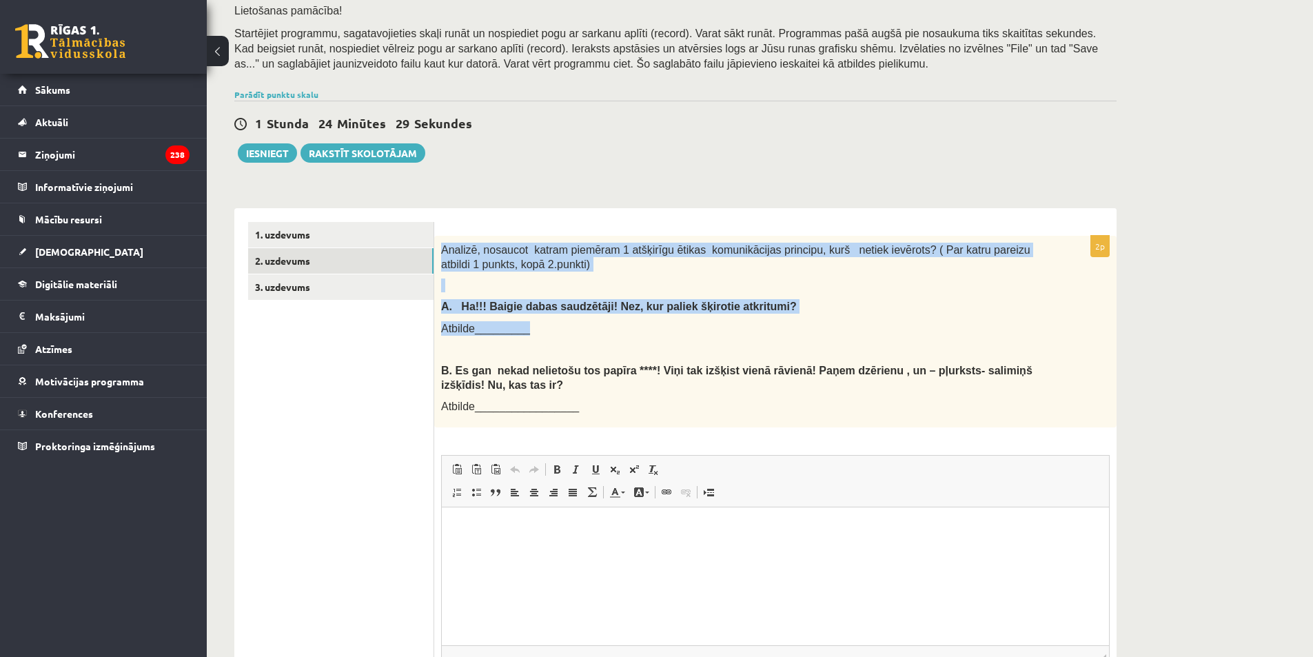
scroll to position [0, 0]
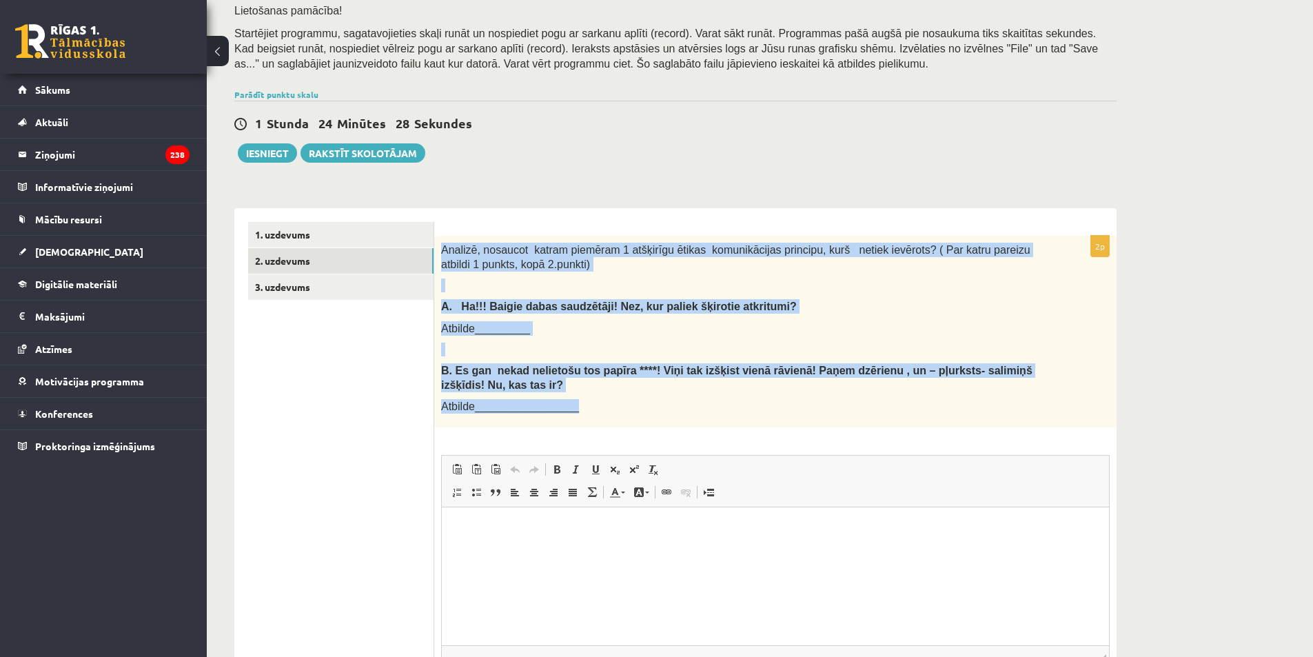
drag, startPoint x: 440, startPoint y: 257, endPoint x: 735, endPoint y: 416, distance: 334.3
click at [735, 416] on div "Analizē, nosaucot katram piemēram 1 atšķirīgu ētikas komunikācijas principu, ku…" at bounding box center [775, 332] width 682 height 192
copy div "Analizē, nosaucot katram piemēram 1 atšķirīgu ētikas komunikācijas principu, ku…"
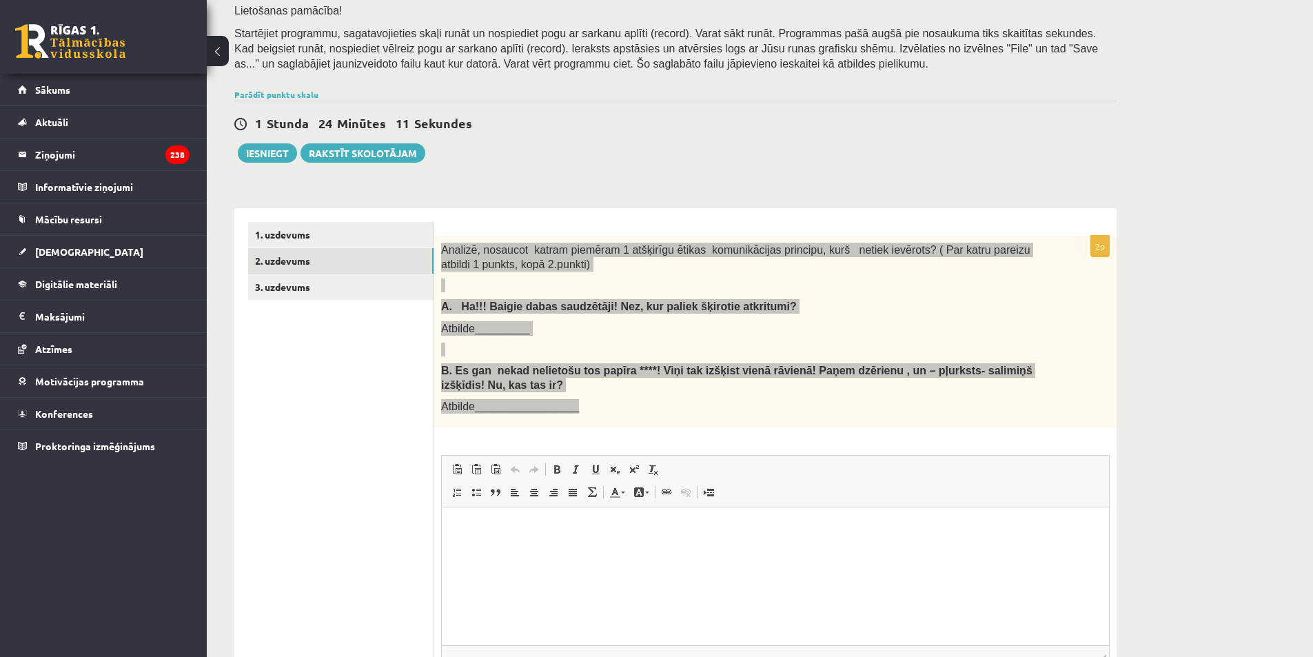
click at [517, 549] on html at bounding box center [775, 528] width 667 height 42
paste body "Editor, wiswyg-editor-user-answer-47433986285240"
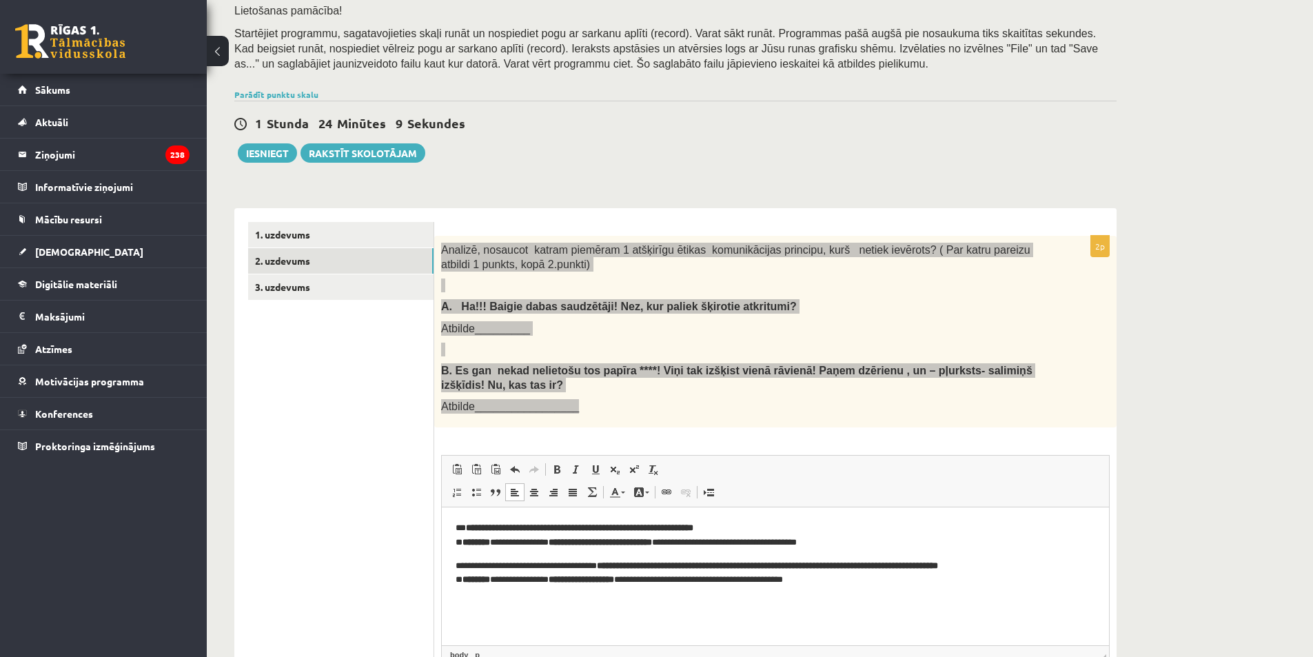
click at [472, 540] on strong "********" at bounding box center [477, 542] width 28 height 9
click at [473, 578] on strong "********" at bounding box center [477, 579] width 28 height 9
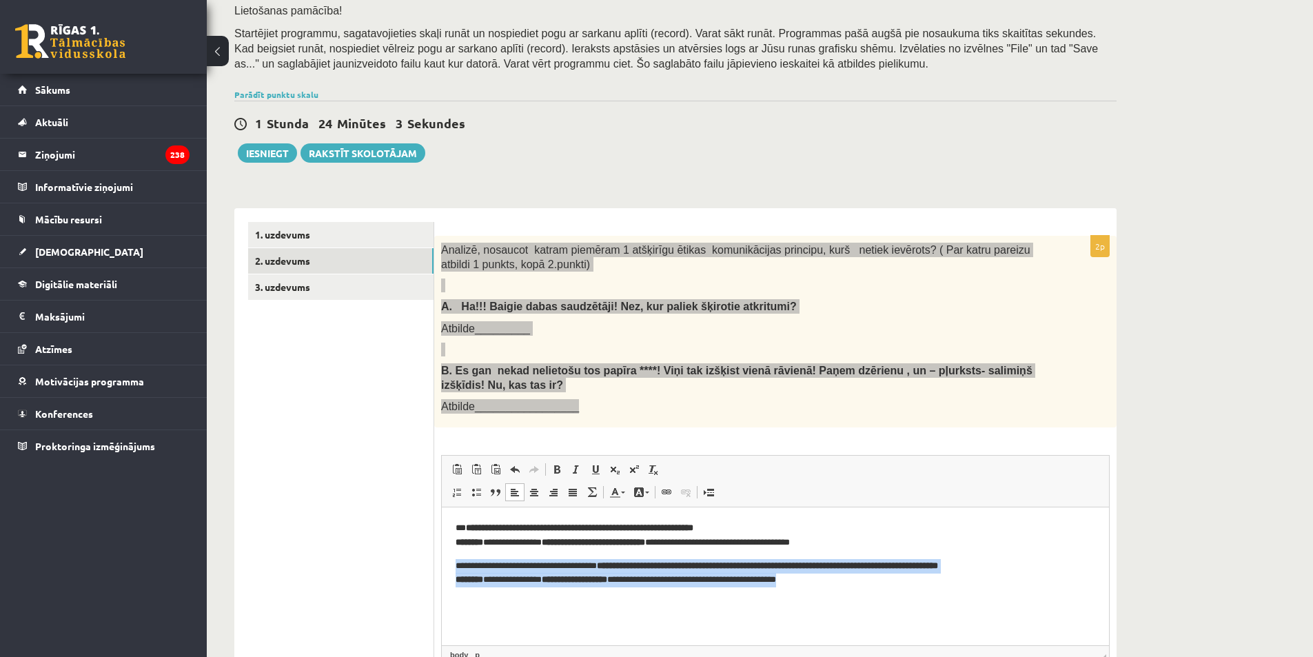
drag, startPoint x: 876, startPoint y: 602, endPoint x: 455, endPoint y: 564, distance: 422.9
click at [455, 564] on html "**********" at bounding box center [775, 554] width 667 height 94
click at [560, 472] on span at bounding box center [556, 469] width 11 height 11
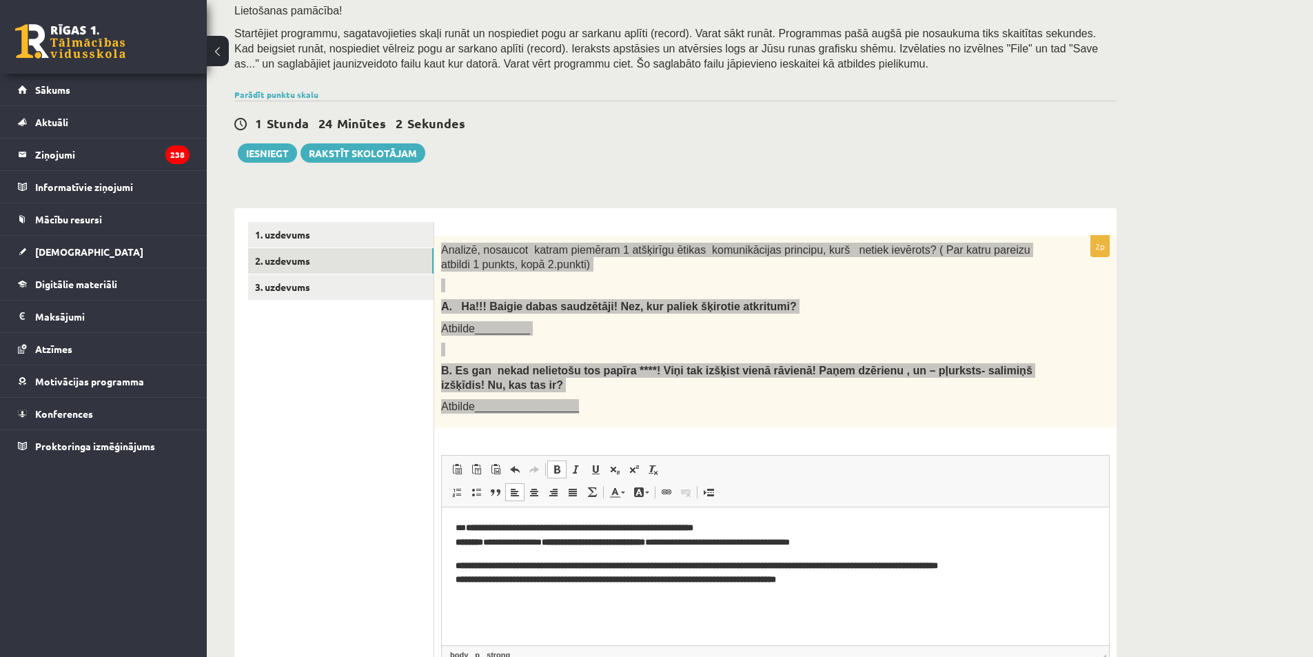
click at [560, 472] on span at bounding box center [556, 469] width 11 height 11
click at [620, 601] on html "**********" at bounding box center [775, 554] width 667 height 94
click at [854, 598] on html "**********" at bounding box center [775, 554] width 667 height 94
click at [906, 519] on html "**********" at bounding box center [775, 554] width 667 height 94
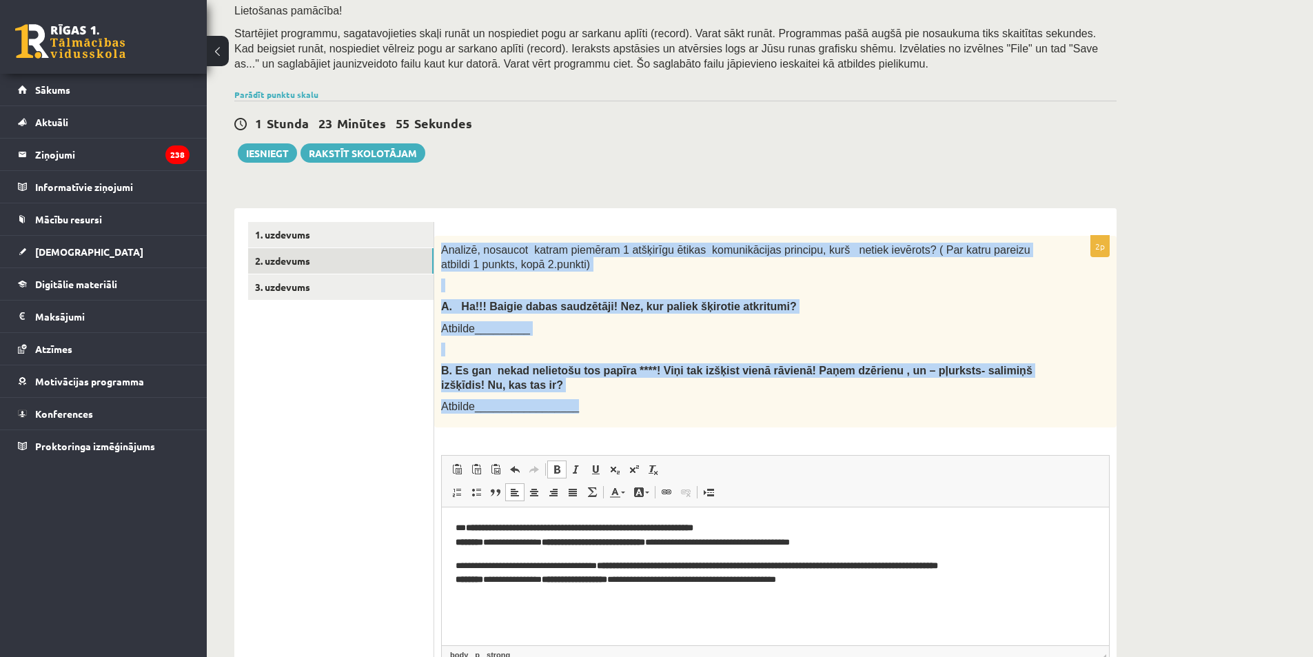
click at [744, 378] on p "B. Es gan nekad nelietošu tos papīra ****! Viņi tak izšķist vienā rāvienā! Paņe…" at bounding box center [741, 377] width 600 height 28
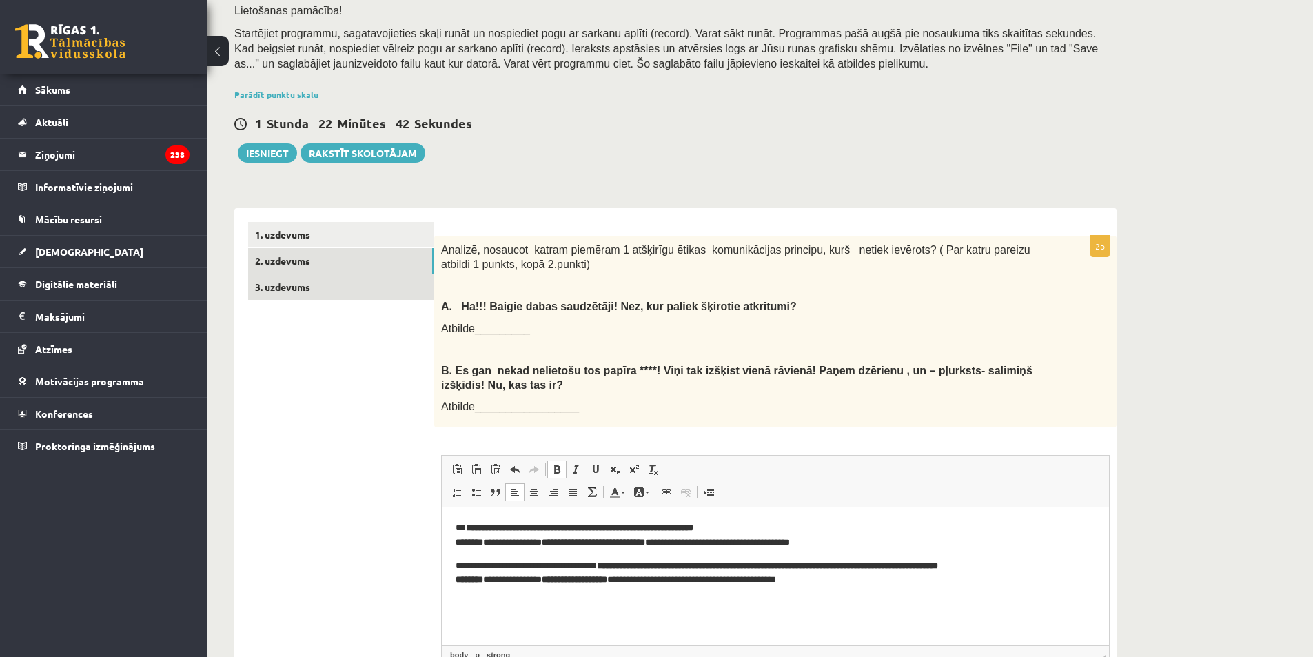
click at [301, 295] on link "3. uzdevums" at bounding box center [340, 287] width 185 height 26
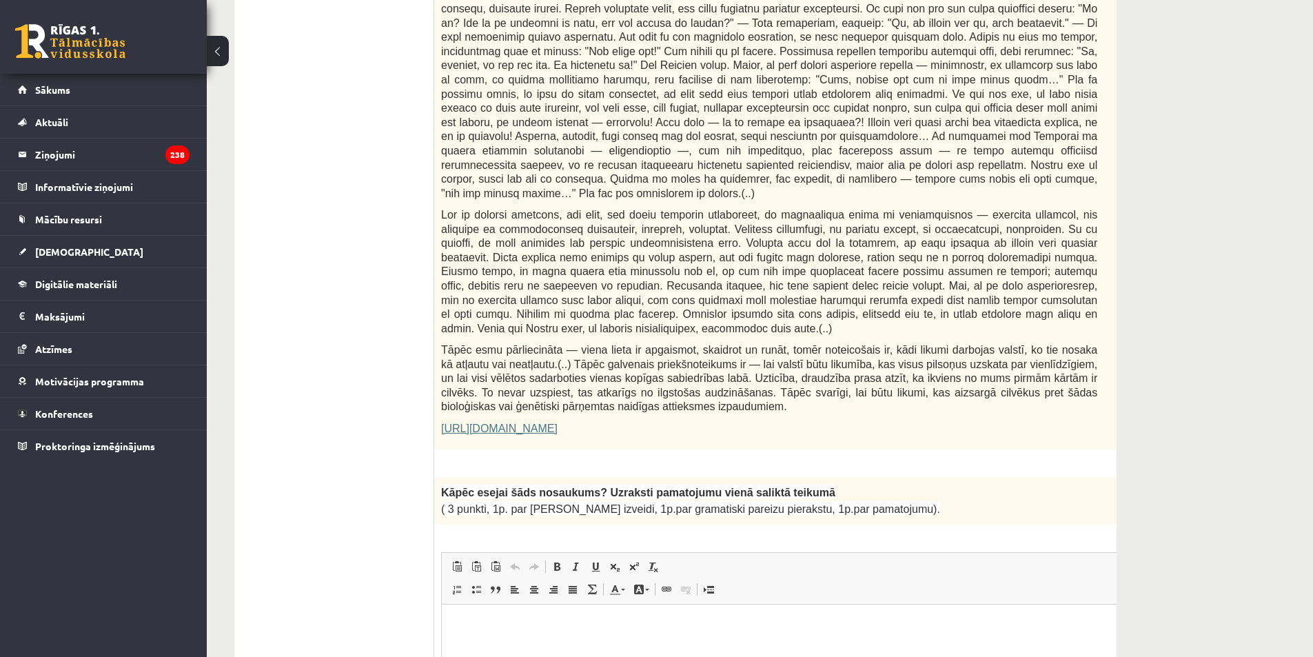
scroll to position [708, 0]
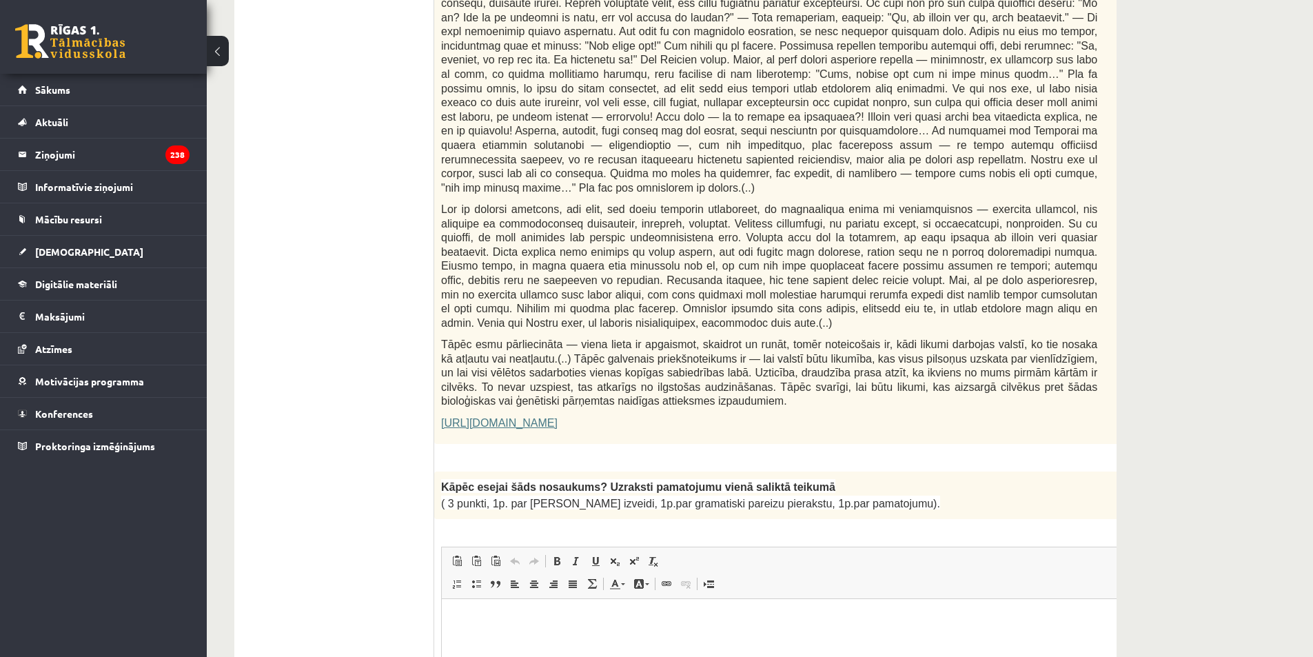
drag, startPoint x: 445, startPoint y: 230, endPoint x: 895, endPoint y: 462, distance: 506.2
copy form "Izlasi tekstu! Atbildi uz dotajiem jautājumiem! Kopā 51 punkts 0p Fragments no …"
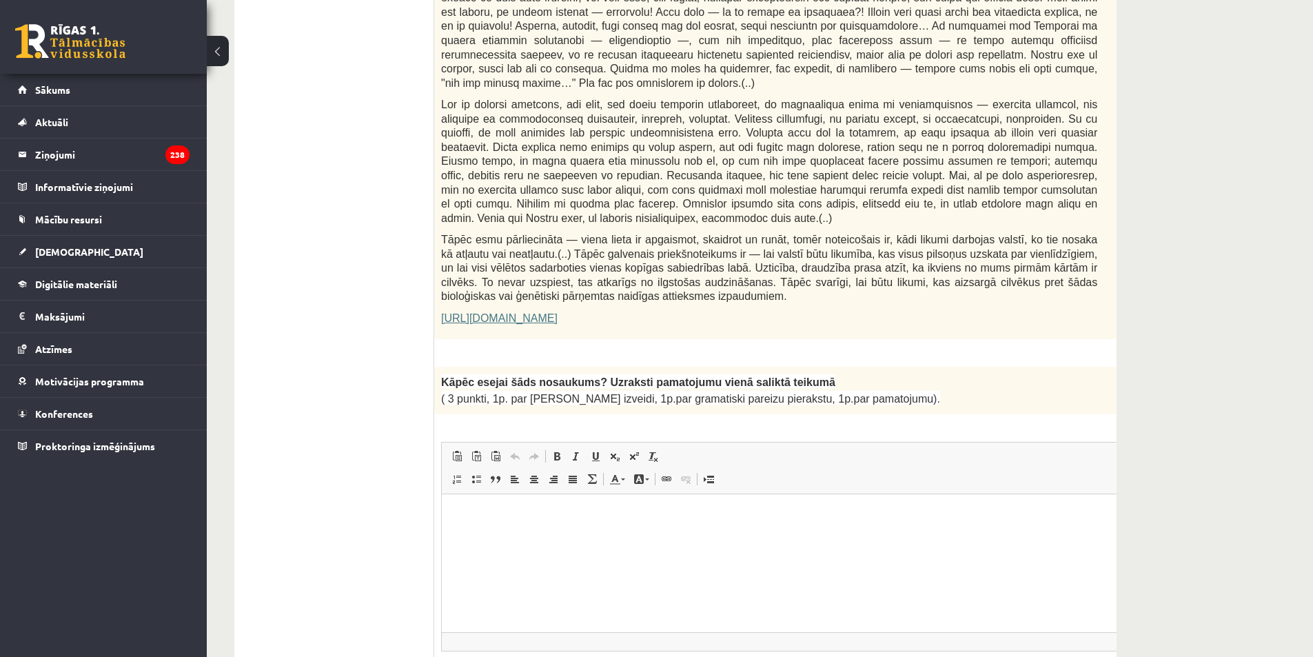
scroll to position [827, 0]
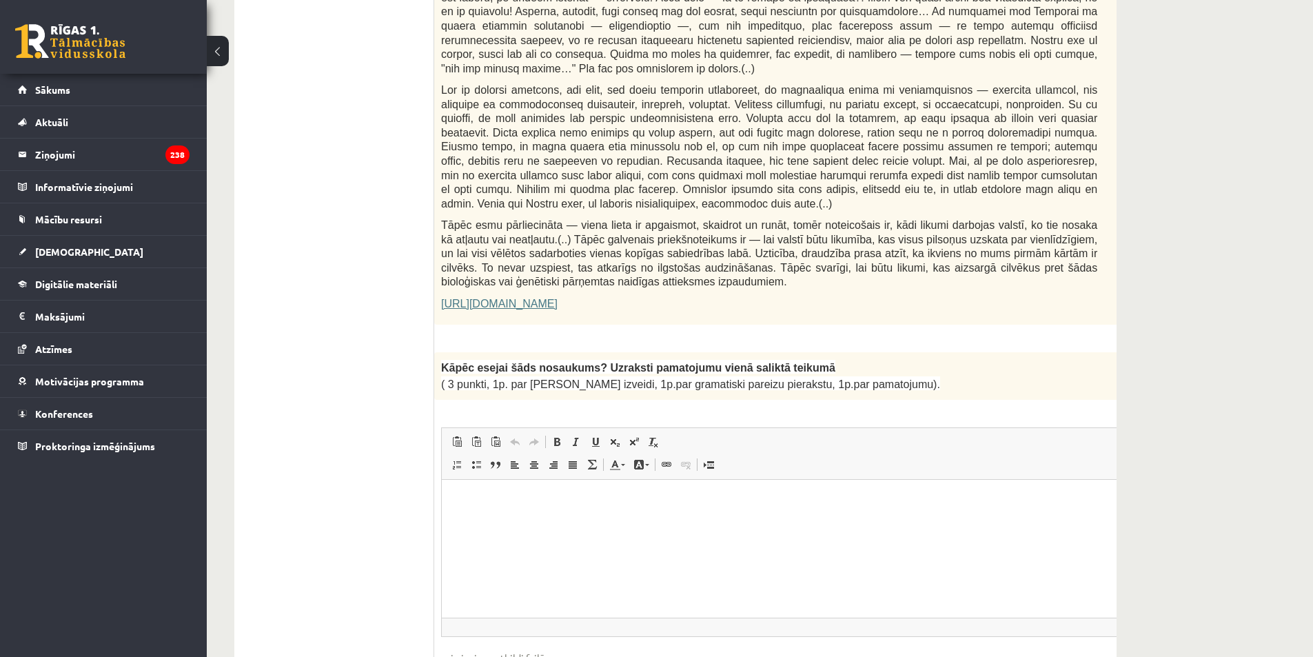
click at [513, 298] on link "https://satori.lv/article/musu-zemapzinas-pagrabi" at bounding box center [499, 304] width 116 height 12
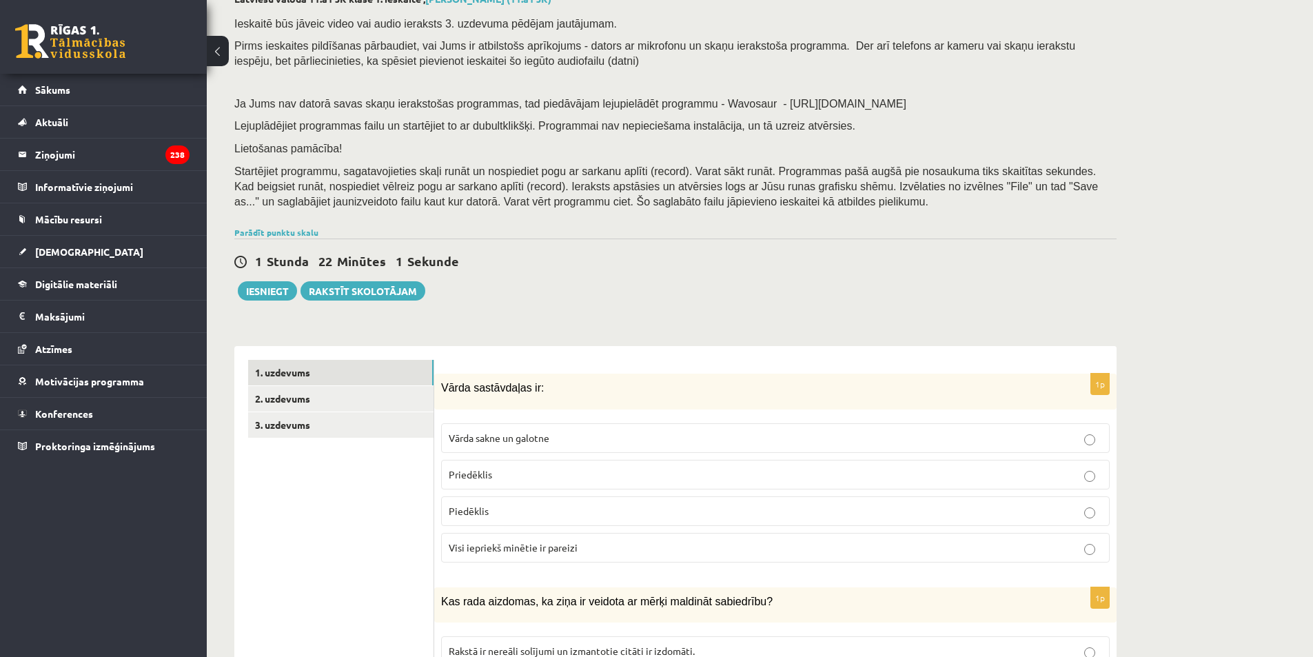
scroll to position [138, 0]
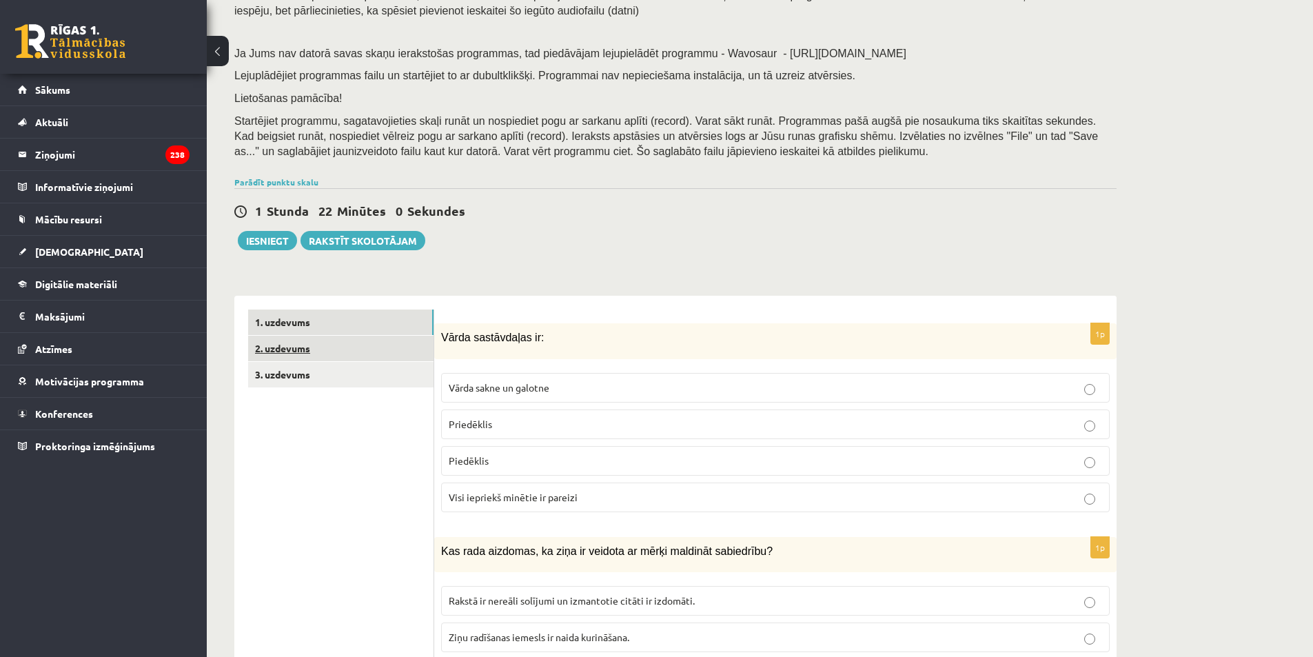
click at [345, 352] on link "2. uzdevums" at bounding box center [340, 349] width 185 height 26
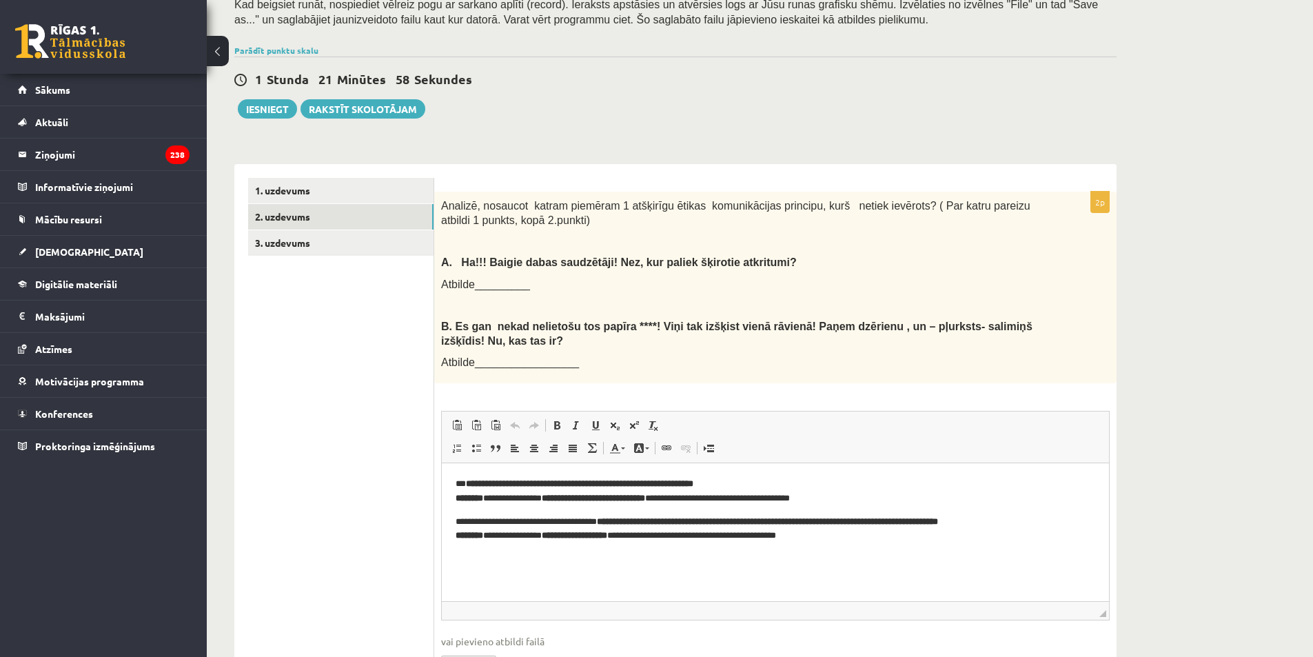
scroll to position [284, 0]
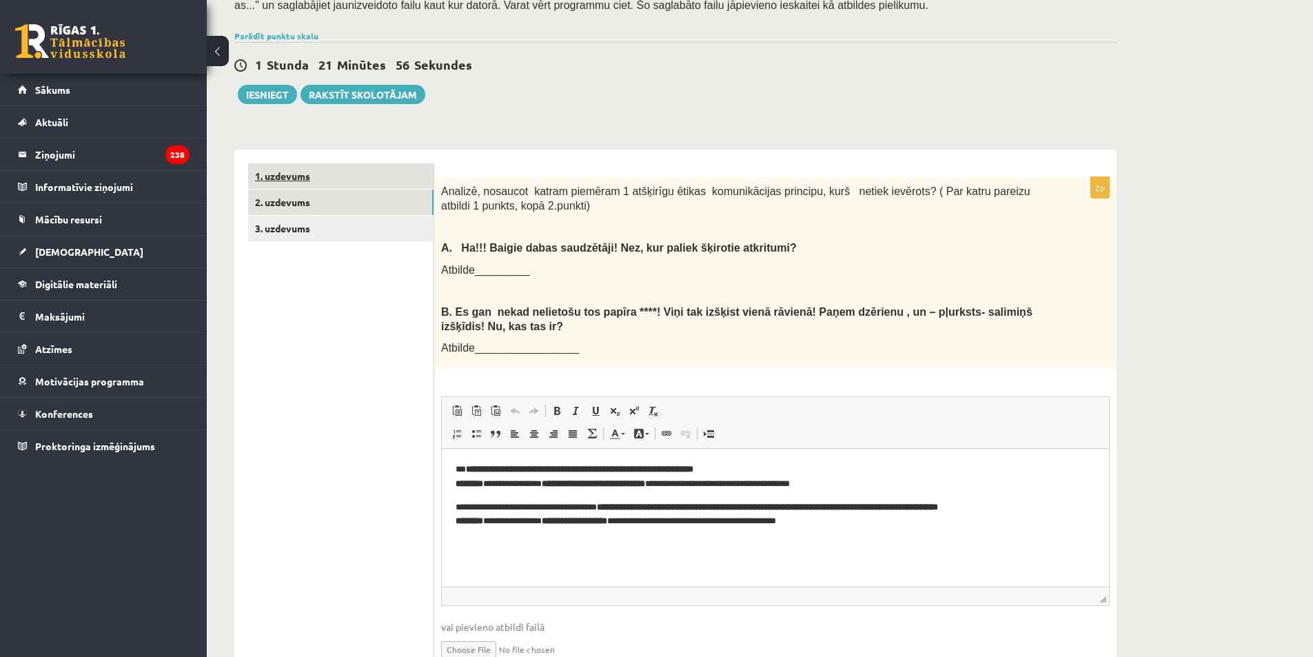
click at [305, 174] on link "1. uzdevums" at bounding box center [340, 176] width 185 height 26
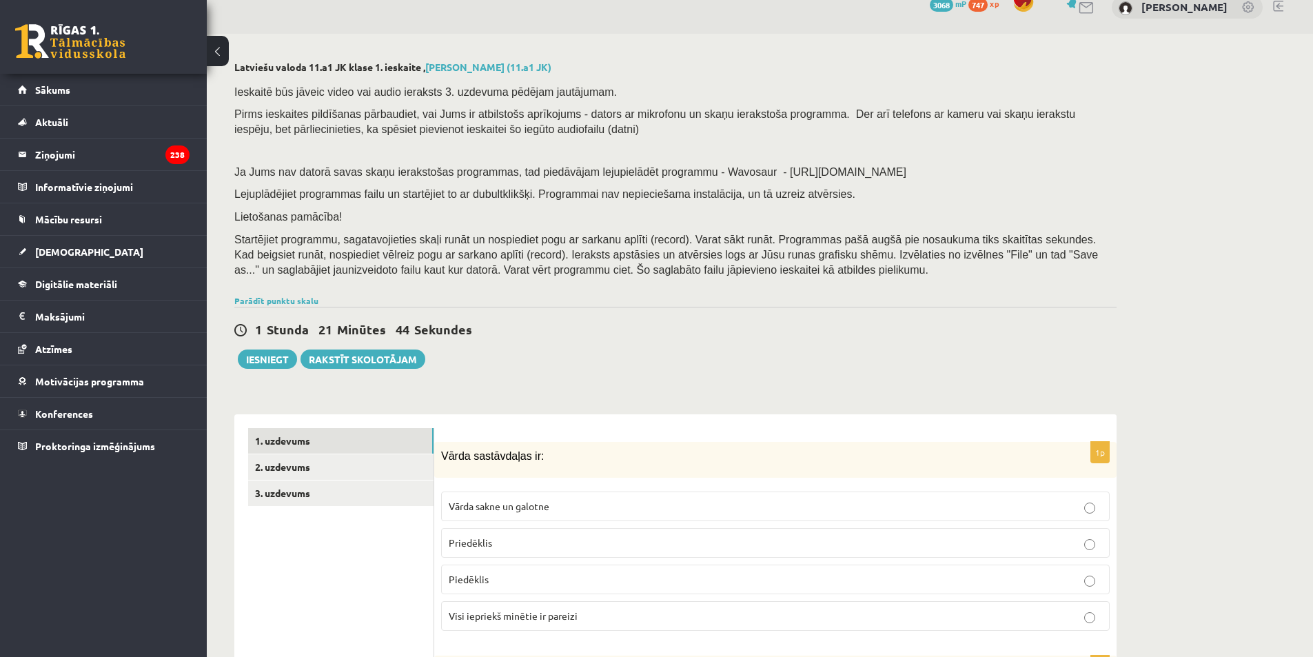
scroll to position [12, 0]
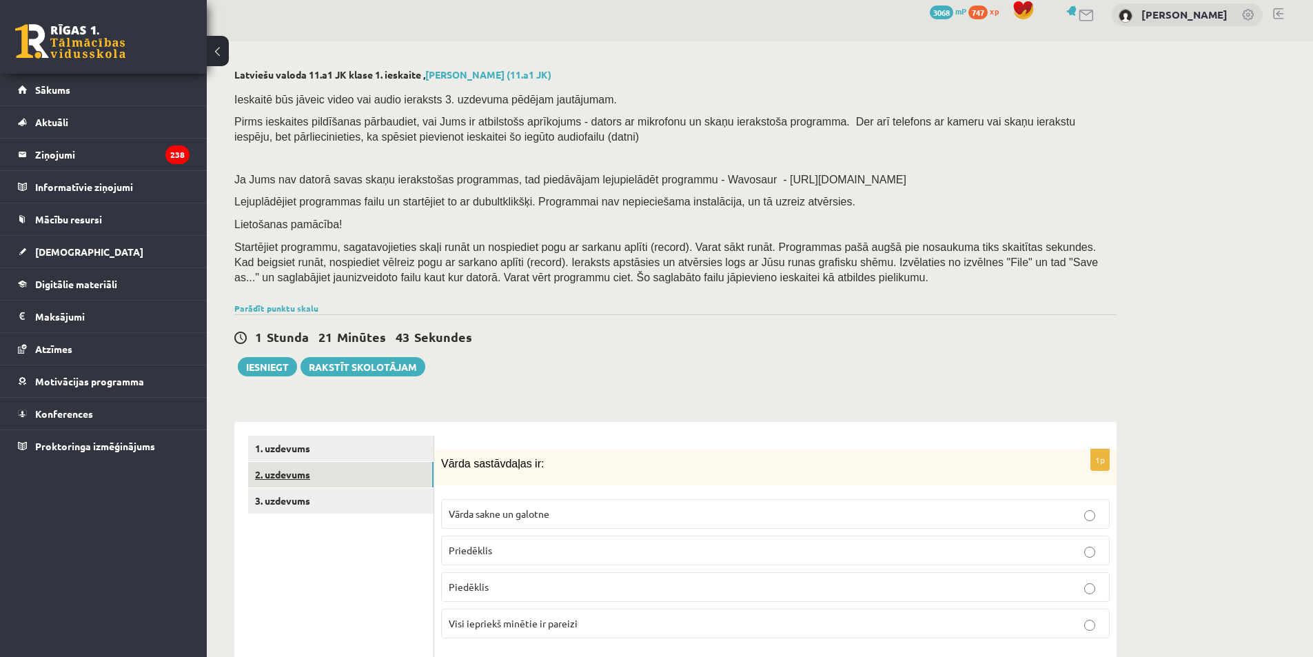
click at [292, 480] on link "2. uzdevums" at bounding box center [340, 475] width 185 height 26
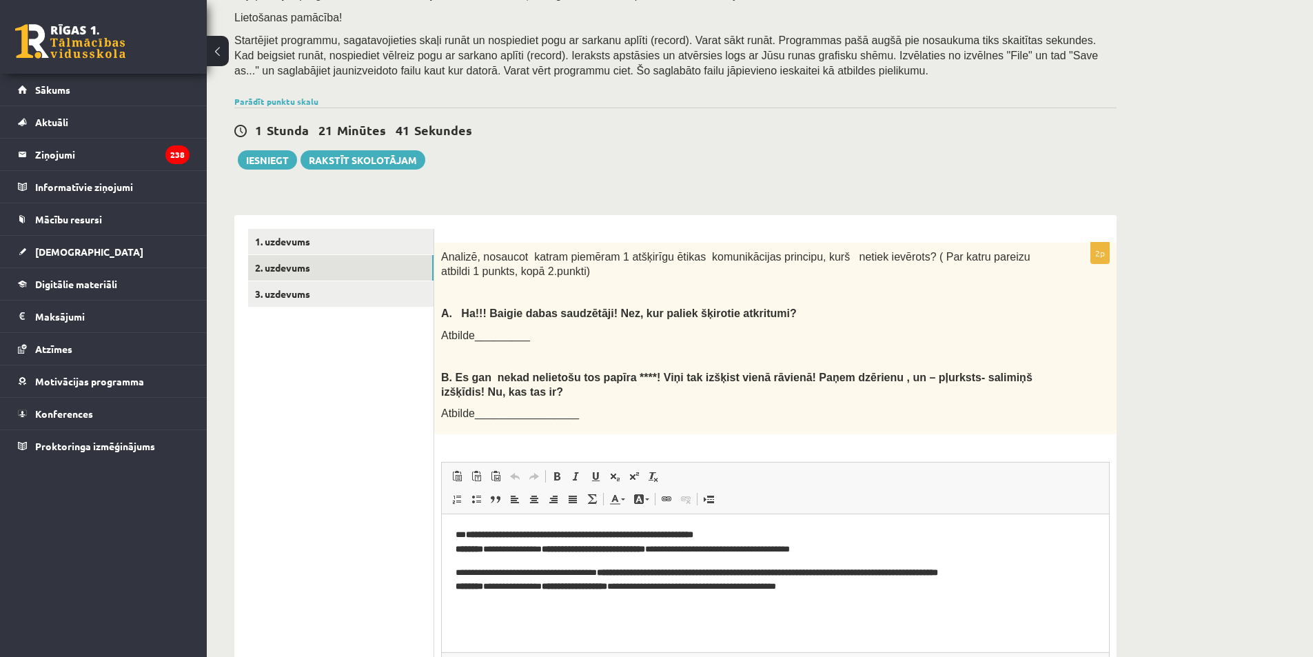
scroll to position [287, 0]
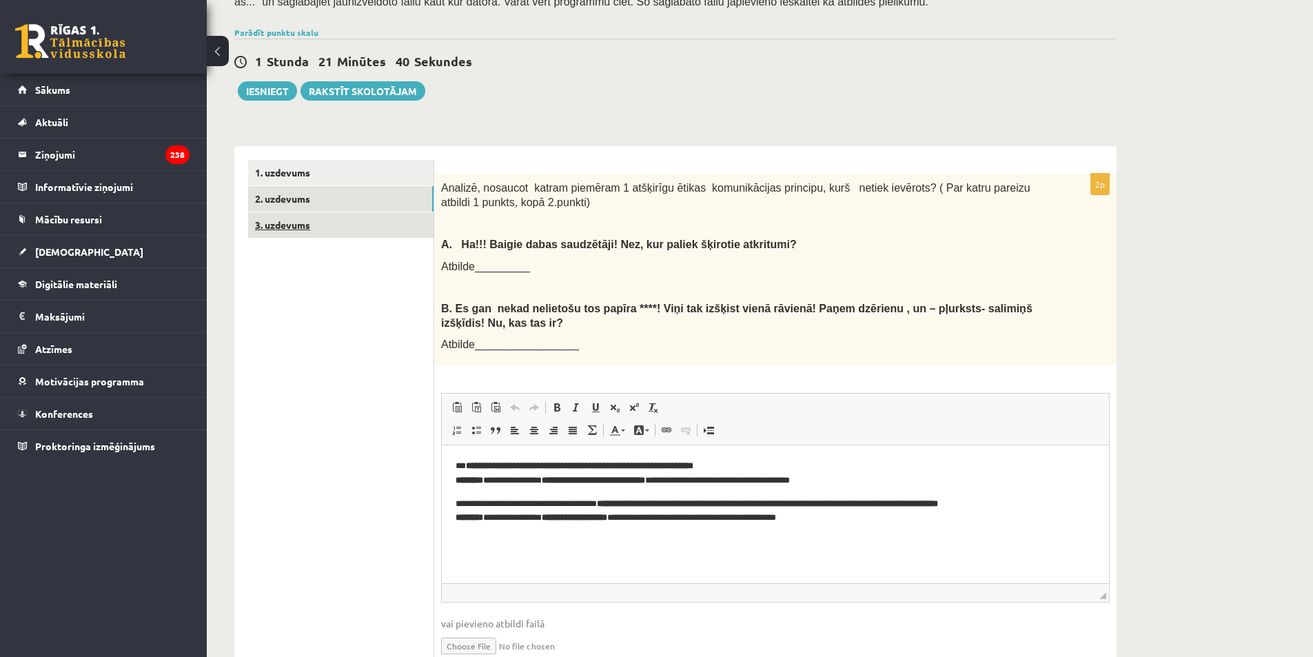
click at [299, 225] on link "3. uzdevums" at bounding box center [340, 225] width 185 height 26
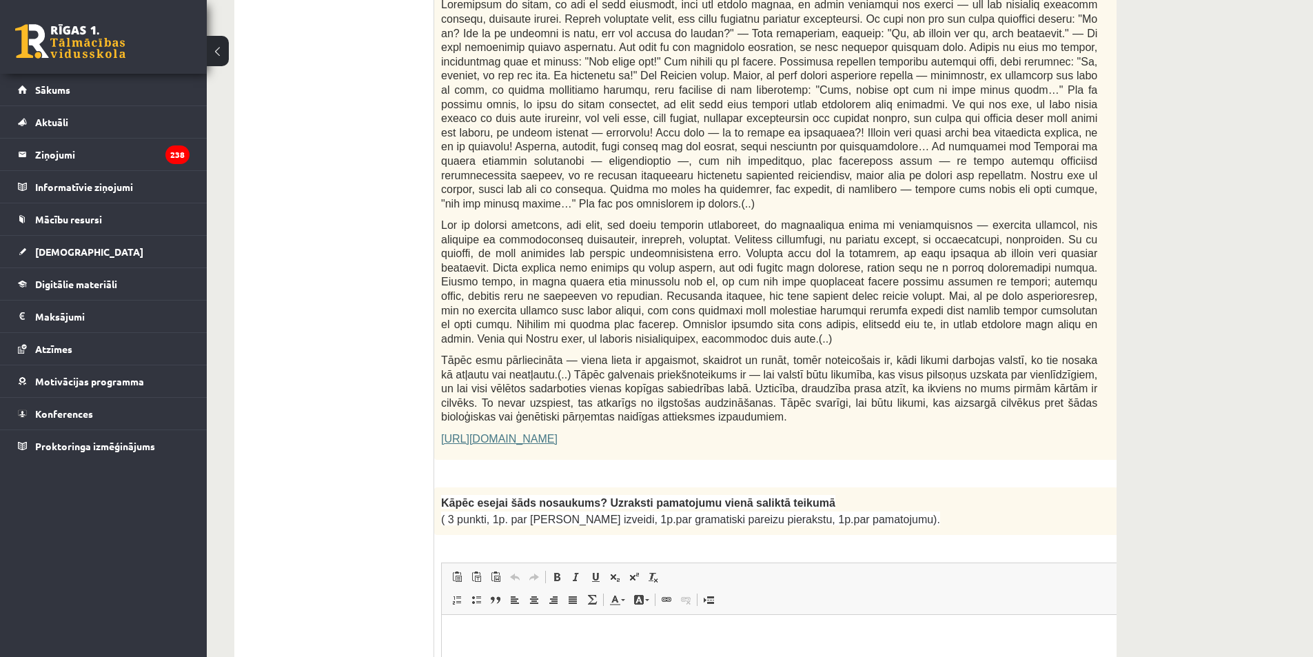
scroll to position [701, 0]
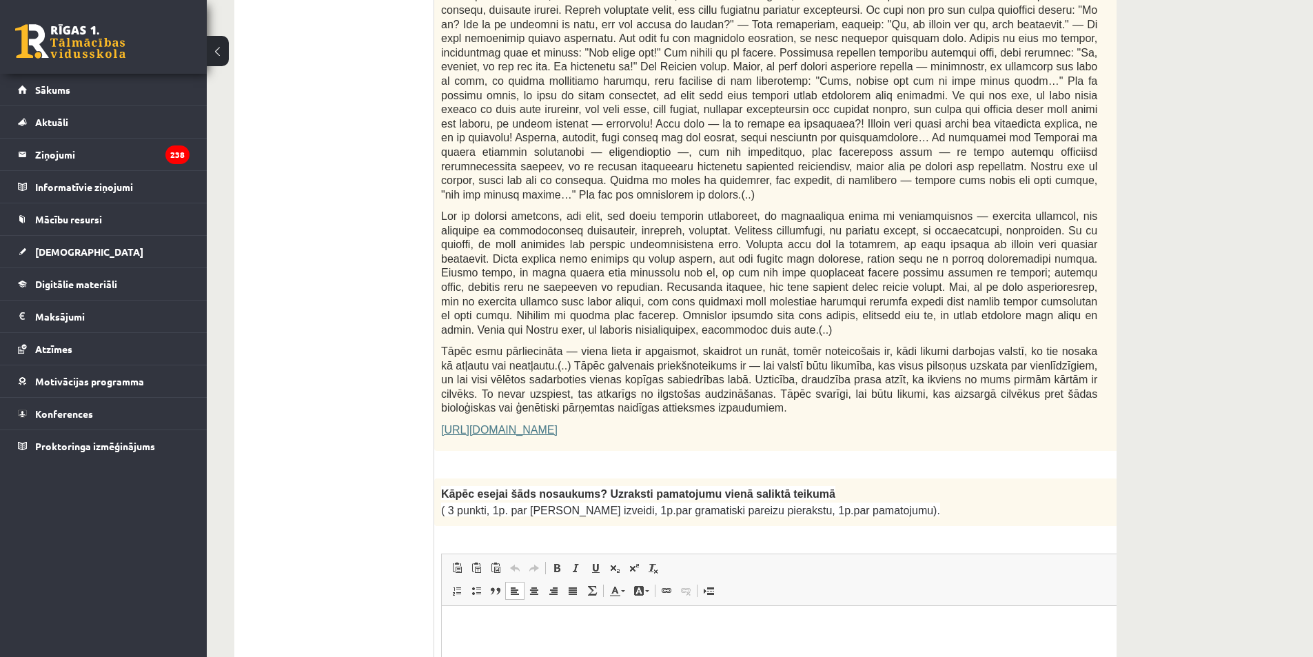
click at [528, 643] on html at bounding box center [804, 626] width 724 height 42
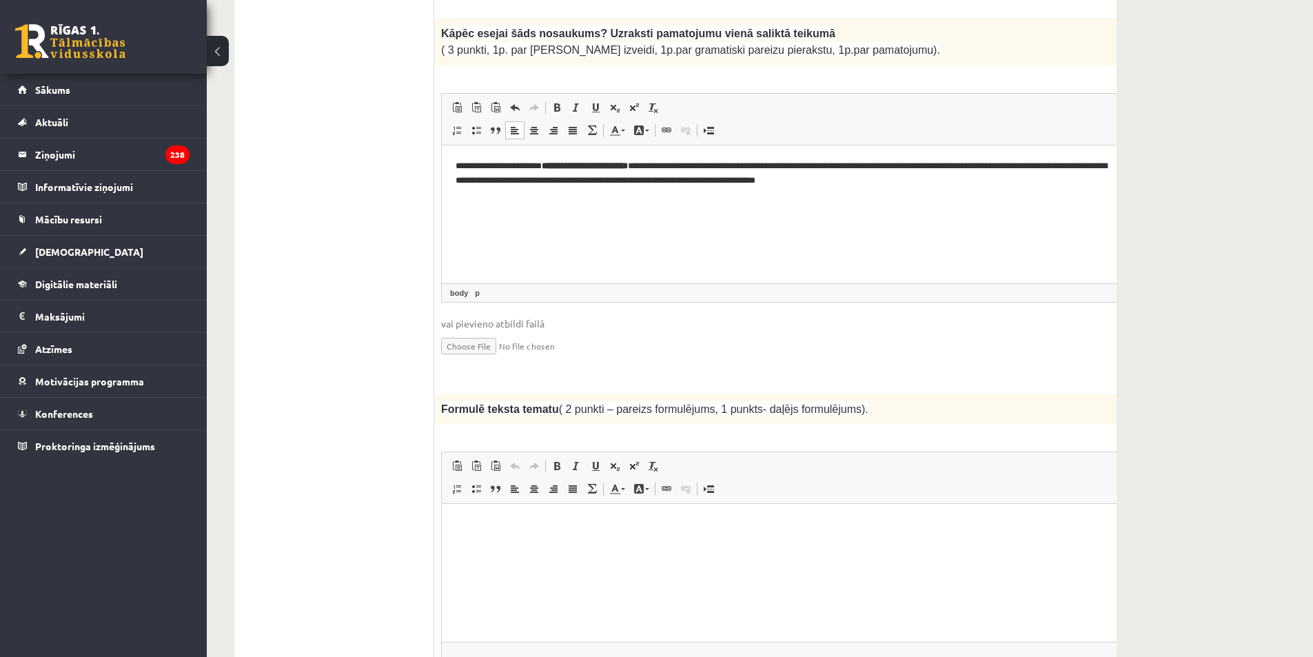
scroll to position [1184, 0]
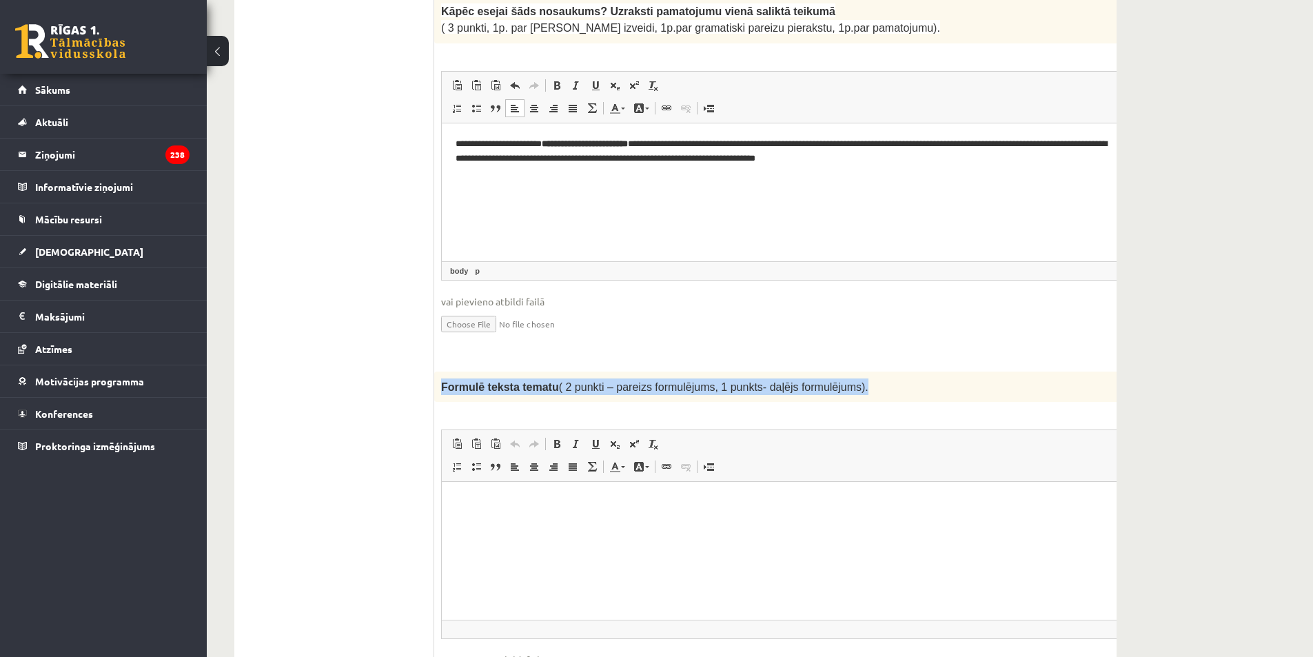
drag, startPoint x: 435, startPoint y: 341, endPoint x: 838, endPoint y: 345, distance: 403.3
click at [838, 372] on div "Formulē teksta tematu ( 2 punkti – pareizs formulējums, 1 punkts- daļējs formul…" at bounding box center [803, 387] width 739 height 30
copy span "Formulē teksta tematu ( 2 punkti – pareizs formulējums, 1 punkts- daļējs formul…"
click at [493, 510] on html at bounding box center [804, 503] width 724 height 42
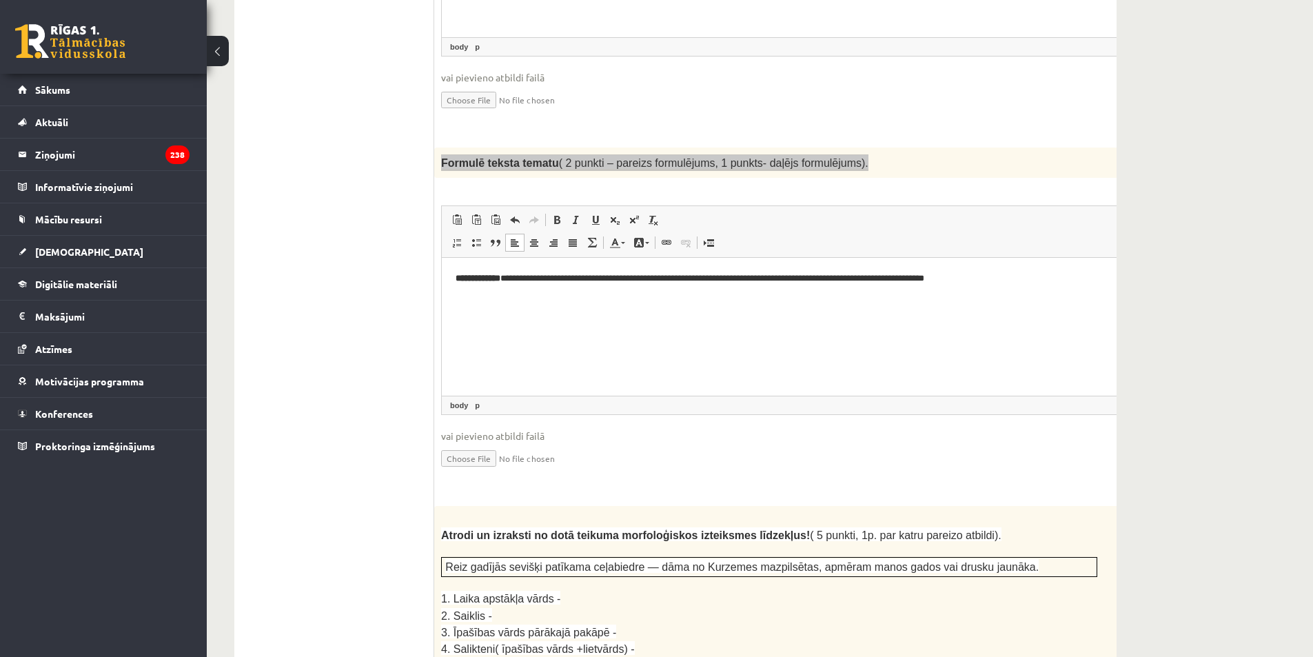
scroll to position [1459, 0]
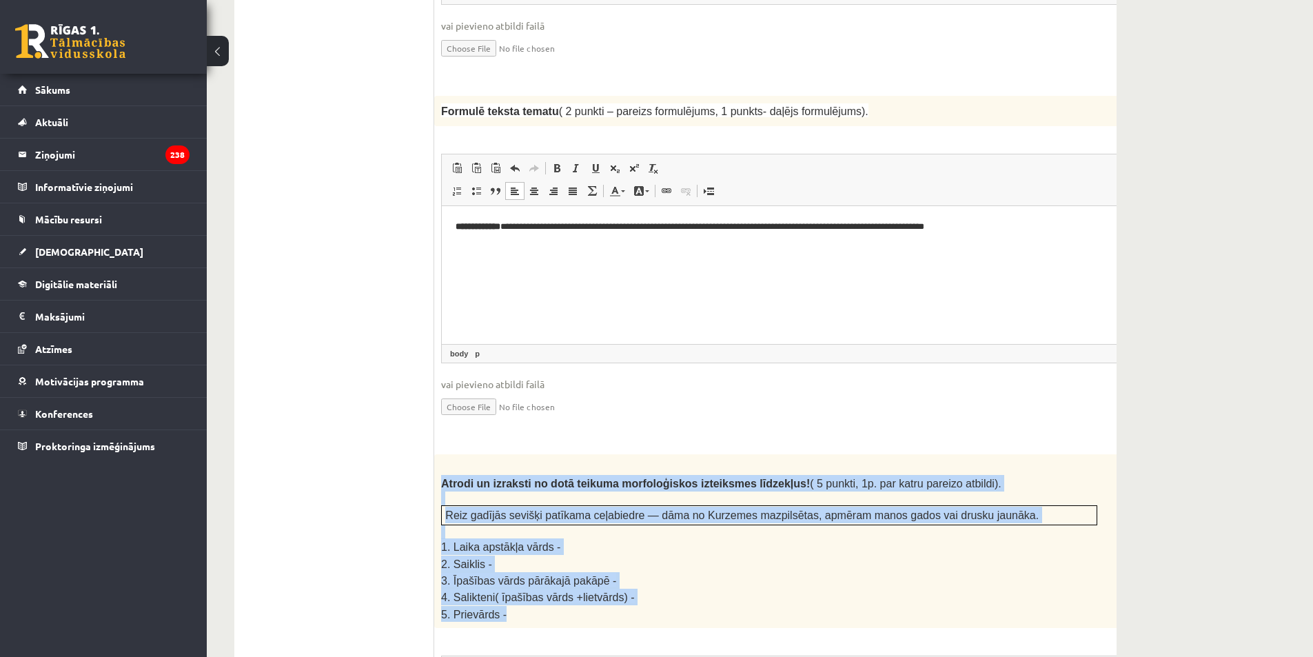
drag, startPoint x: 440, startPoint y: 433, endPoint x: 727, endPoint y: 563, distance: 315.0
click at [727, 563] on div "Atrodi un izraksti no dotā teikuma morfoloģiskos izteiksmes līdzekļus! ( 5 punk…" at bounding box center [803, 541] width 739 height 174
copy div "Atrodi un izraksti no dotā teikuma morfoloģiskos izteiksmes līdzekļus! ( 5 punk…"
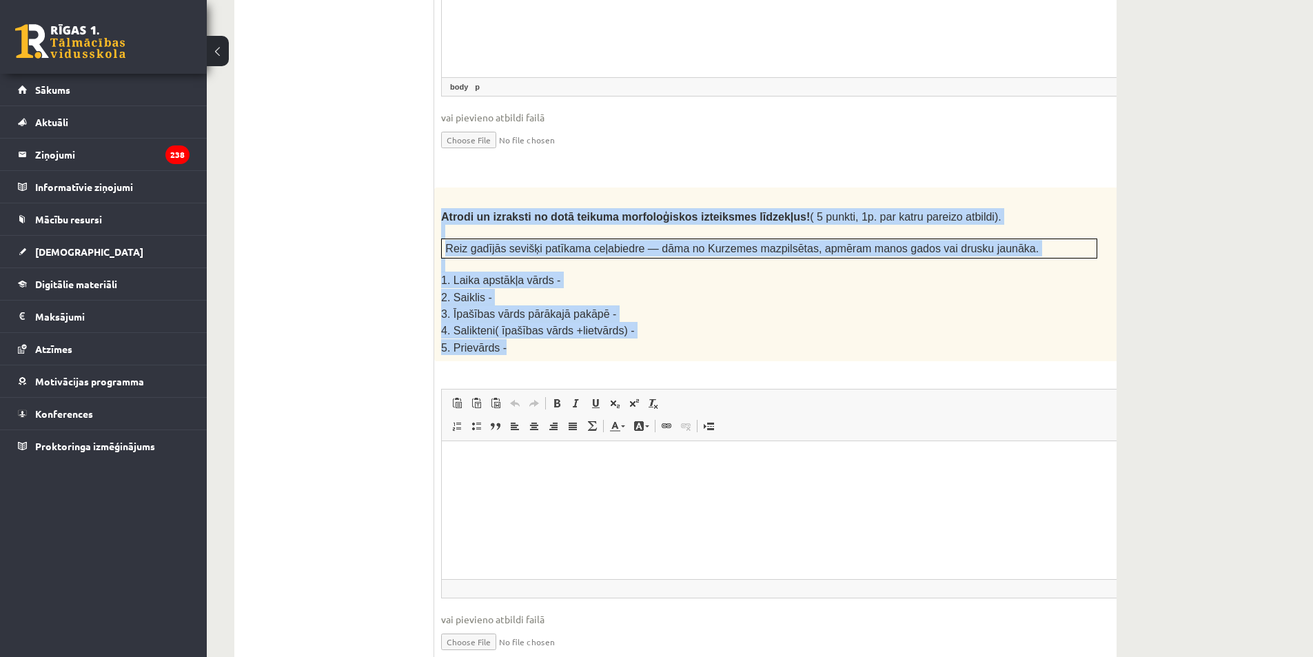
scroll to position [1735, 0]
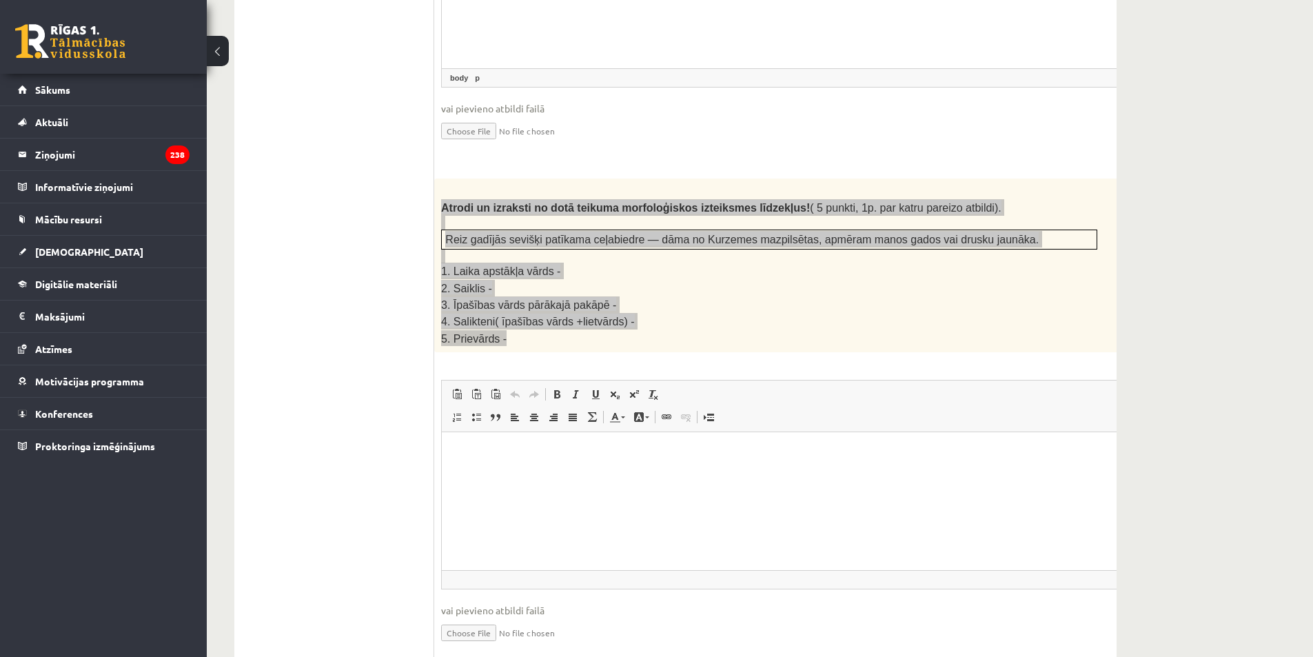
click at [489, 474] on html at bounding box center [804, 453] width 724 height 42
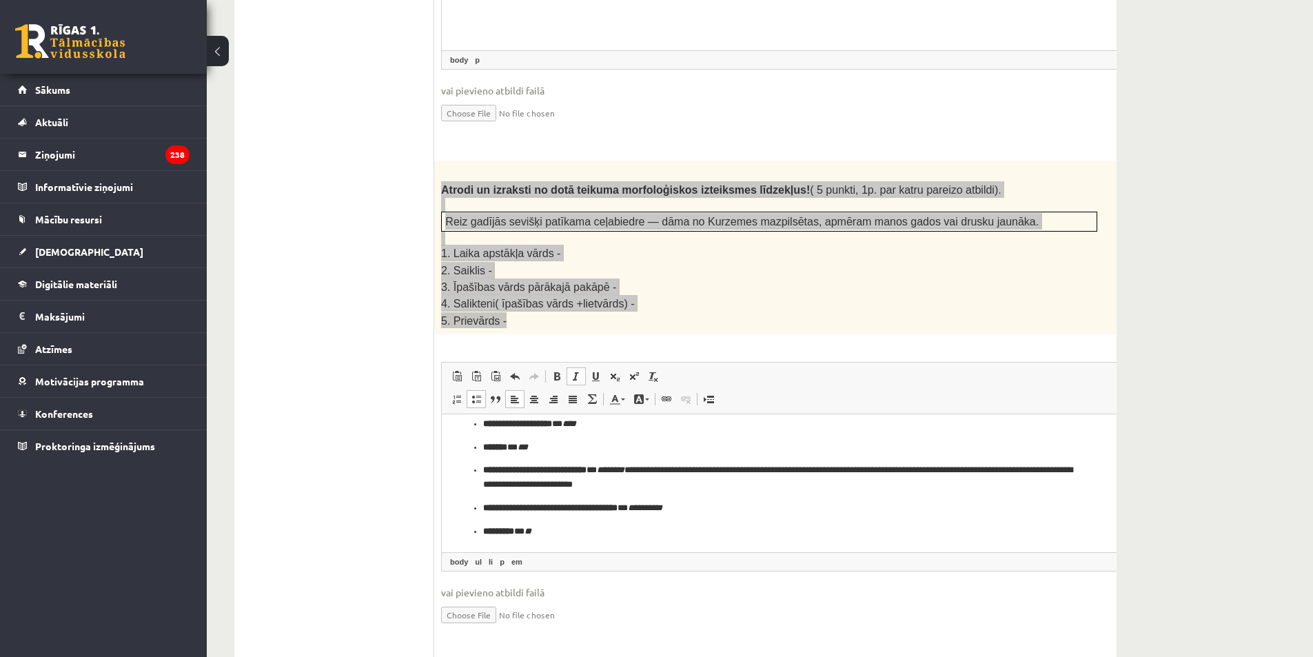
scroll to position [1730, 0]
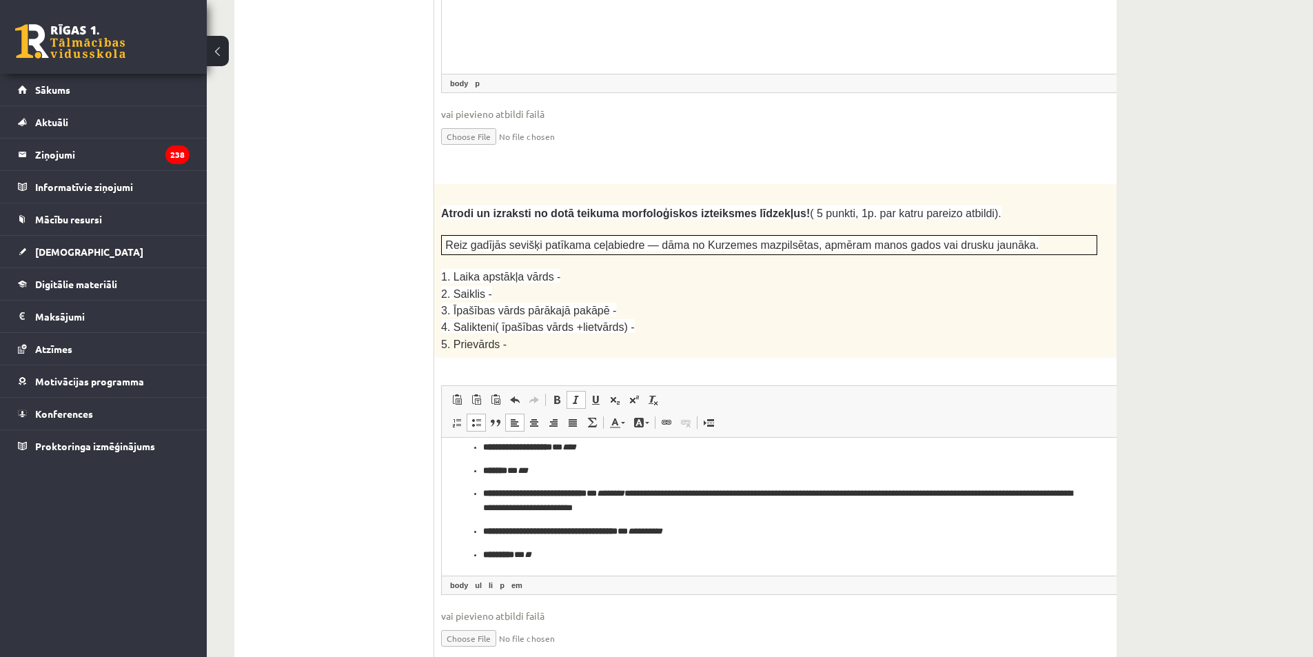
click at [1018, 329] on div "5p Atrodi un izraksti no dotā teikuma morfoloģiskos izteiksmes līdzekļus! ( 5 p…" at bounding box center [803, 428] width 739 height 488
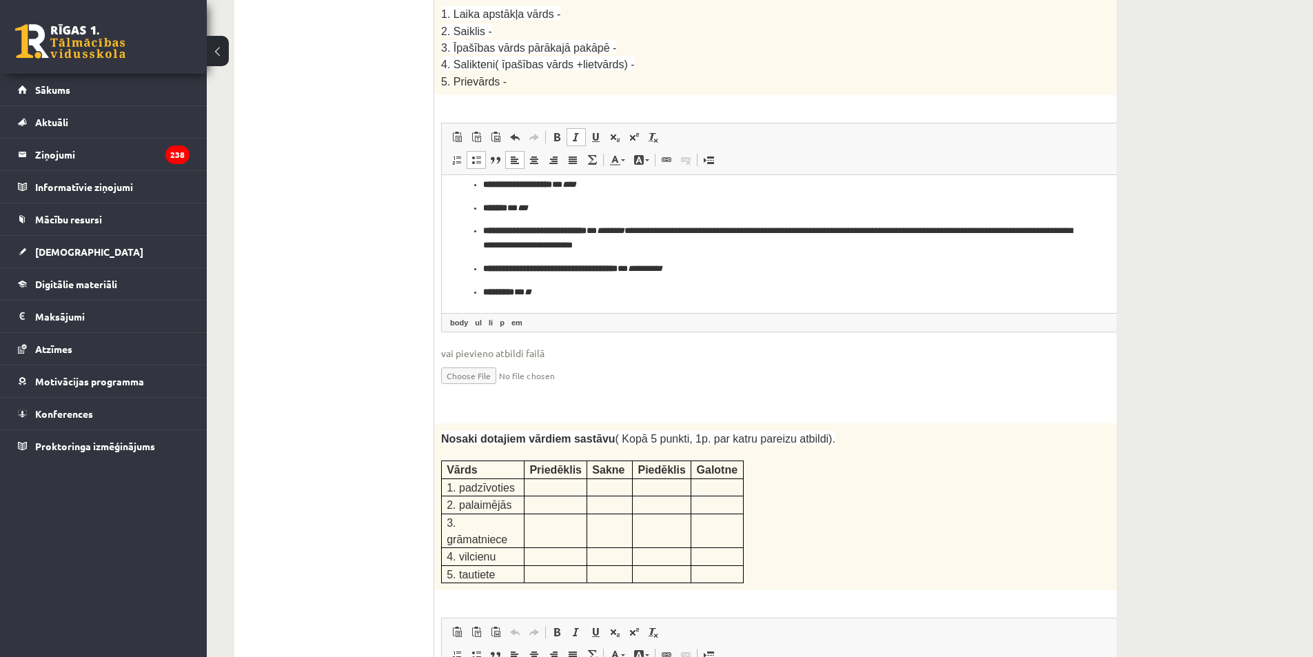
scroll to position [2005, 0]
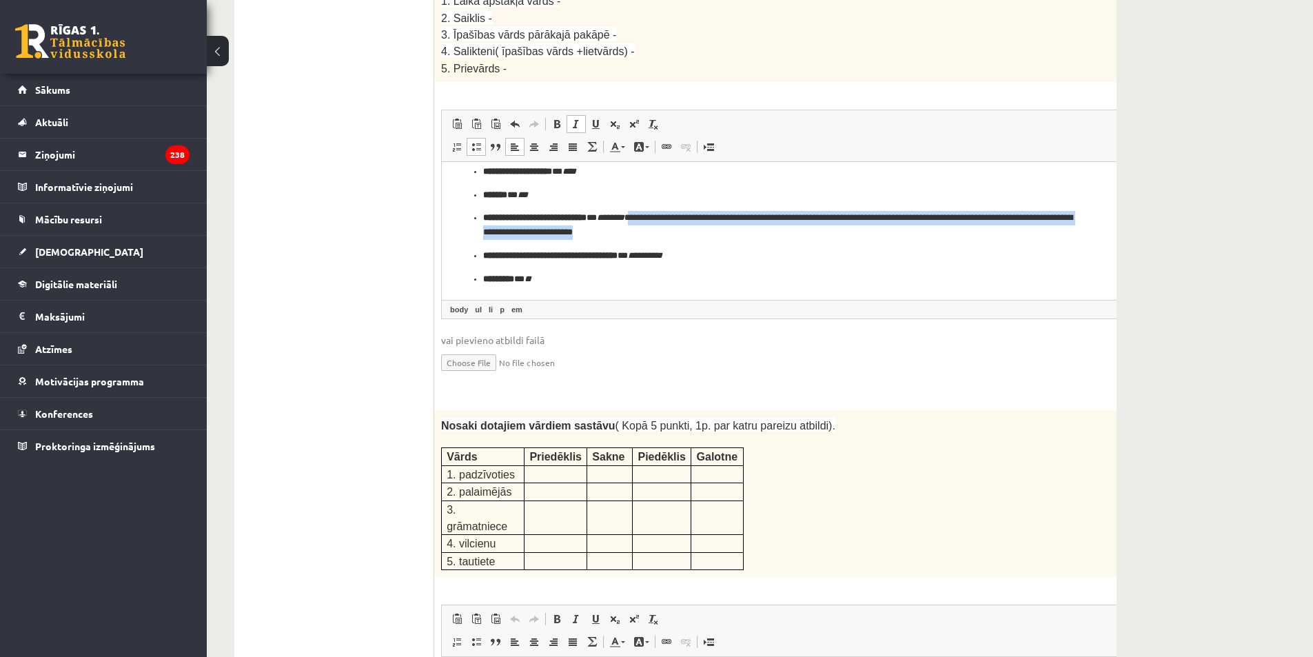
drag, startPoint x: 718, startPoint y: 234, endPoint x: 668, endPoint y: 214, distance: 53.3
click at [668, 214] on p "**********" at bounding box center [780, 225] width 594 height 29
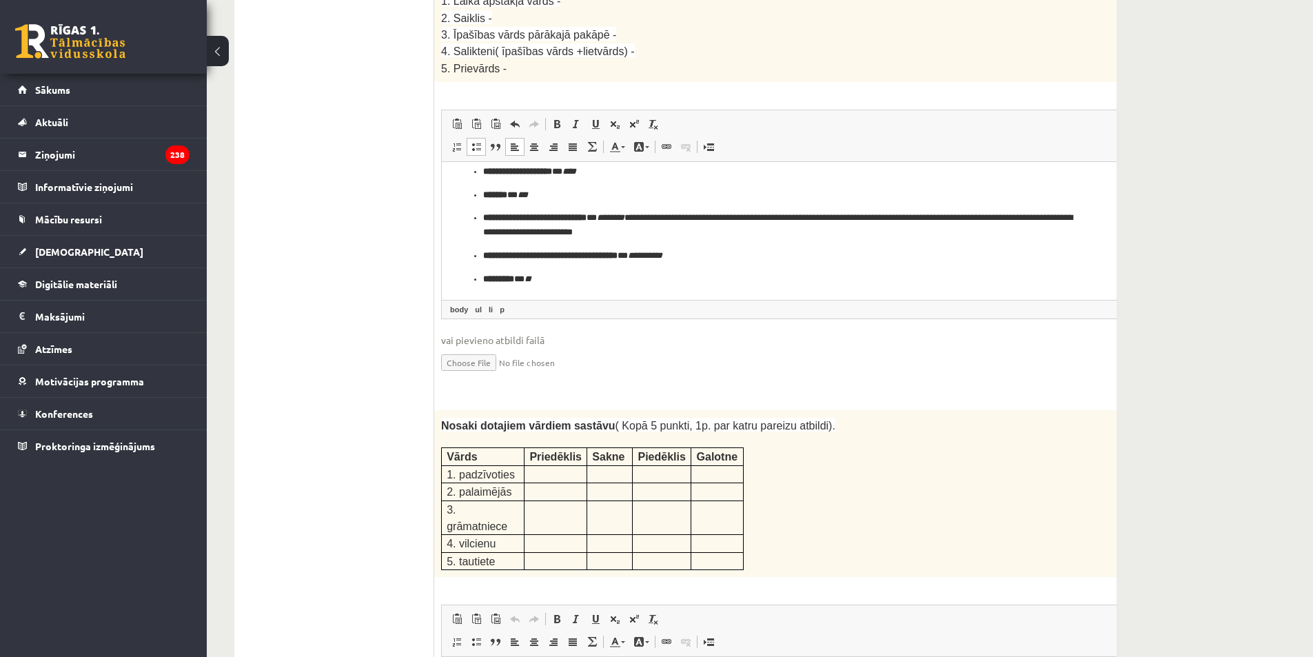
scroll to position [0, 0]
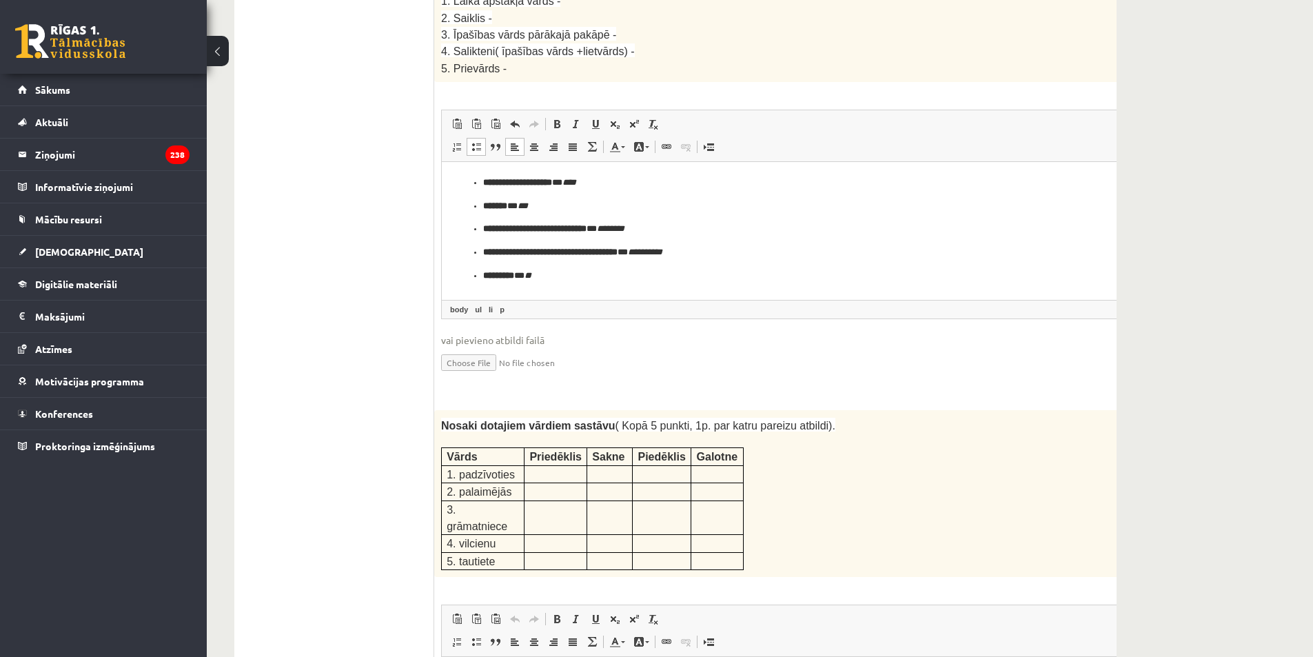
click at [722, 347] on input "file" at bounding box center [803, 361] width 725 height 28
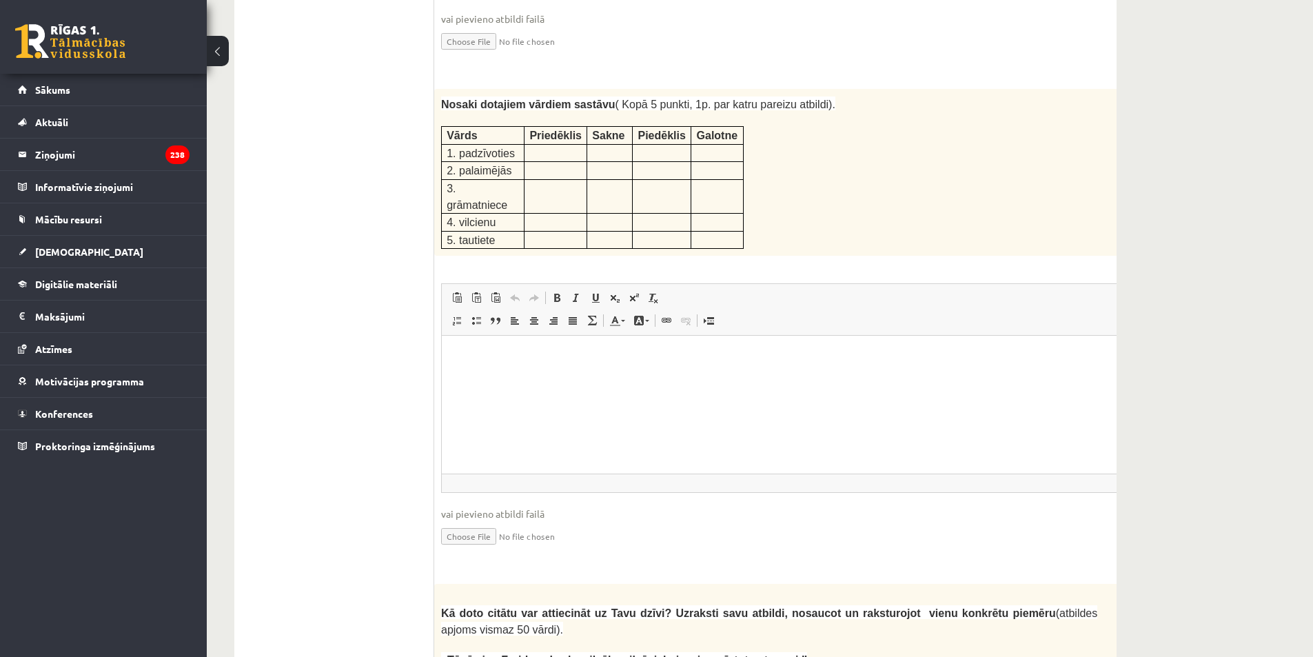
scroll to position [2202, 0]
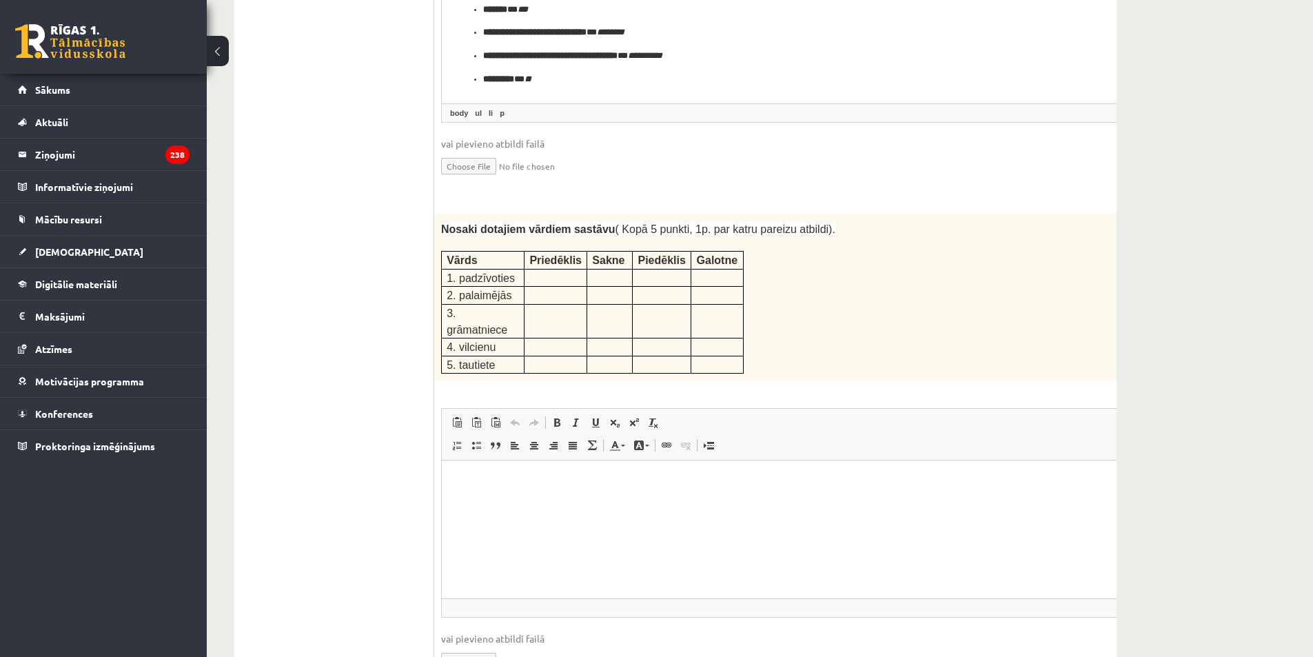
click at [472, 646] on input "file" at bounding box center [803, 660] width 725 height 28
type input "**********"
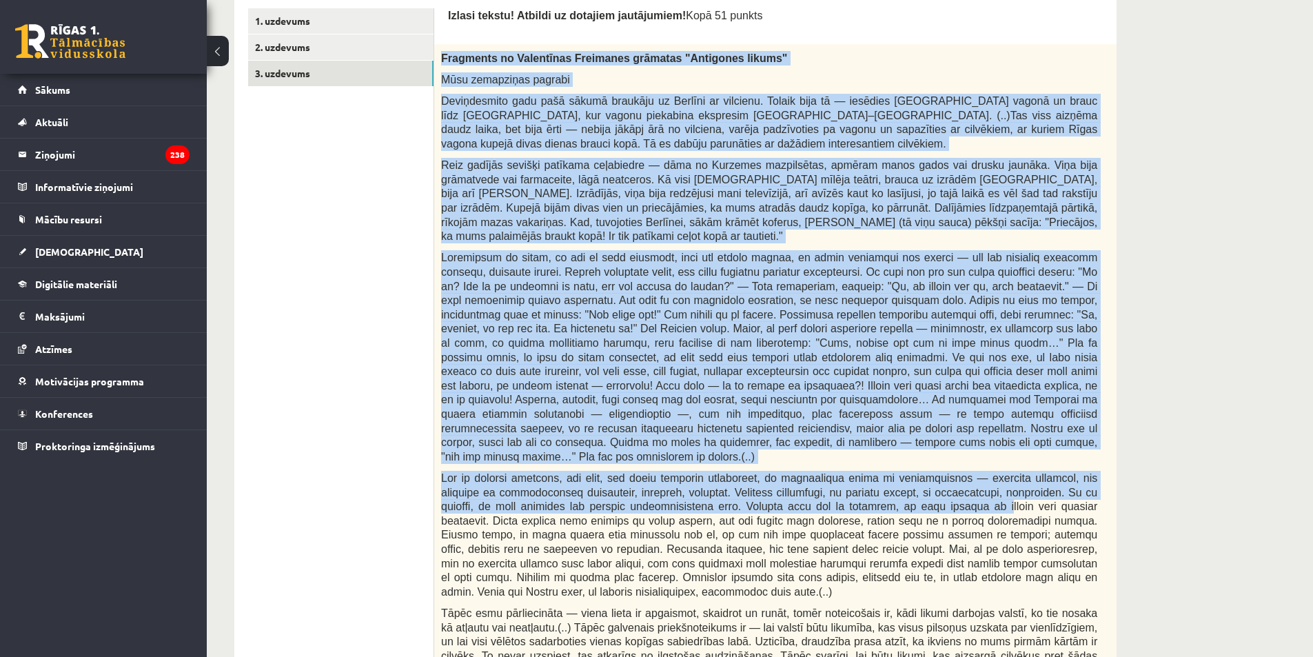
scroll to position [687, 0]
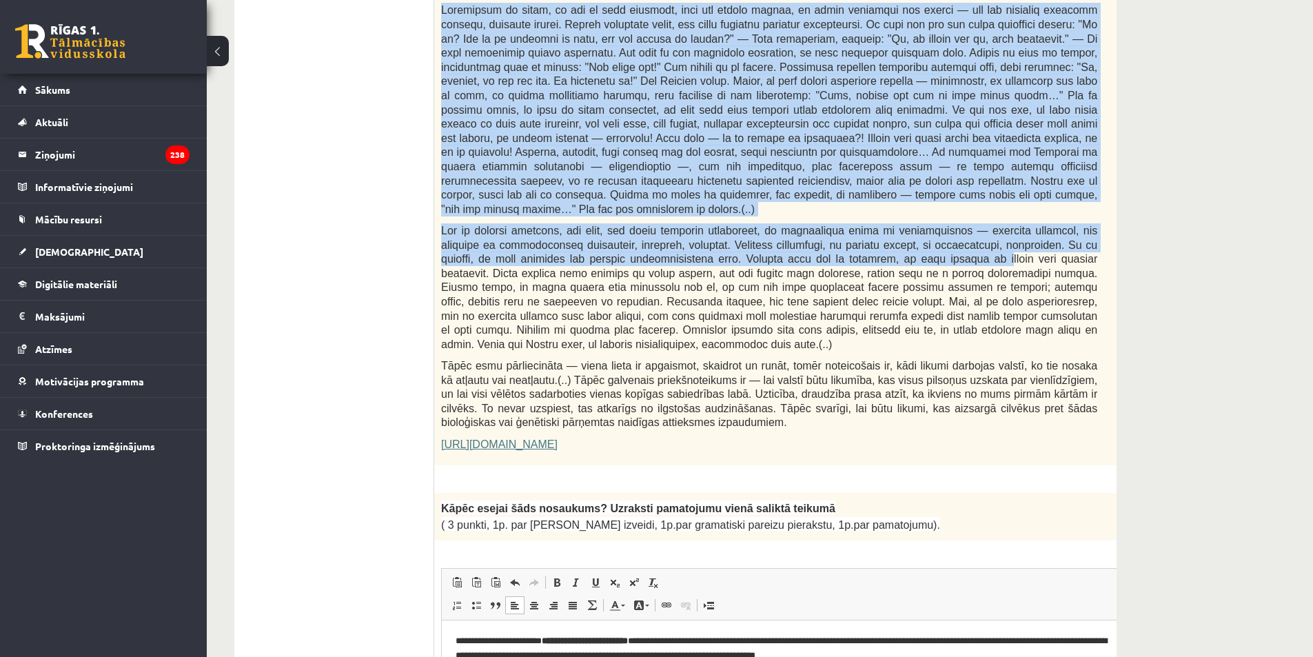
drag, startPoint x: 474, startPoint y: 103, endPoint x: 801, endPoint y: 410, distance: 449.1
click at [801, 410] on div "Fragments no Valentīnas Freimanes grāmatas "Antigones likums" Mūsu zemapziņas p…" at bounding box center [803, 131] width 739 height 669
copy div "Fragments no Valentīnas Freimanes grāmatas "Antigones likums" Mūsu zemapziņas p…"
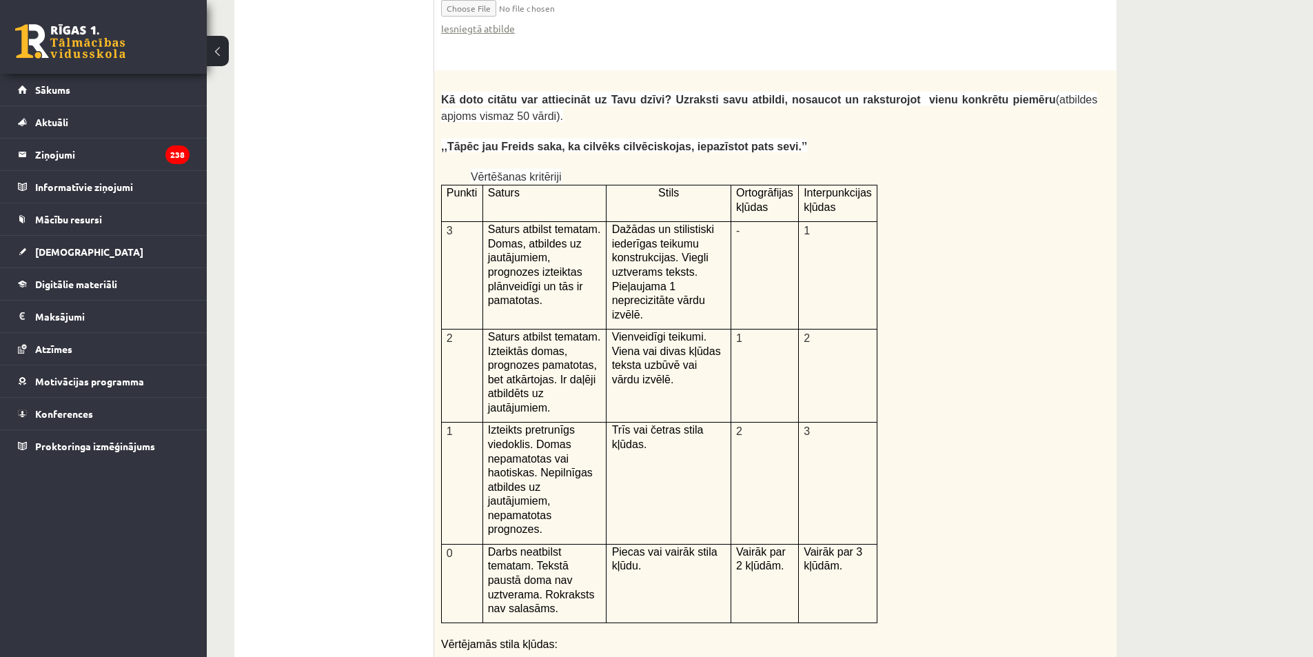
scroll to position [3036, 0]
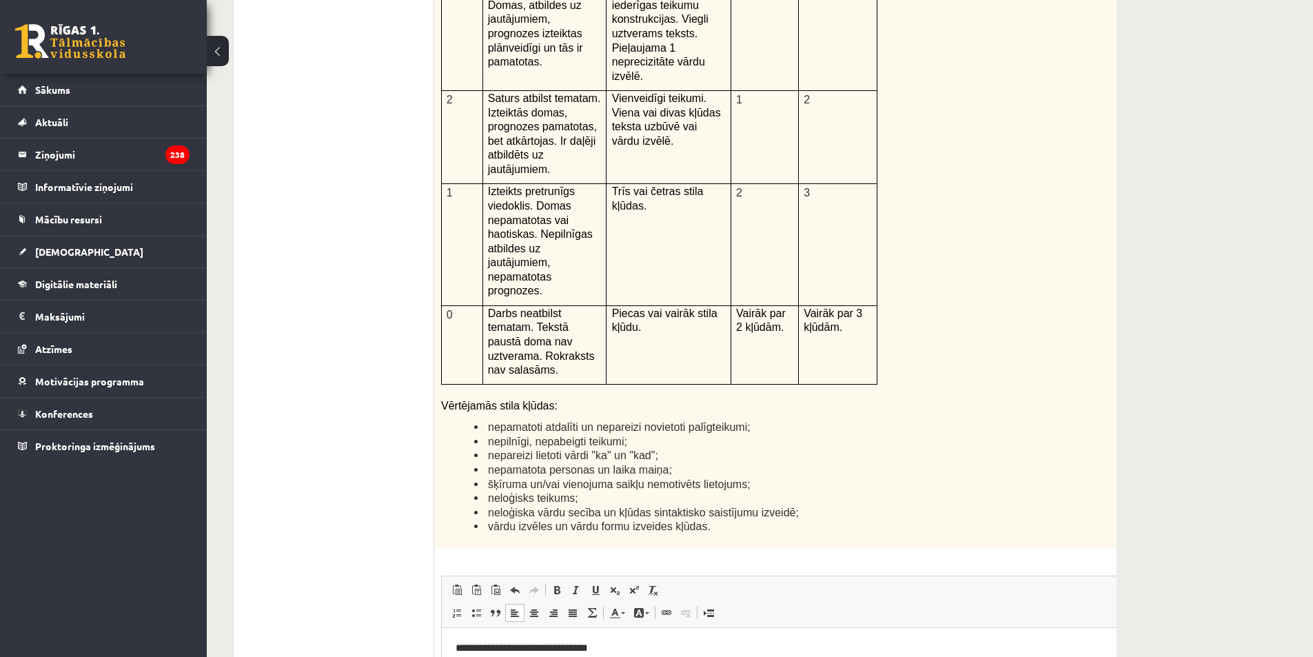
scroll to position [3105, 0]
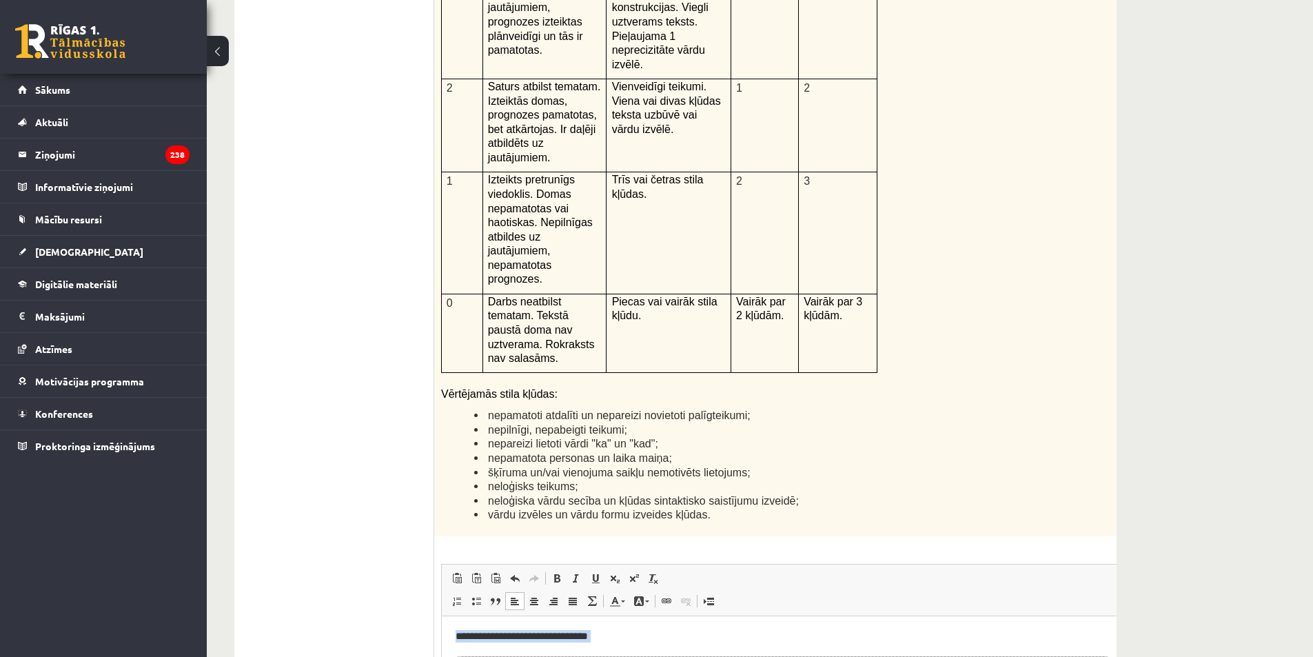
drag, startPoint x: 455, startPoint y: 657, endPoint x: 445, endPoint y: 631, distance: 28.2
click at [445, 631] on html "**********" at bounding box center [804, 670] width 724 height 108
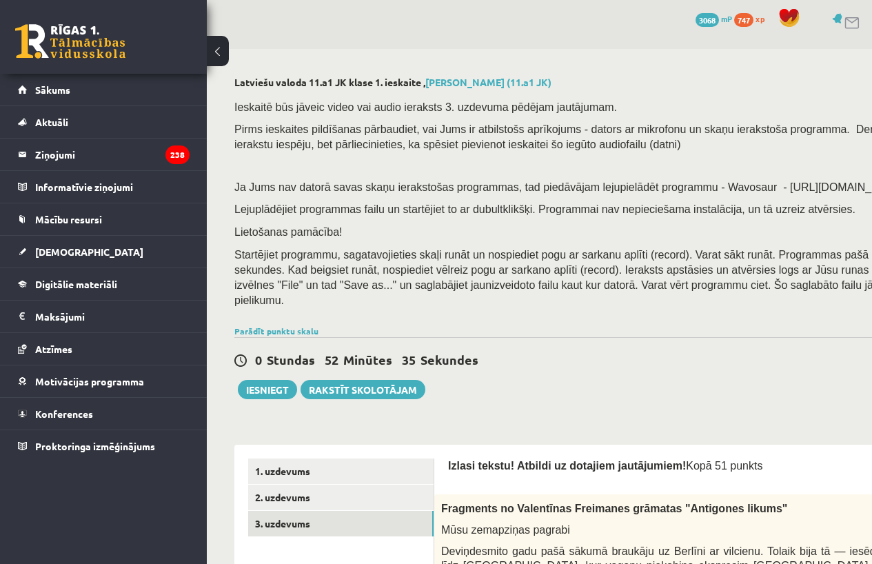
scroll to position [0, 0]
